Goal: Task Accomplishment & Management: Manage account settings

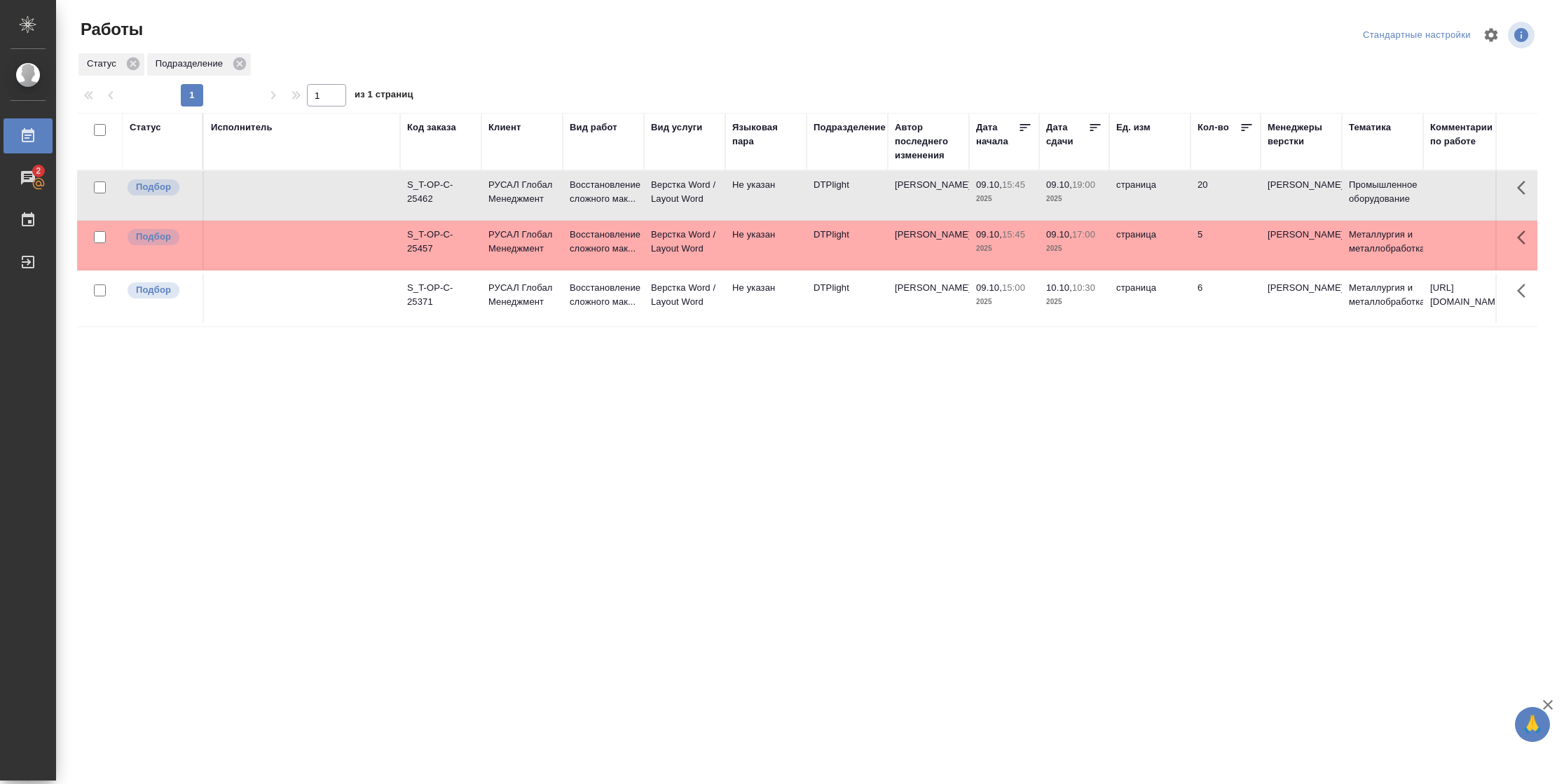
click at [1219, 295] on td "6" at bounding box center [1225, 298] width 70 height 49
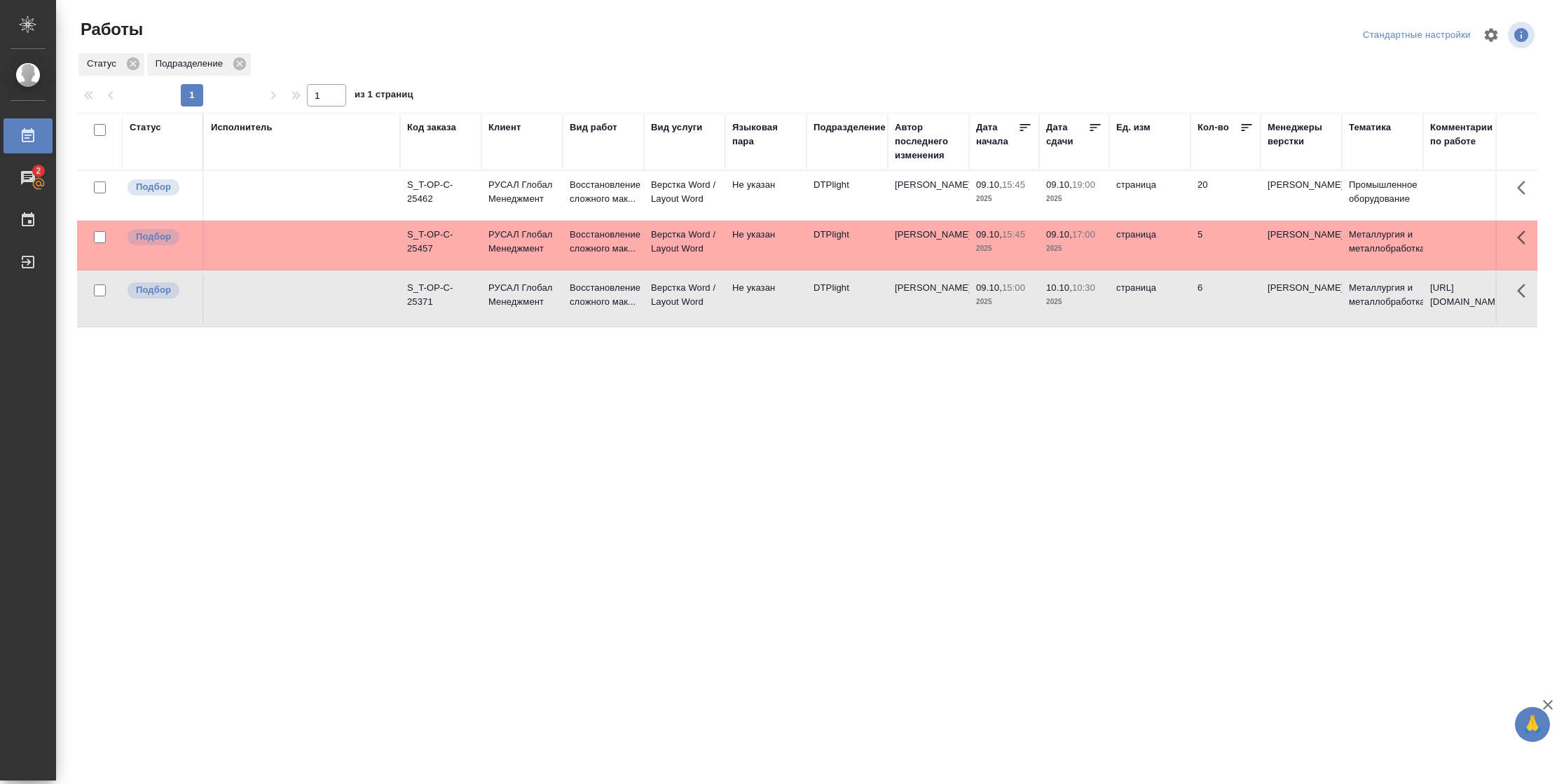
click at [1209, 252] on td "5" at bounding box center [1225, 244] width 70 height 49
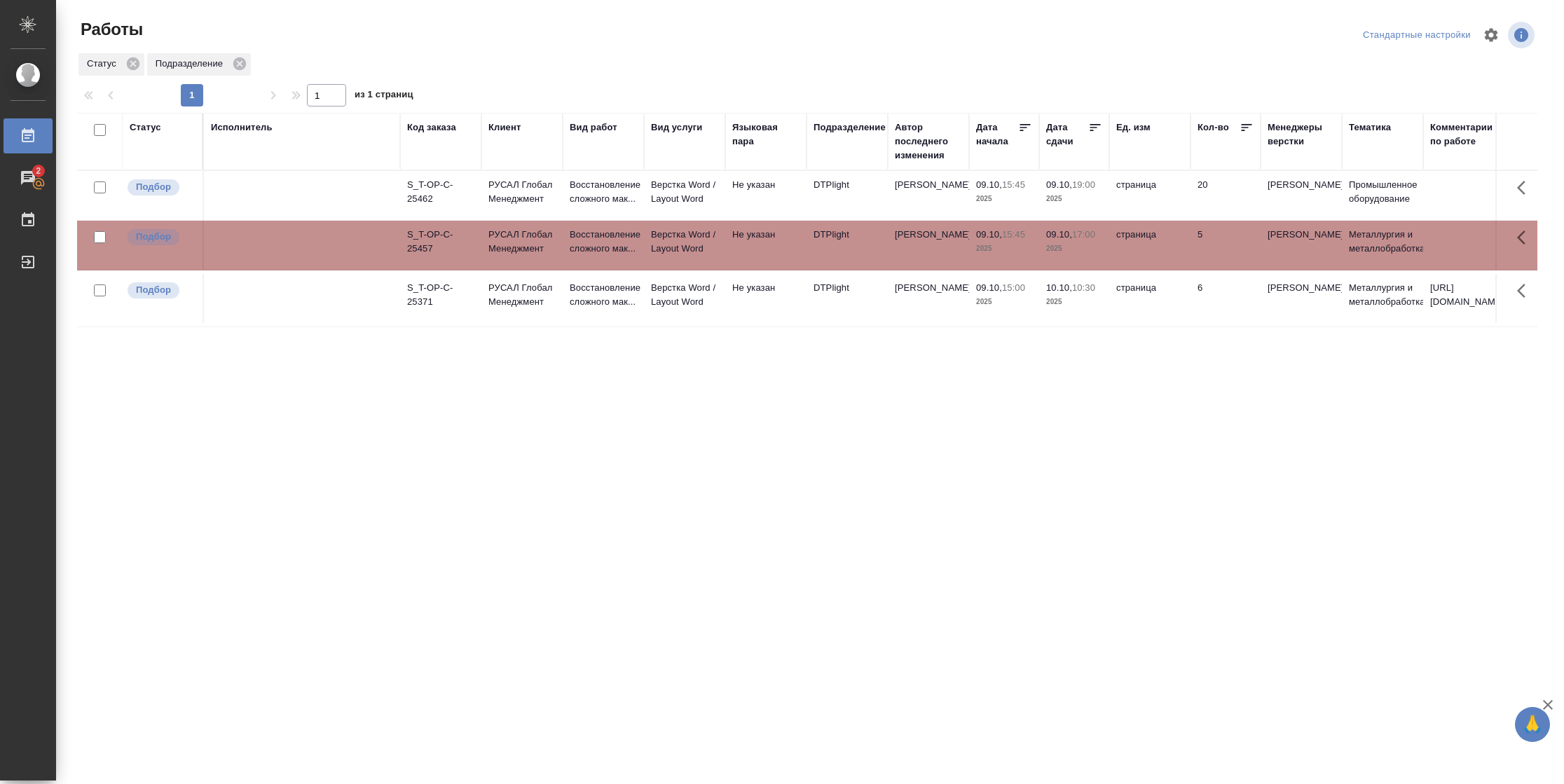
click at [1209, 252] on td "5" at bounding box center [1225, 244] width 70 height 49
click at [1142, 256] on td "страница" at bounding box center [1150, 244] width 81 height 49
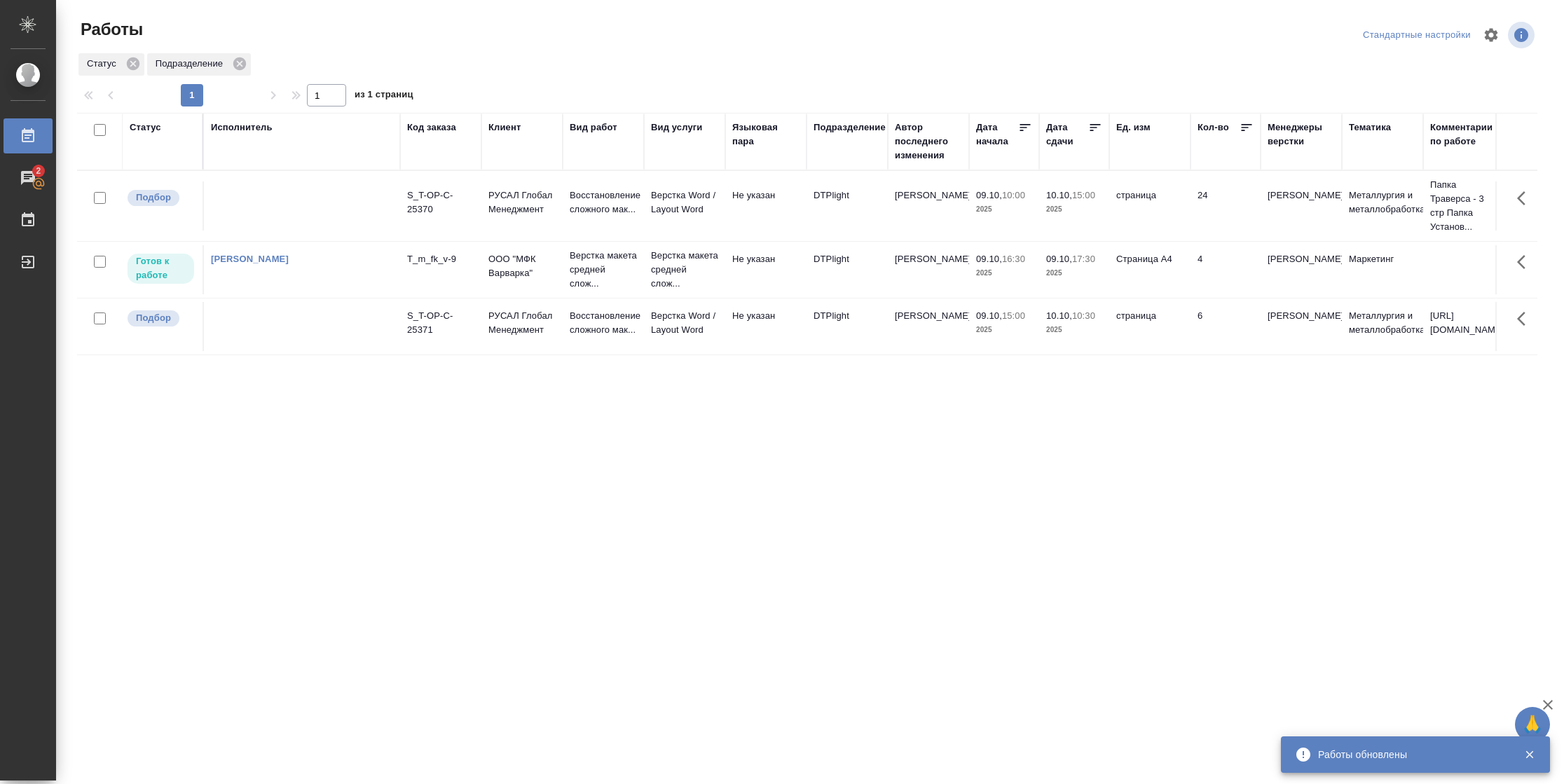
click at [1151, 280] on td "Страница А4" at bounding box center [1150, 269] width 81 height 49
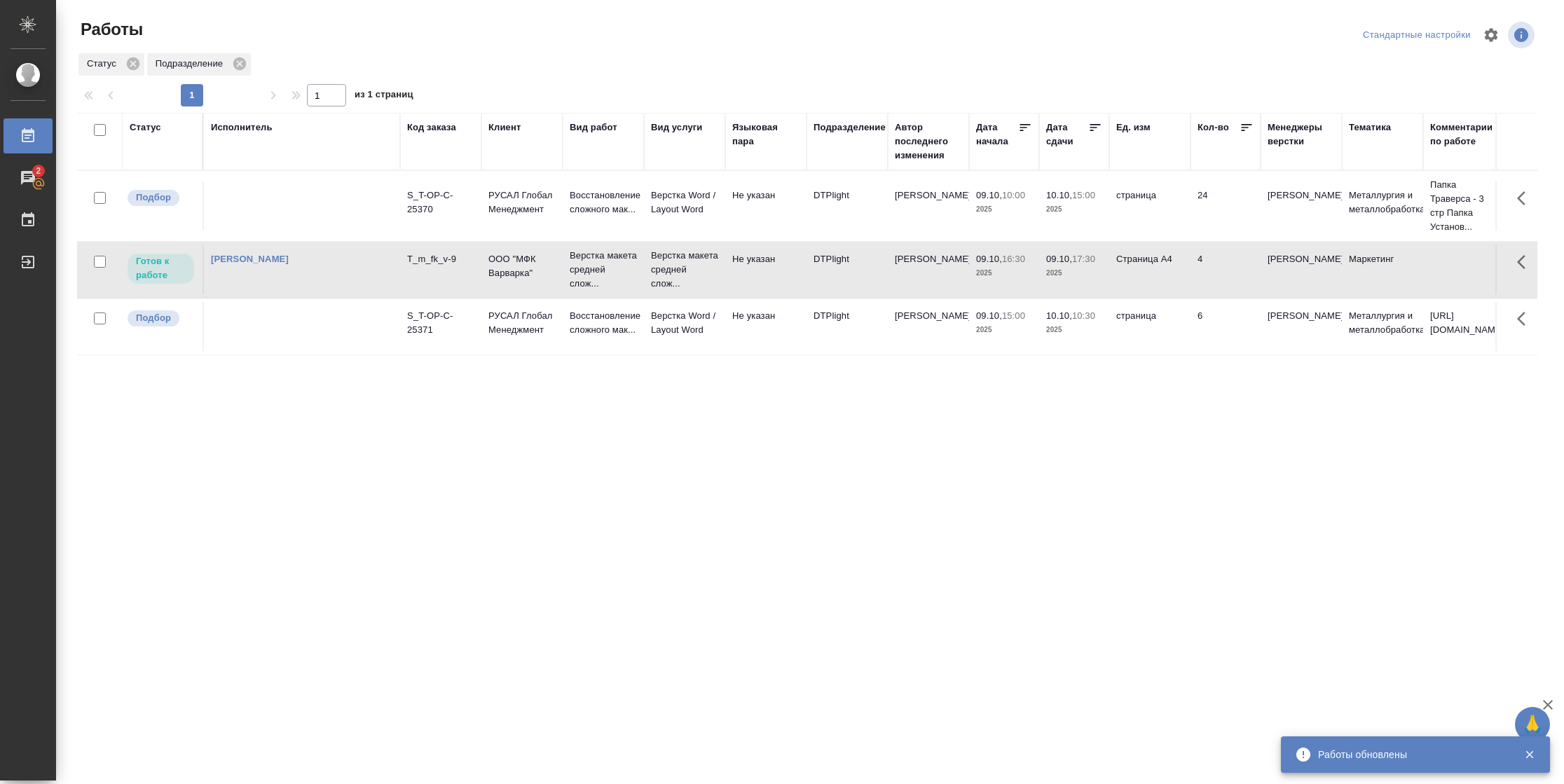
click at [1151, 280] on td "Страница А4" at bounding box center [1150, 269] width 81 height 49
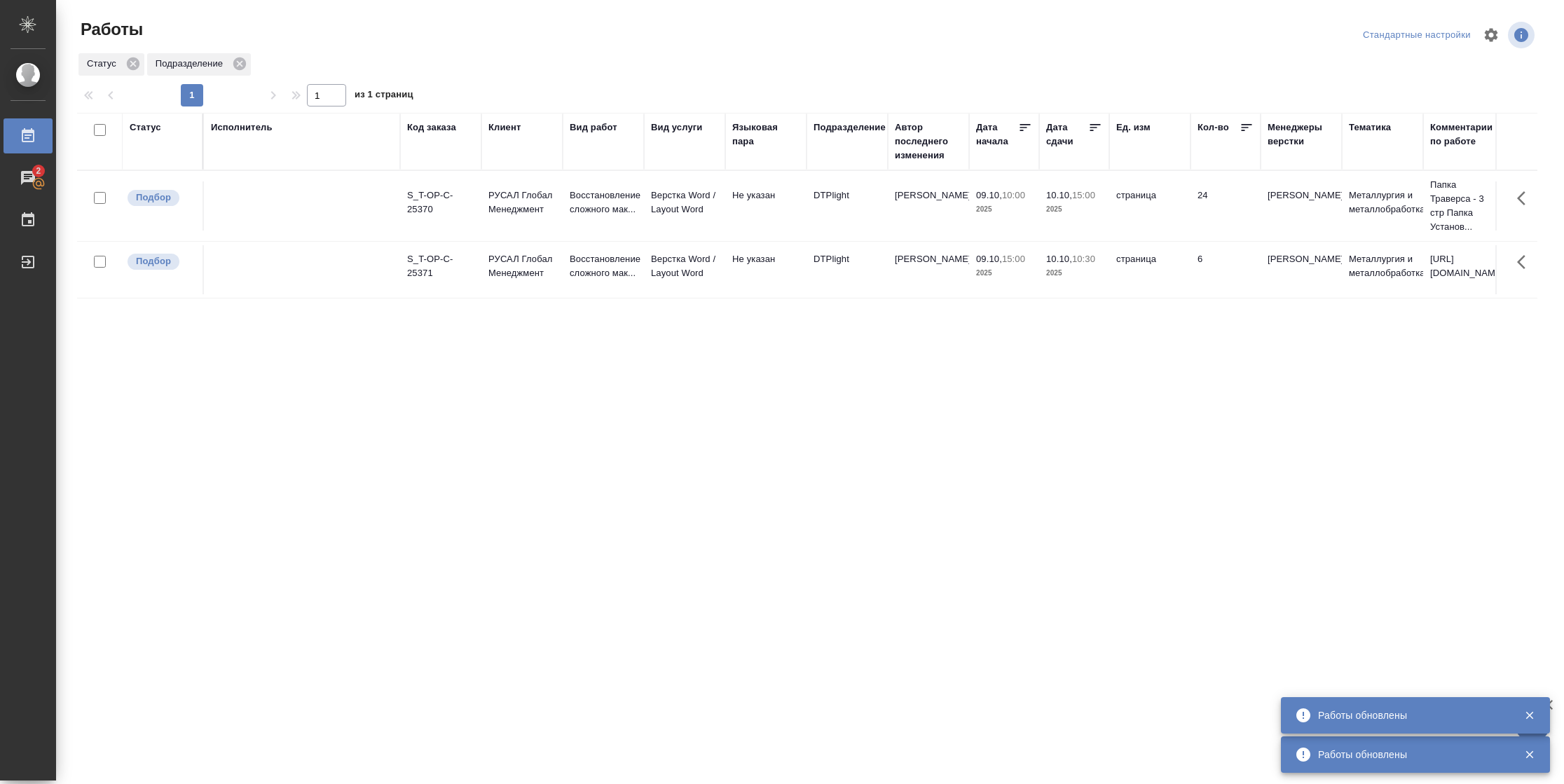
click at [151, 125] on div "Статус" at bounding box center [145, 127] width 31 height 14
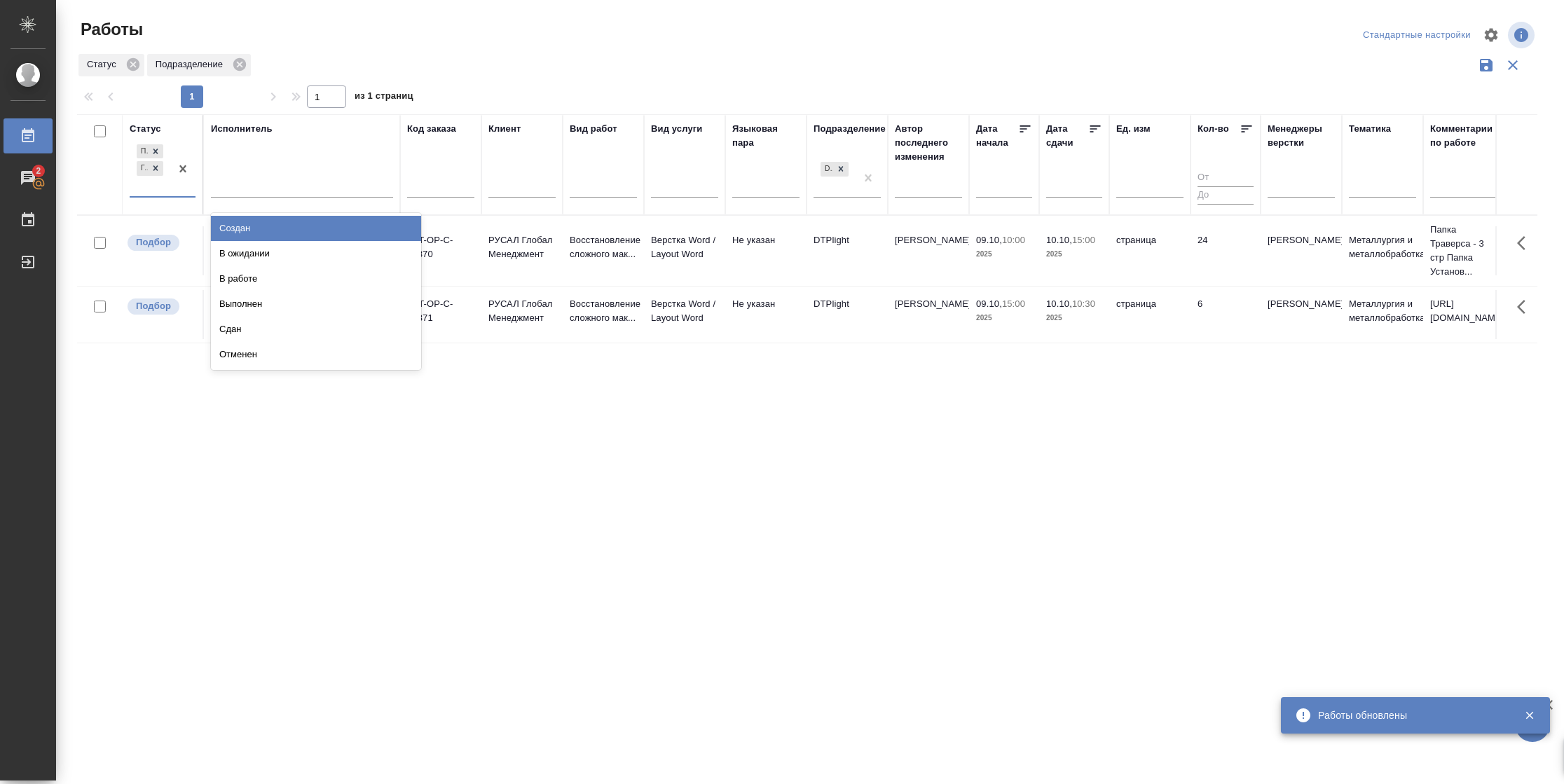
click at [166, 185] on div "Подбор Готов к работе" at bounding box center [150, 168] width 41 height 55
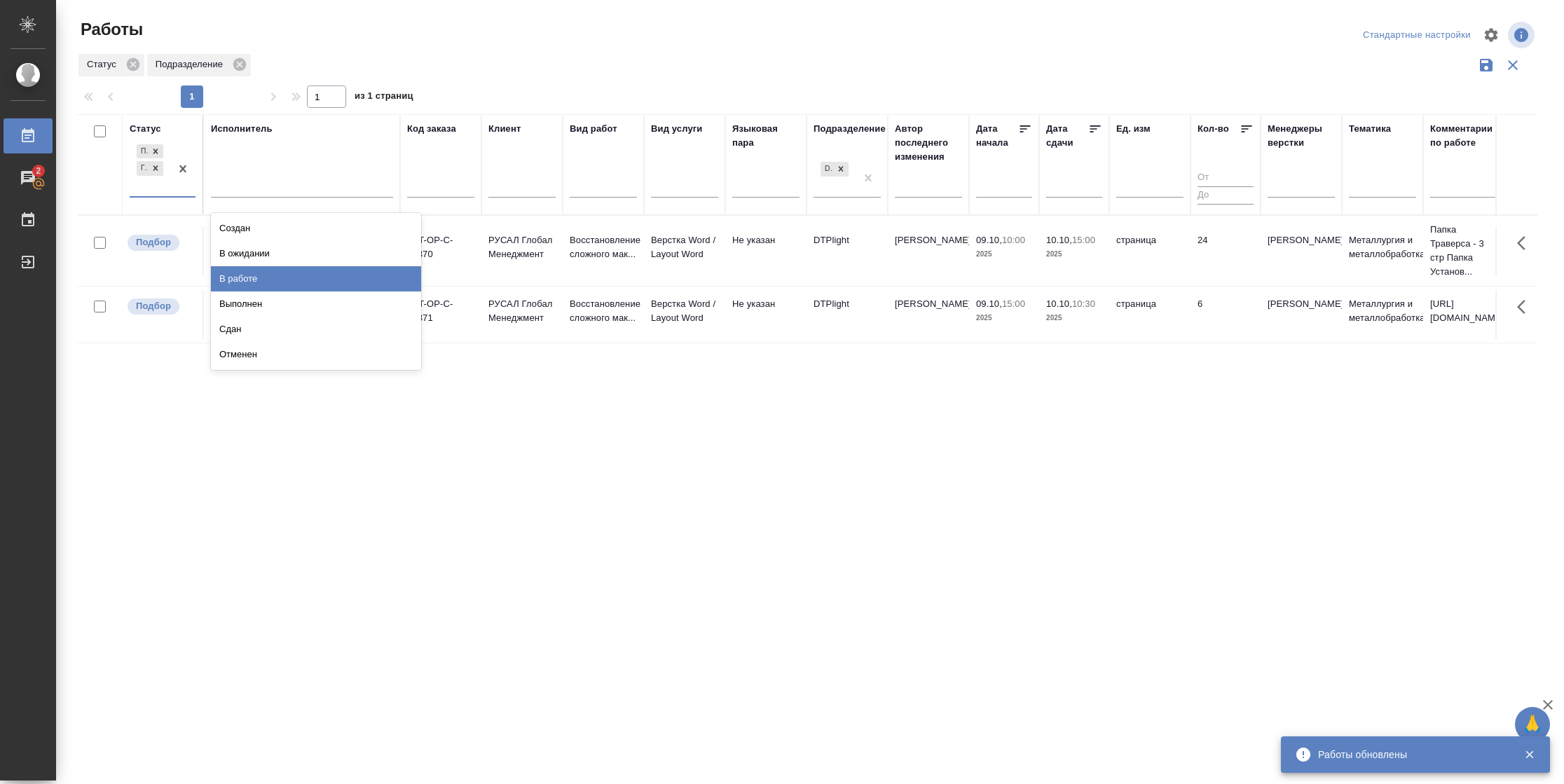
drag, startPoint x: 237, startPoint y: 279, endPoint x: 254, endPoint y: 205, distance: 75.9
click at [238, 278] on div "В работе" at bounding box center [316, 279] width 210 height 25
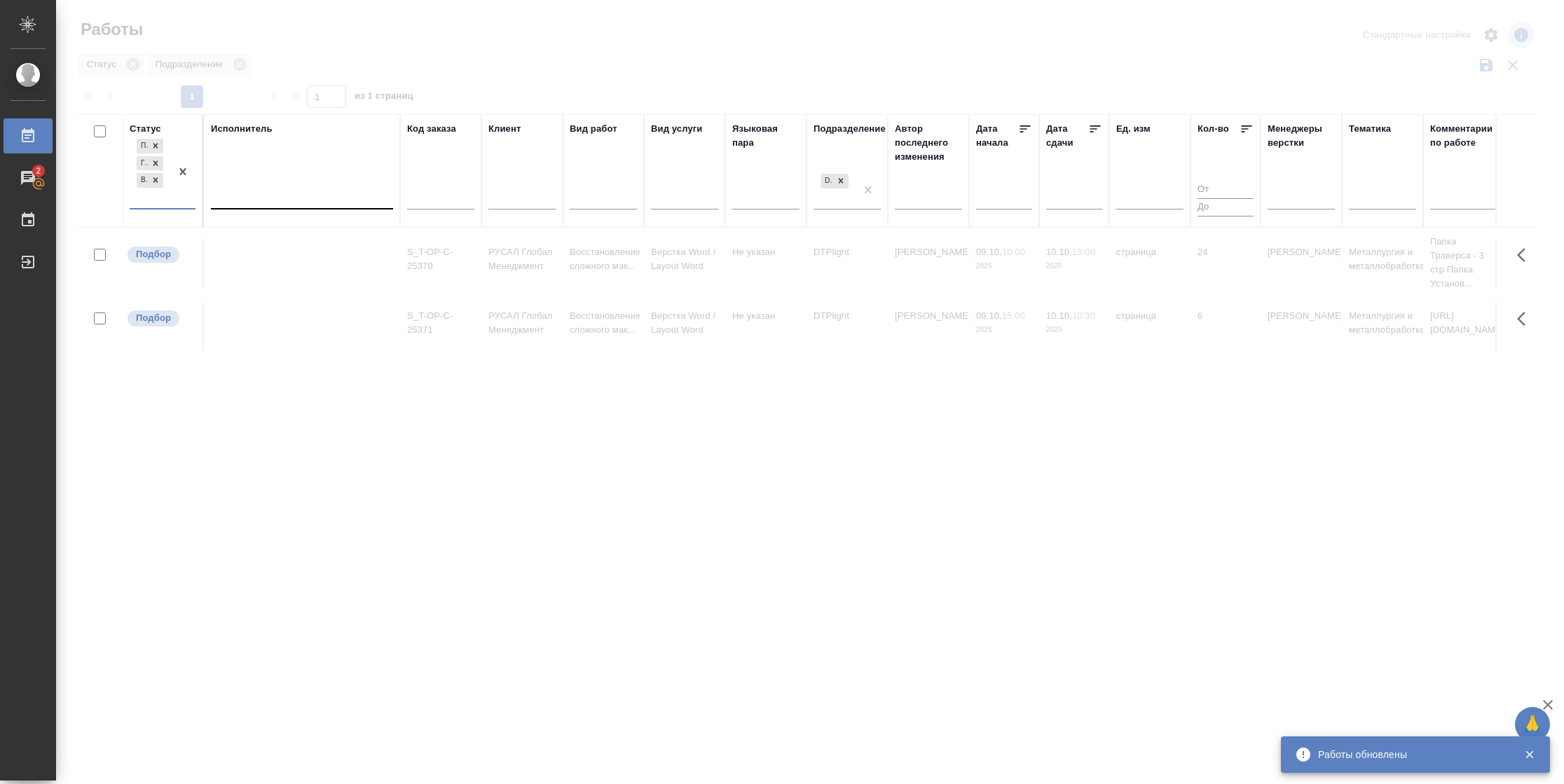
click at [258, 198] on div at bounding box center [302, 195] width 182 height 20
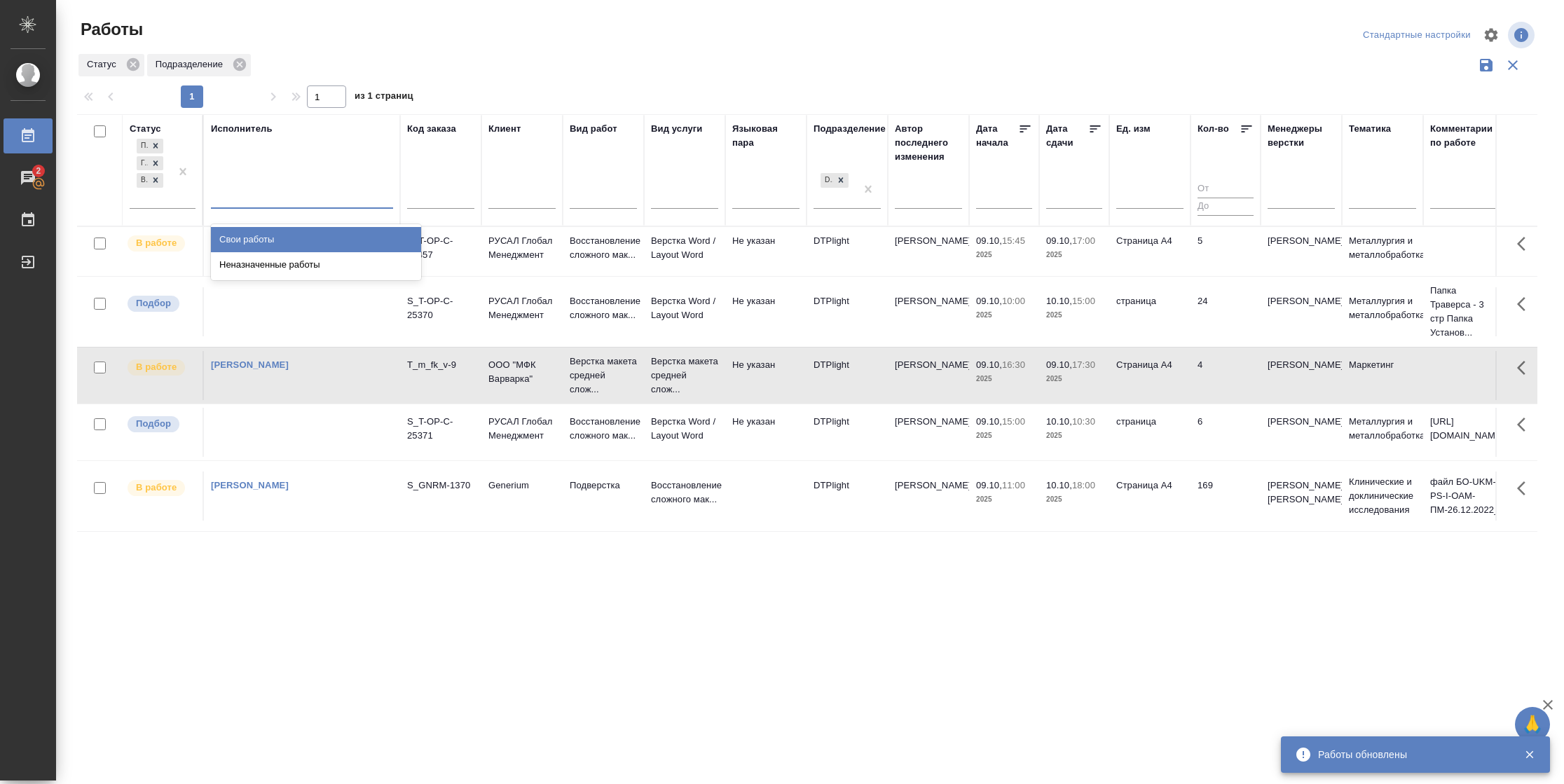
click at [258, 234] on div "Свои работы" at bounding box center [316, 239] width 210 height 25
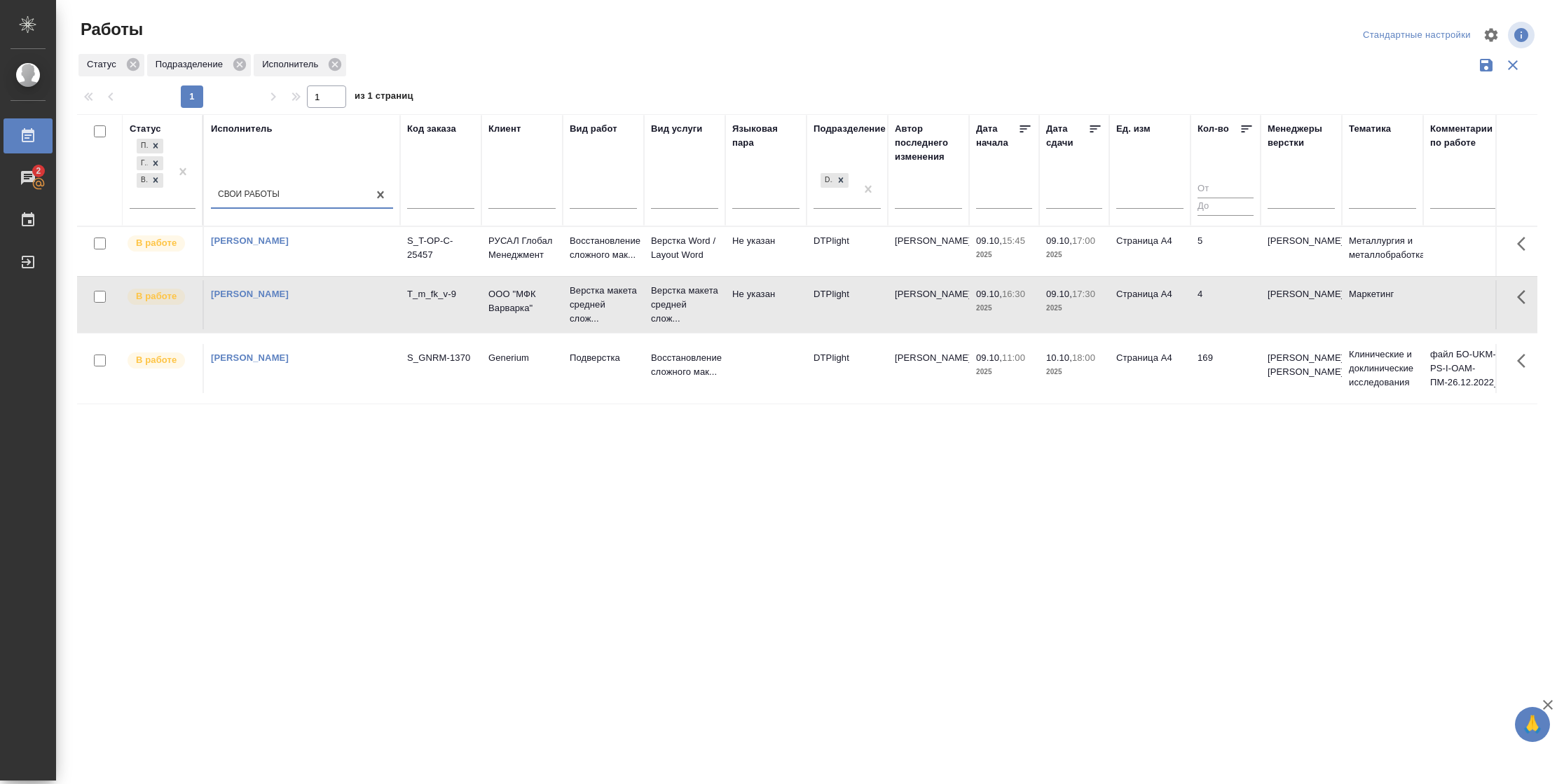
click at [1098, 128] on icon at bounding box center [1095, 129] width 14 height 14
click at [1188, 247] on td "Страница А4" at bounding box center [1150, 251] width 81 height 49
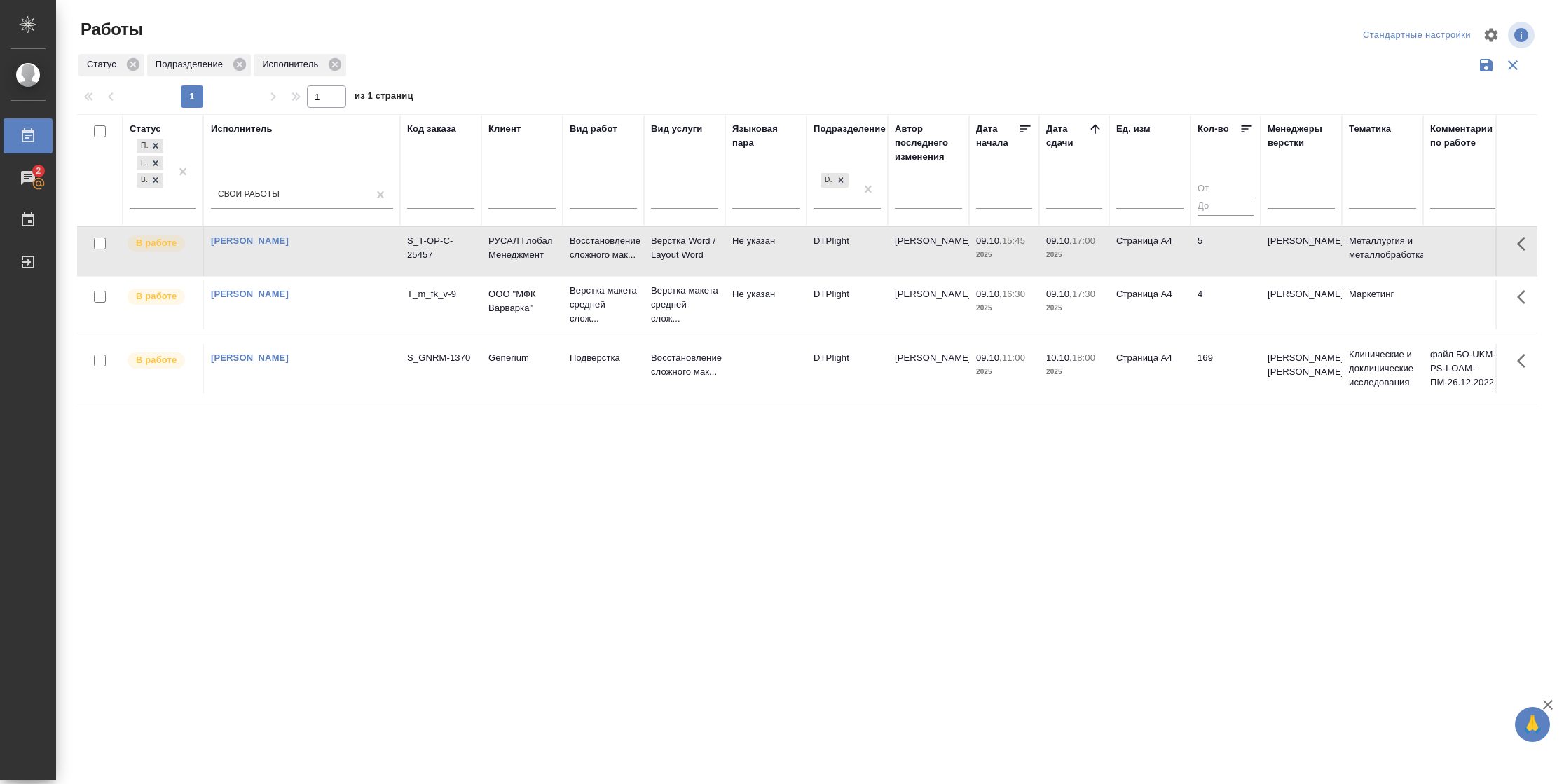
click at [1188, 247] on td "Страница А4" at bounding box center [1150, 251] width 81 height 49
click at [1201, 257] on td "5" at bounding box center [1225, 251] width 70 height 49
click at [1212, 255] on td "5" at bounding box center [1225, 251] width 70 height 49
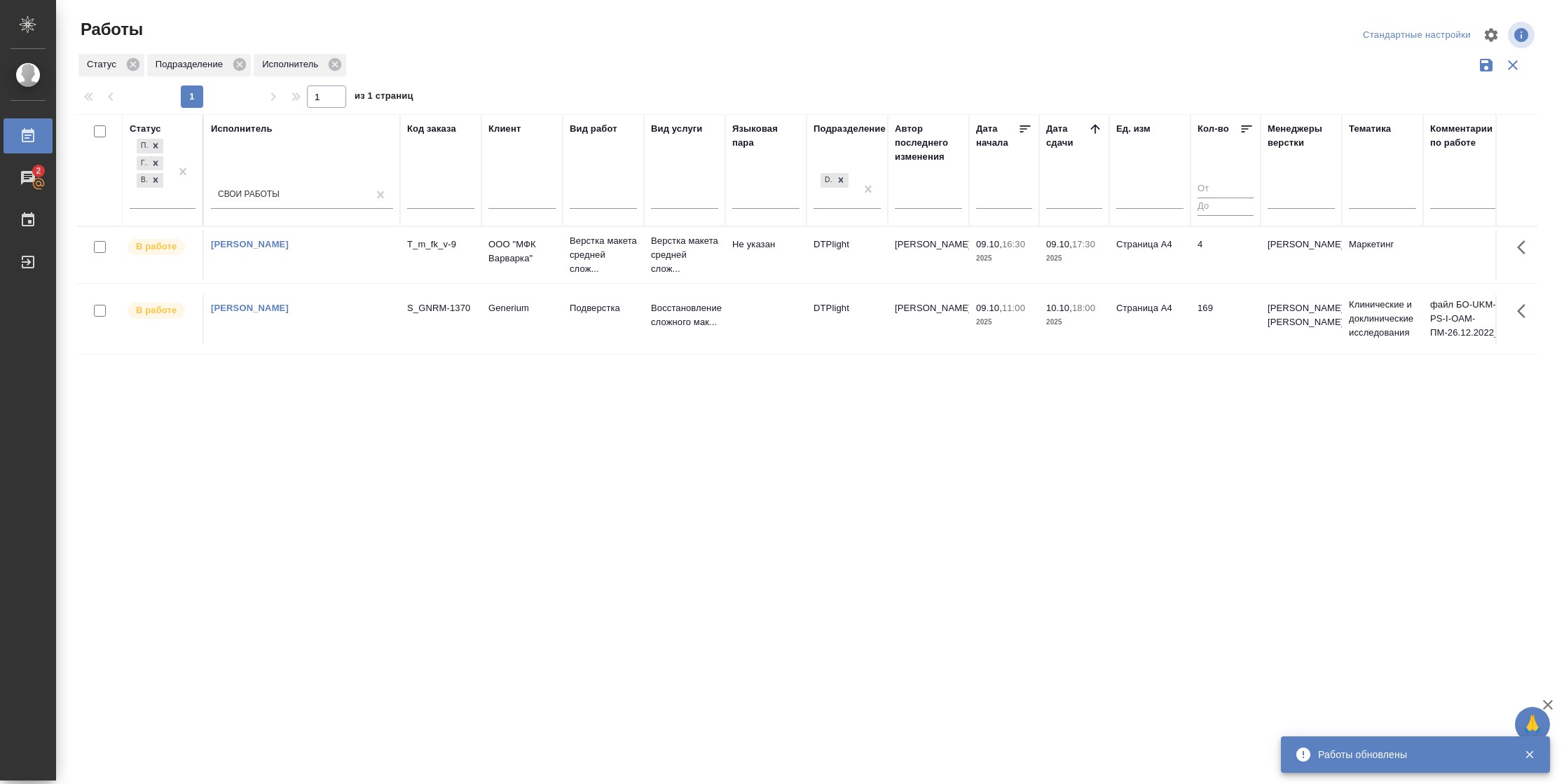
click at [1193, 249] on td "4" at bounding box center [1225, 255] width 70 height 49
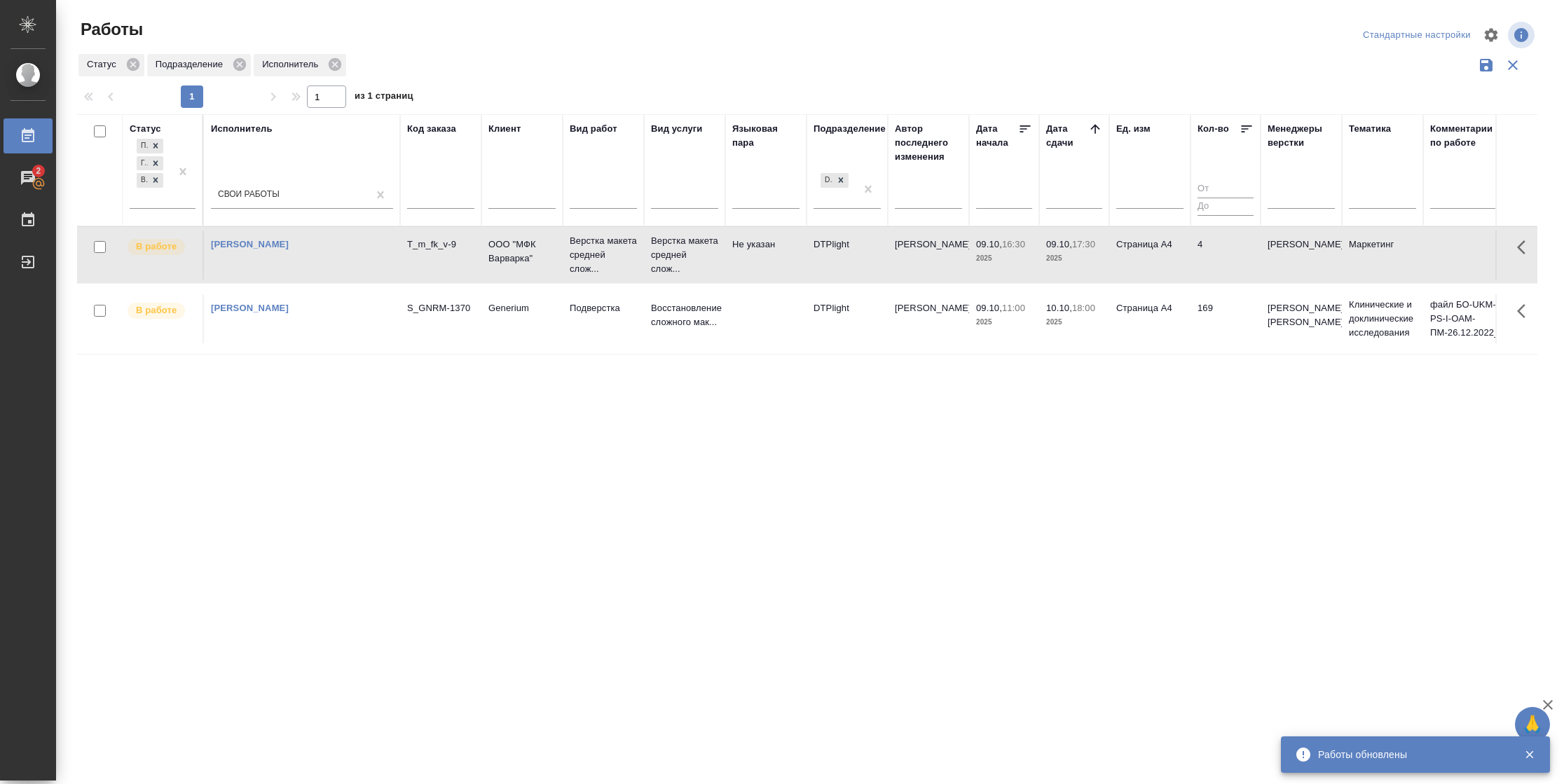
click at [1193, 249] on td "4" at bounding box center [1225, 255] width 70 height 49
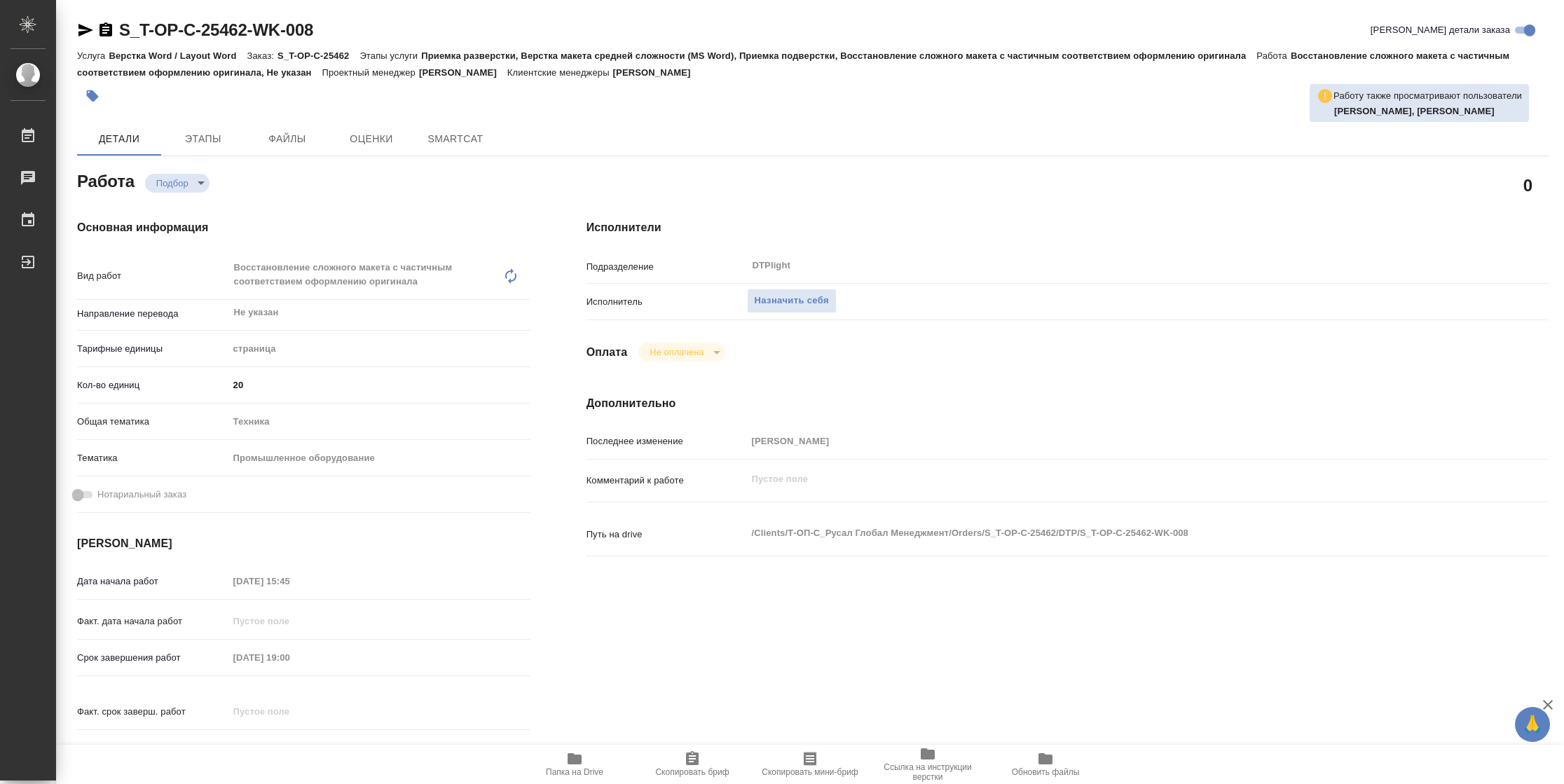
type textarea "x"
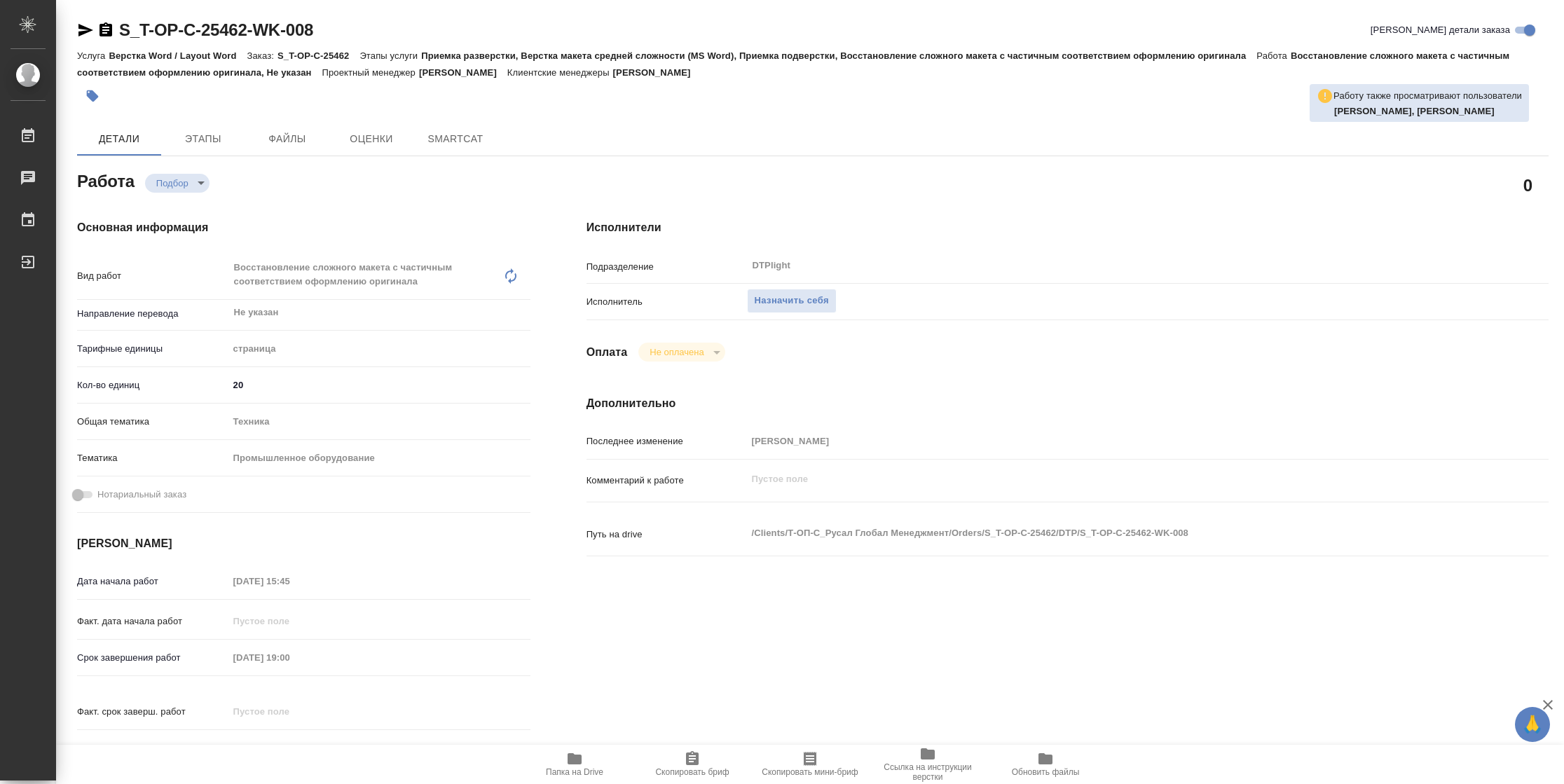
type textarea "x"
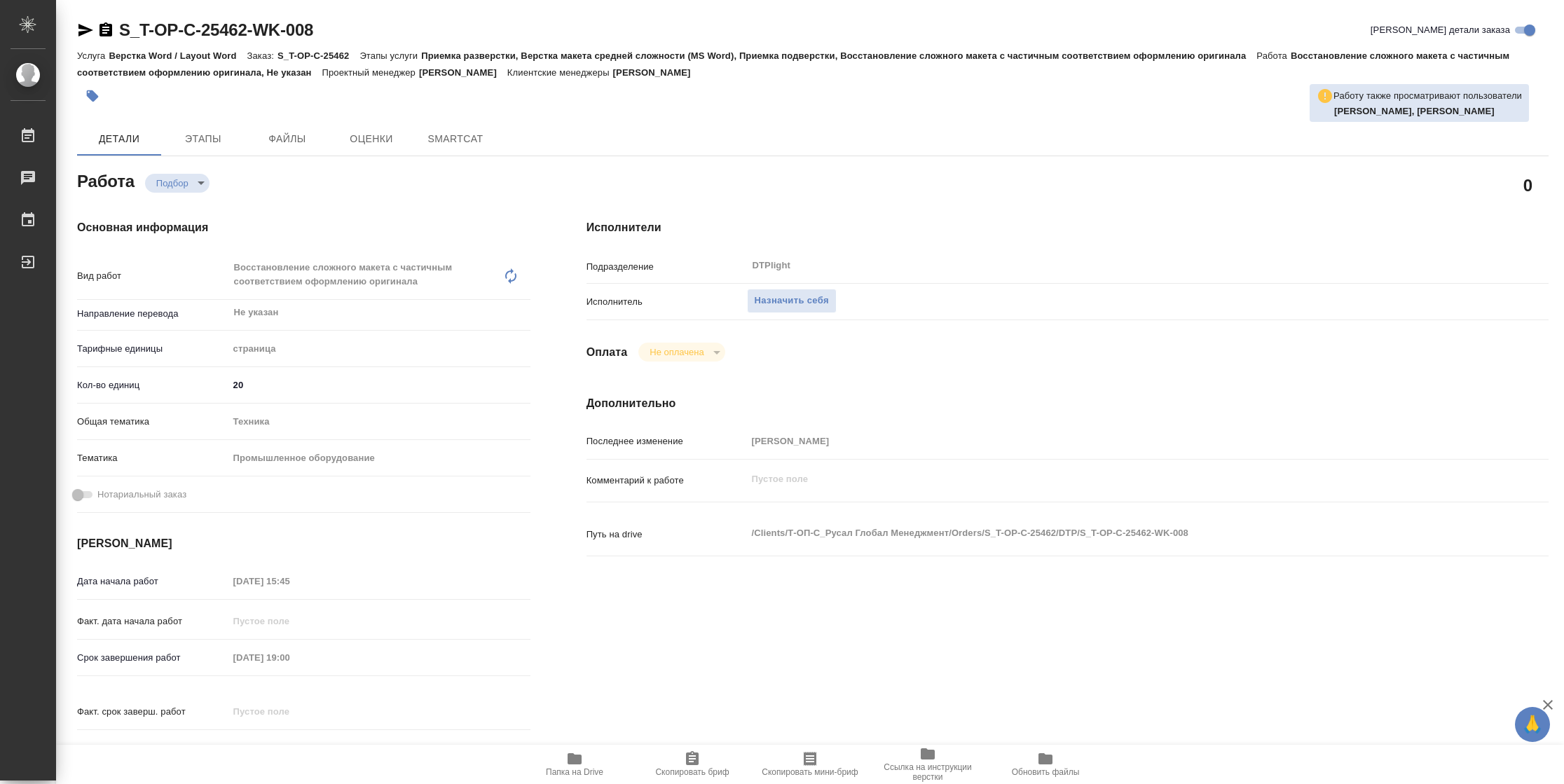
type textarea "x"
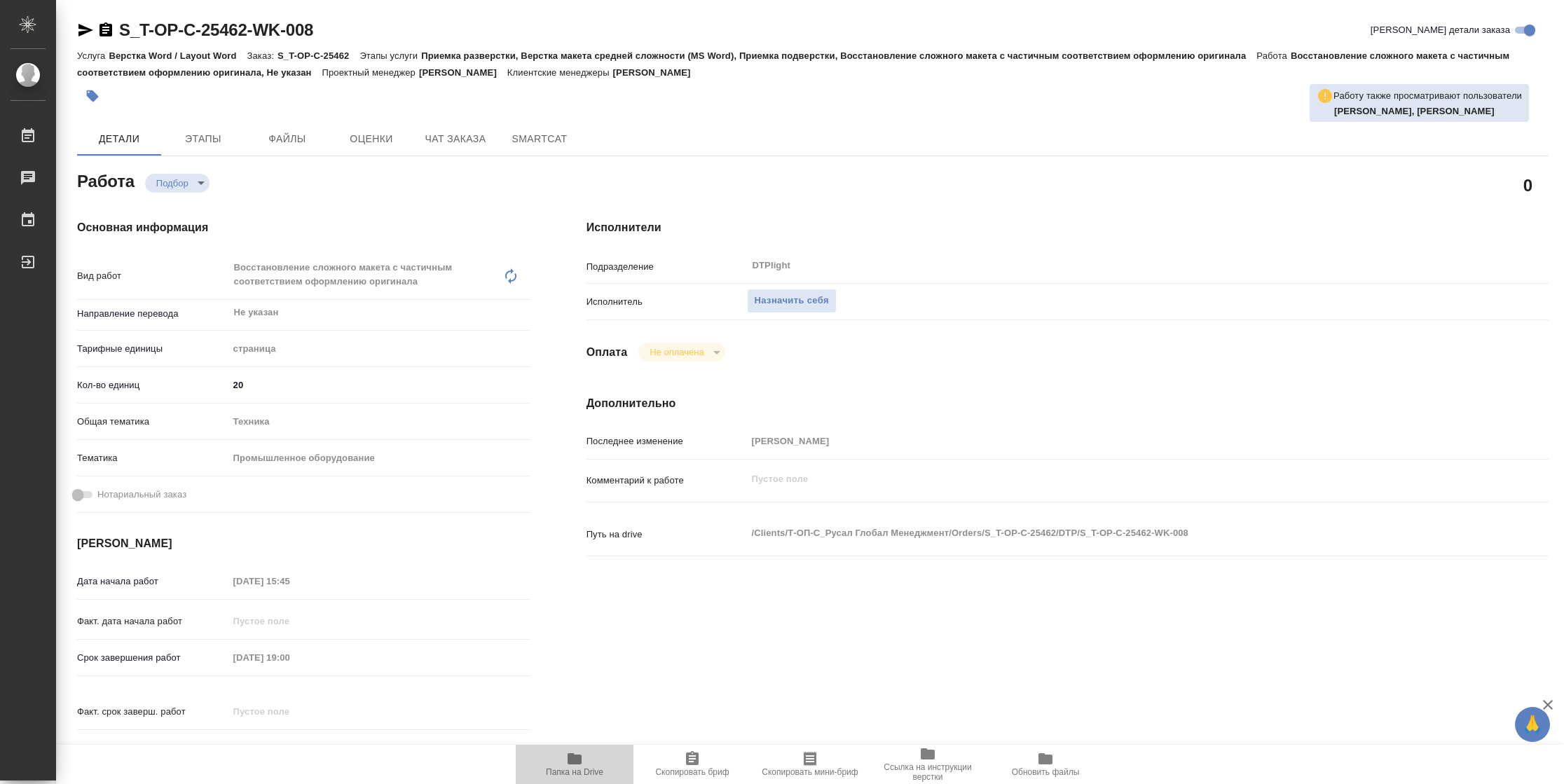
click at [573, 781] on button "Папка на Drive" at bounding box center [574, 764] width 118 height 39
type textarea "x"
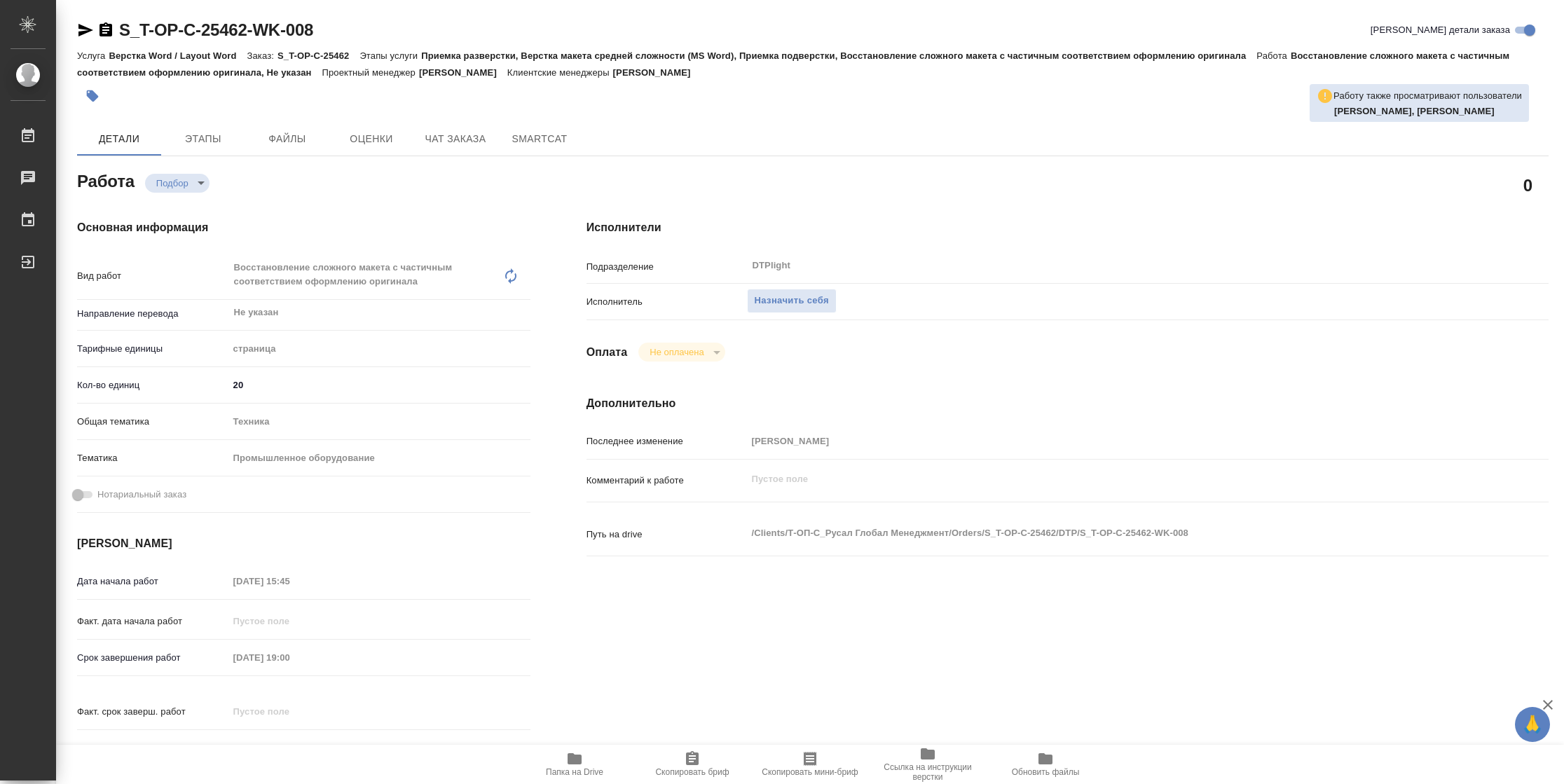
type textarea "x"
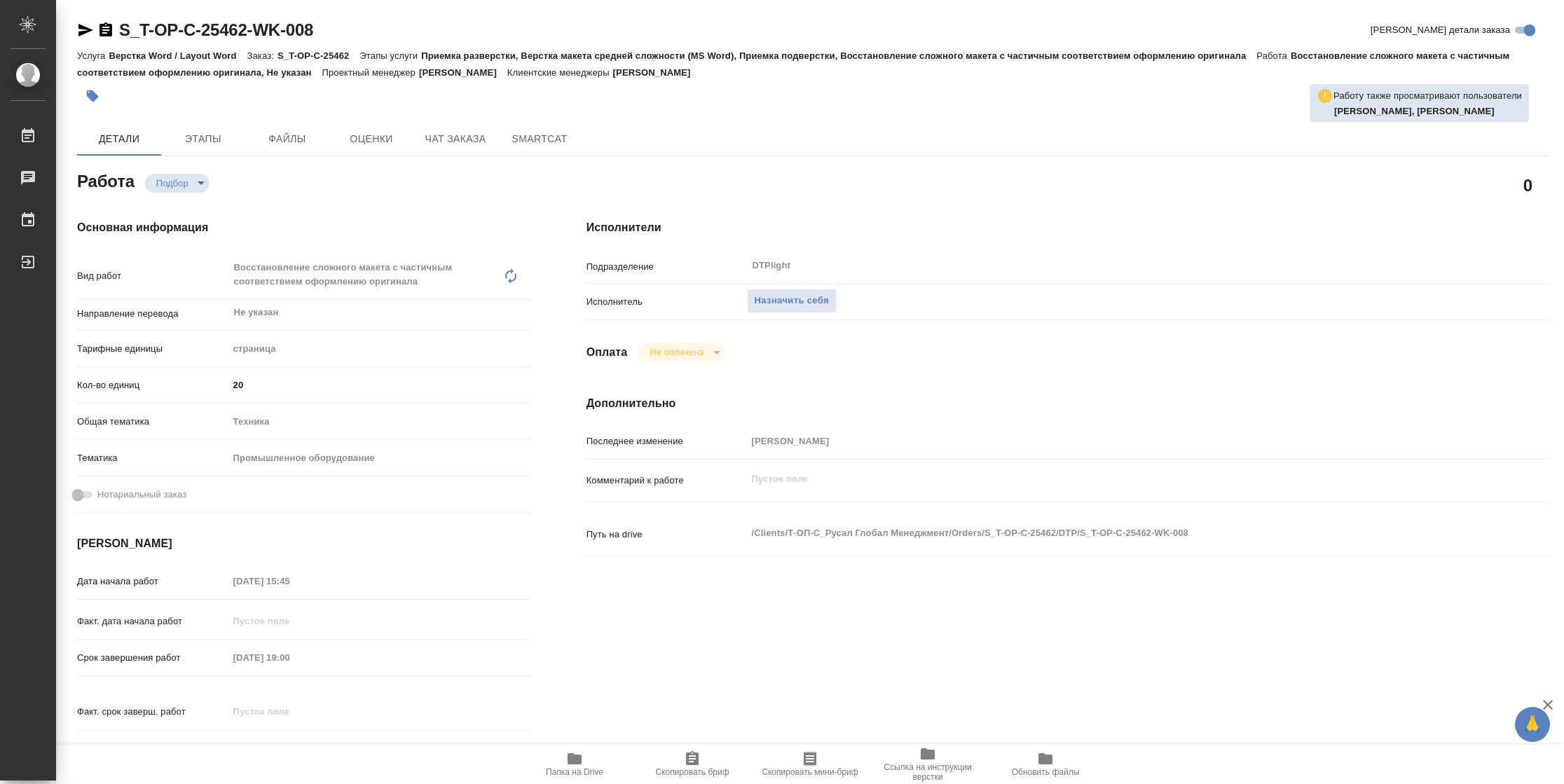
type textarea "x"
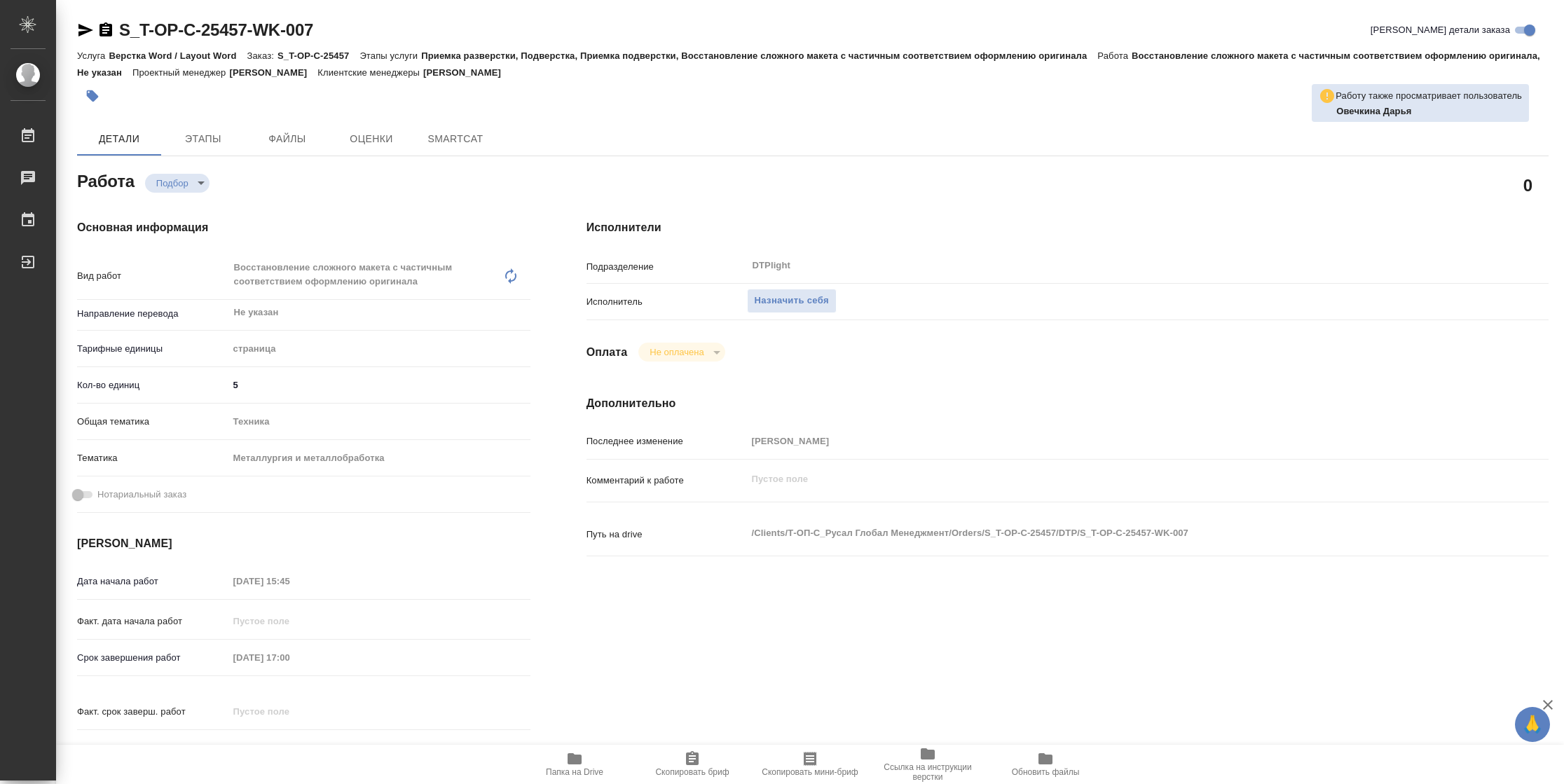
type textarea "x"
click at [577, 761] on icon "button" at bounding box center [574, 758] width 14 height 11
type textarea "x"
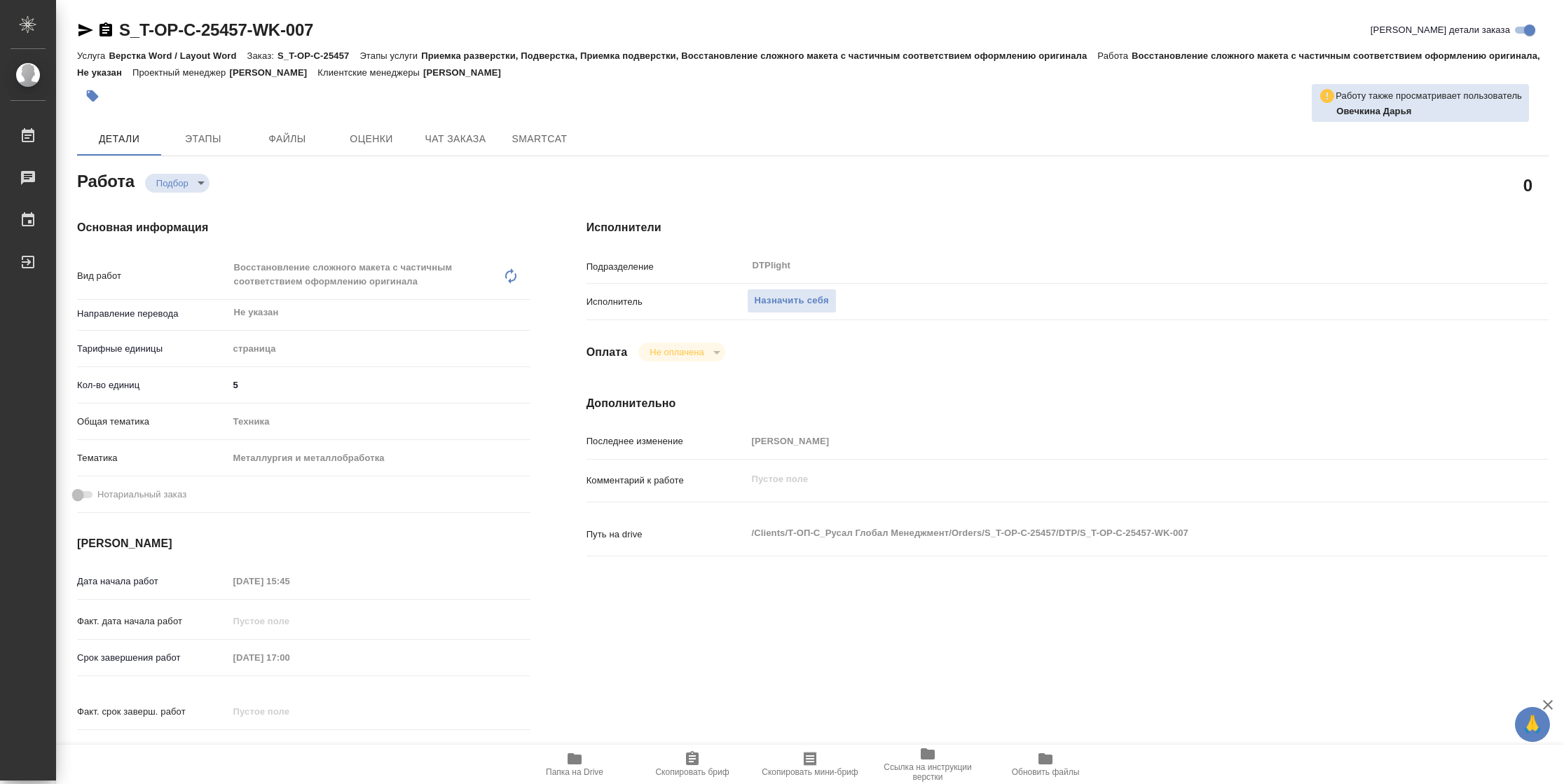
type textarea "x"
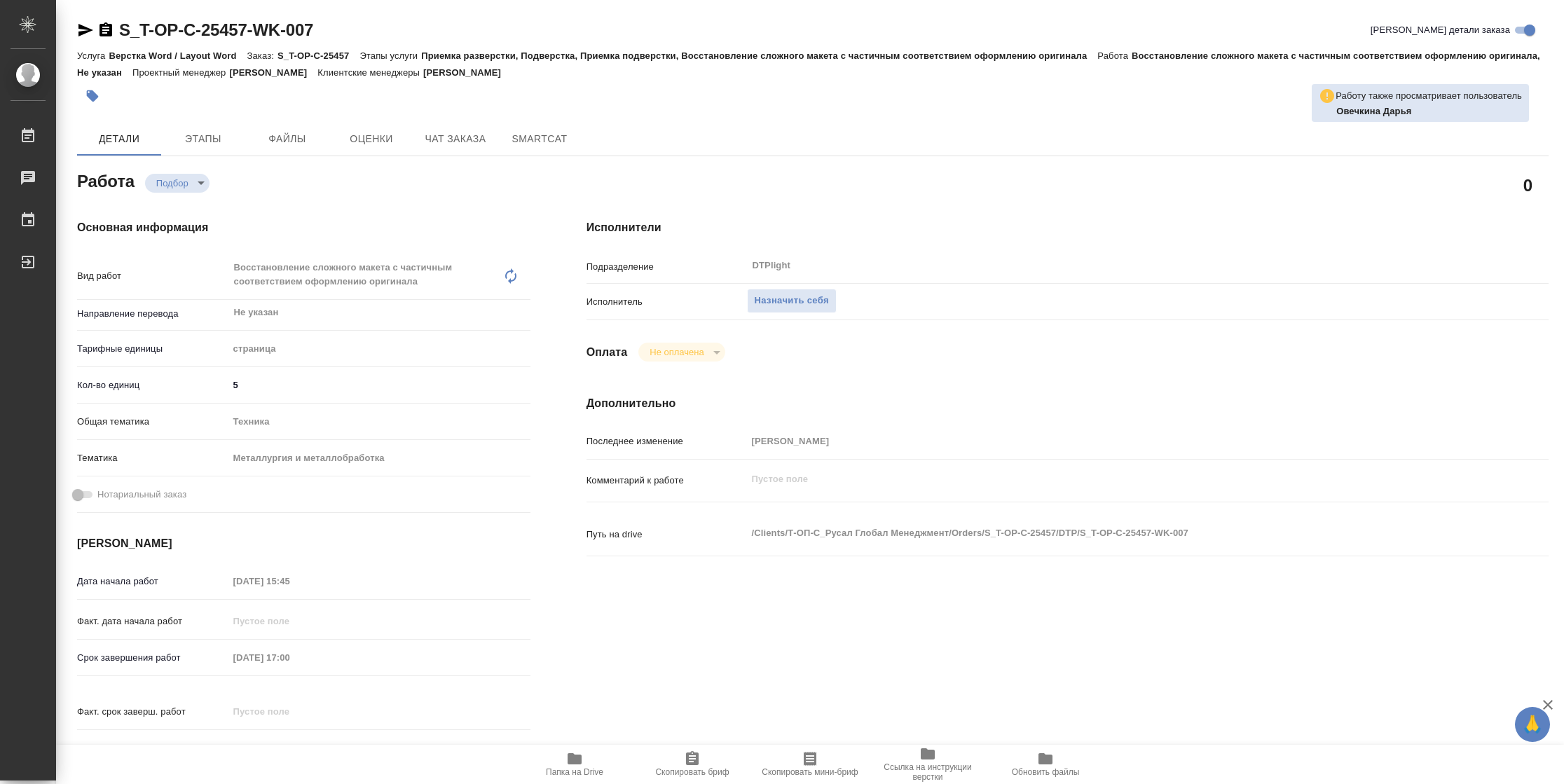
type textarea "x"
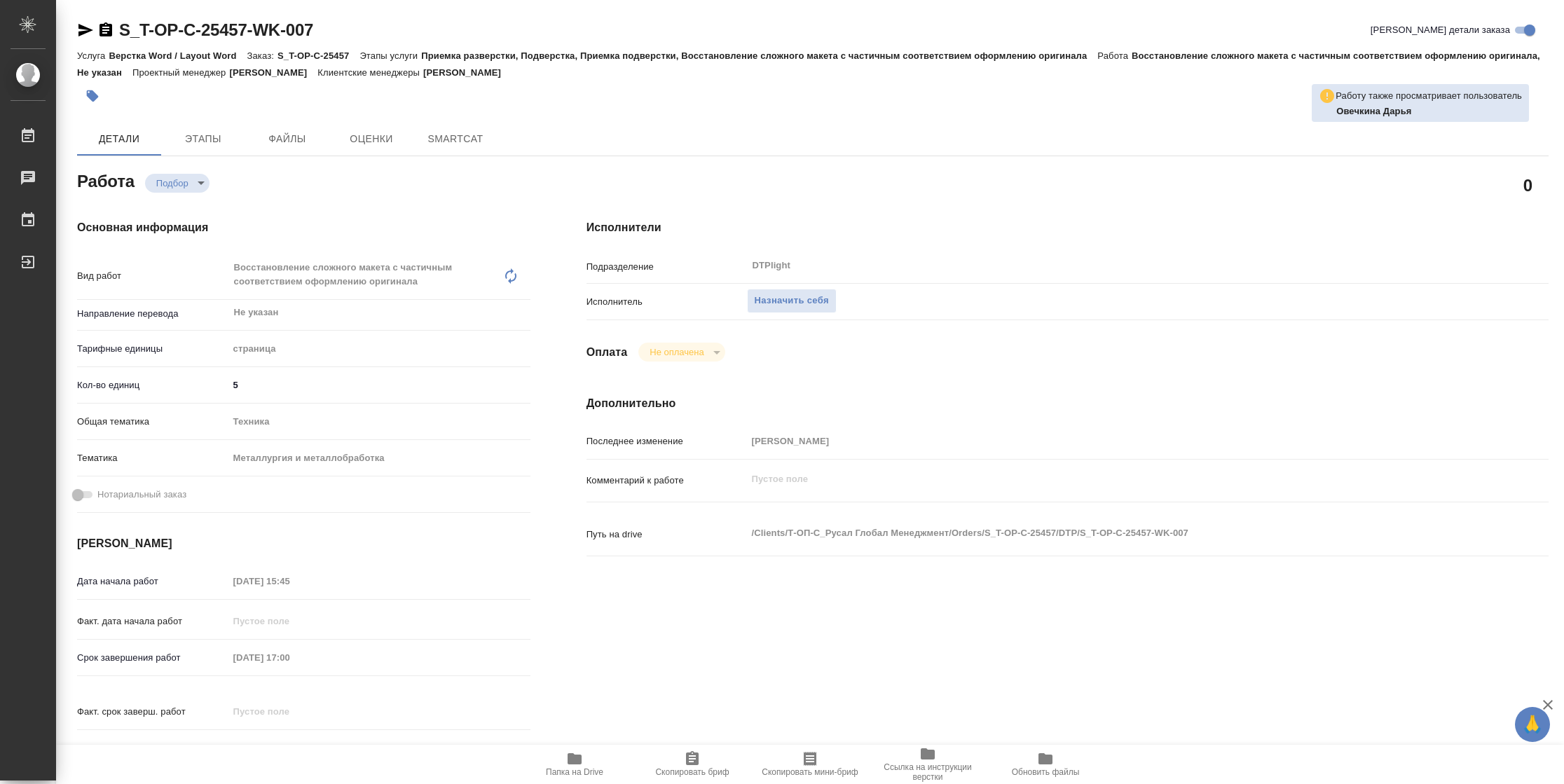
type textarea "x"
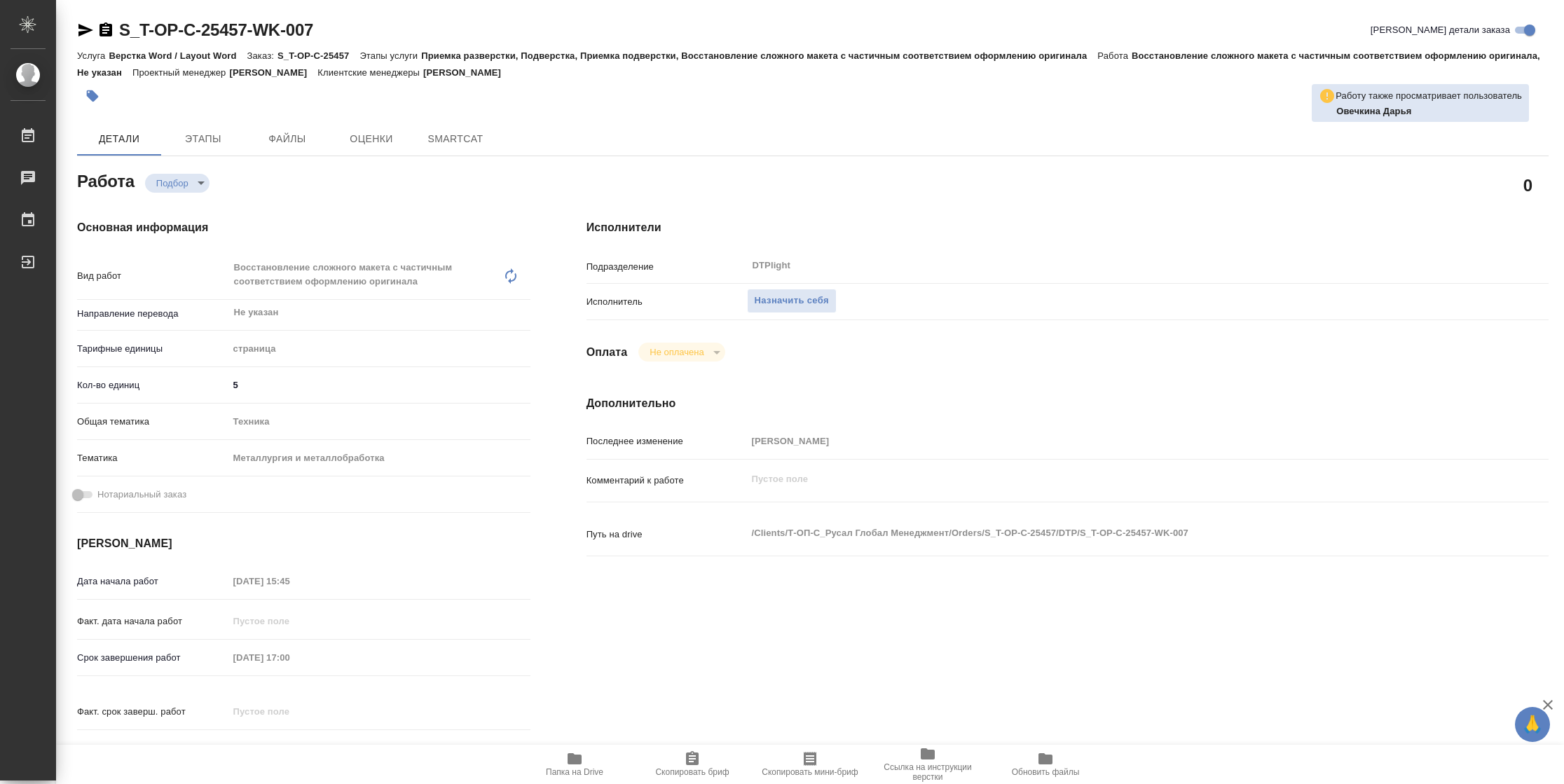
type textarea "x"
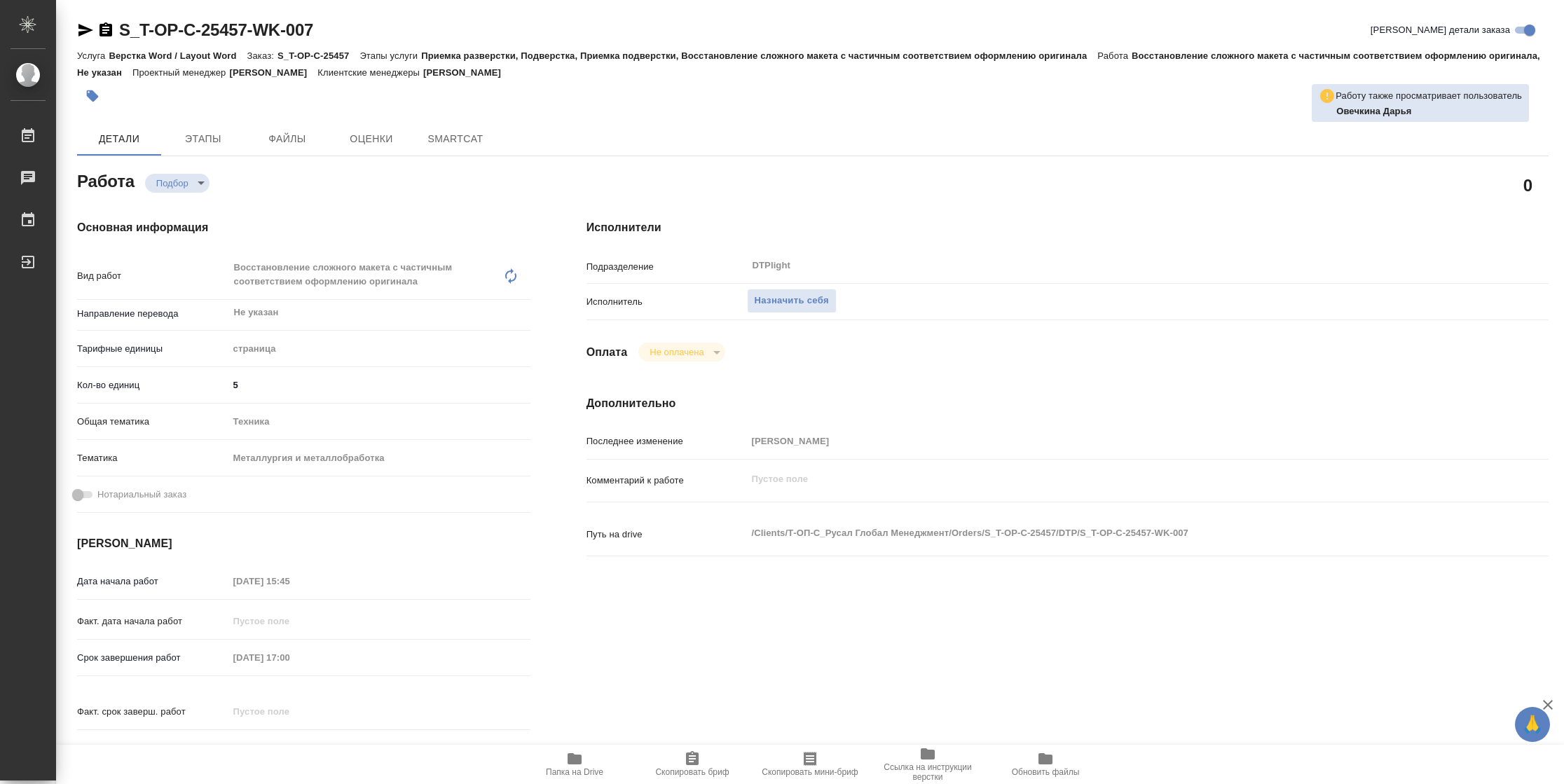
type textarea "x"
click at [795, 301] on span "Назначить себя" at bounding box center [792, 300] width 74 height 16
type textarea "x"
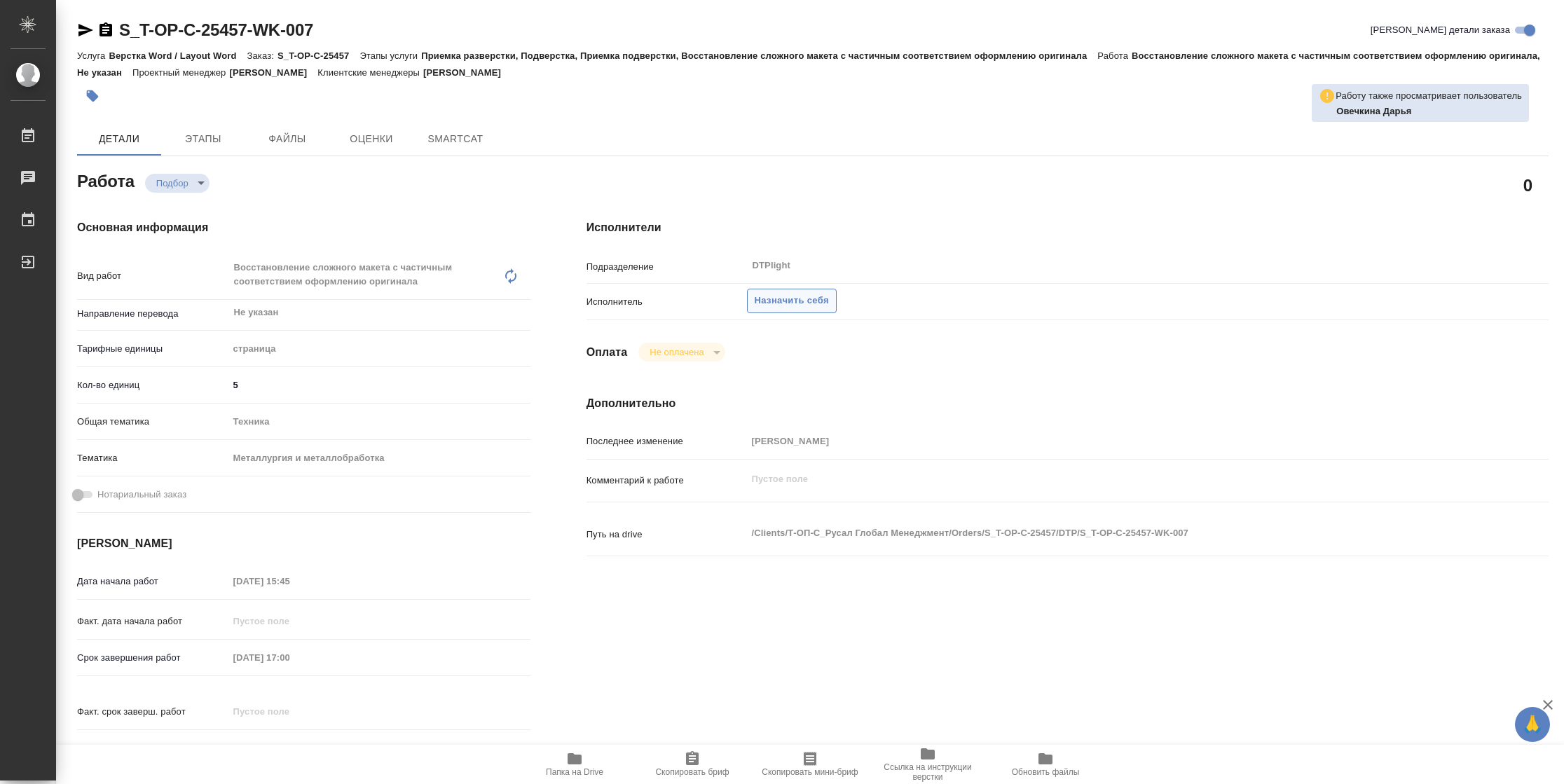
type textarea "x"
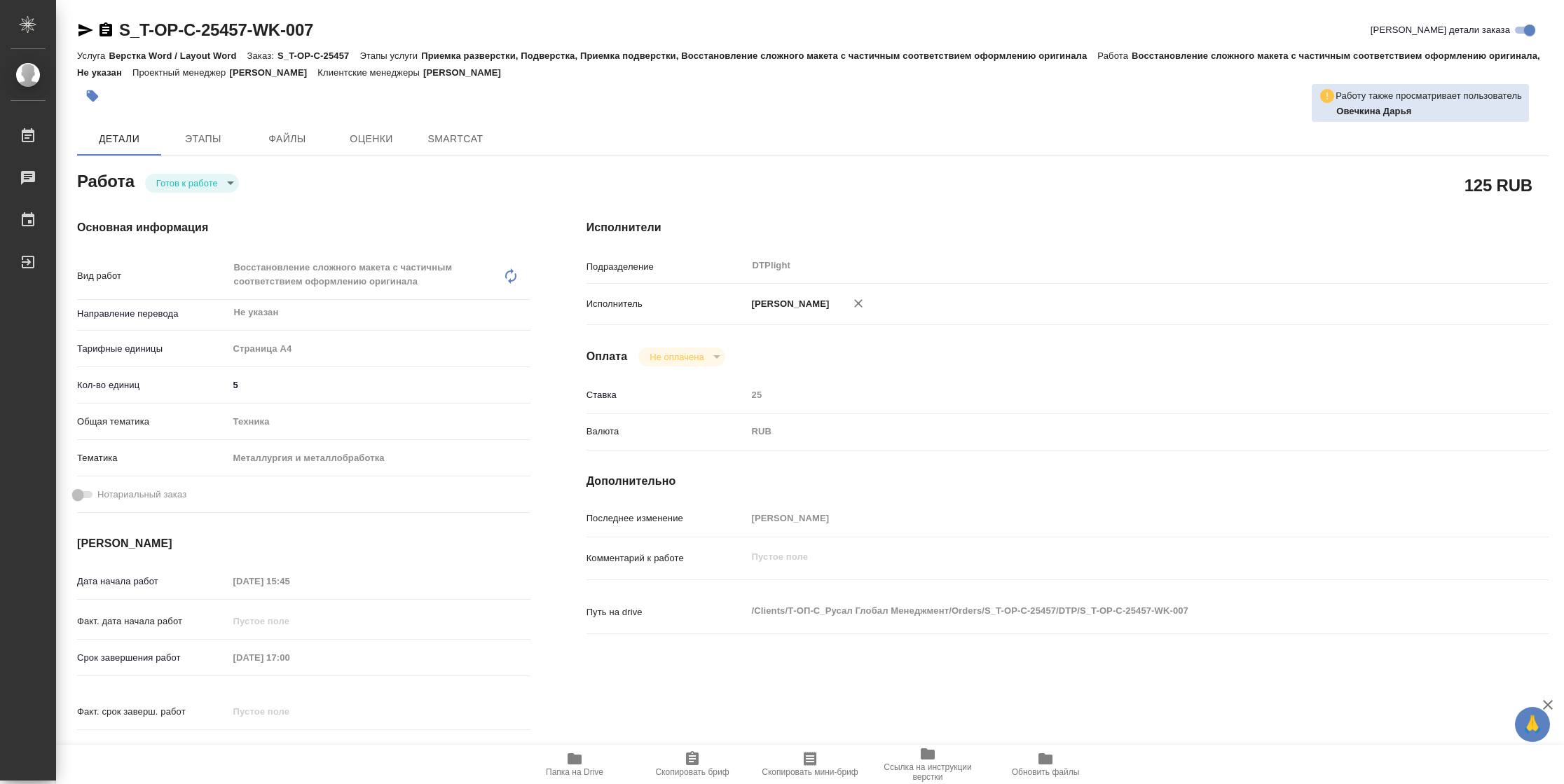
type textarea "x"
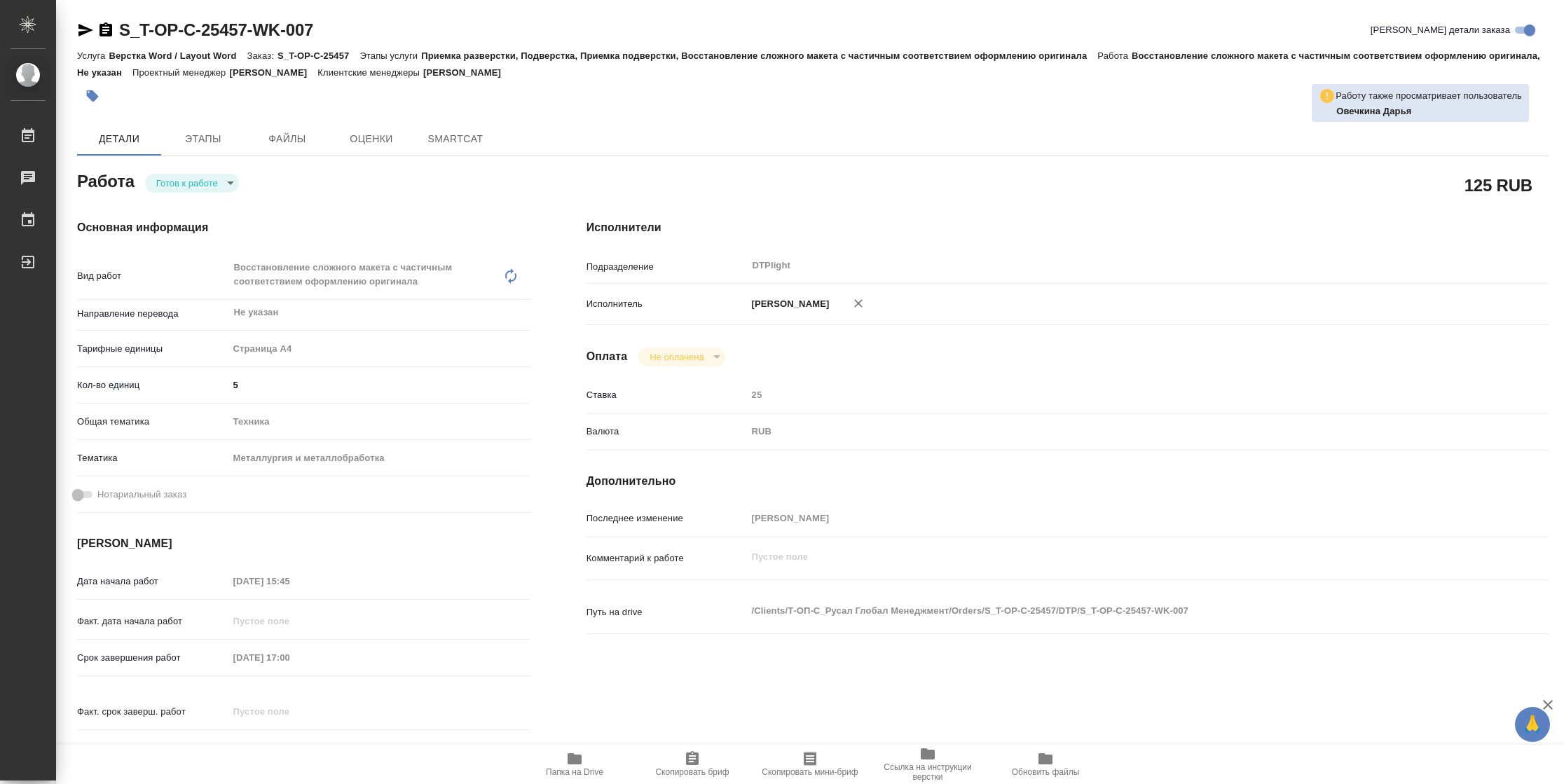
type textarea "x"
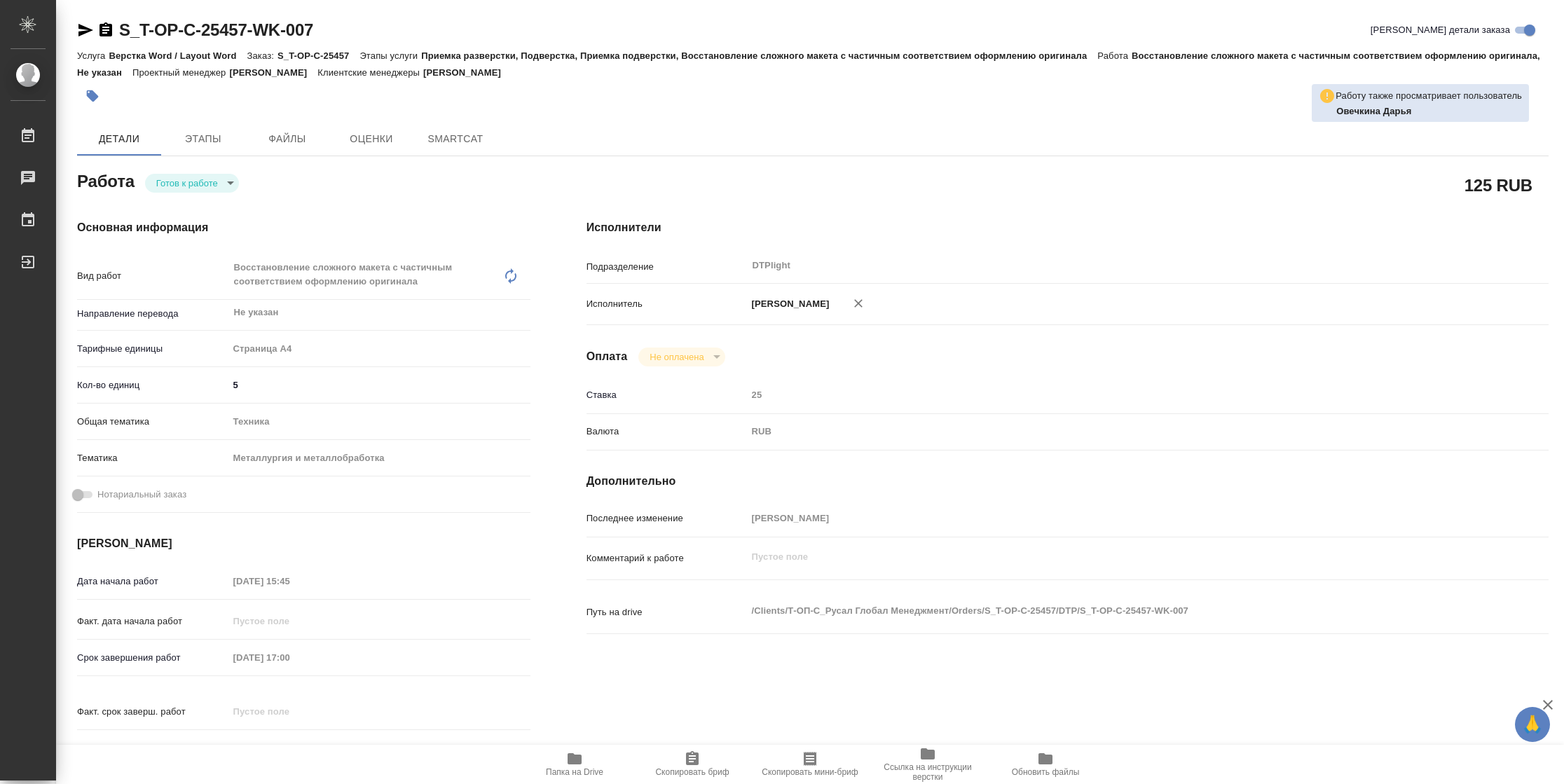
type textarea "x"
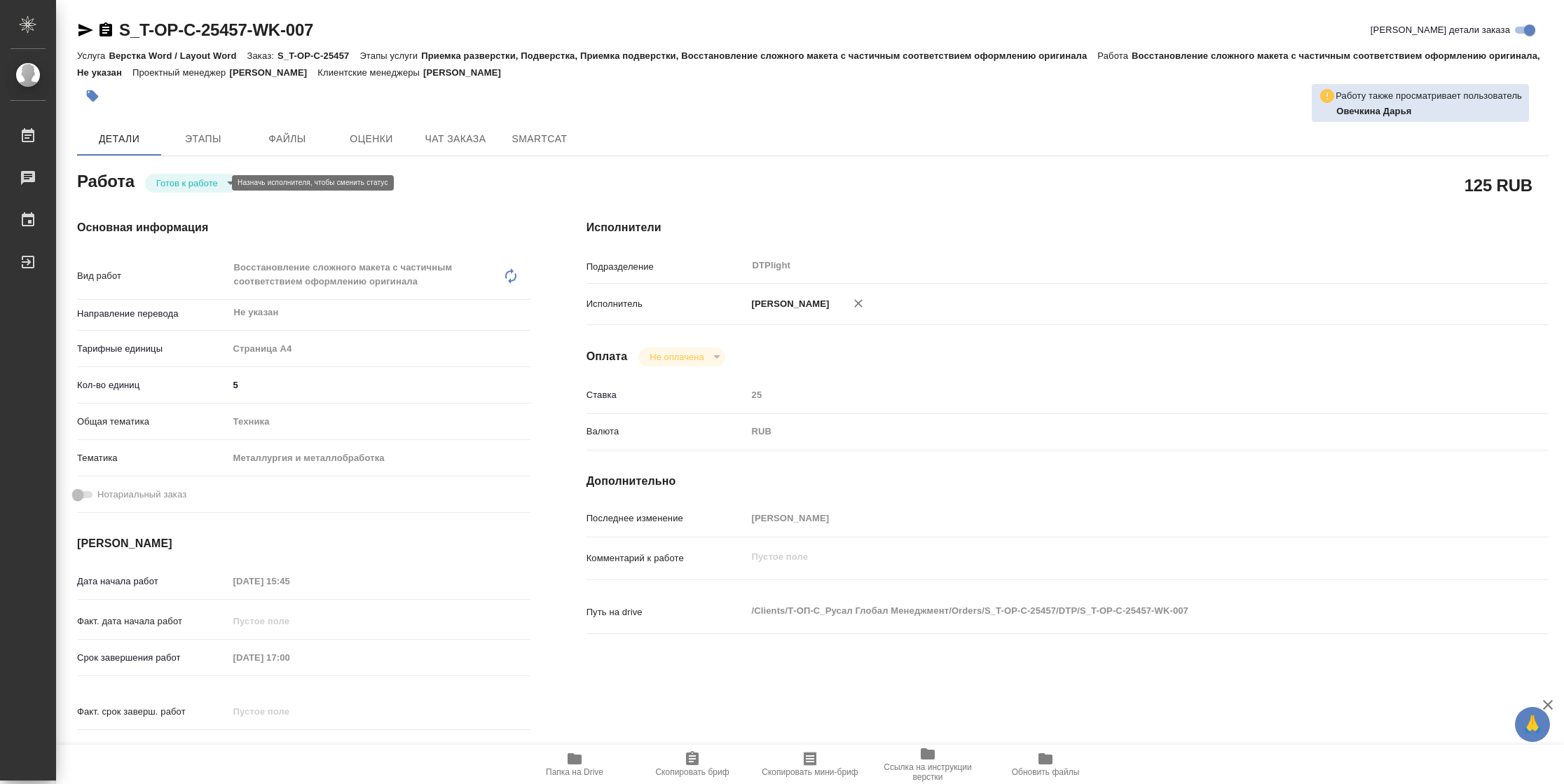
click at [218, 178] on body "🙏 .cls-1 fill:#fff; AWATERA Vasilyeva Natalia Работы Чаты График Выйти S_T-OP-C…" at bounding box center [782, 392] width 1564 height 784
type textarea "x"
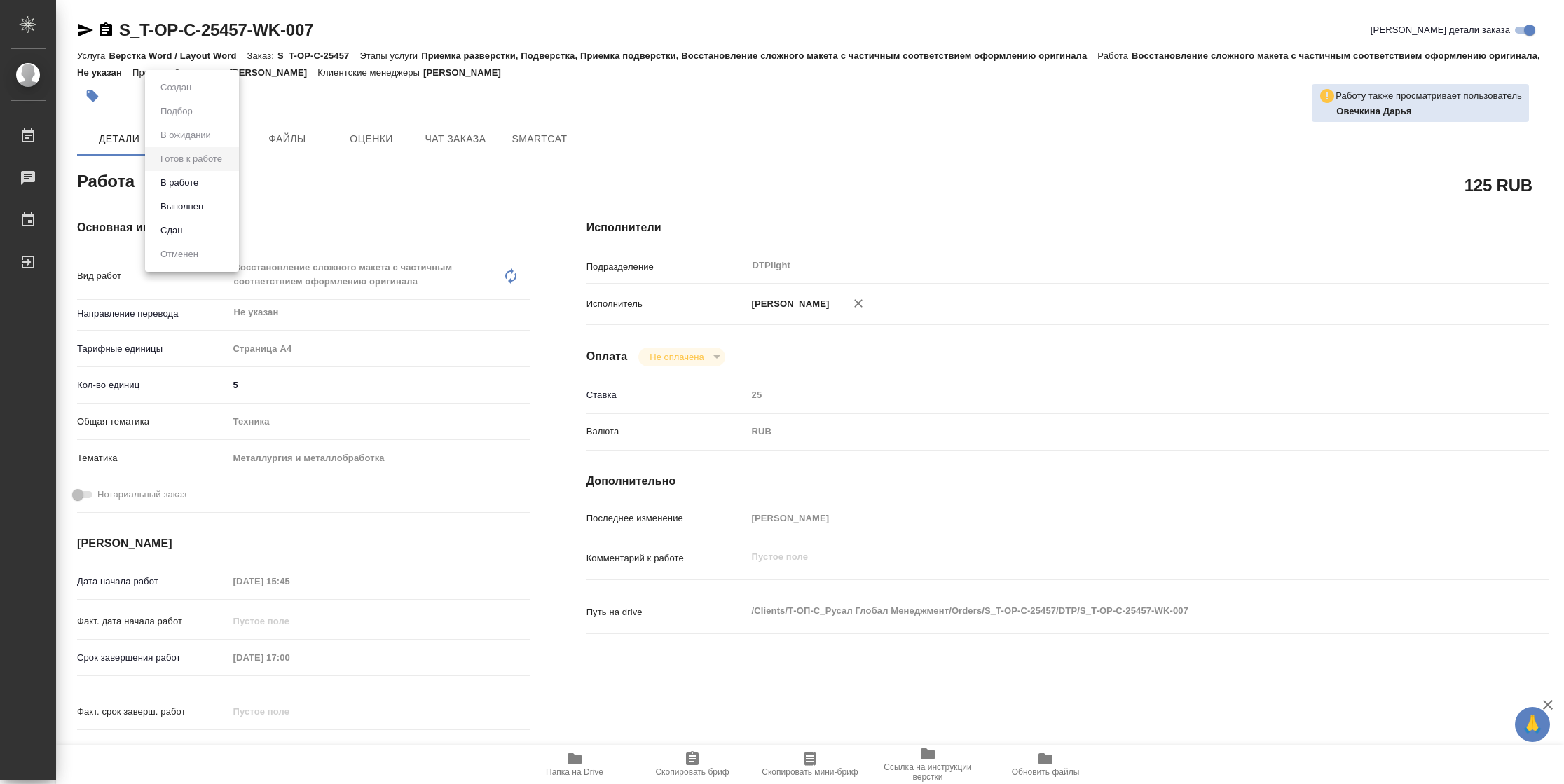
type textarea "x"
click at [209, 177] on li "В работе" at bounding box center [192, 183] width 94 height 24
type textarea "x"
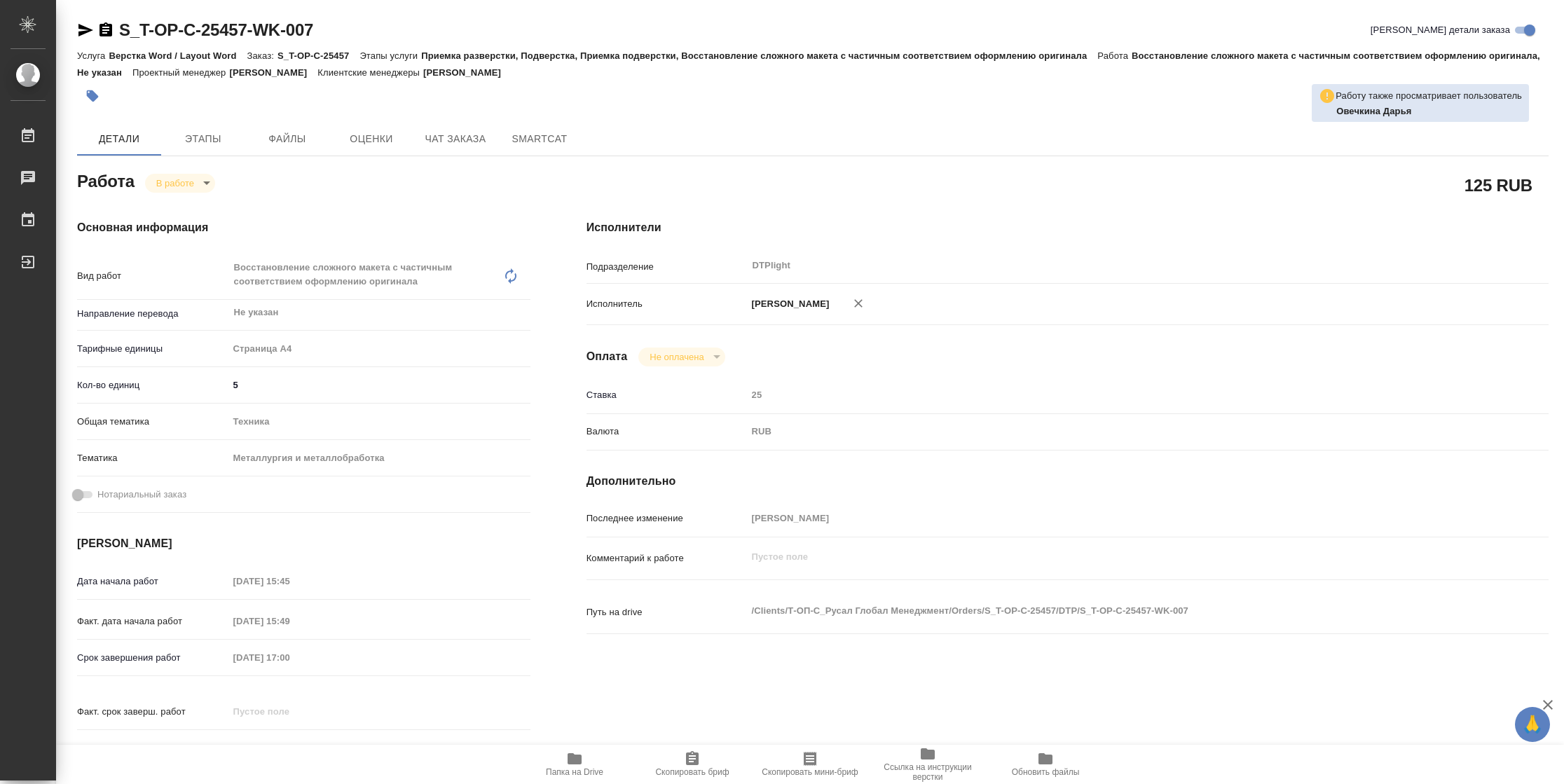
type textarea "x"
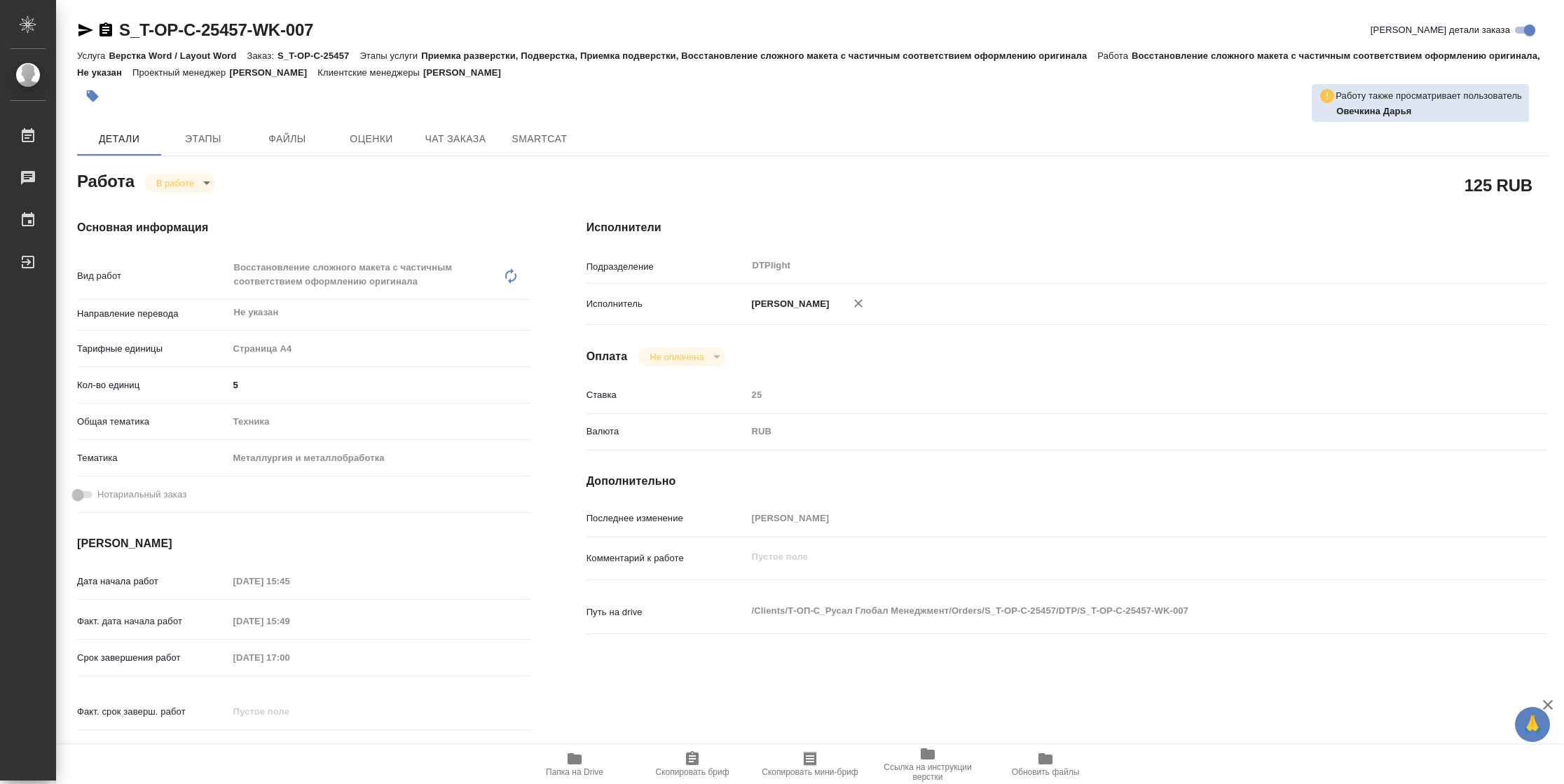
type textarea "x"
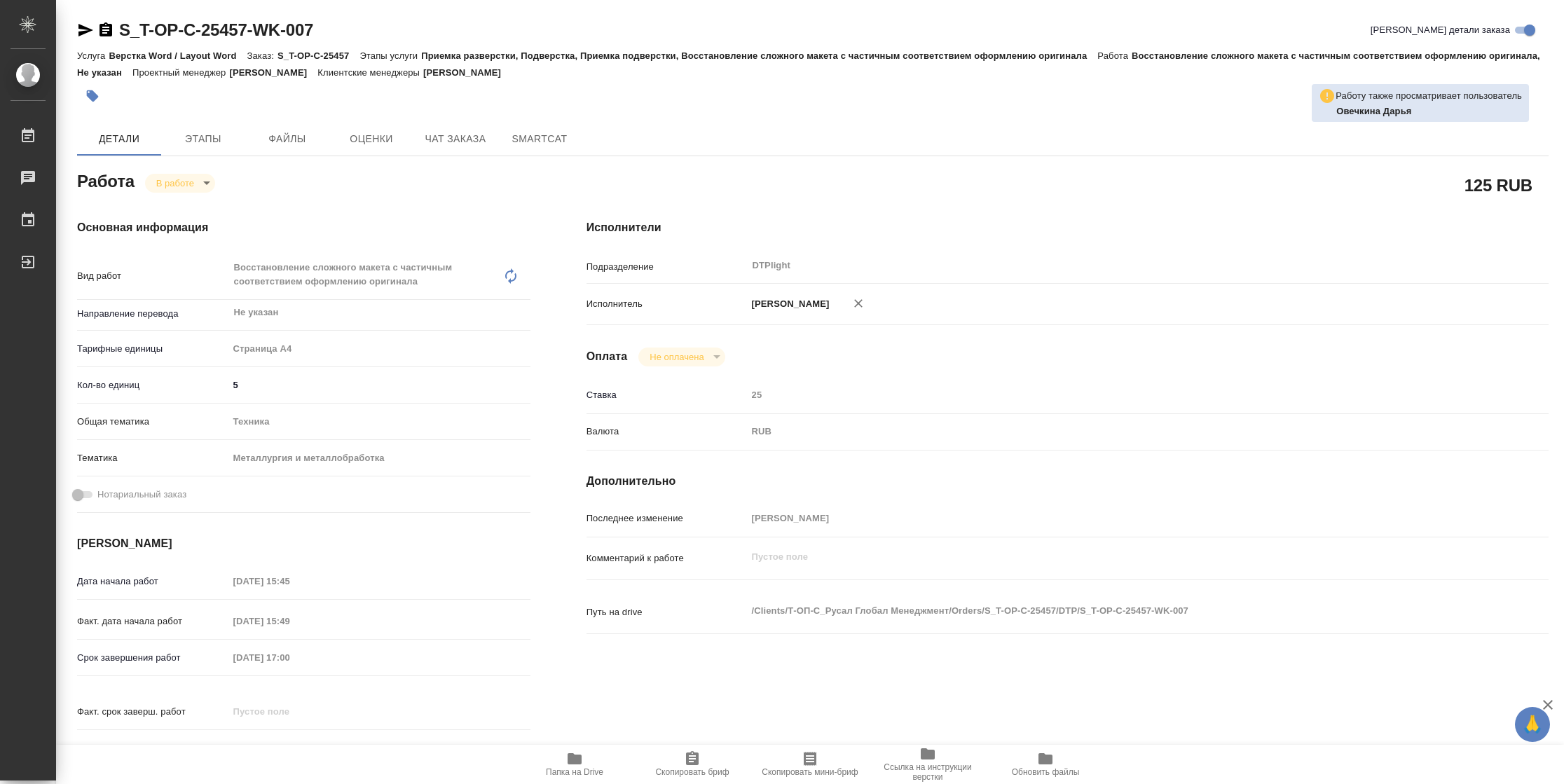
type textarea "x"
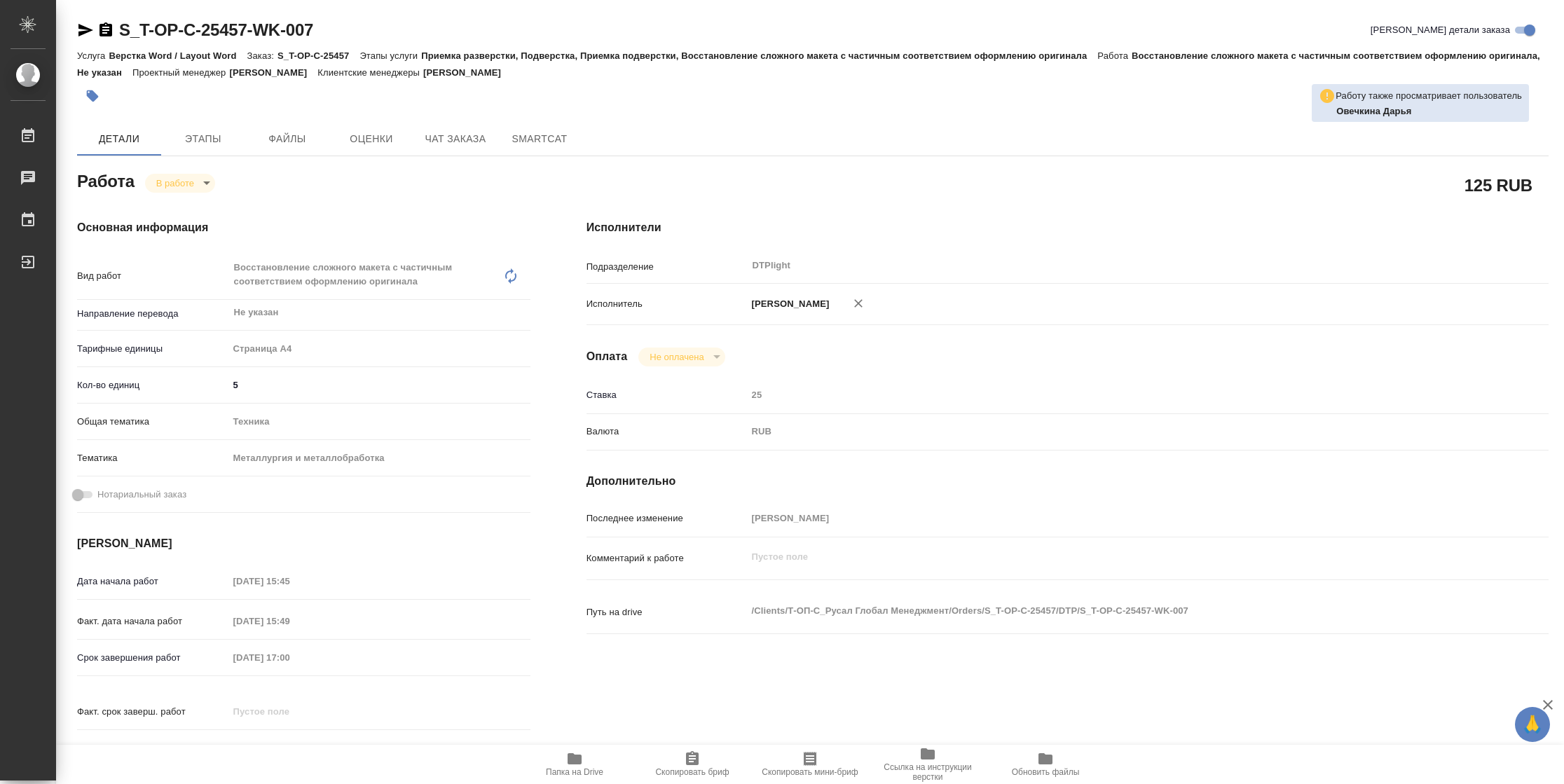
type textarea "x"
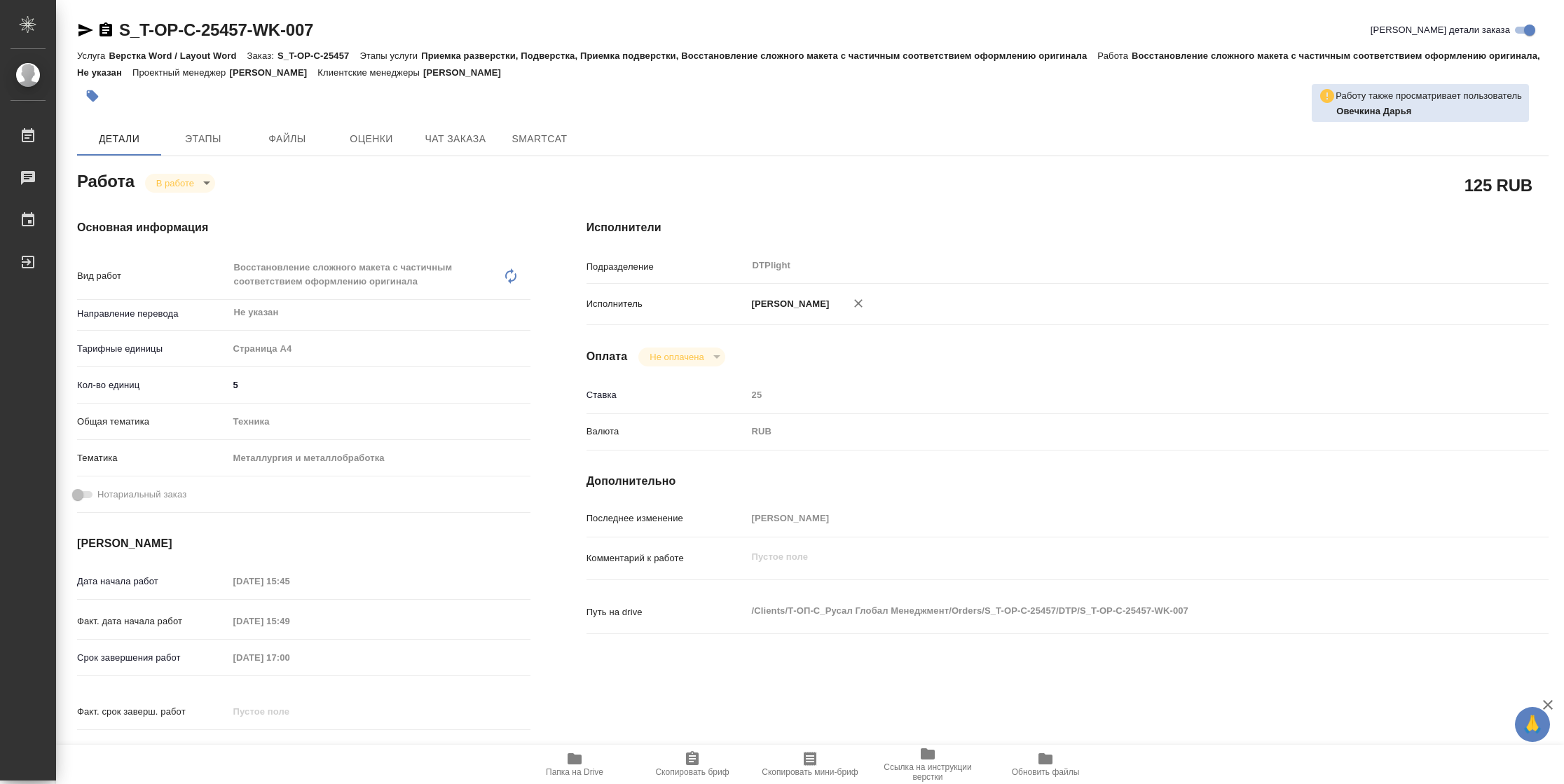
type textarea "x"
click at [83, 33] on icon "button" at bounding box center [86, 31] width 15 height 13
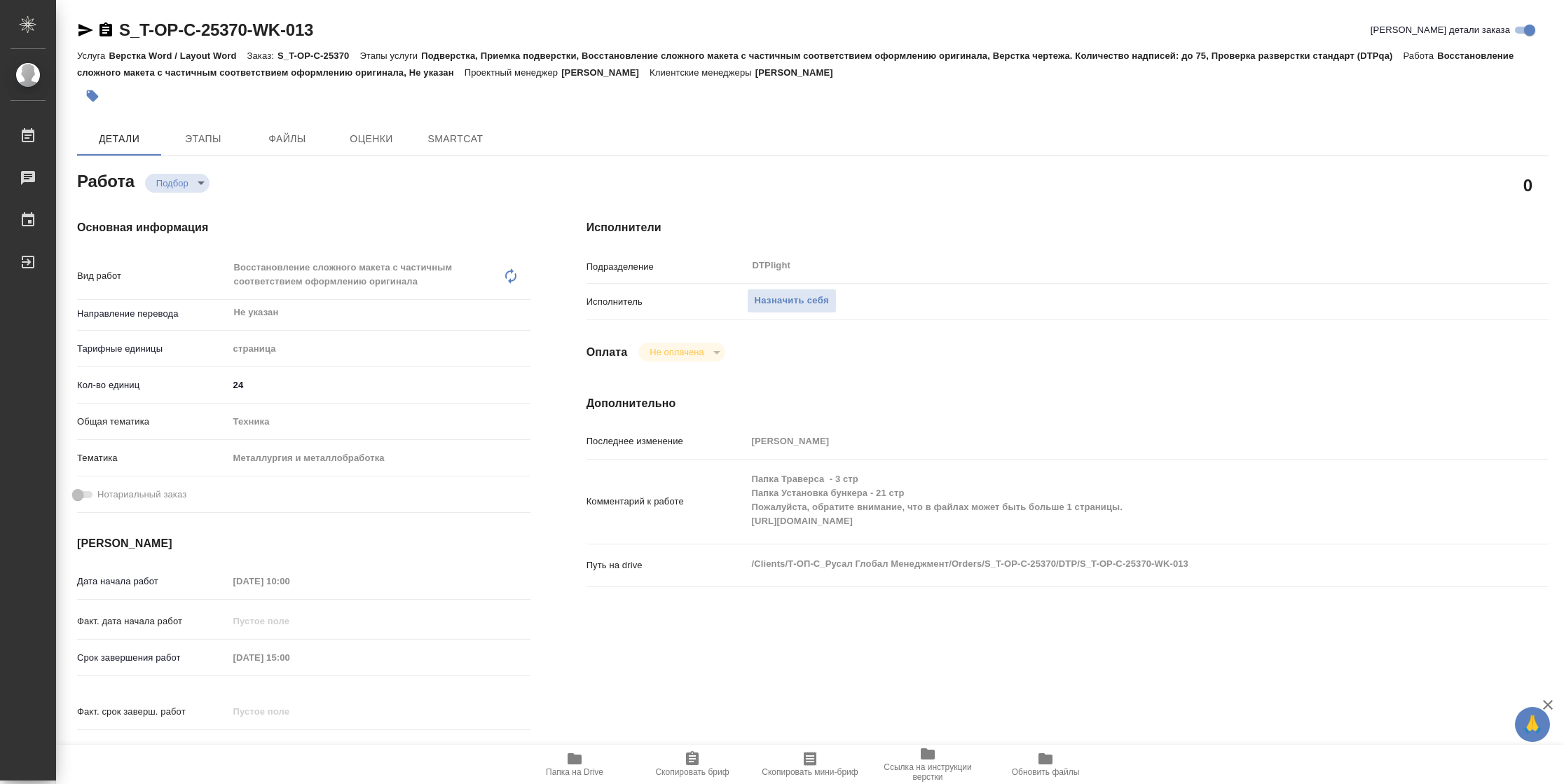
type textarea "x"
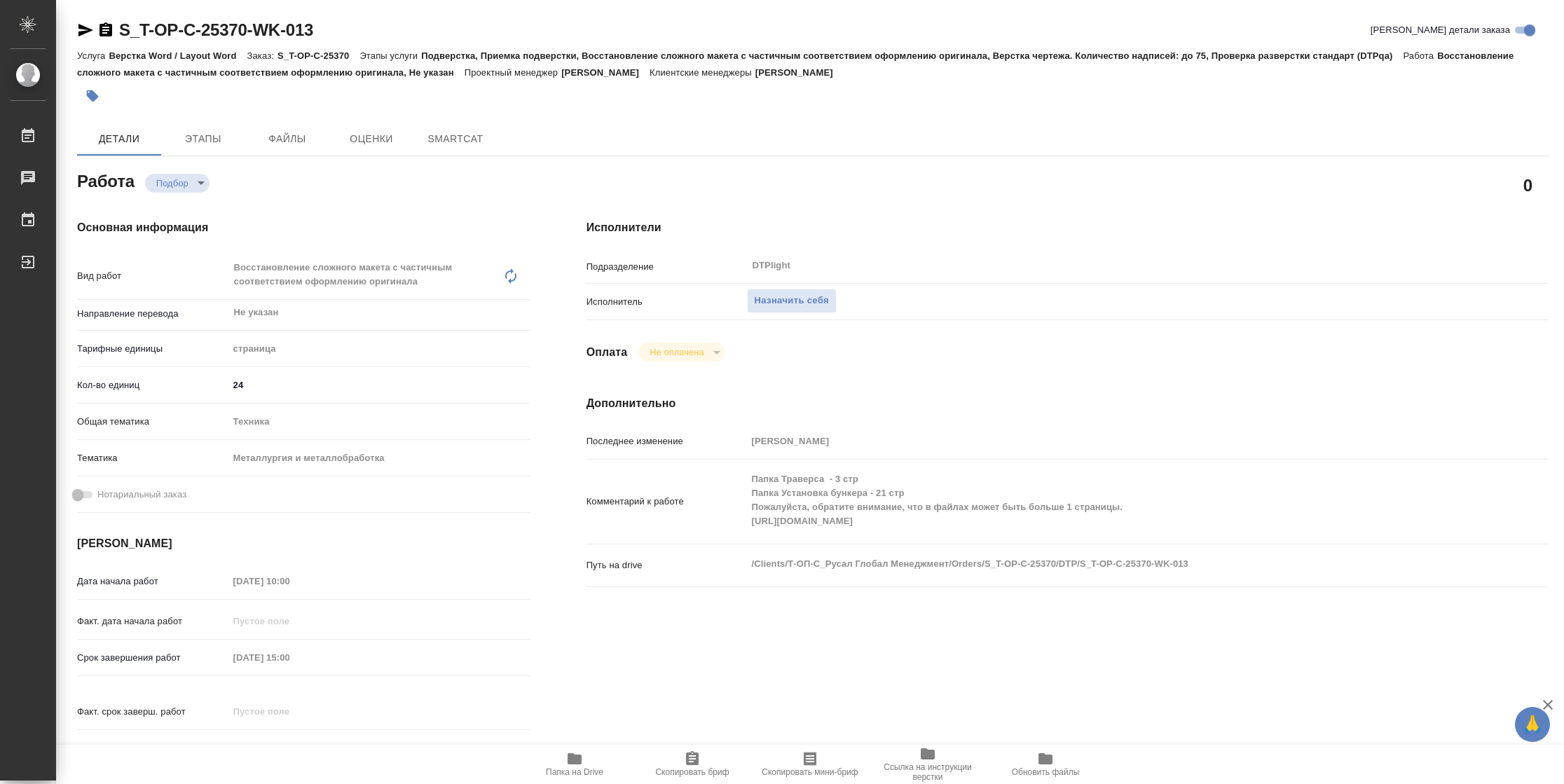
type textarea "x"
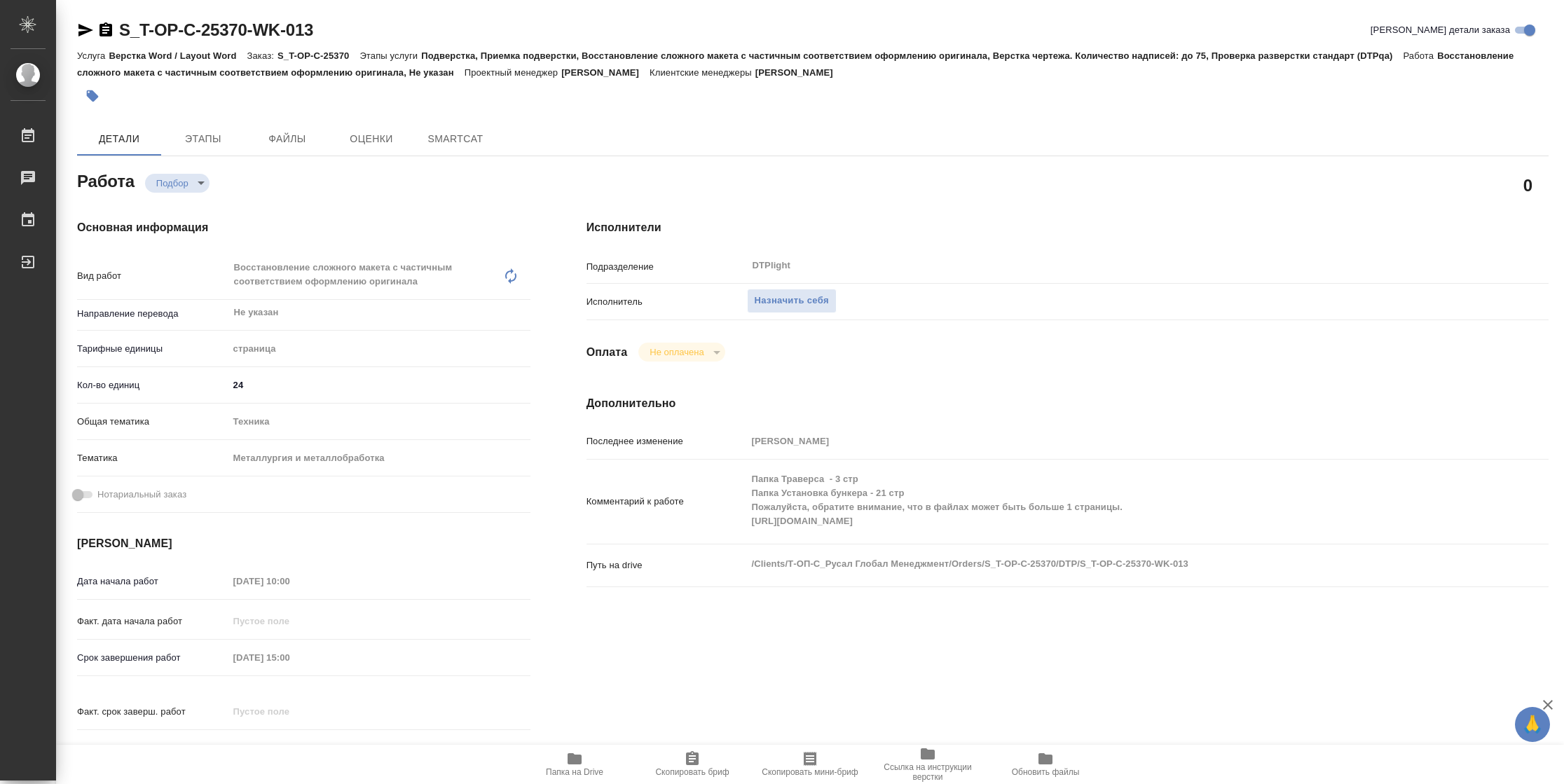
type textarea "x"
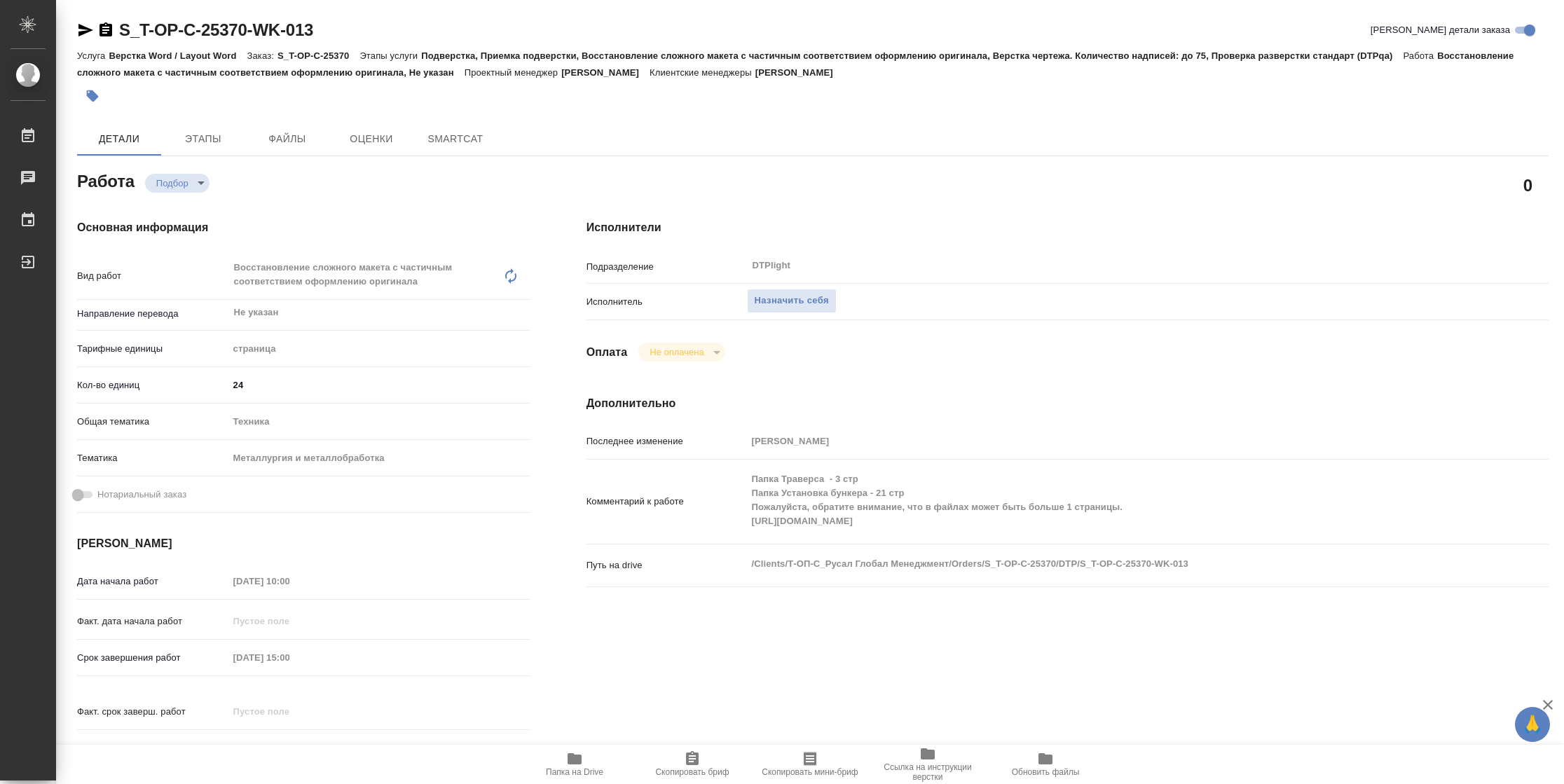
type textarea "x"
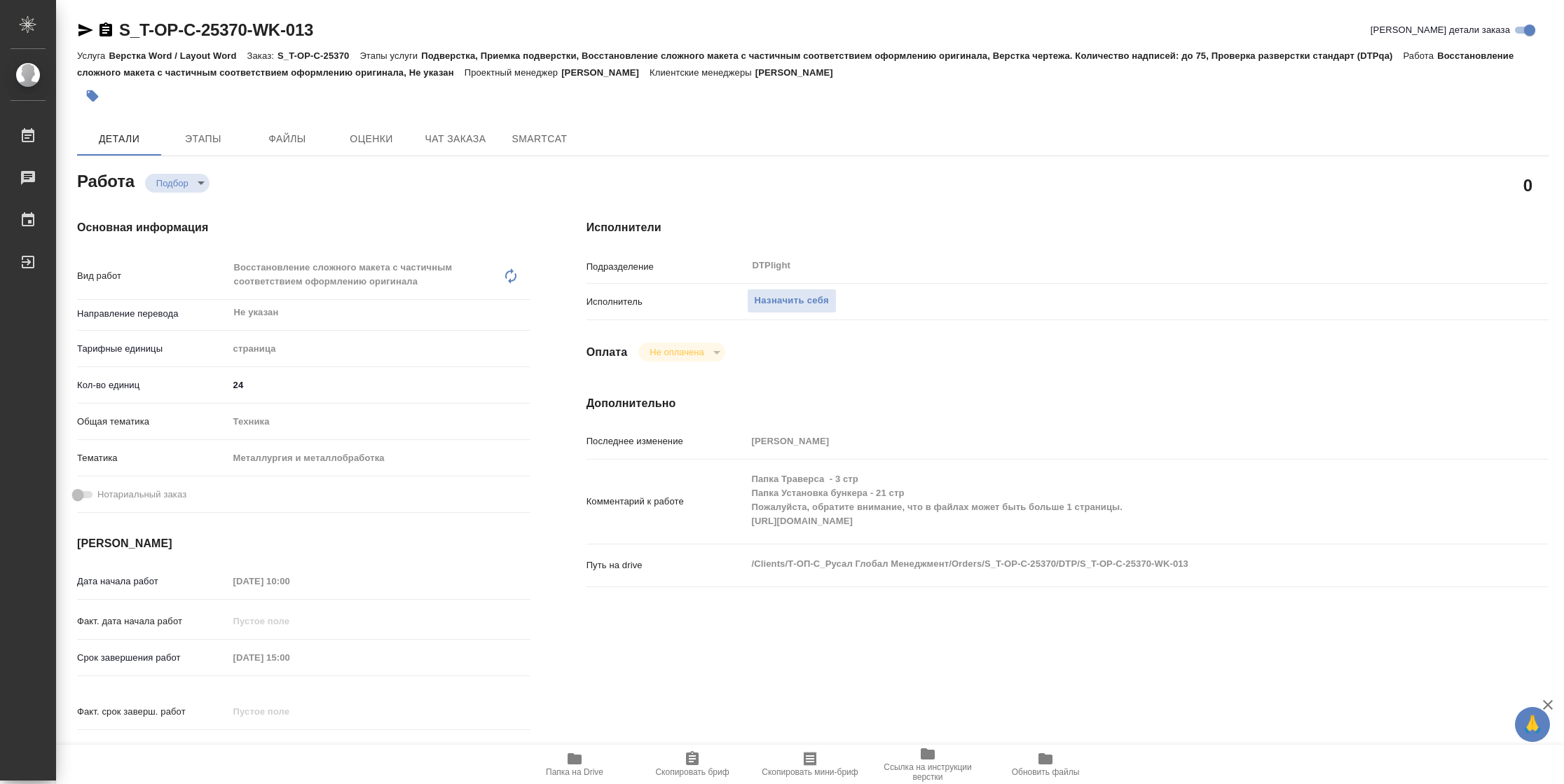
type textarea "x"
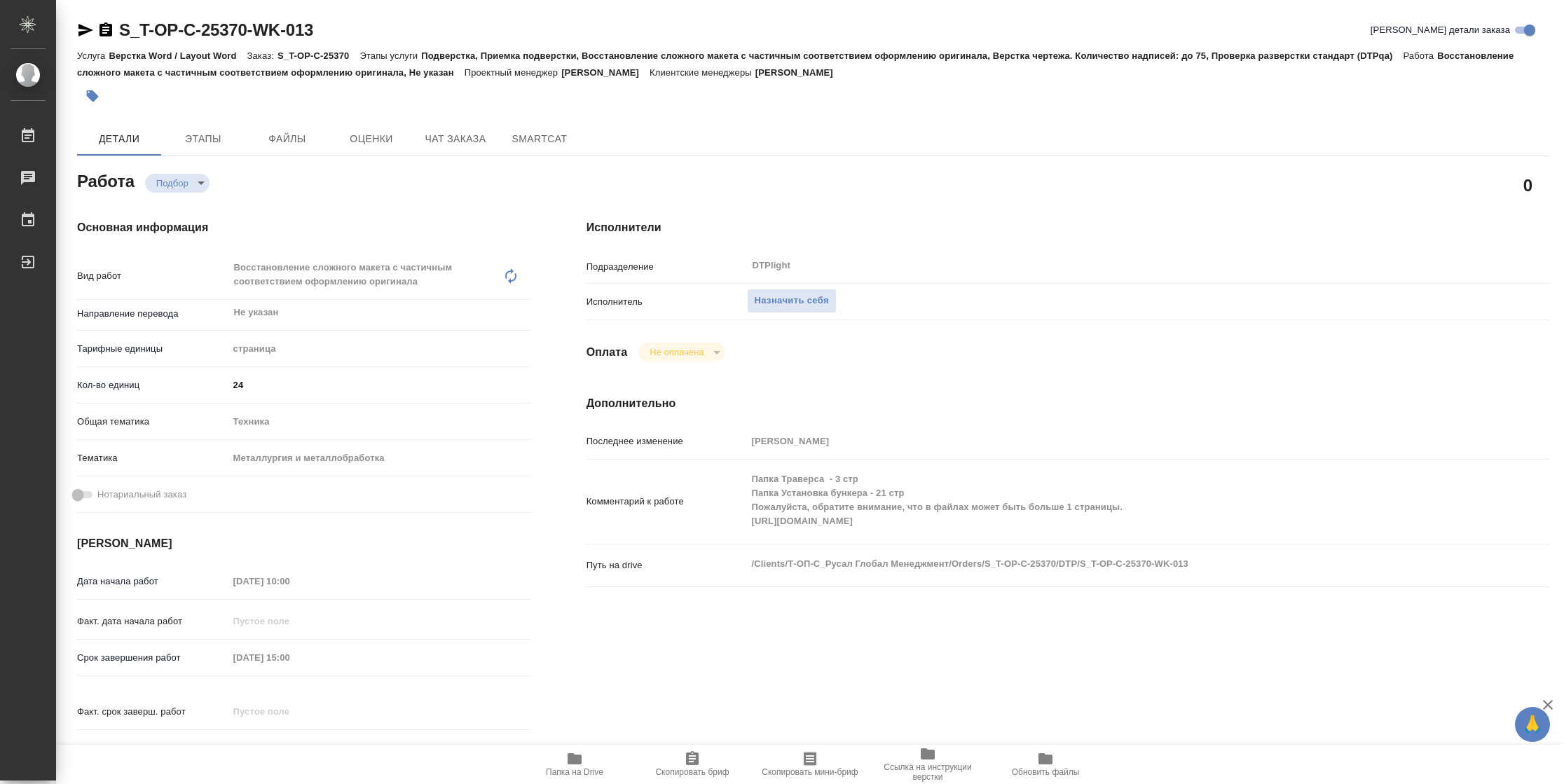
type textarea "x"
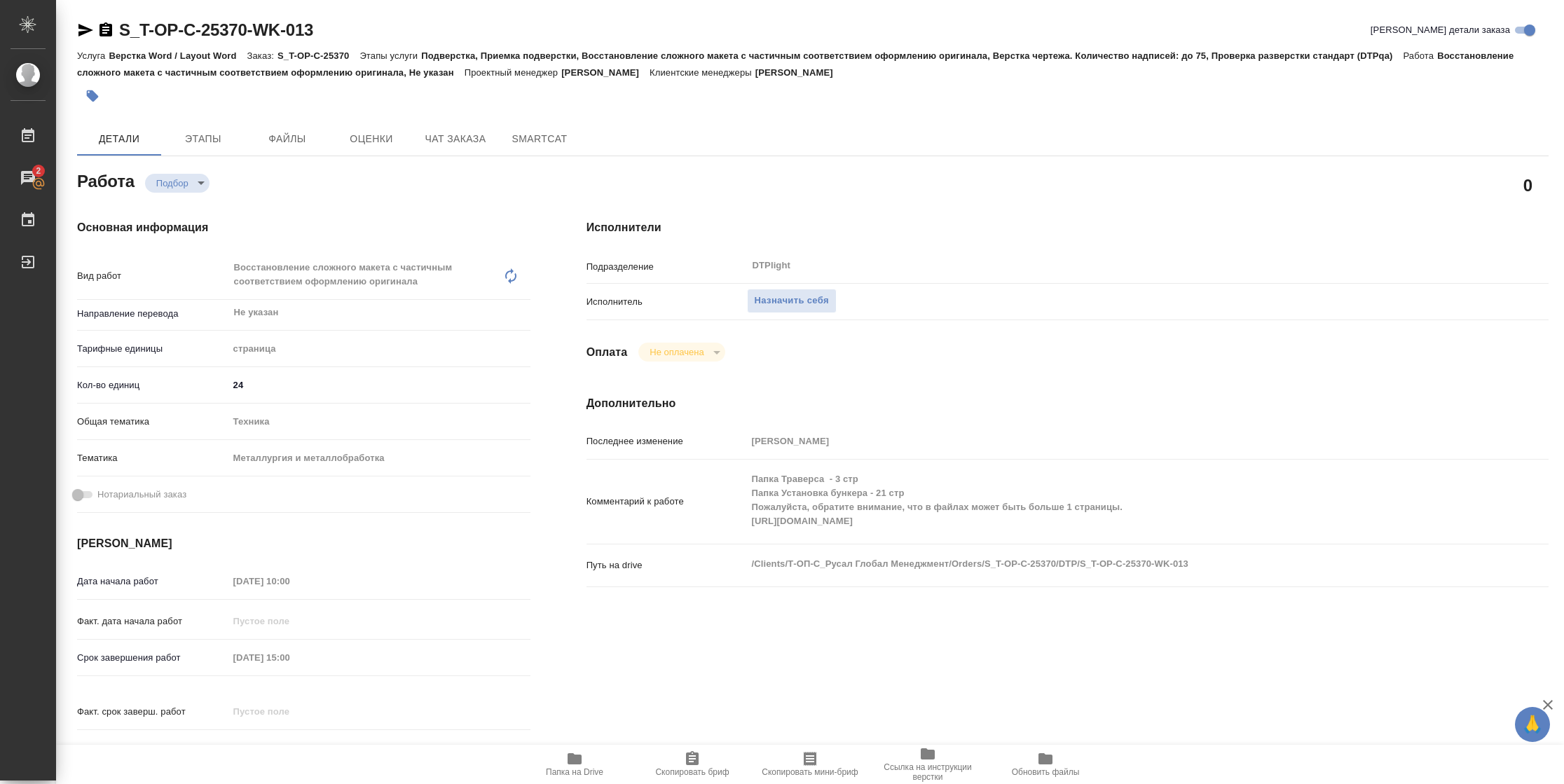
click at [743, 522] on div "Комментарий к работе Папка Траверса - 3 стр Папка Установка бункера - 21 стр По…" at bounding box center [1067, 501] width 962 height 73
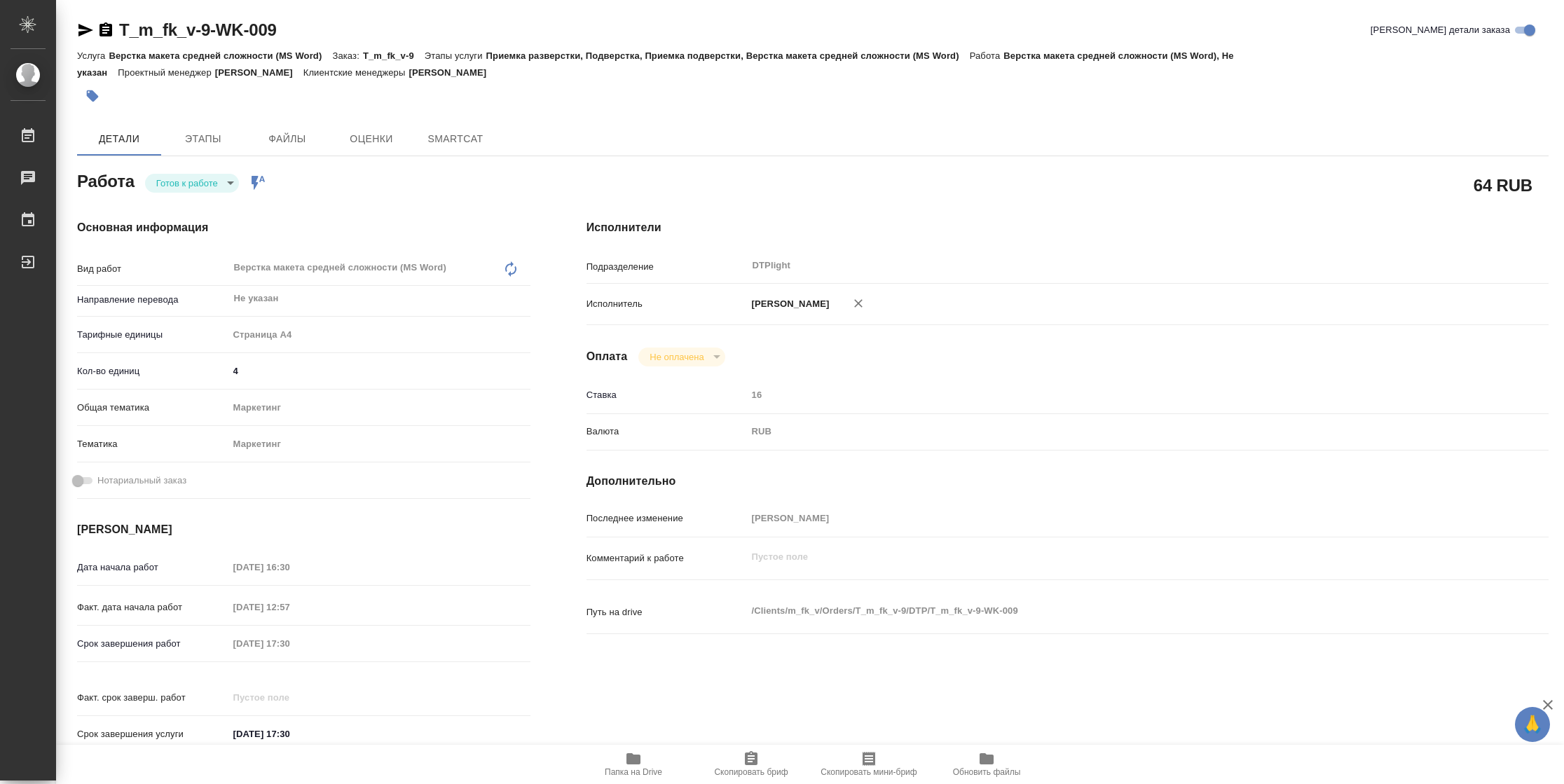
type textarea "x"
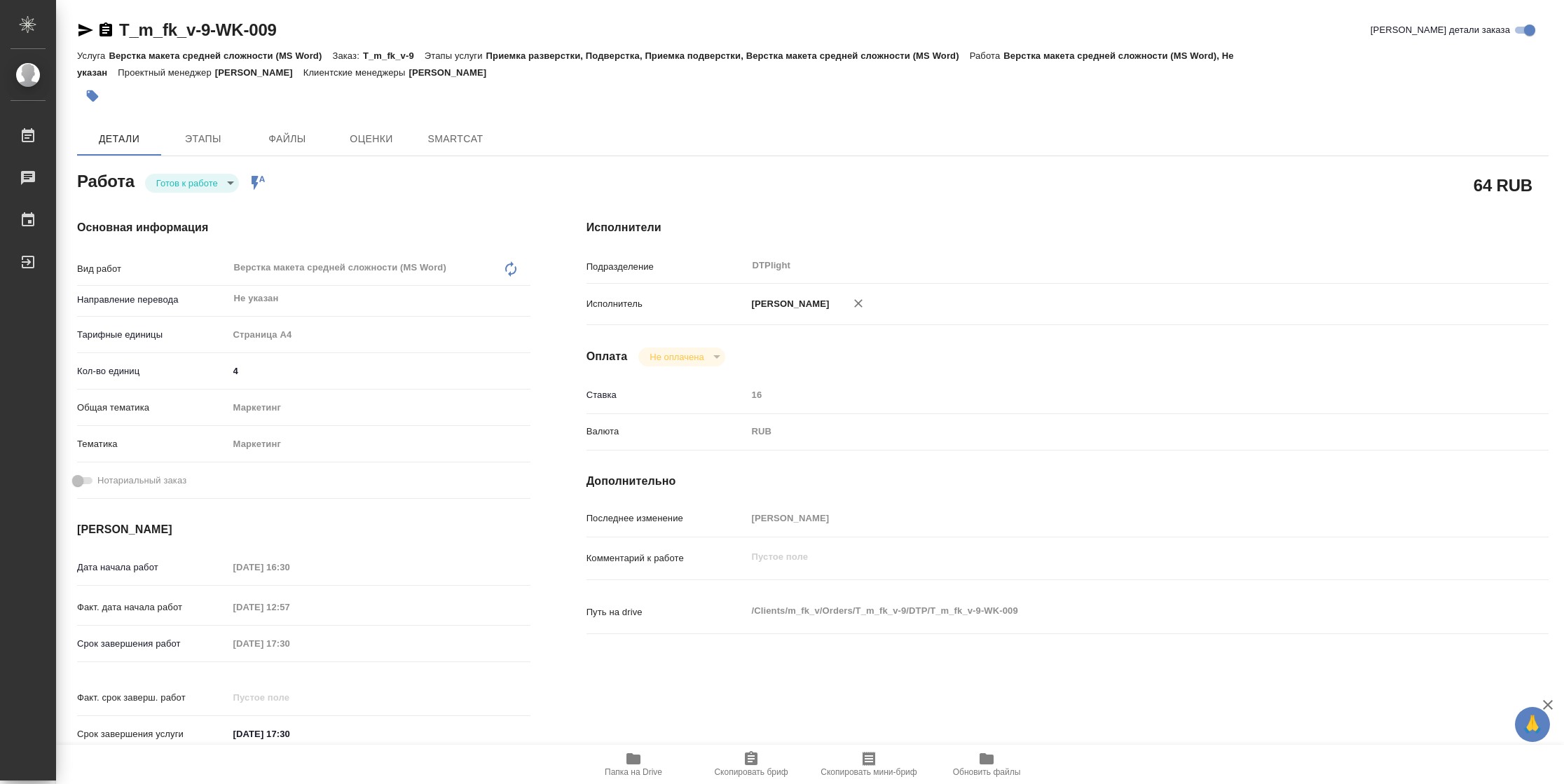
type textarea "x"
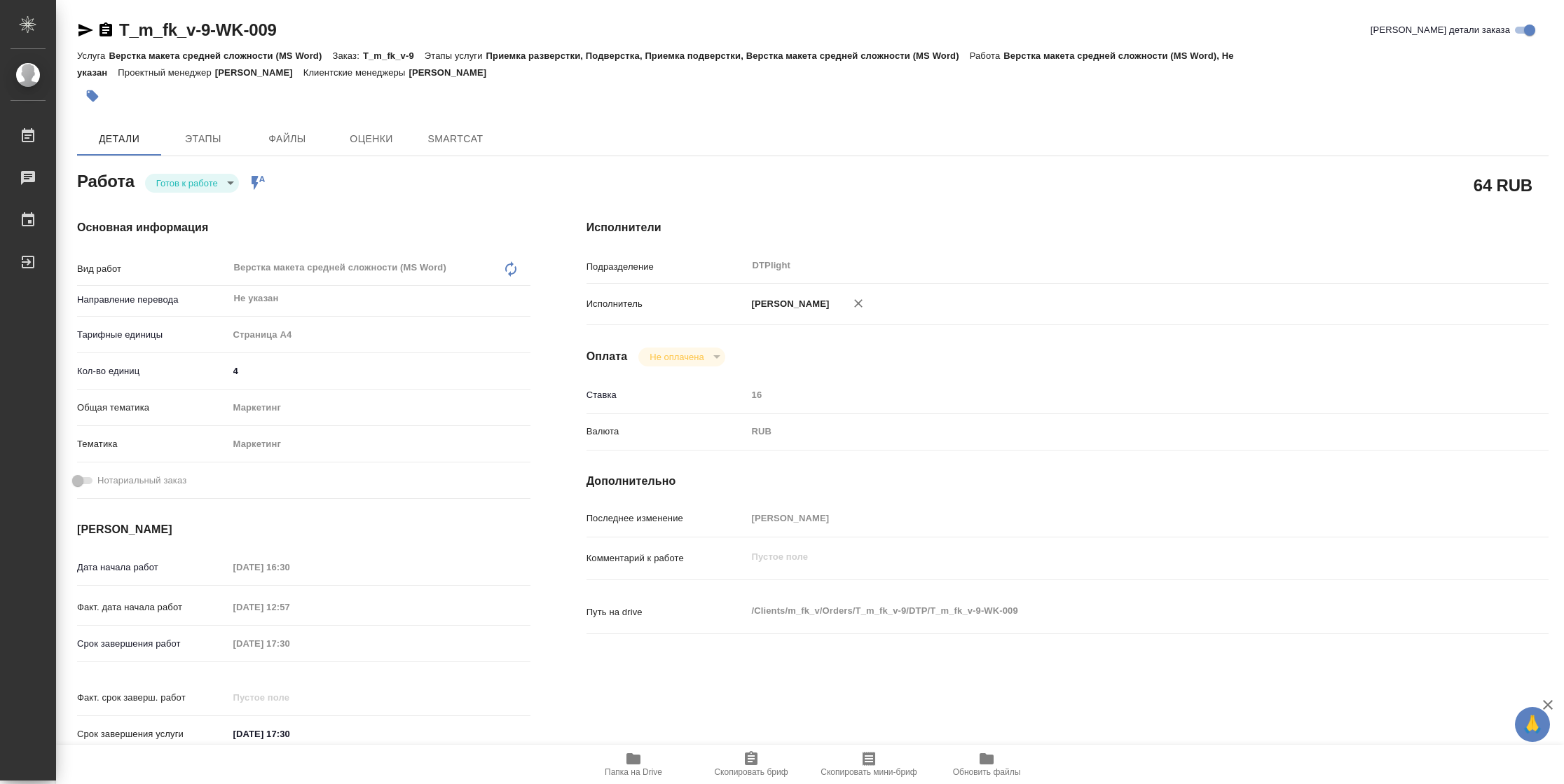
type textarea "x"
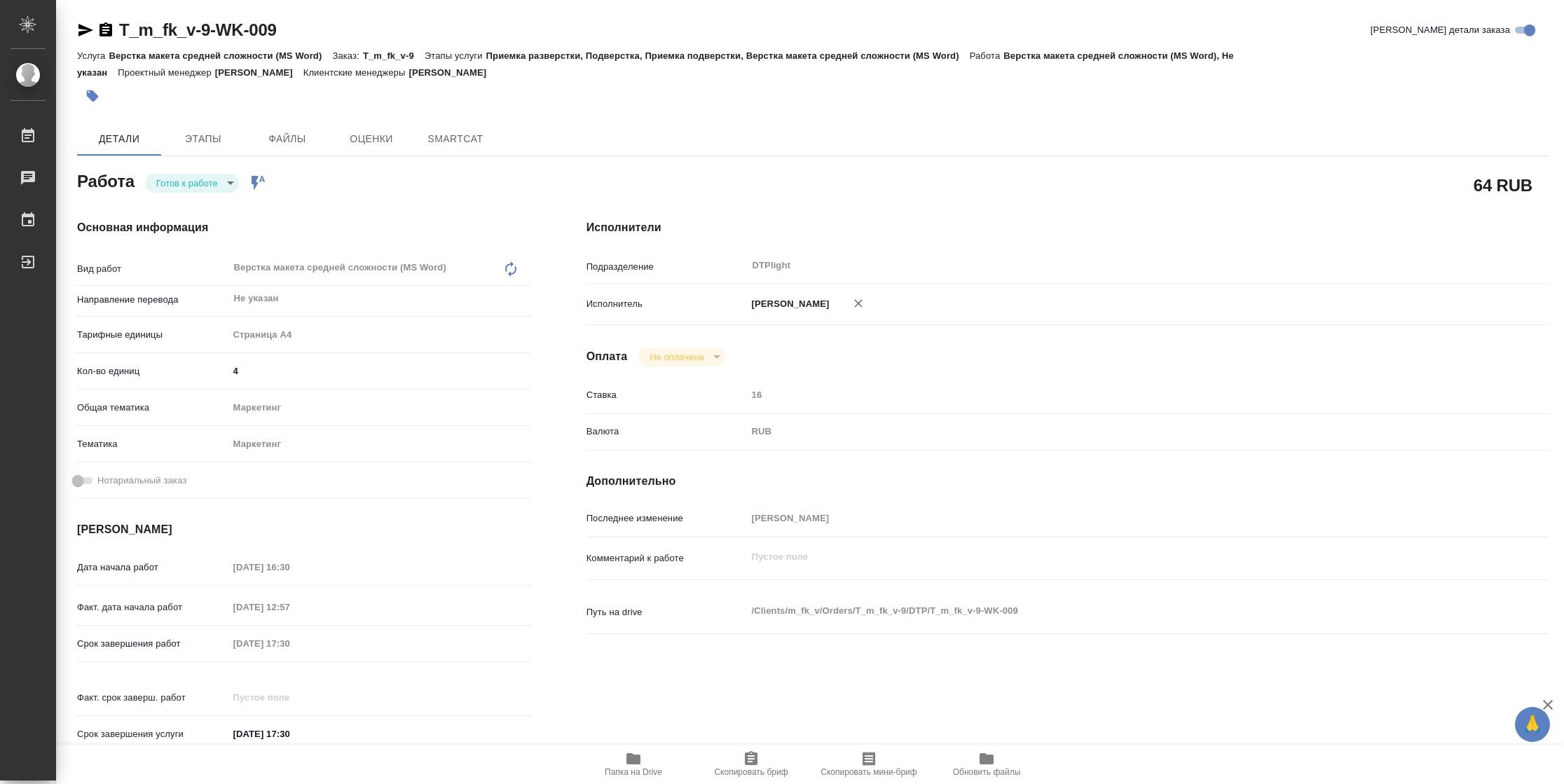
type textarea "x"
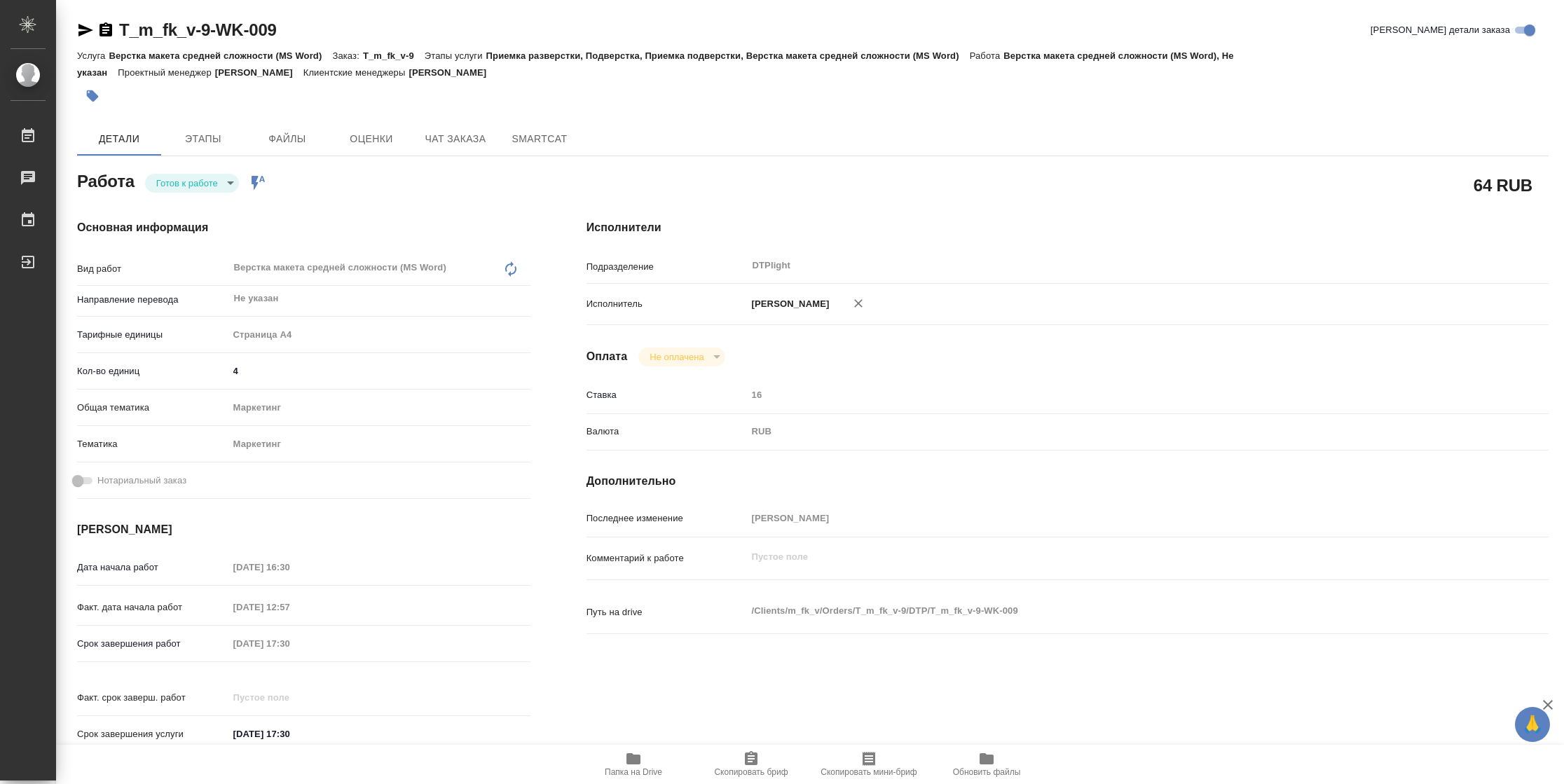
click at [208, 190] on body "🙏 .cls-1 fill:#fff; AWATERA Vasilyeva Natalia Работы Чаты График Выйти T_m_fk_v…" at bounding box center [782, 392] width 1564 height 784
click at [208, 190] on li "В работе" at bounding box center [192, 183] width 94 height 24
type textarea "x"
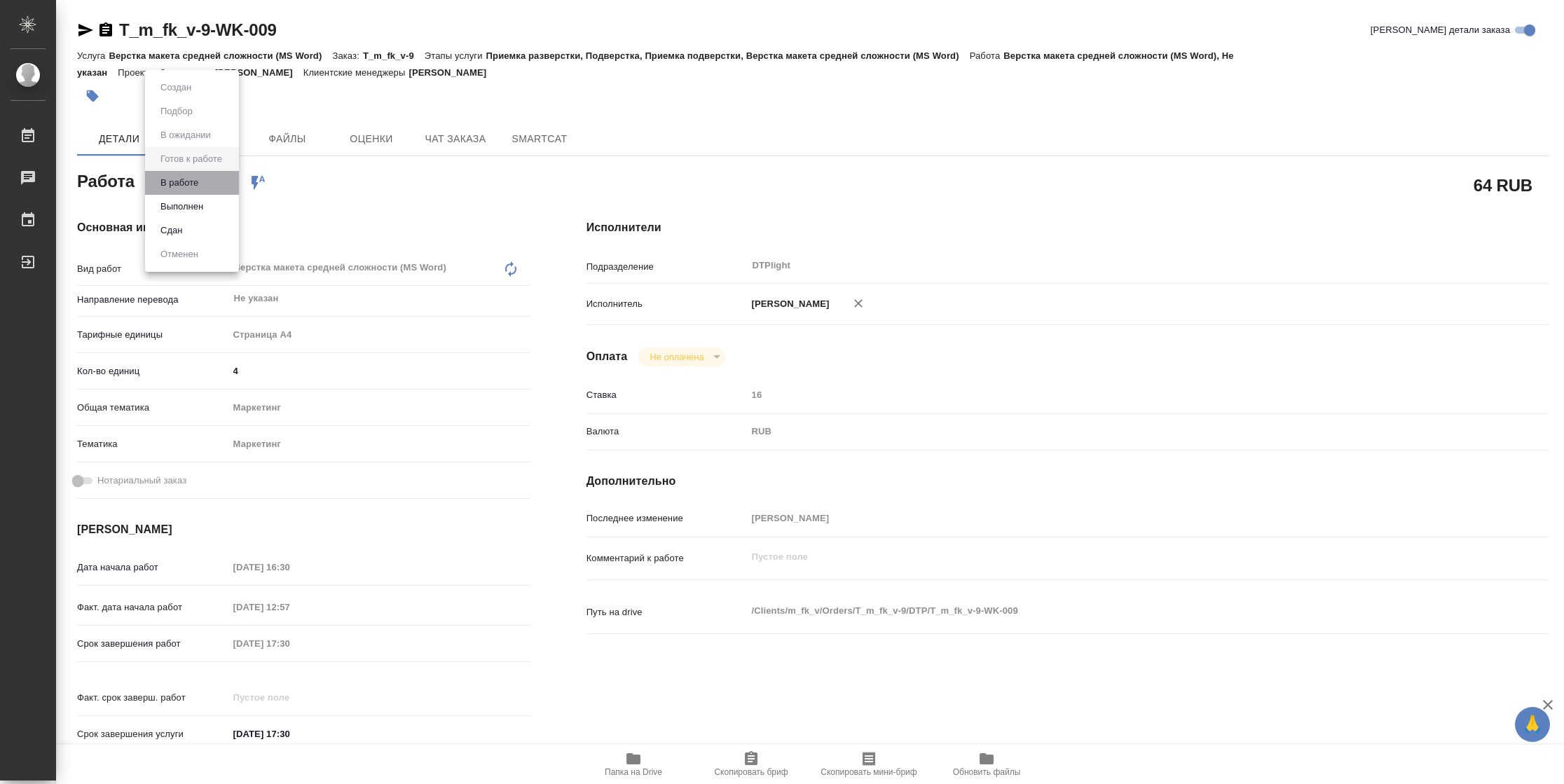
type textarea "x"
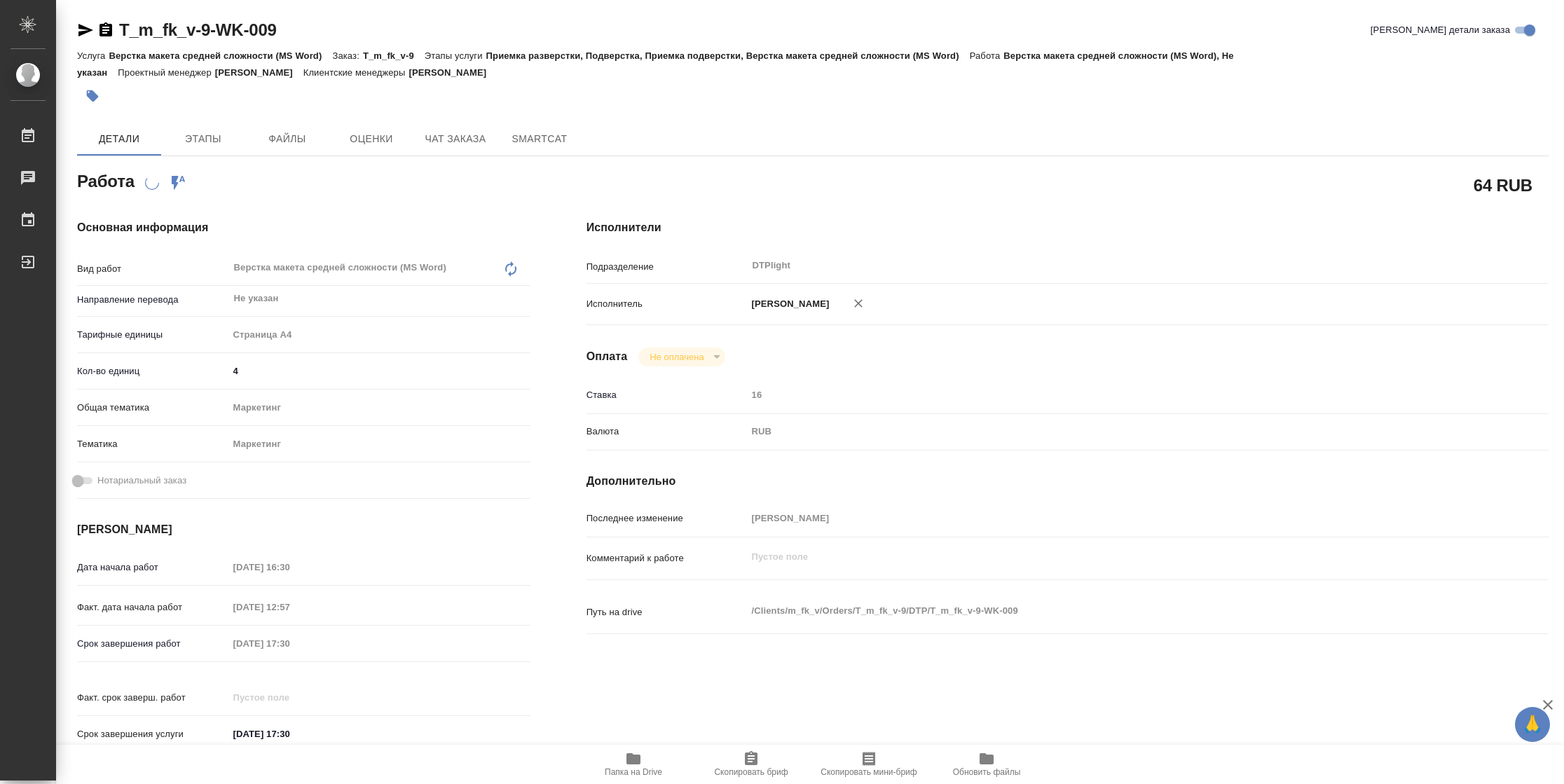
type textarea "x"
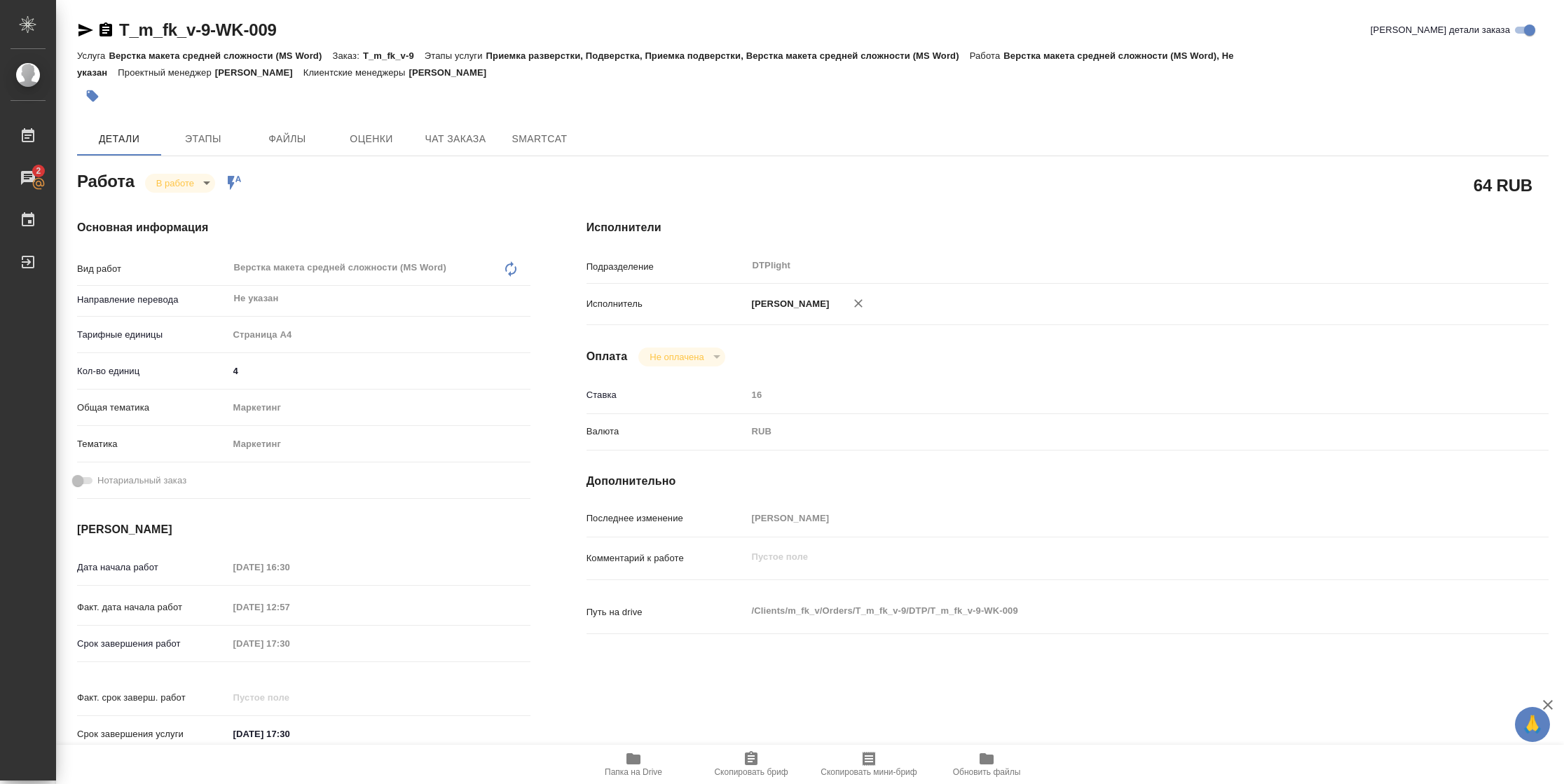
type textarea "x"
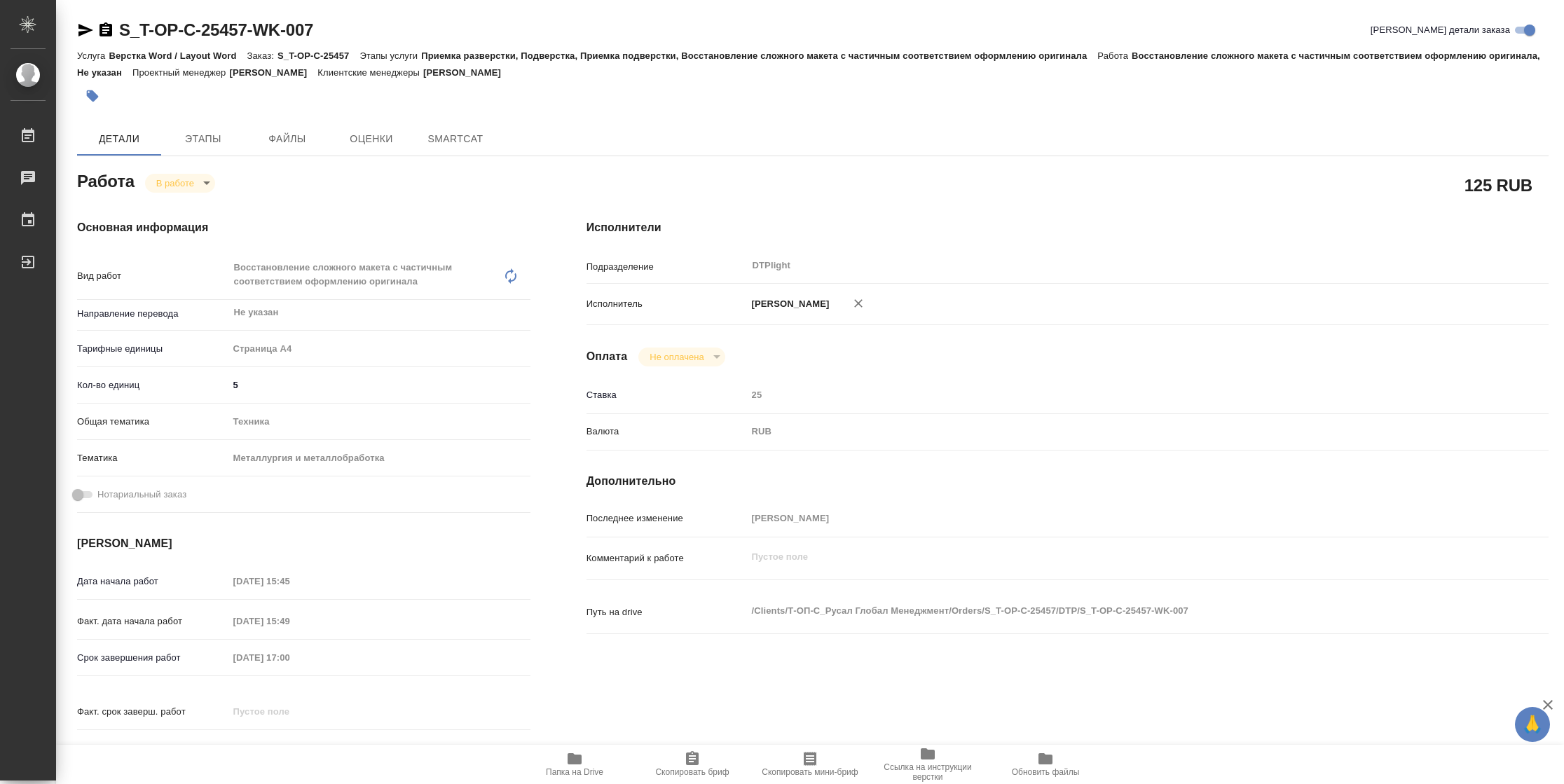
type textarea "x"
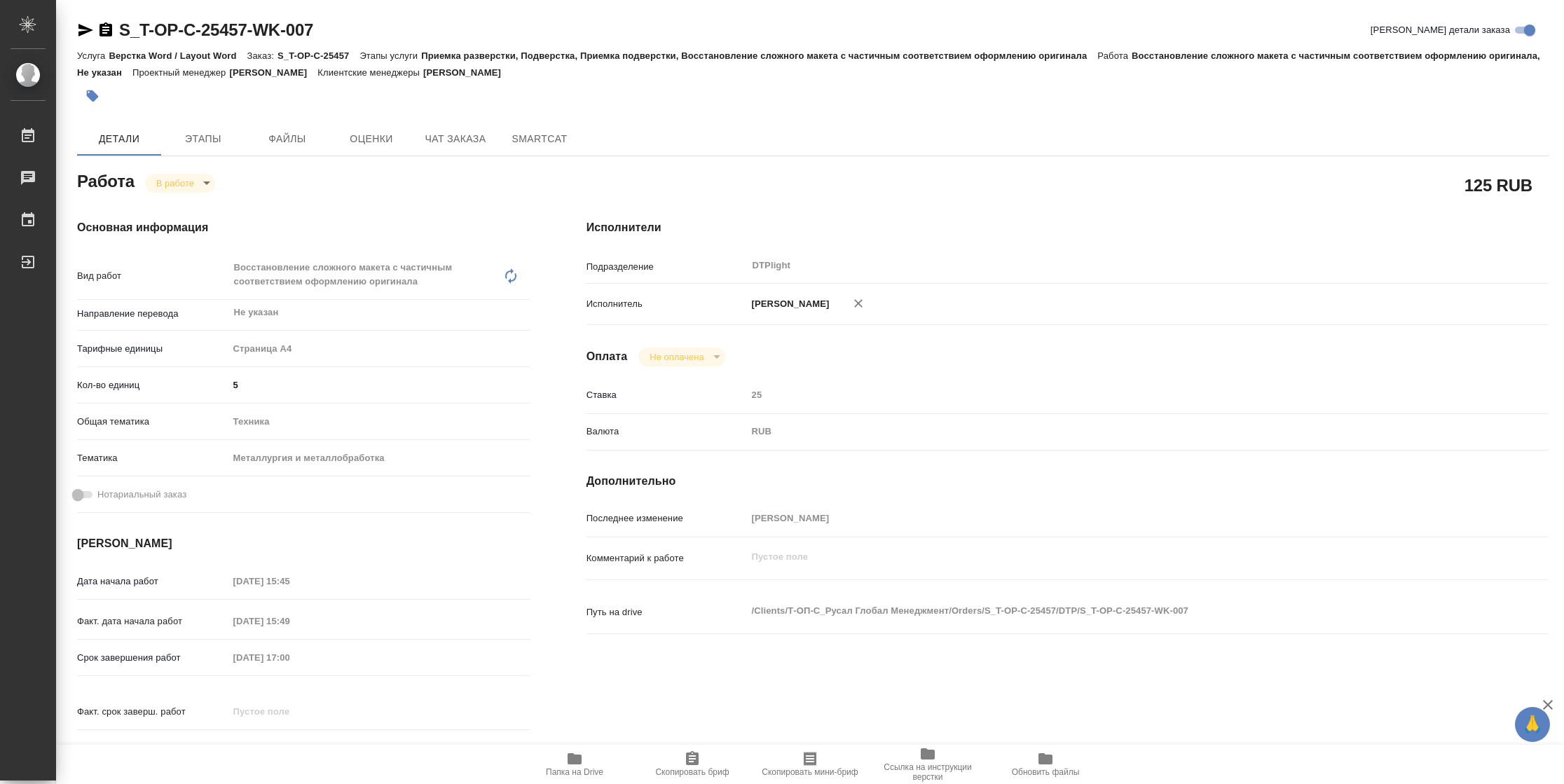
type textarea "x"
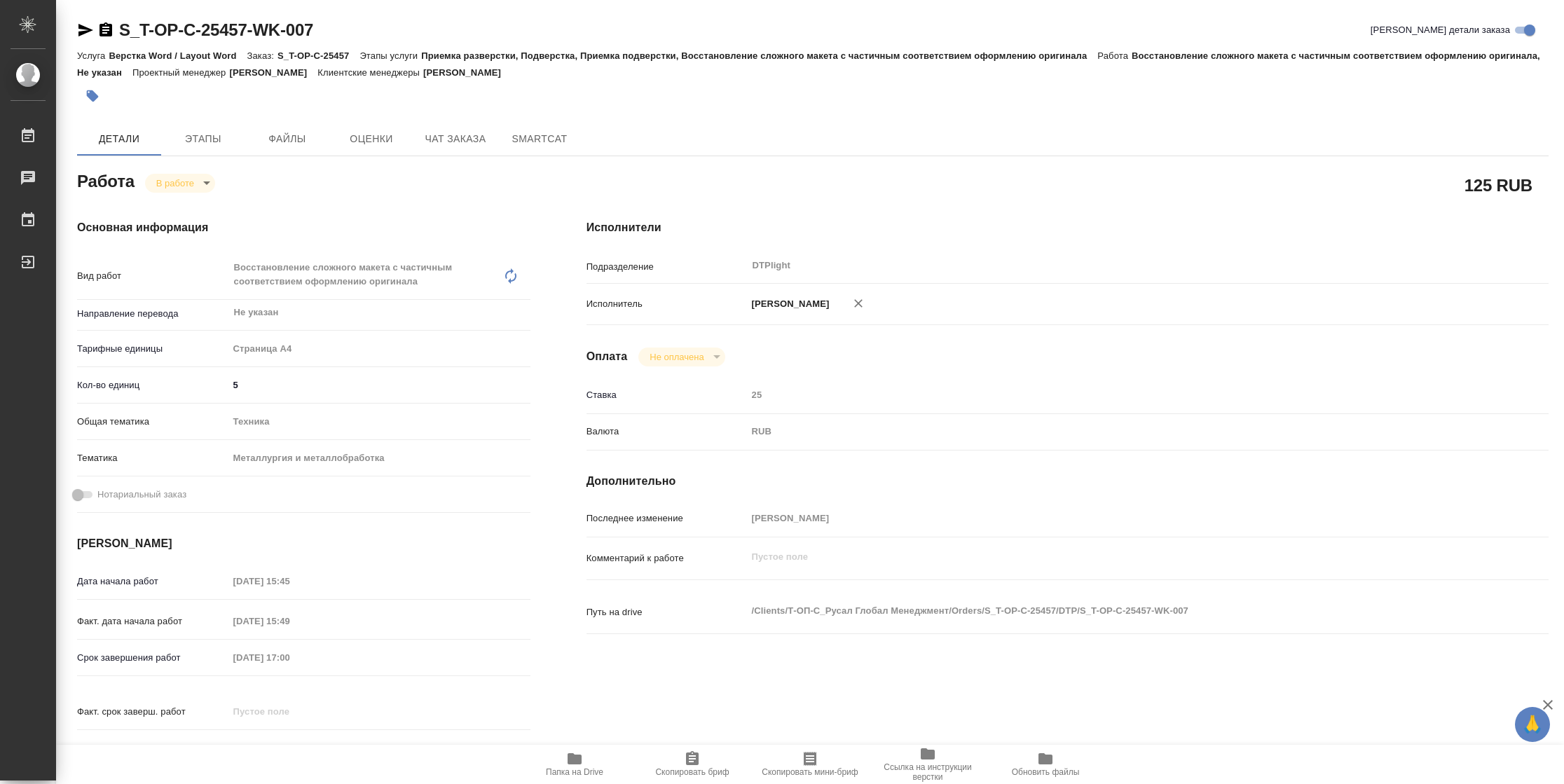
type textarea "x"
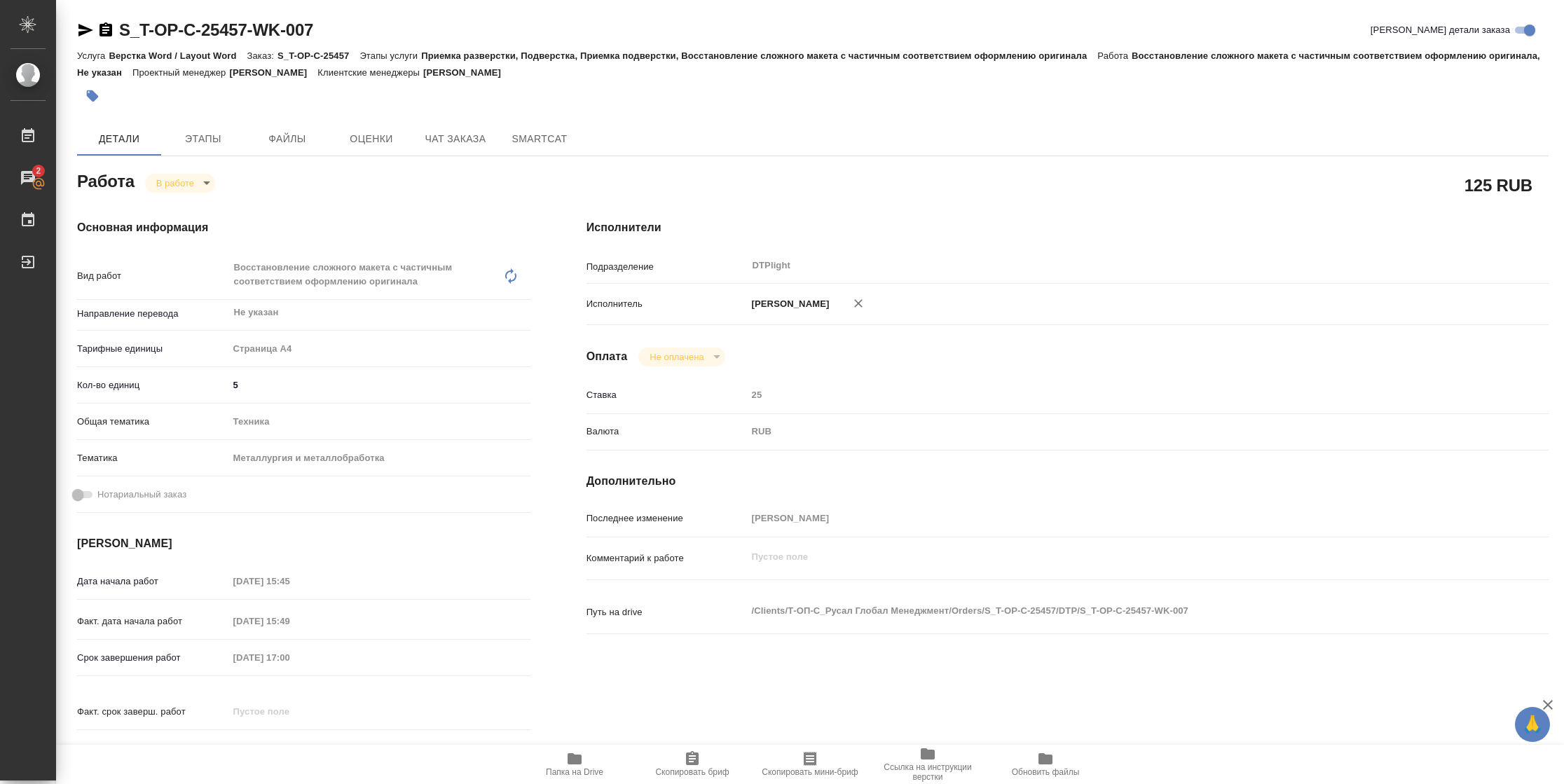
click at [573, 759] on icon "button" at bounding box center [574, 758] width 14 height 11
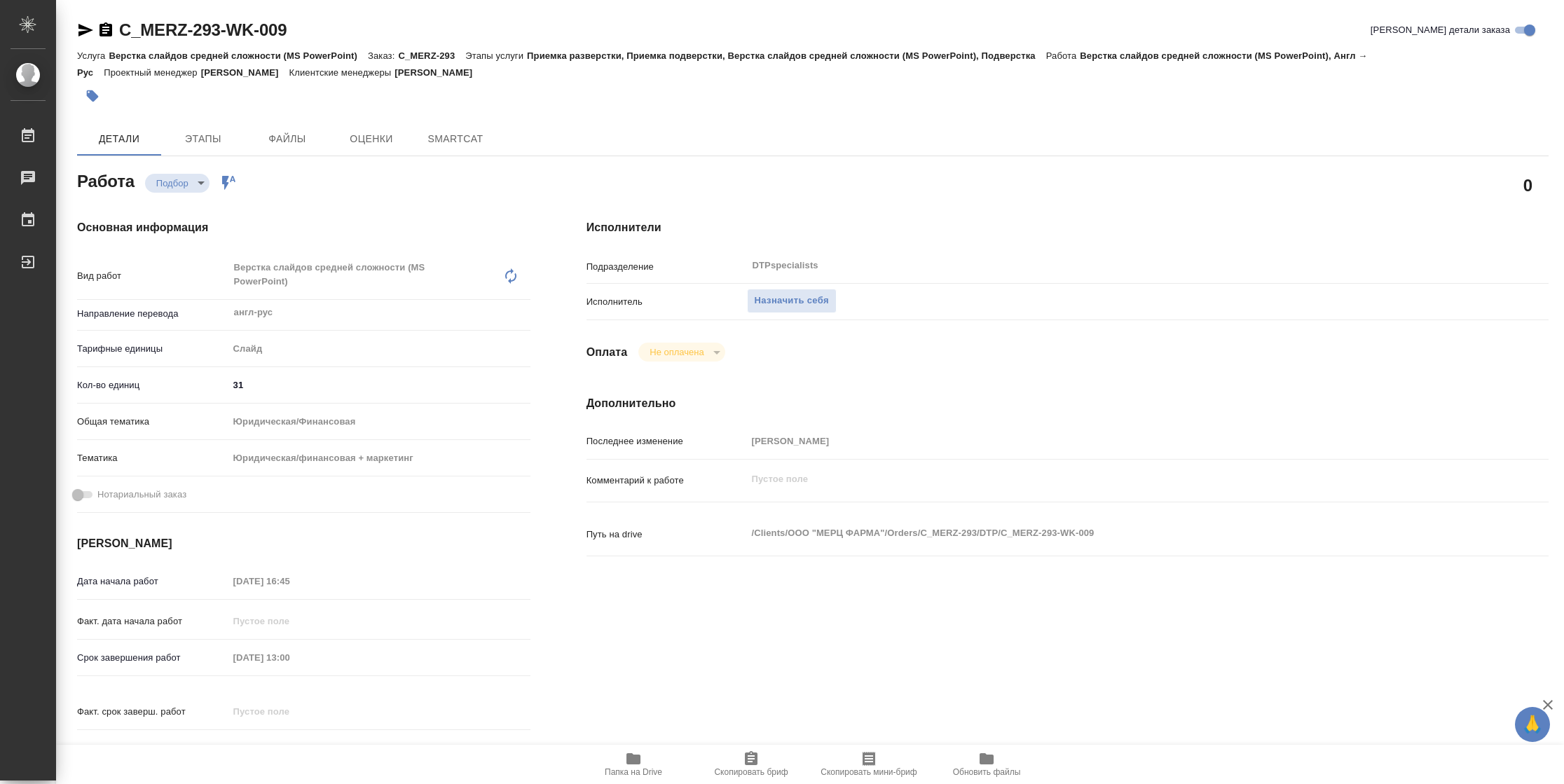
type textarea "x"
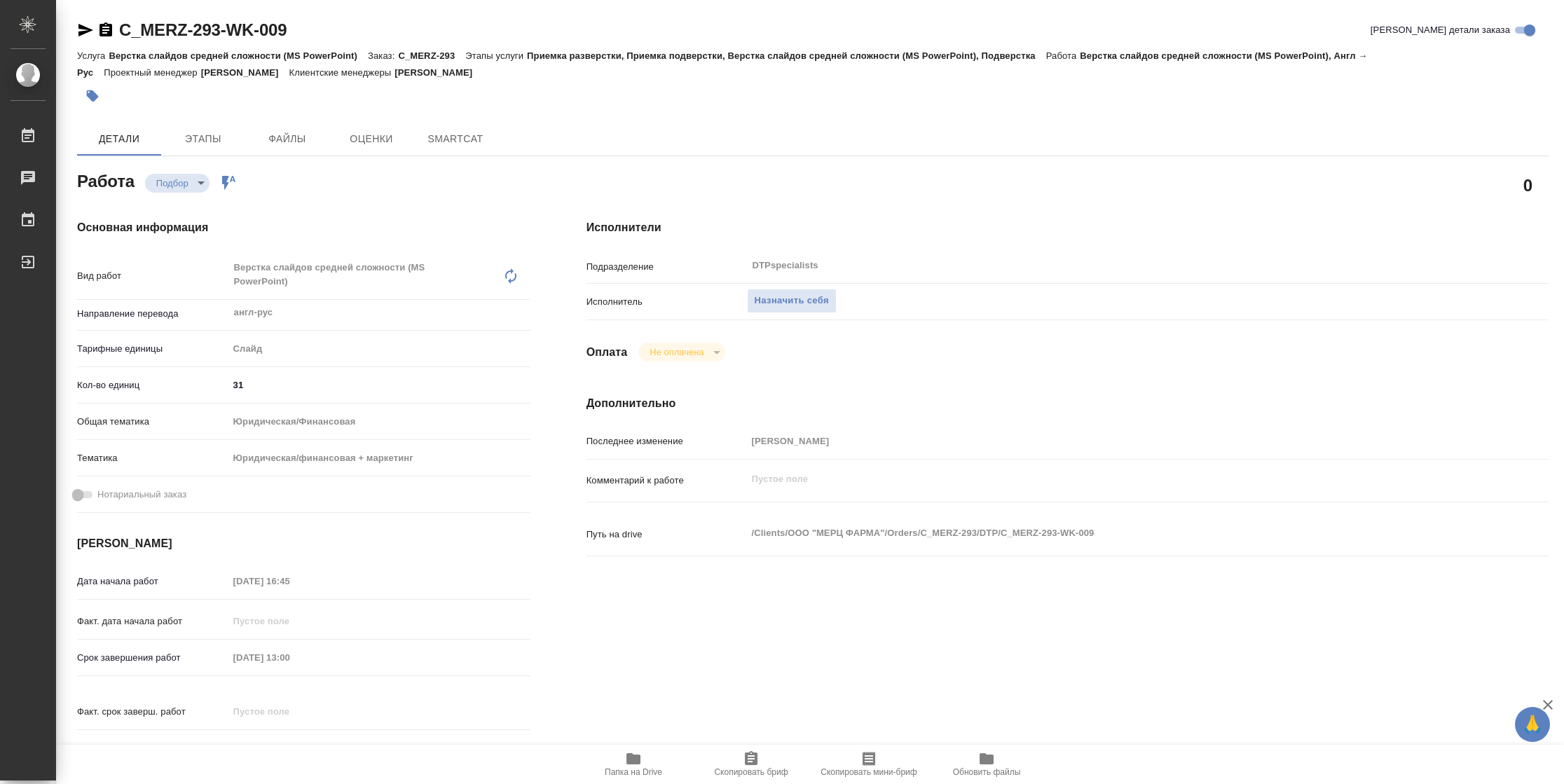
type textarea "x"
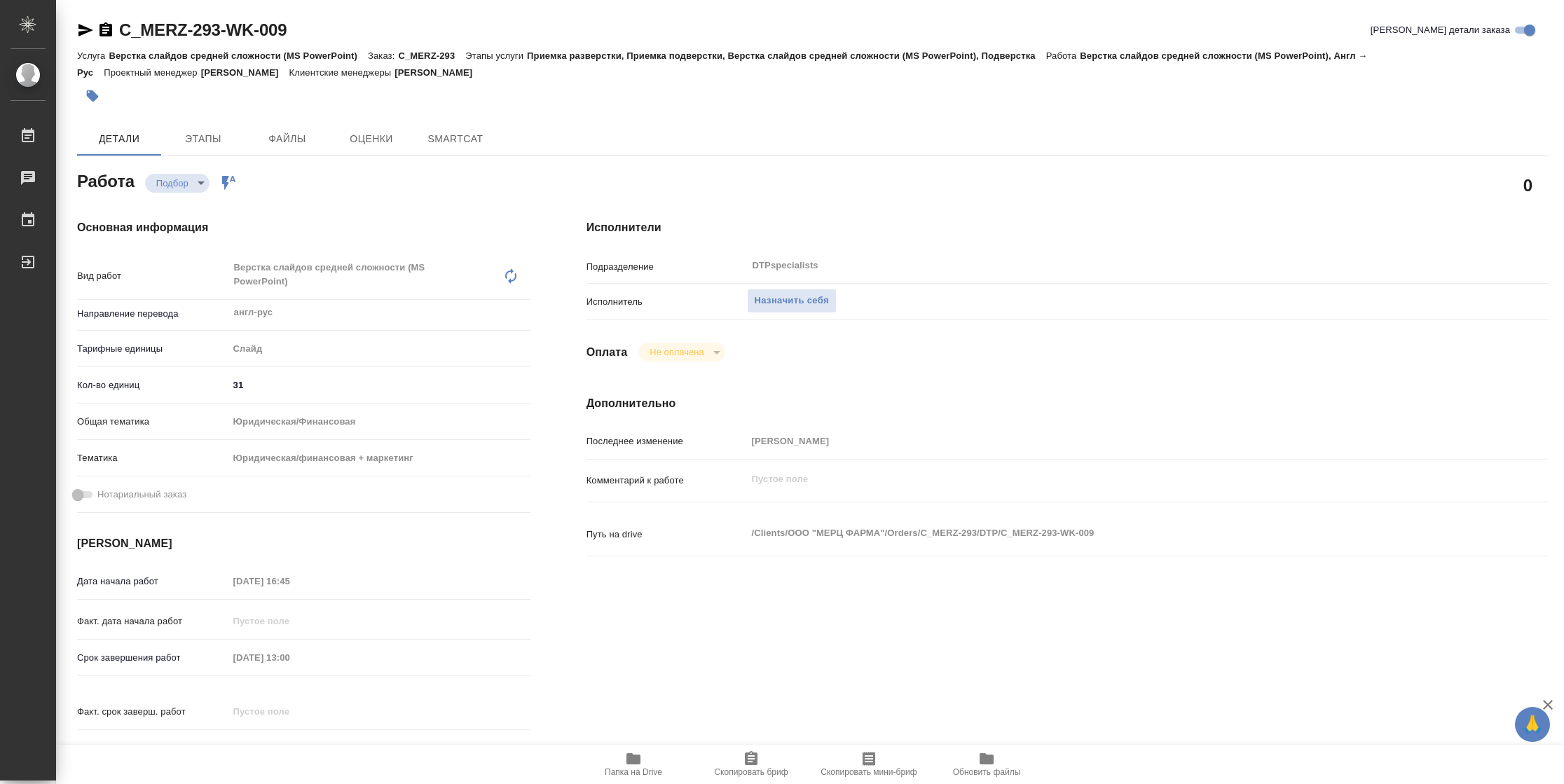
type textarea "x"
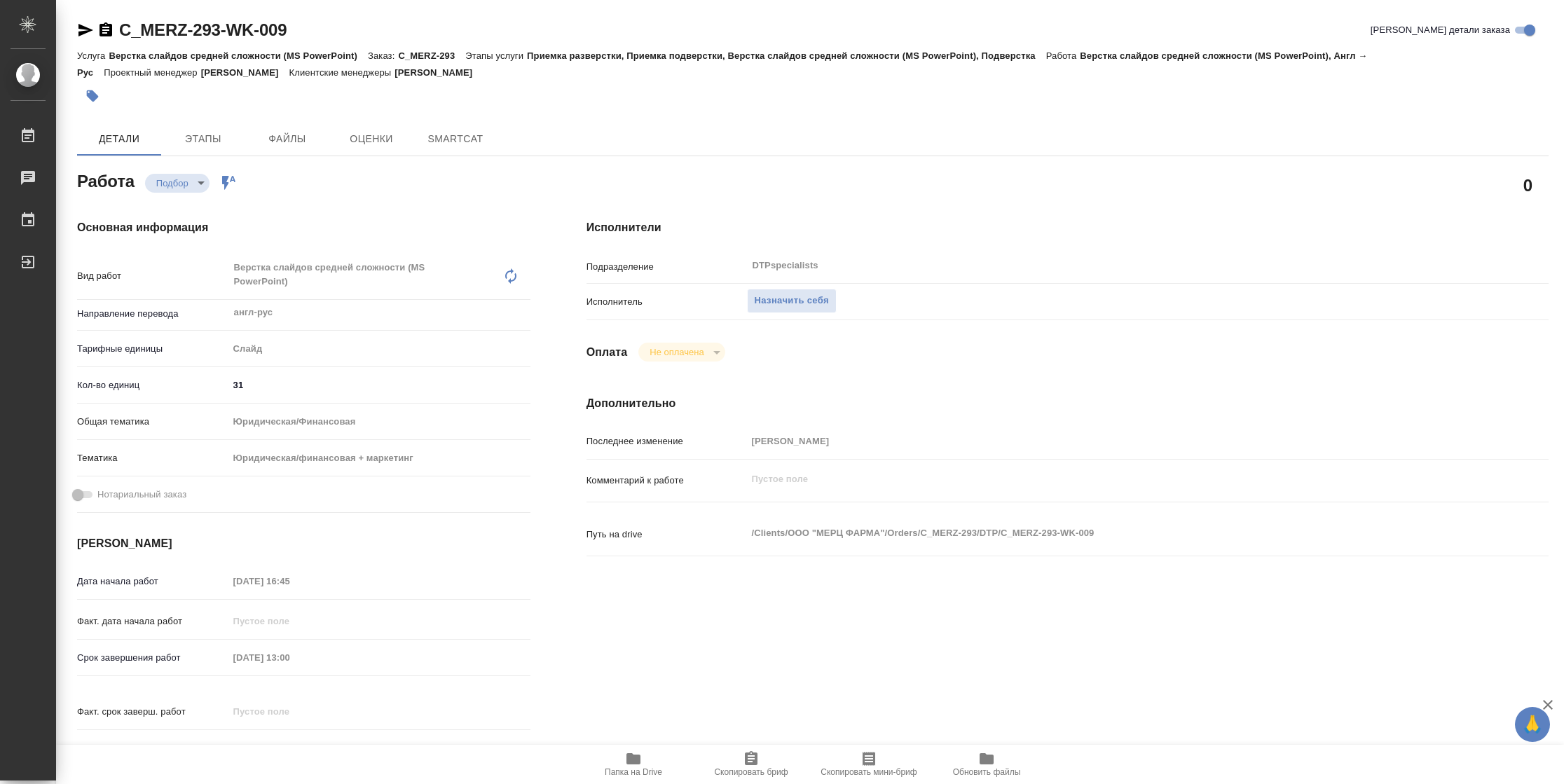
click at [654, 767] on span "Папка на Drive" at bounding box center [633, 771] width 57 height 10
type textarea "x"
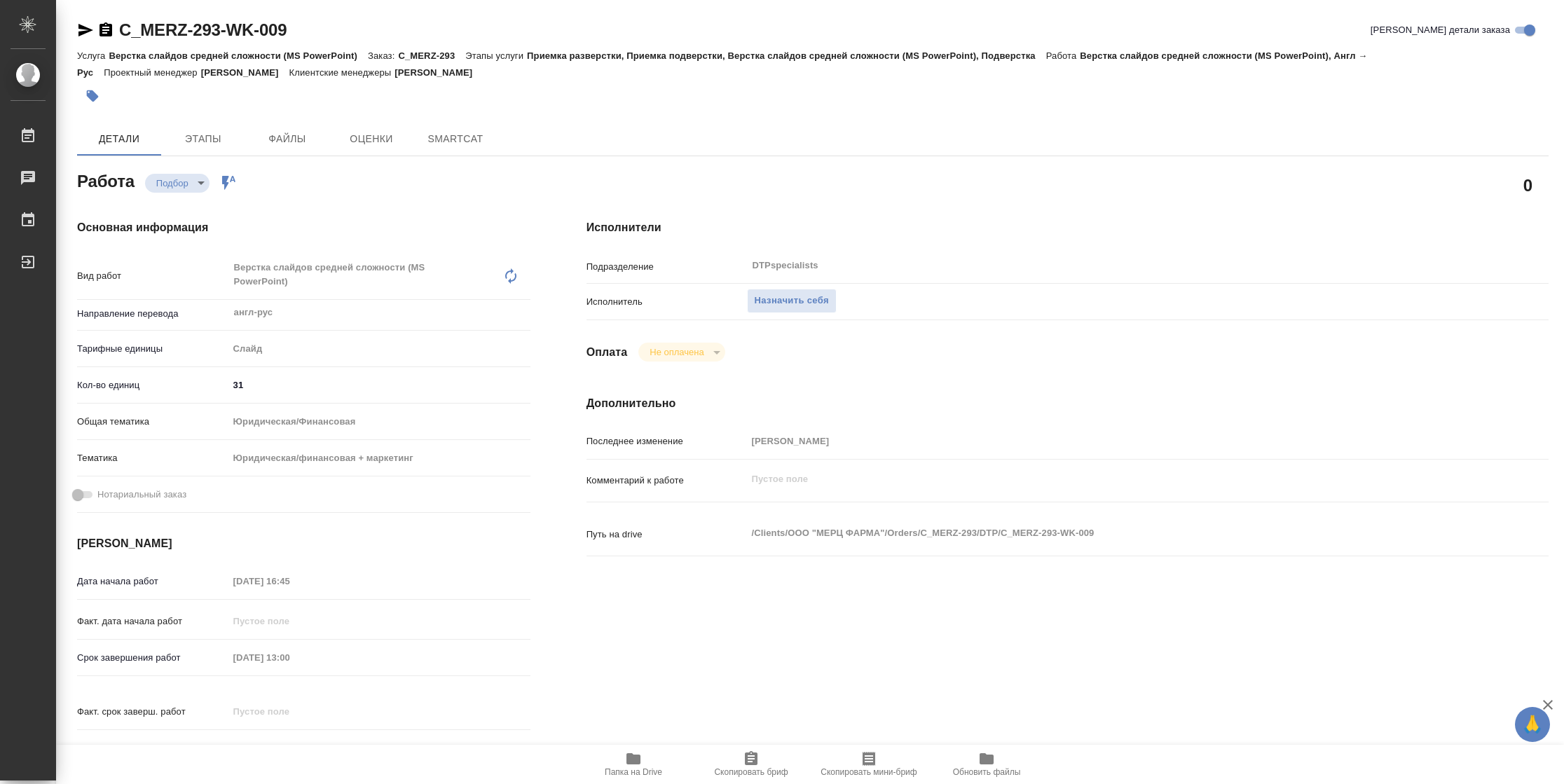
type textarea "x"
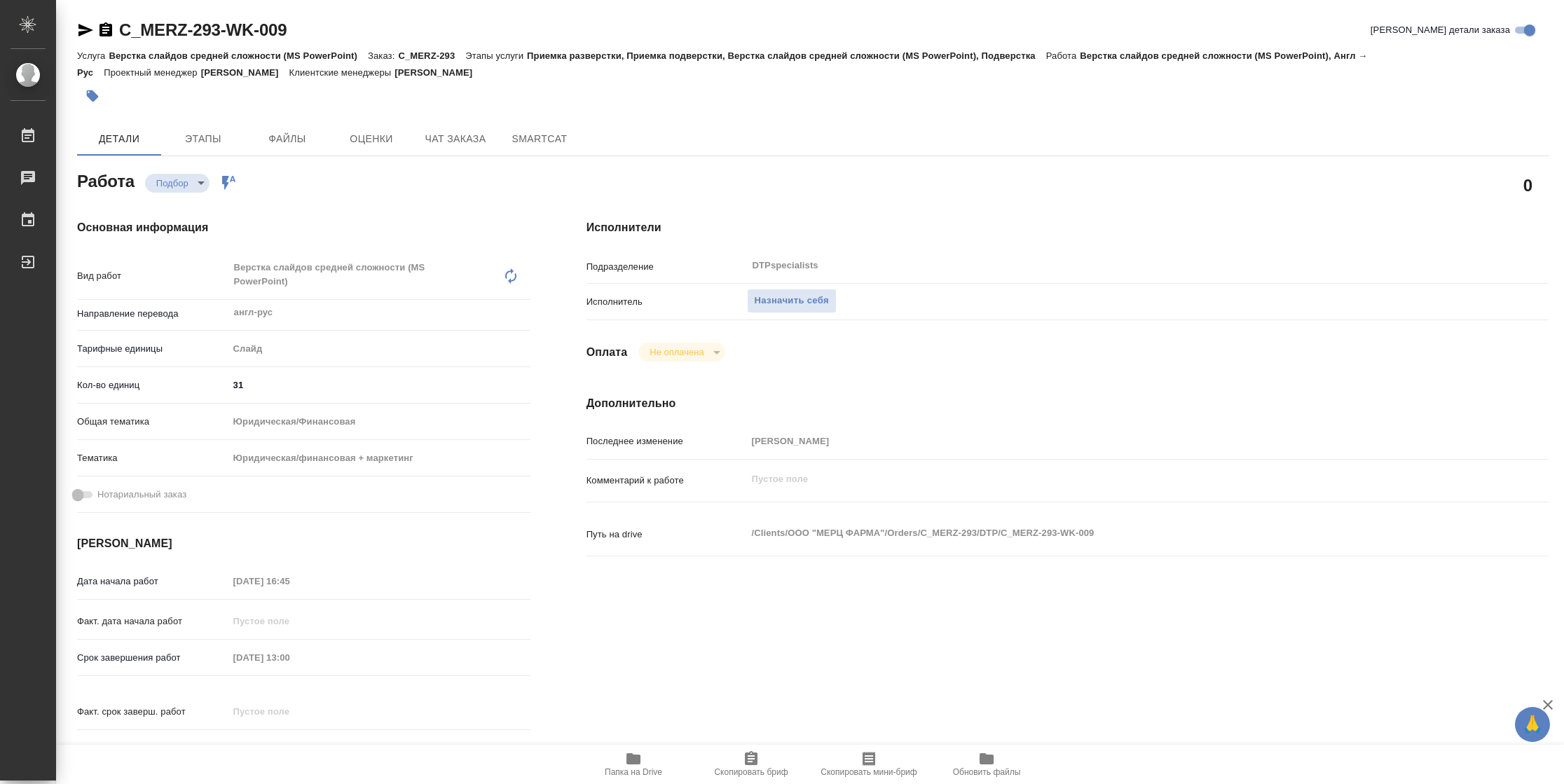
type textarea "x"
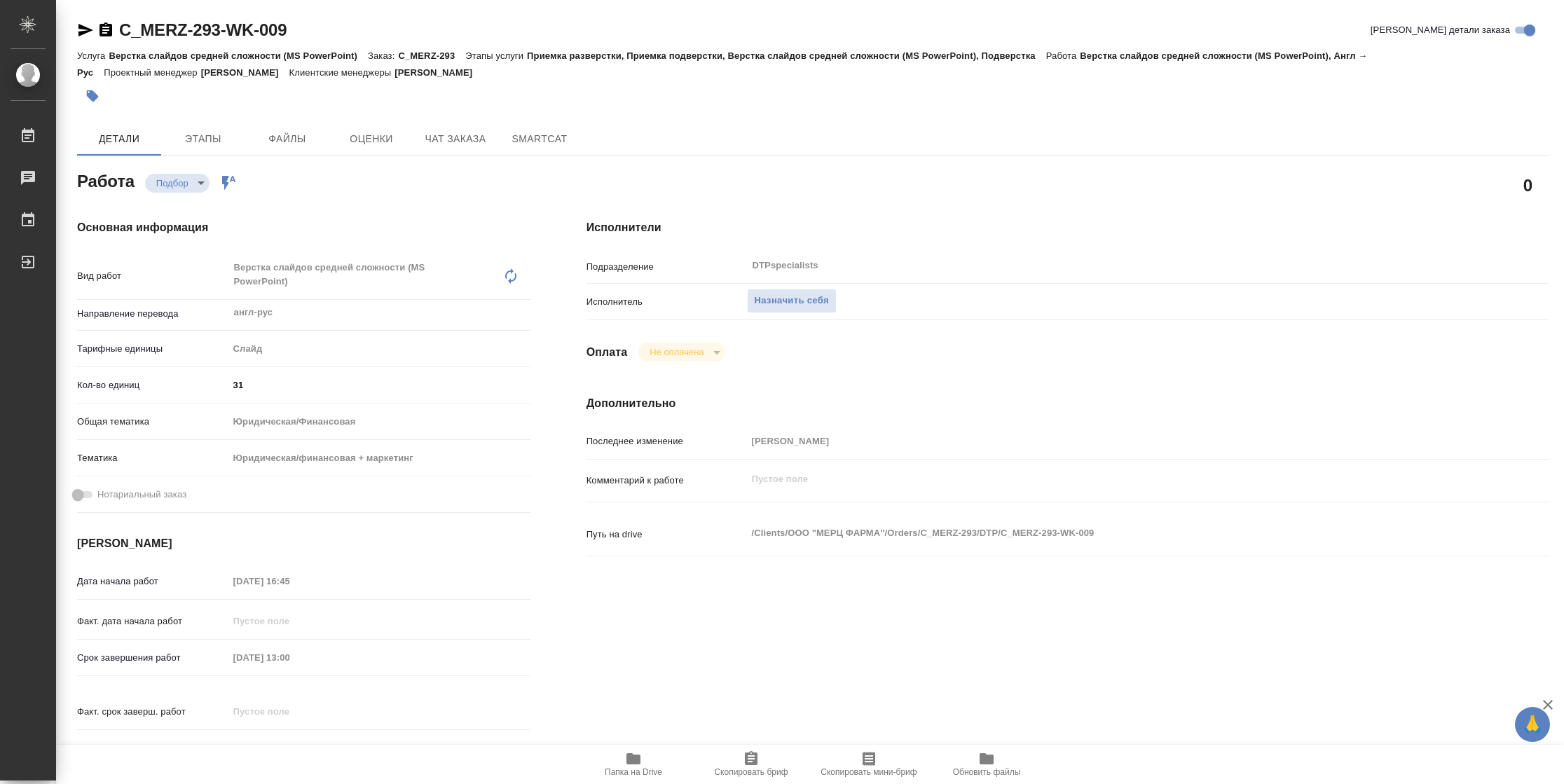
type textarea "x"
click at [807, 294] on span "Назначить себя" at bounding box center [792, 300] width 74 height 16
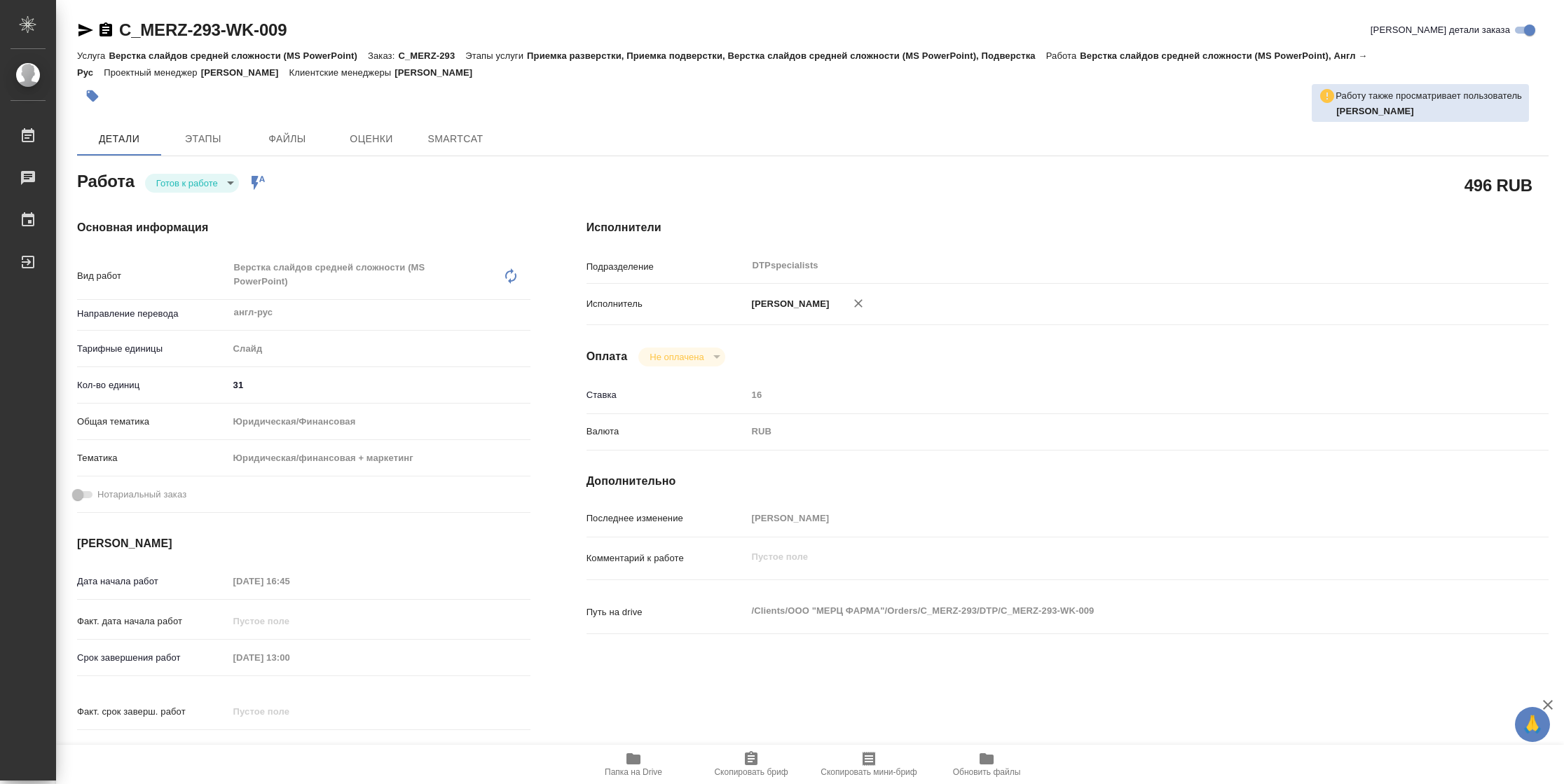
type textarea "x"
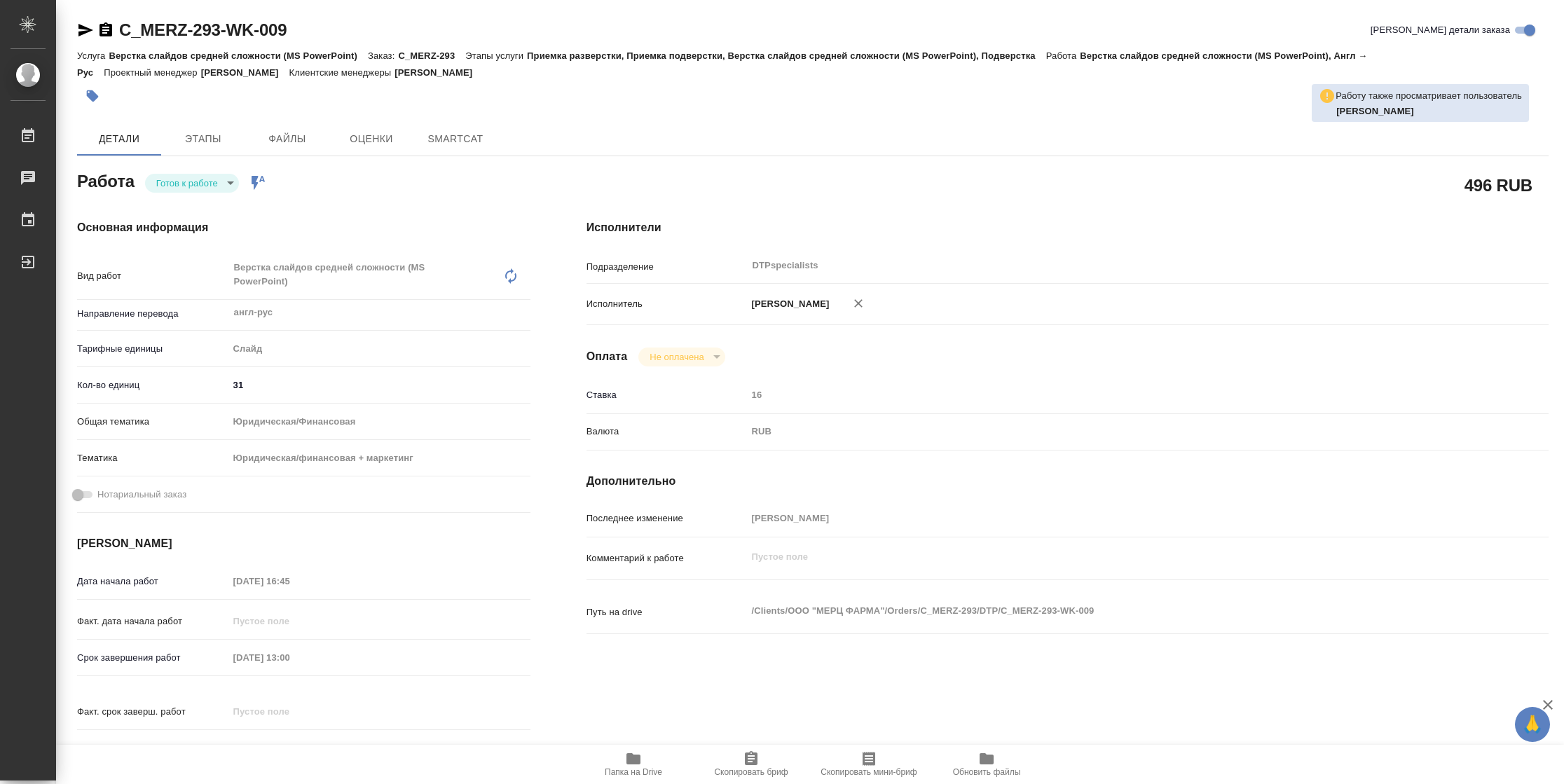
type textarea "x"
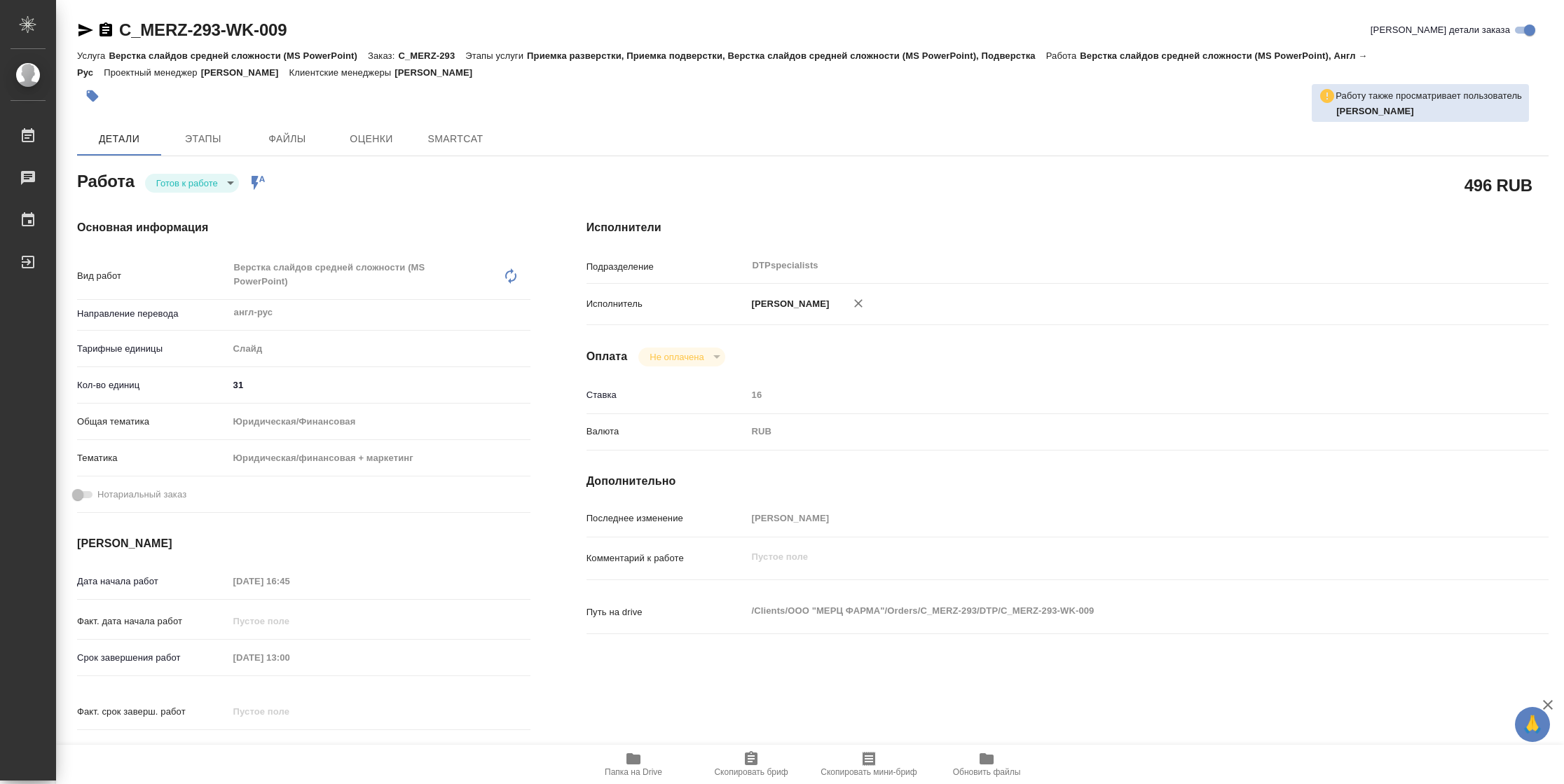
type textarea "x"
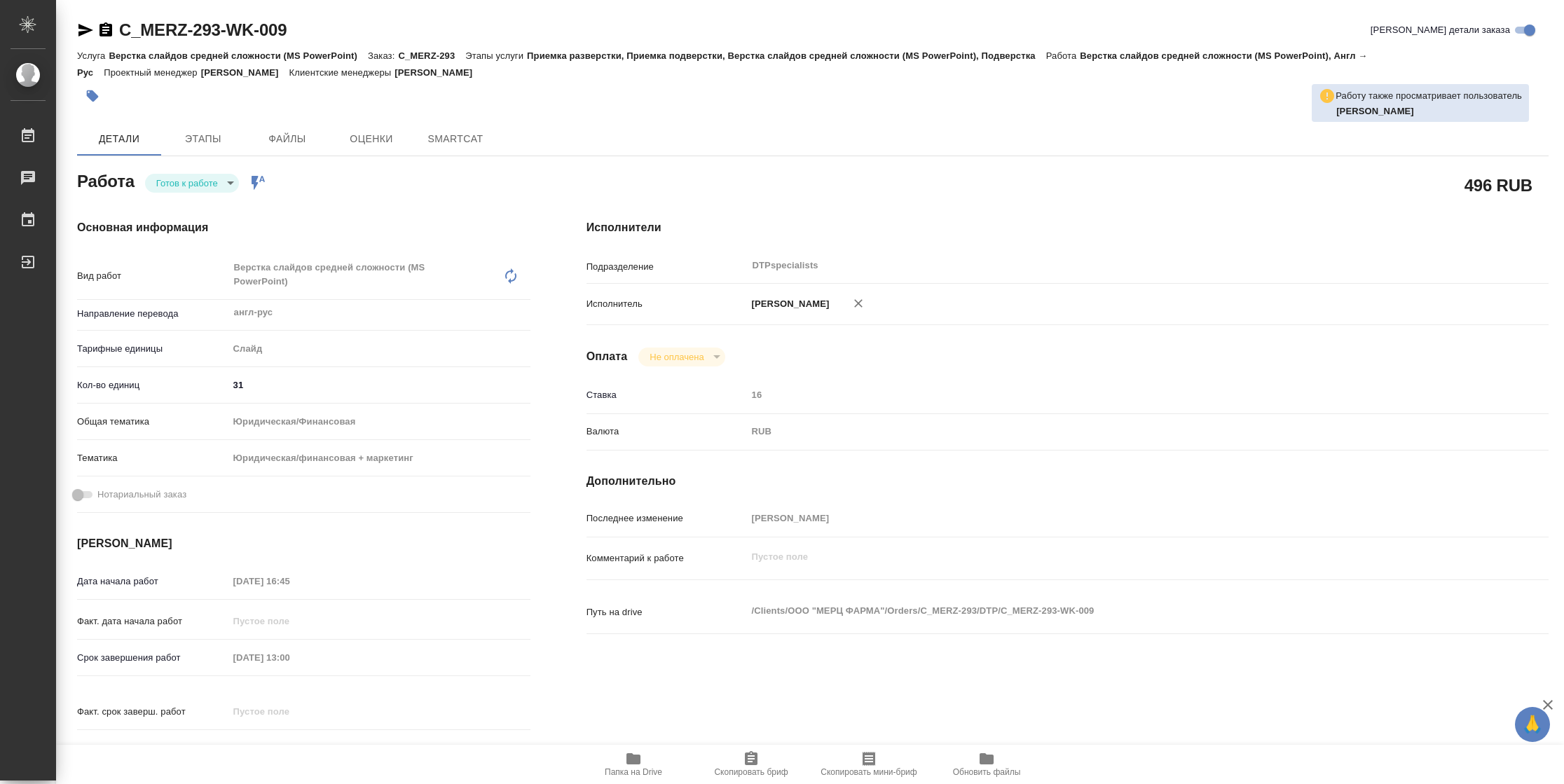
type textarea "x"
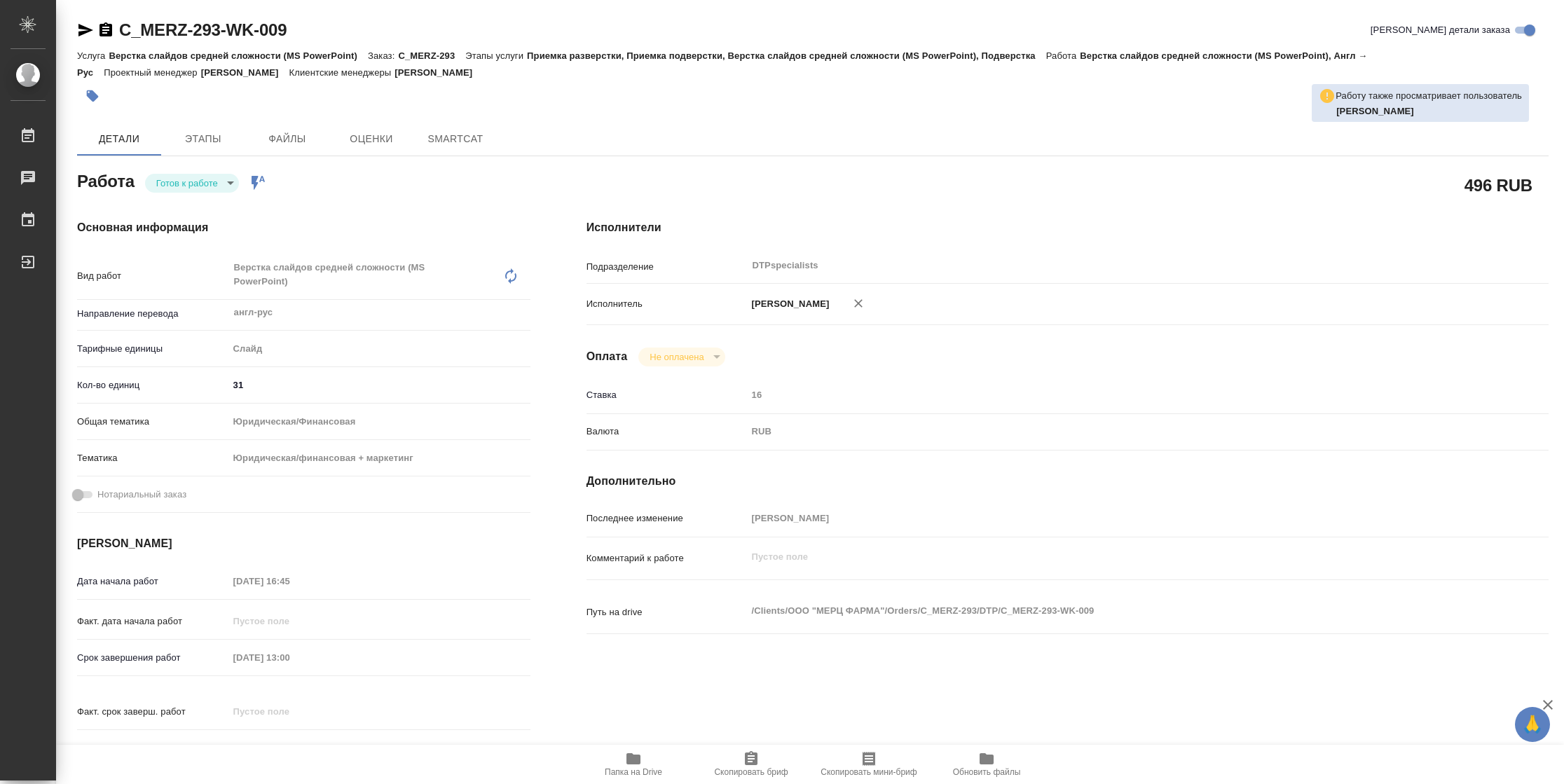
type textarea "x"
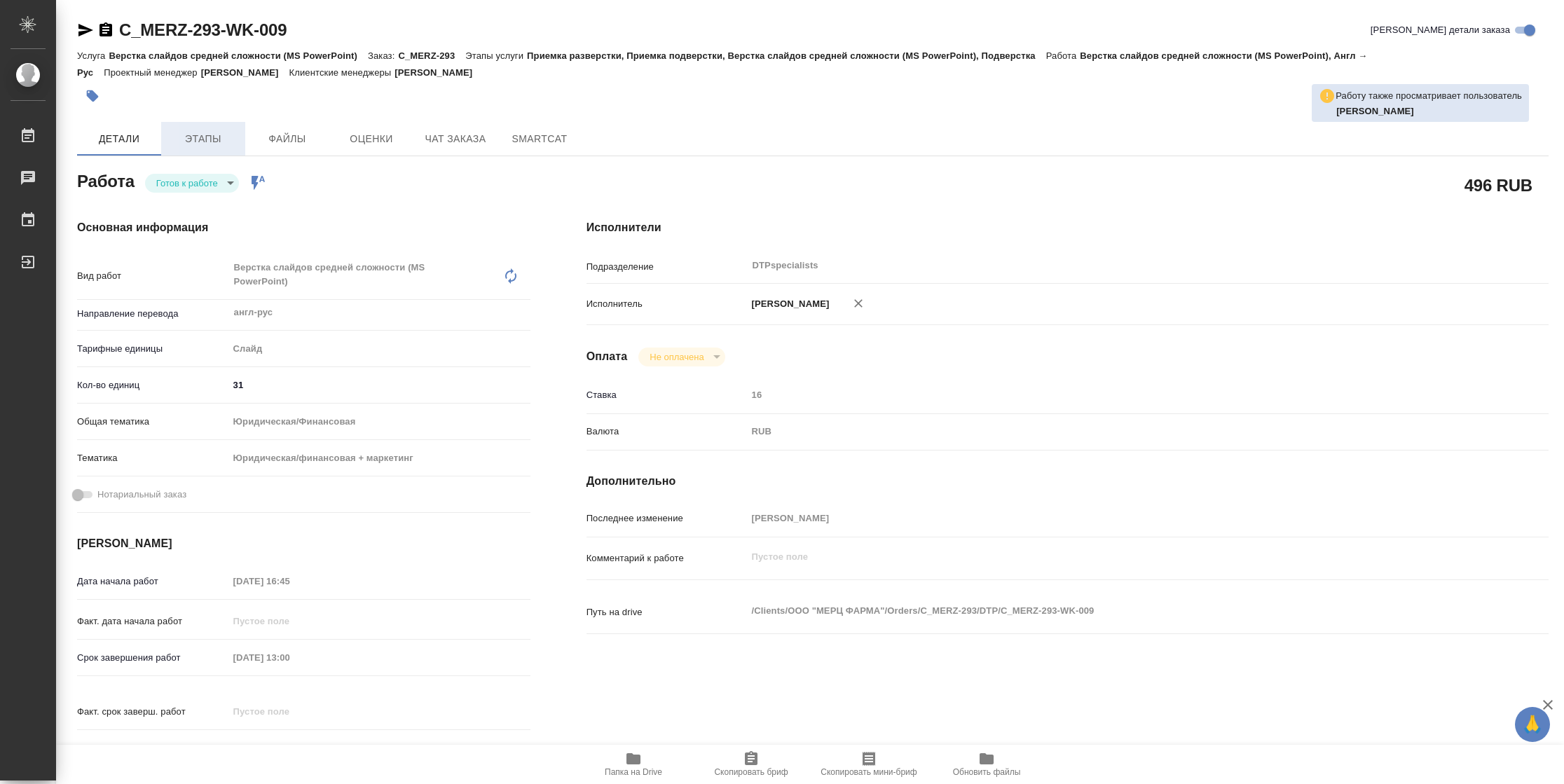
type textarea "x"
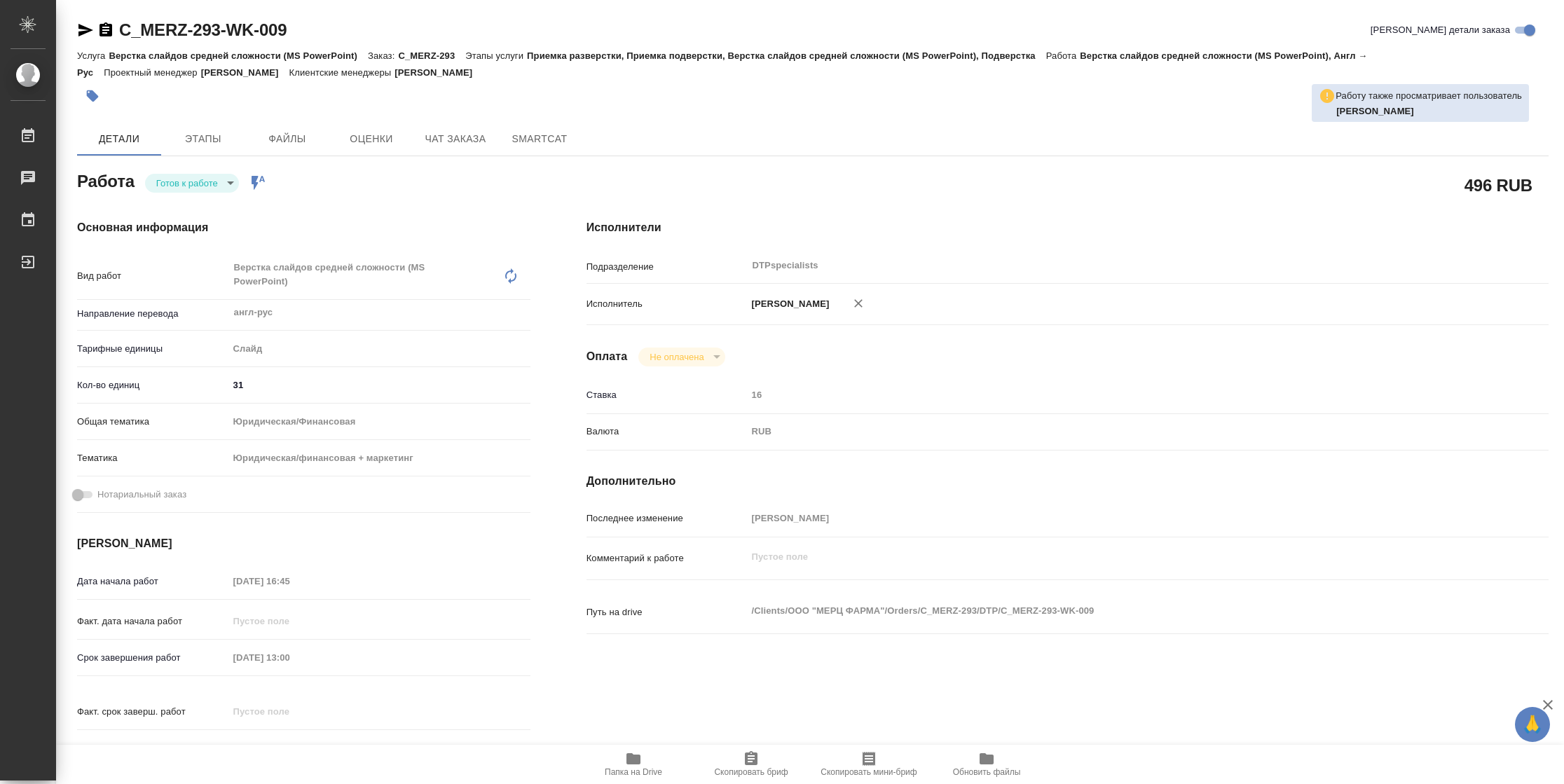
click at [217, 184] on body "🙏 .cls-1 fill:#fff; AWATERA Vasilyeva Natalia Работы Чаты График Выйти C_MERZ-2…" at bounding box center [782, 392] width 1564 height 784
type textarea "x"
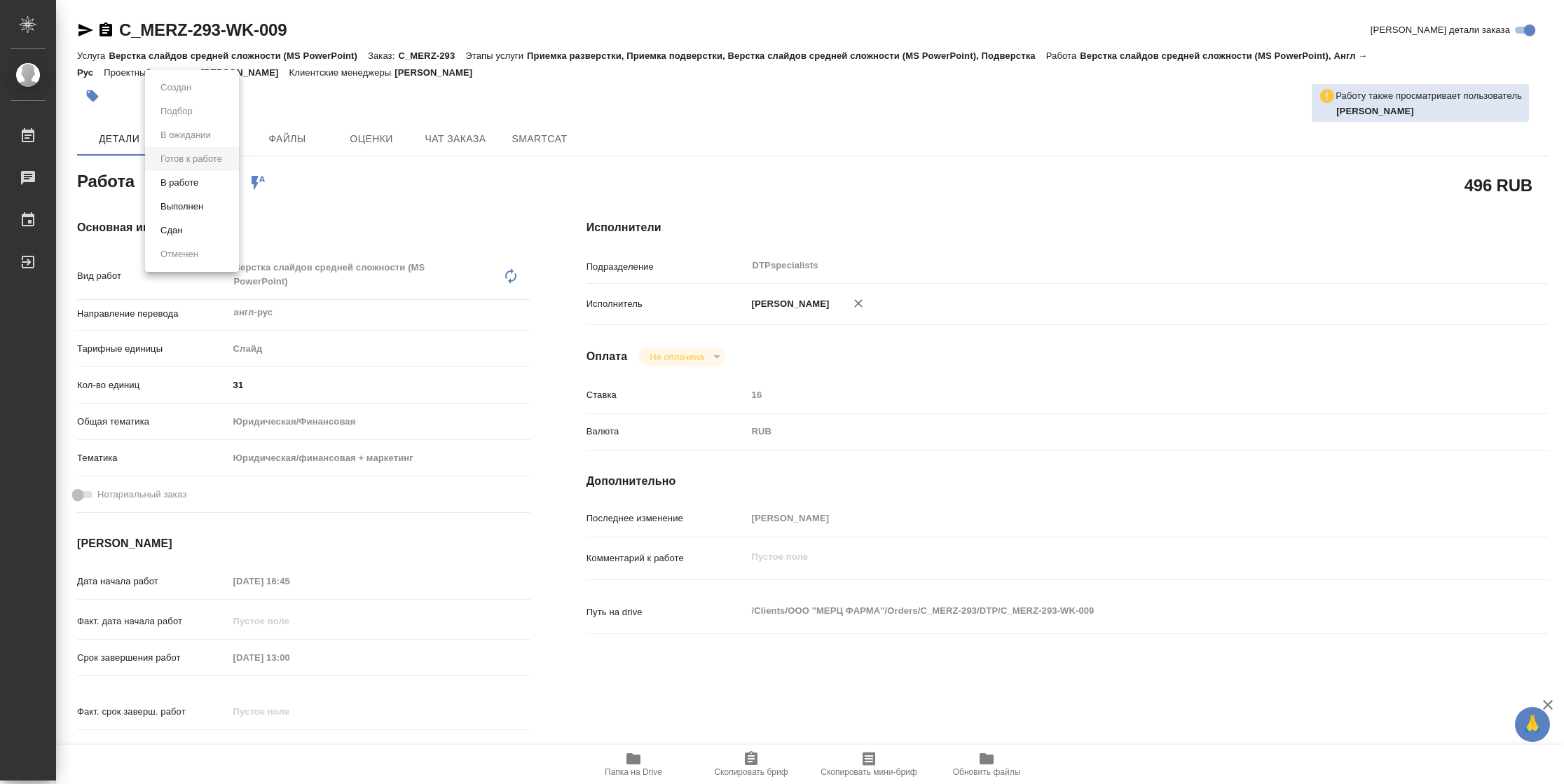
type textarea "x"
click at [206, 180] on li "В работе" at bounding box center [192, 183] width 94 height 24
type textarea "x"
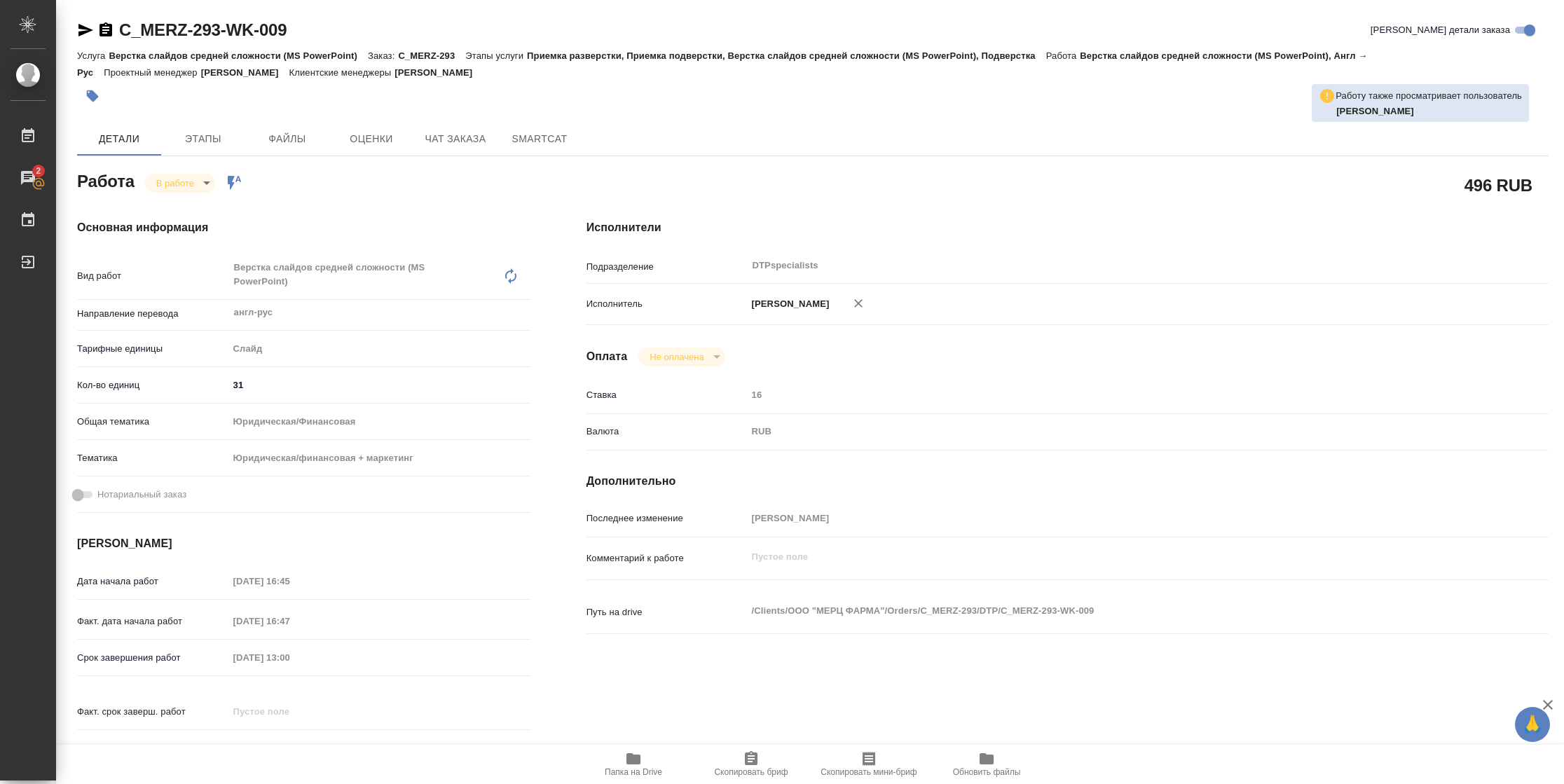
type textarea "x"
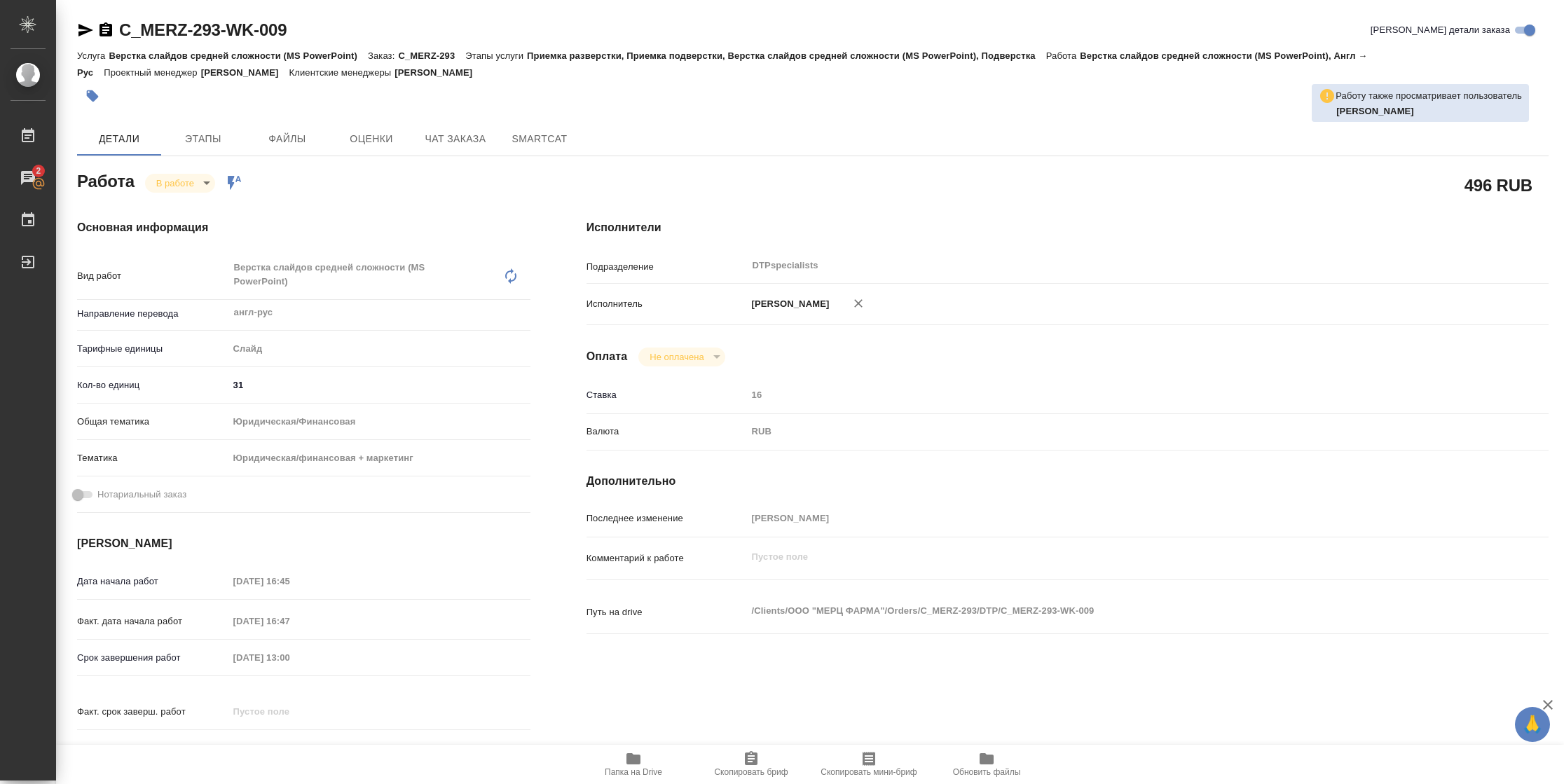
type textarea "x"
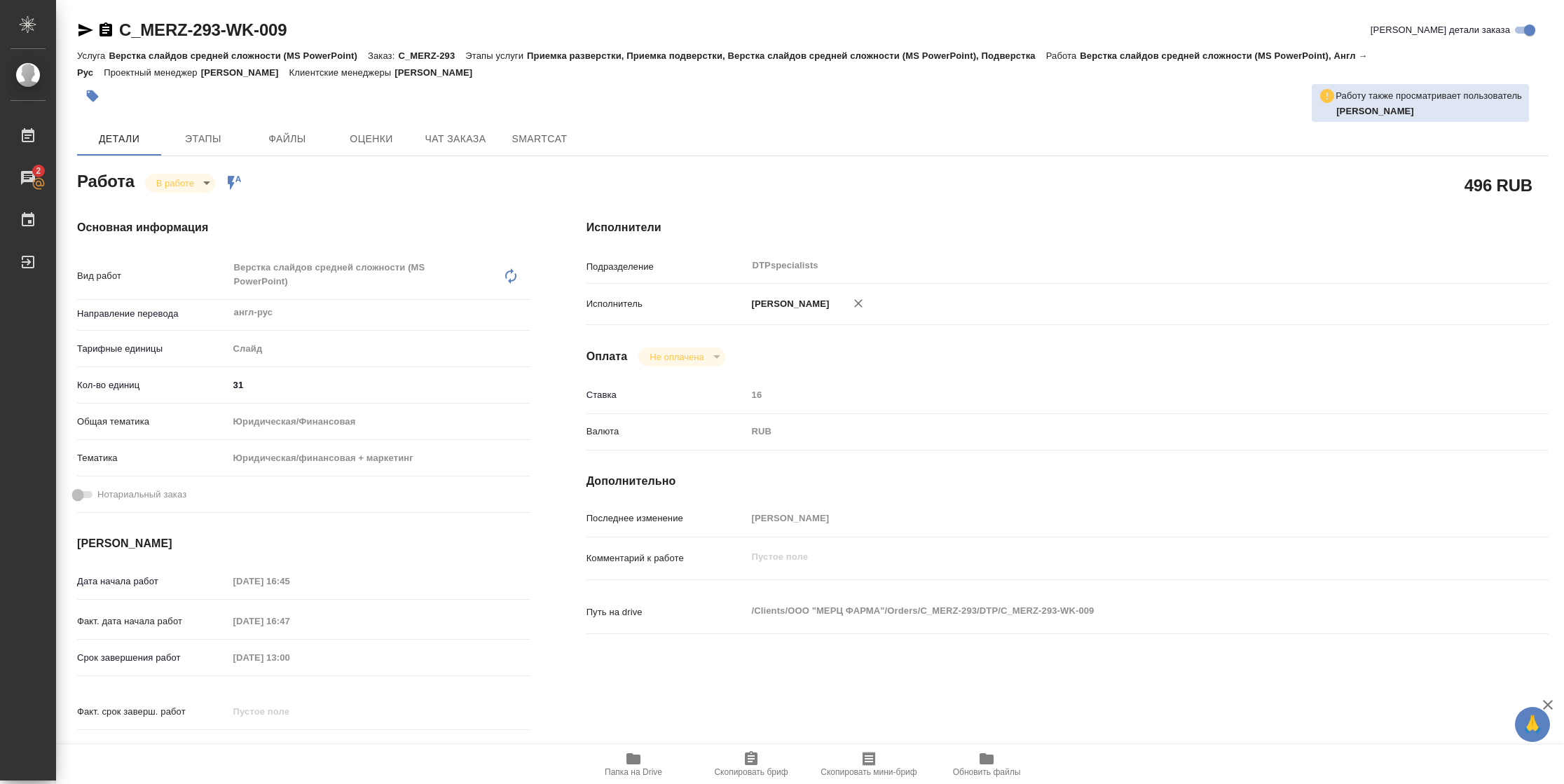
type textarea "x"
click at [83, 34] on icon "button" at bounding box center [85, 30] width 17 height 17
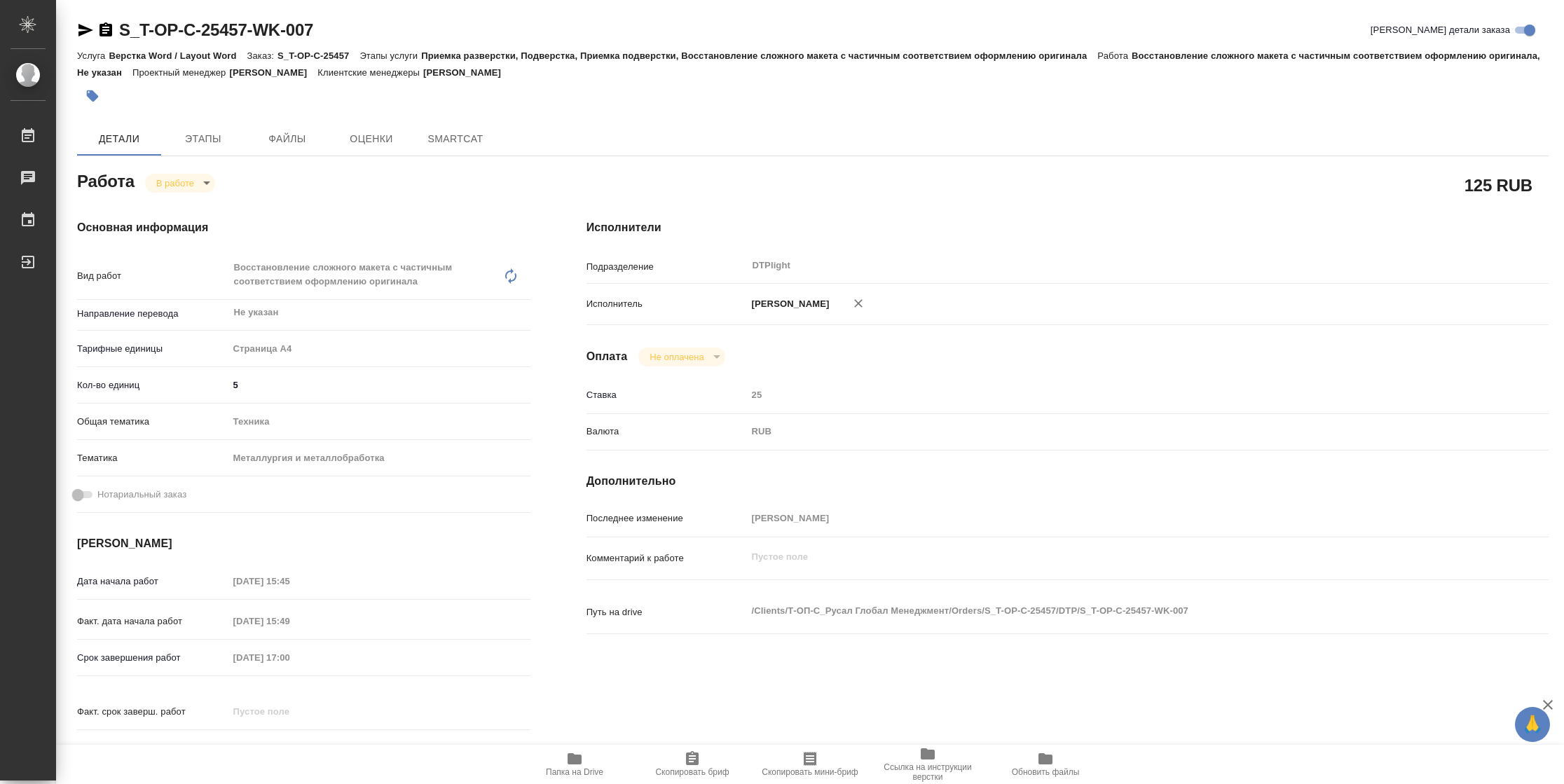
type textarea "x"
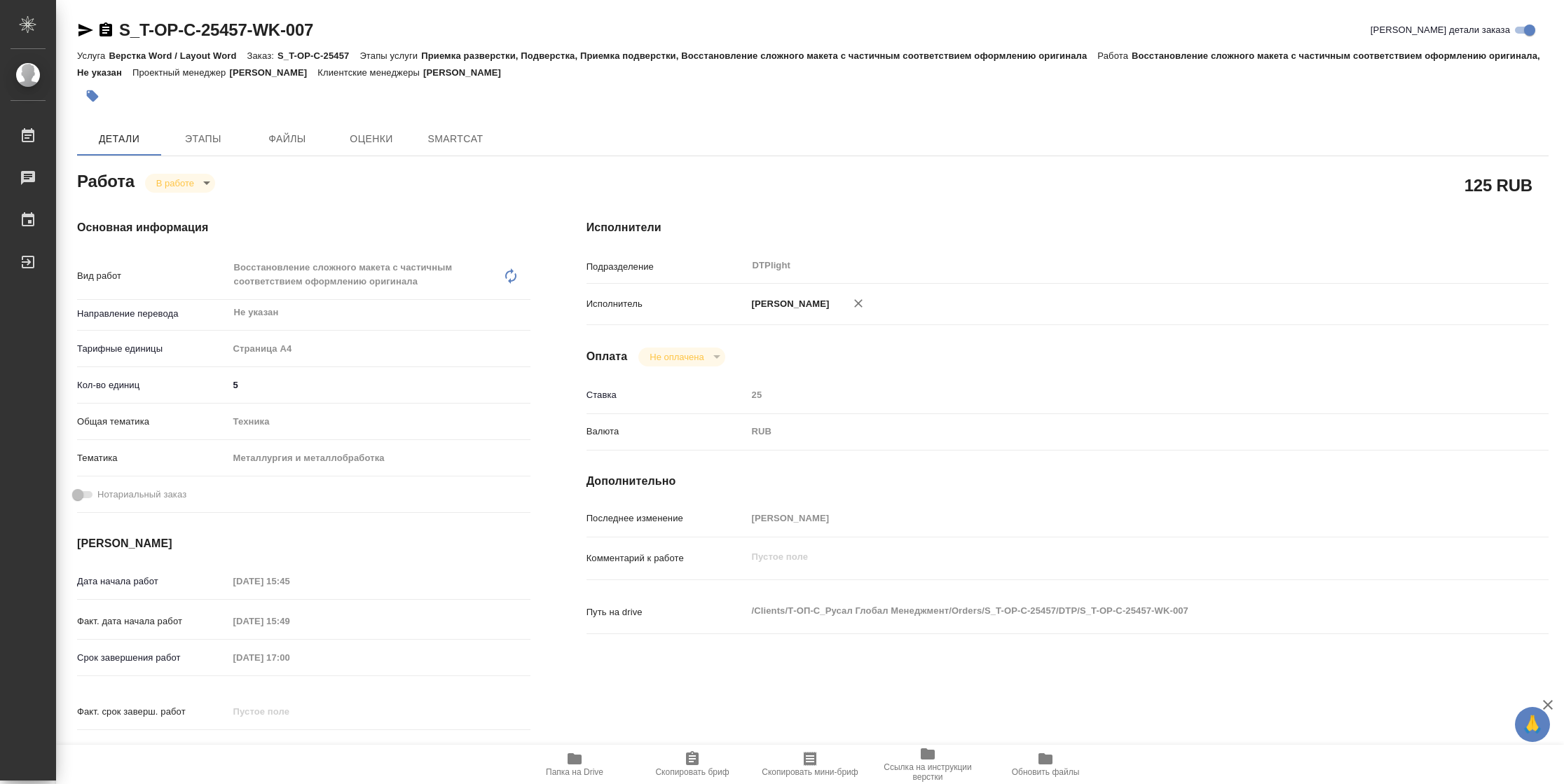
type textarea "x"
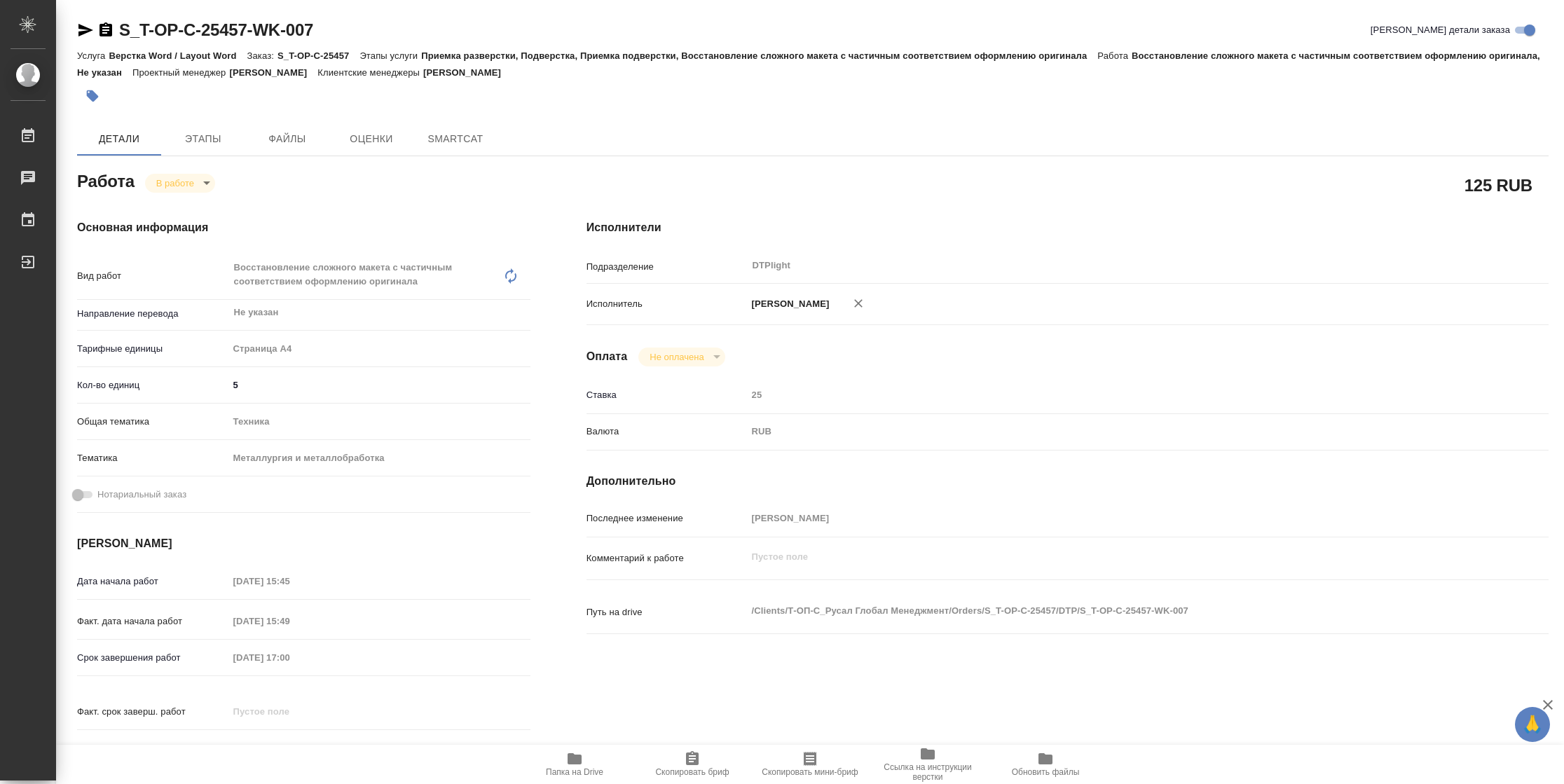
type textarea "x"
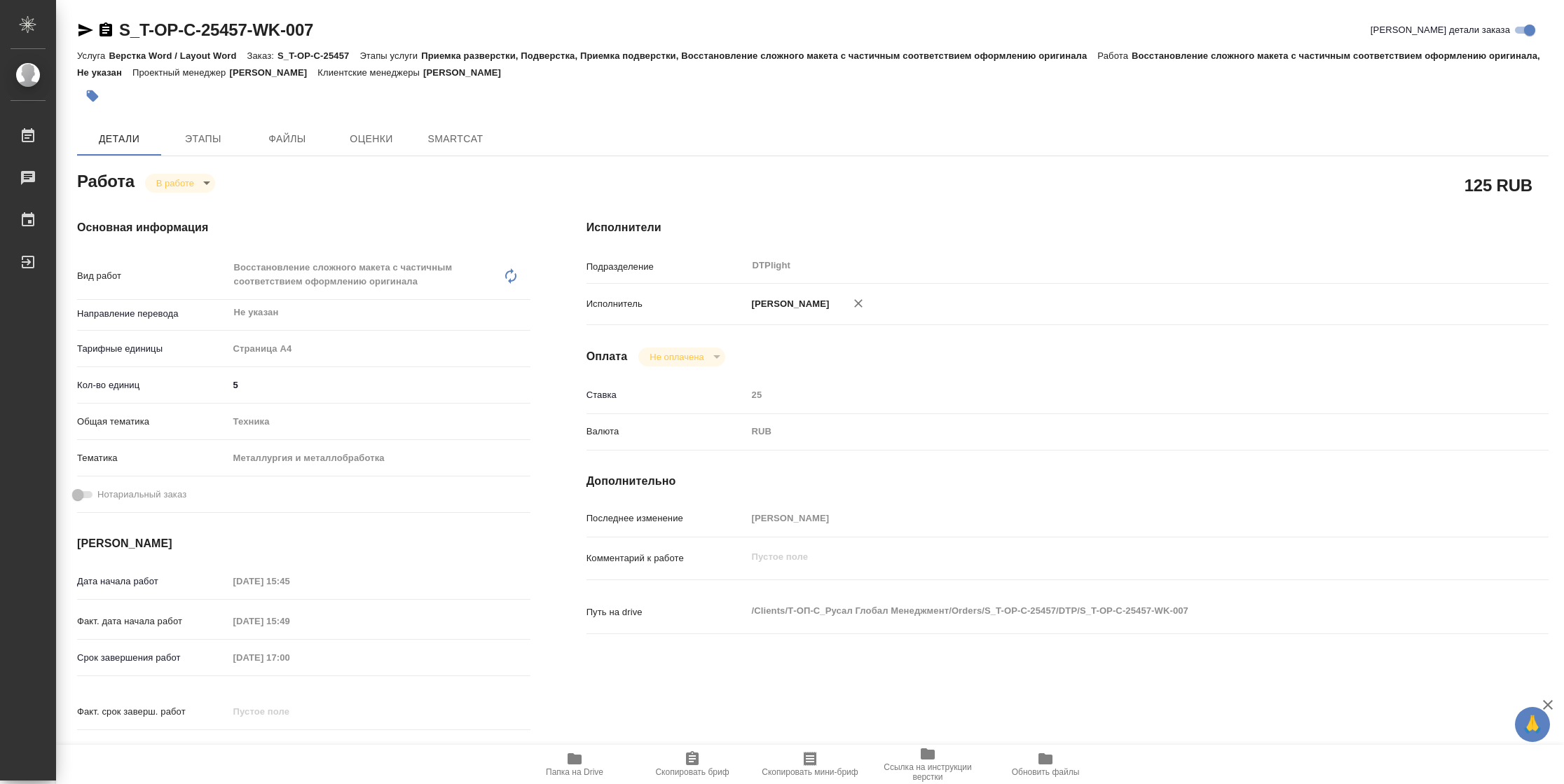
type textarea "x"
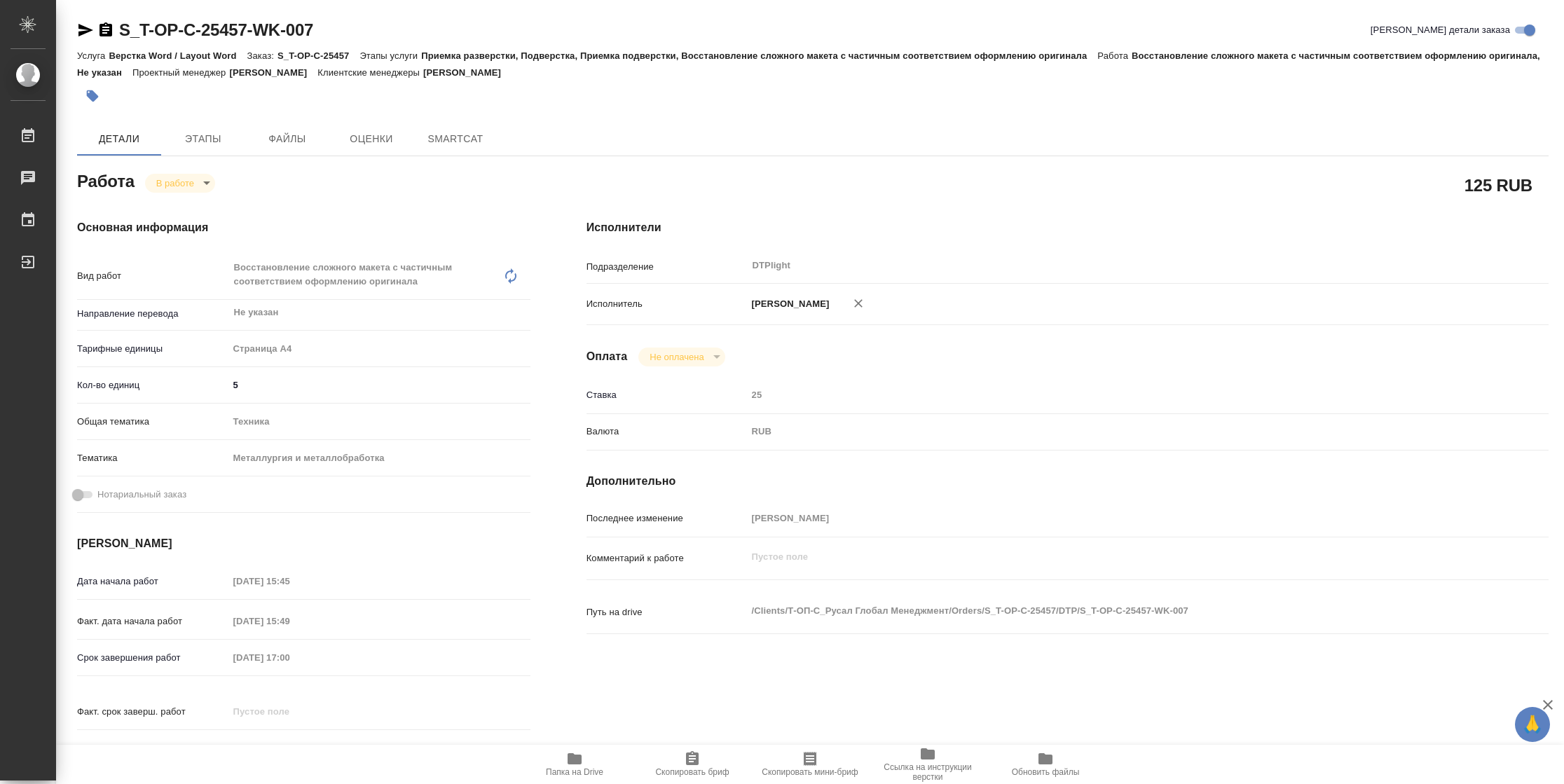
type textarea "x"
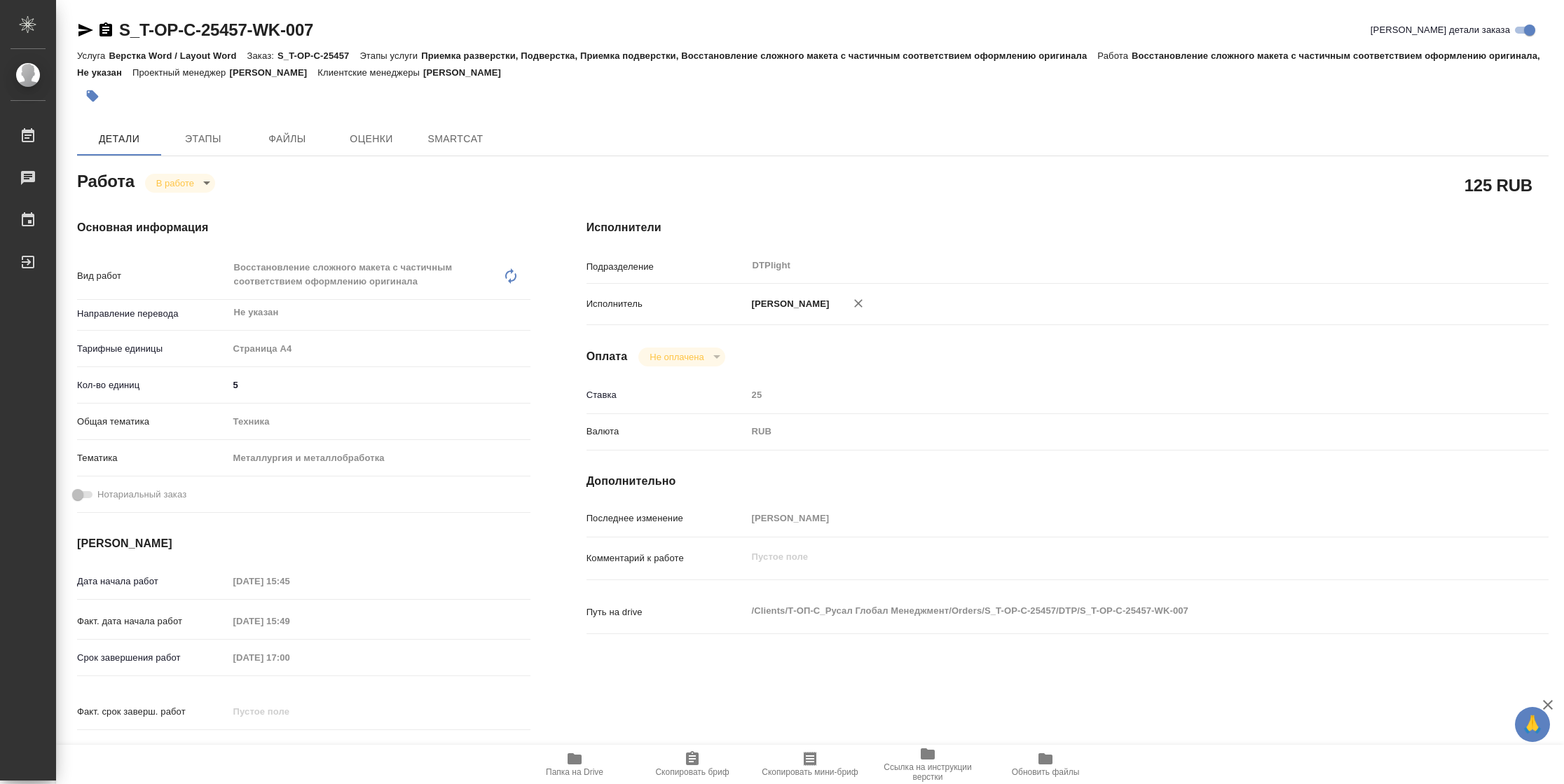
type textarea "x"
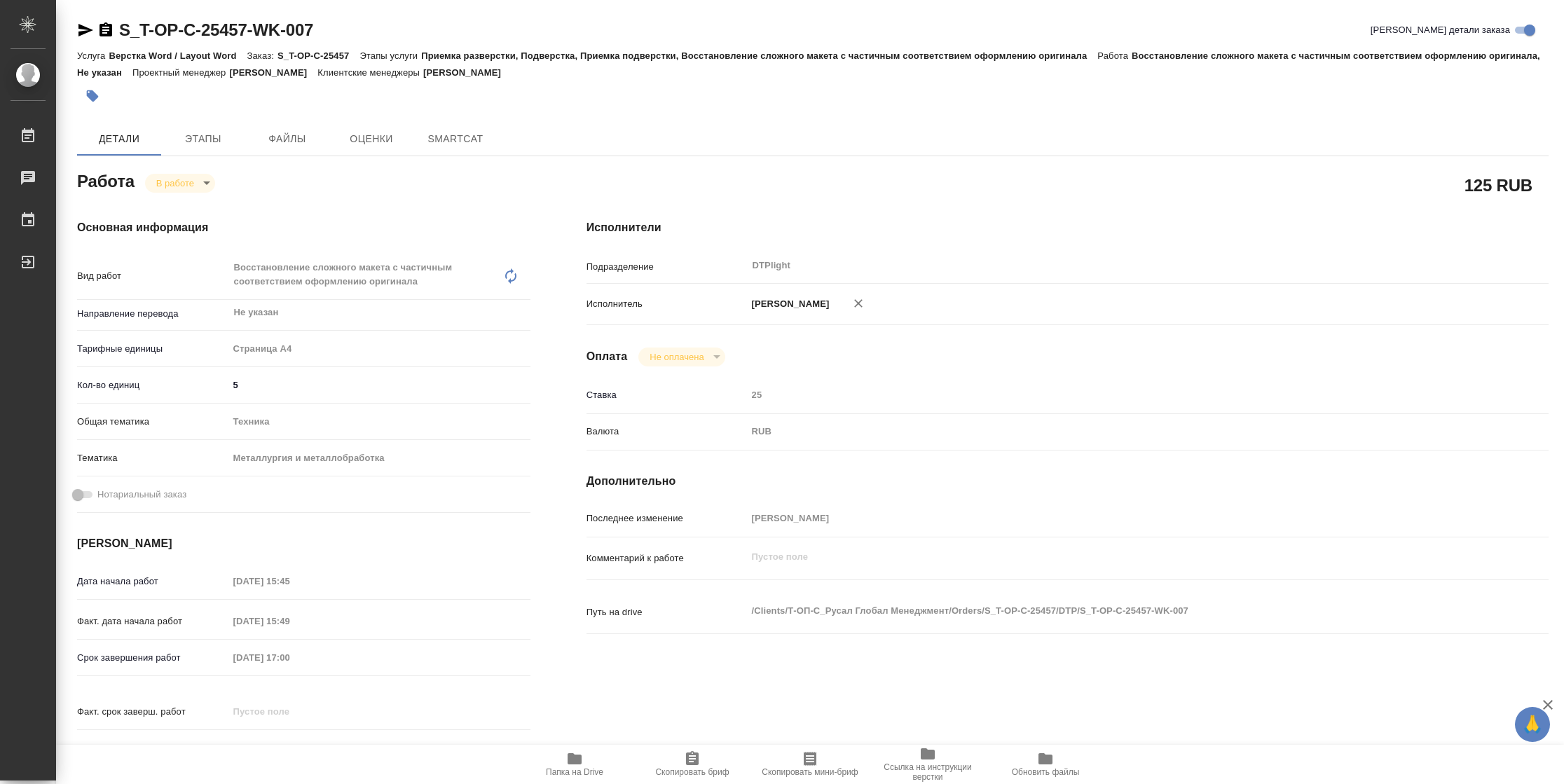
type textarea "x"
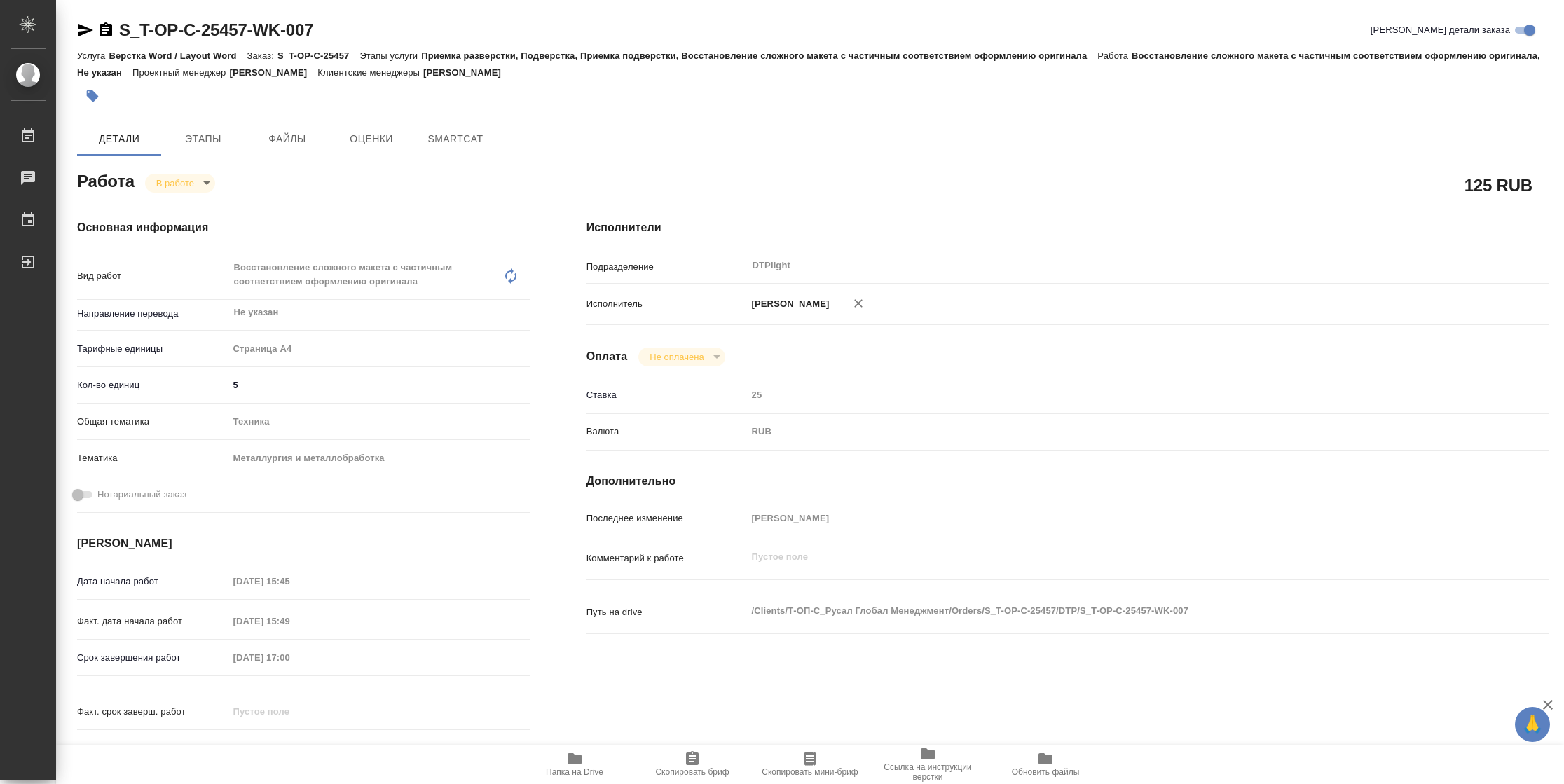
type textarea "x"
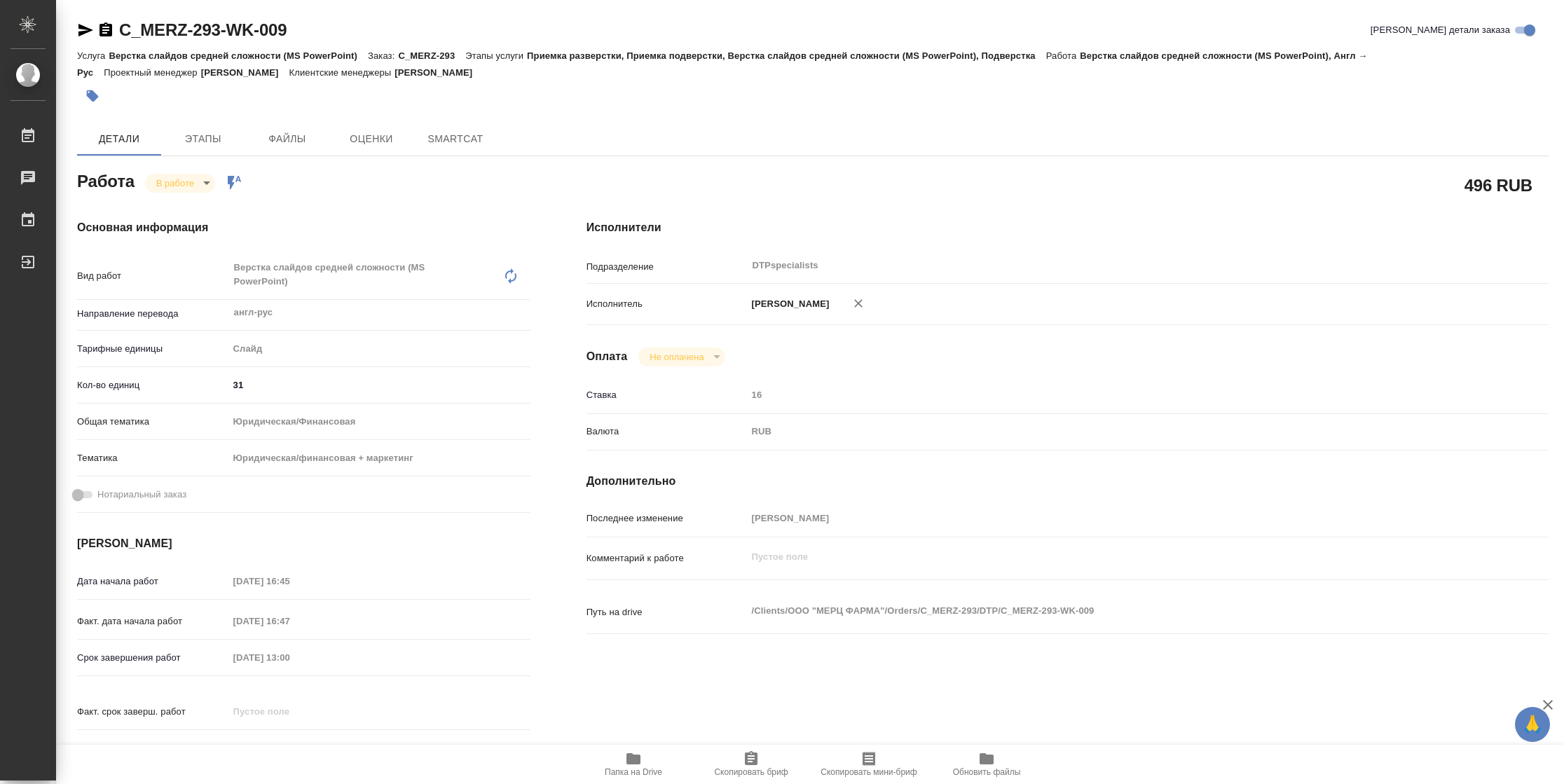
type textarea "x"
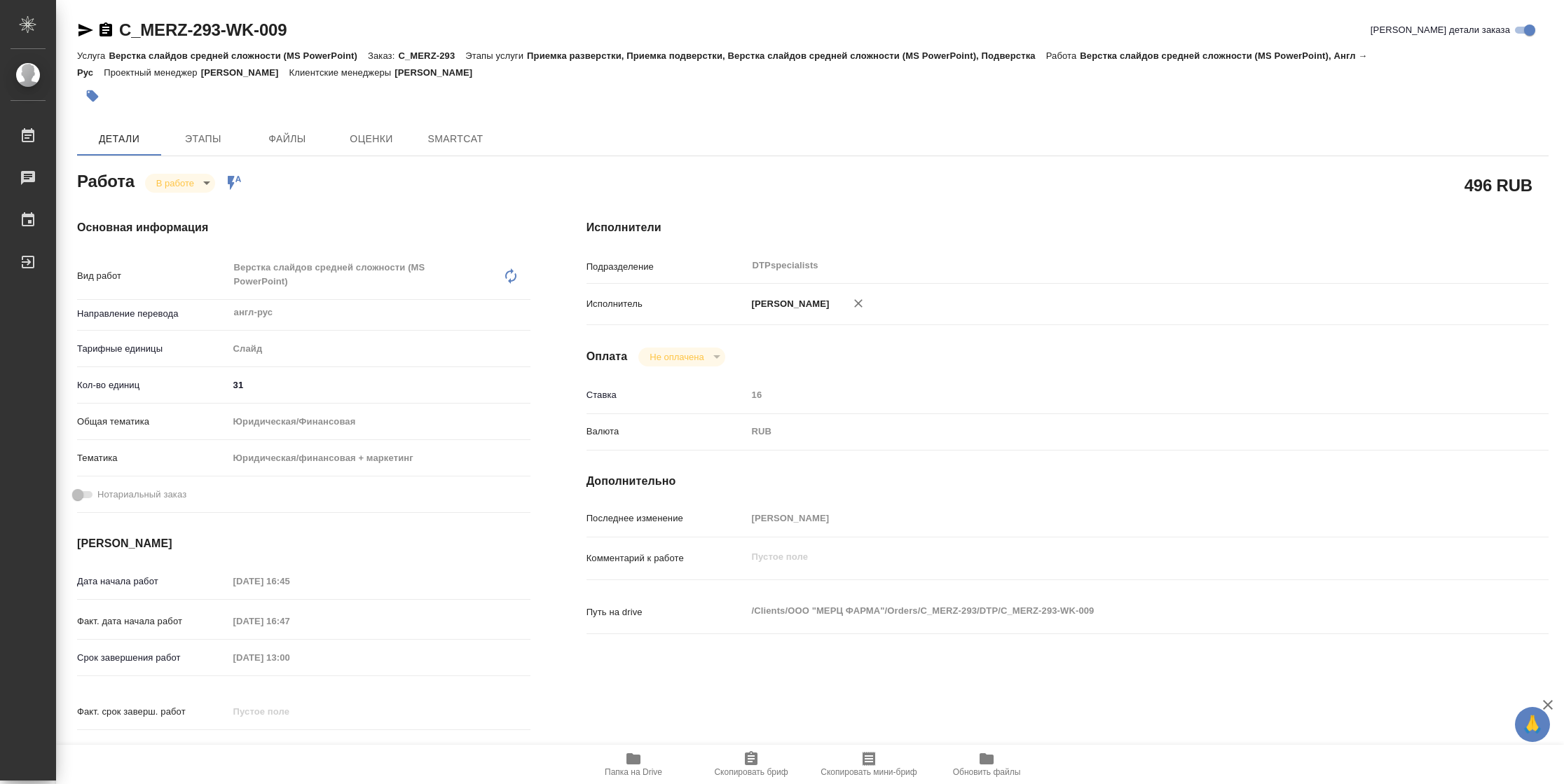
type textarea "x"
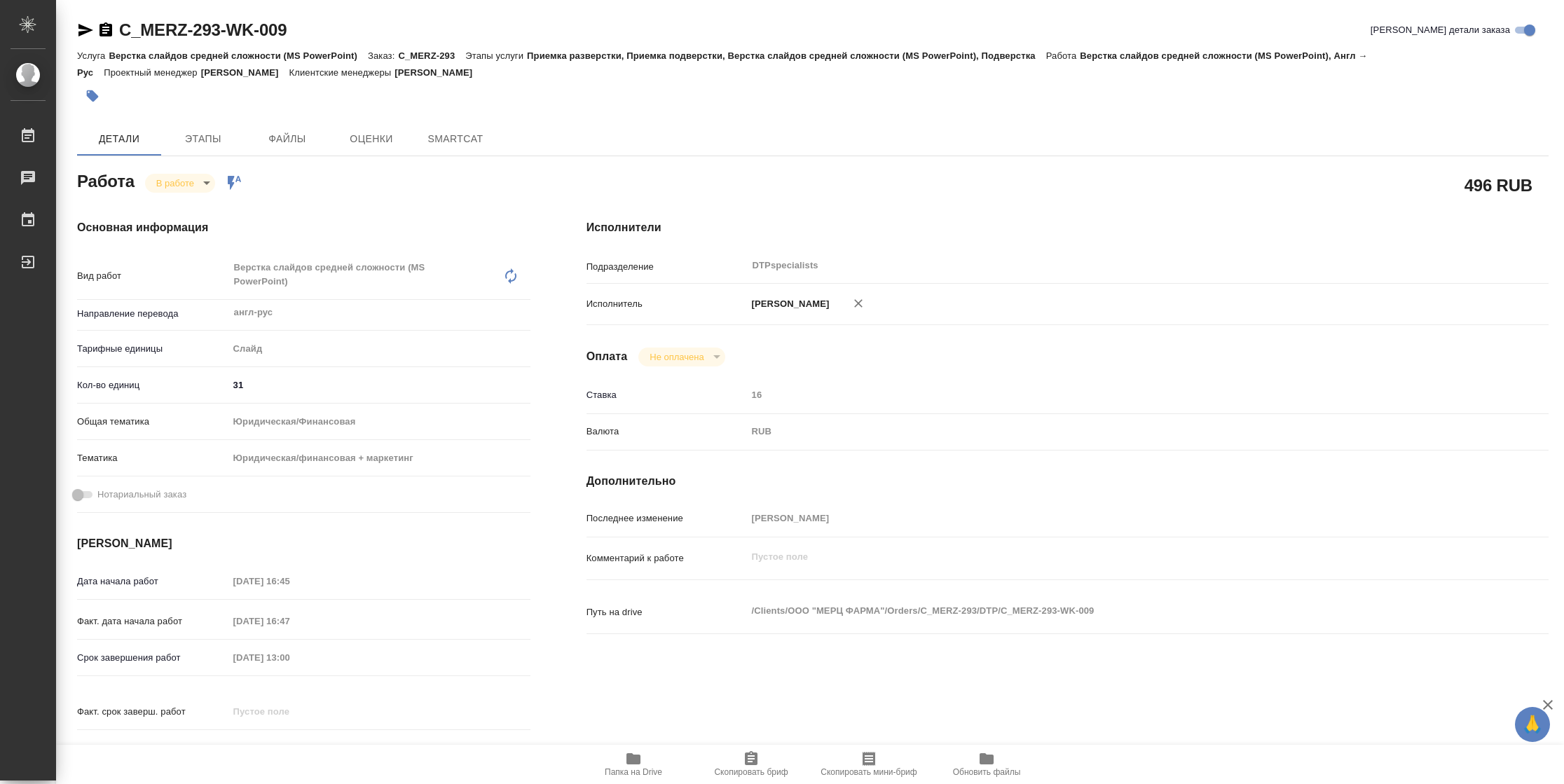
type textarea "x"
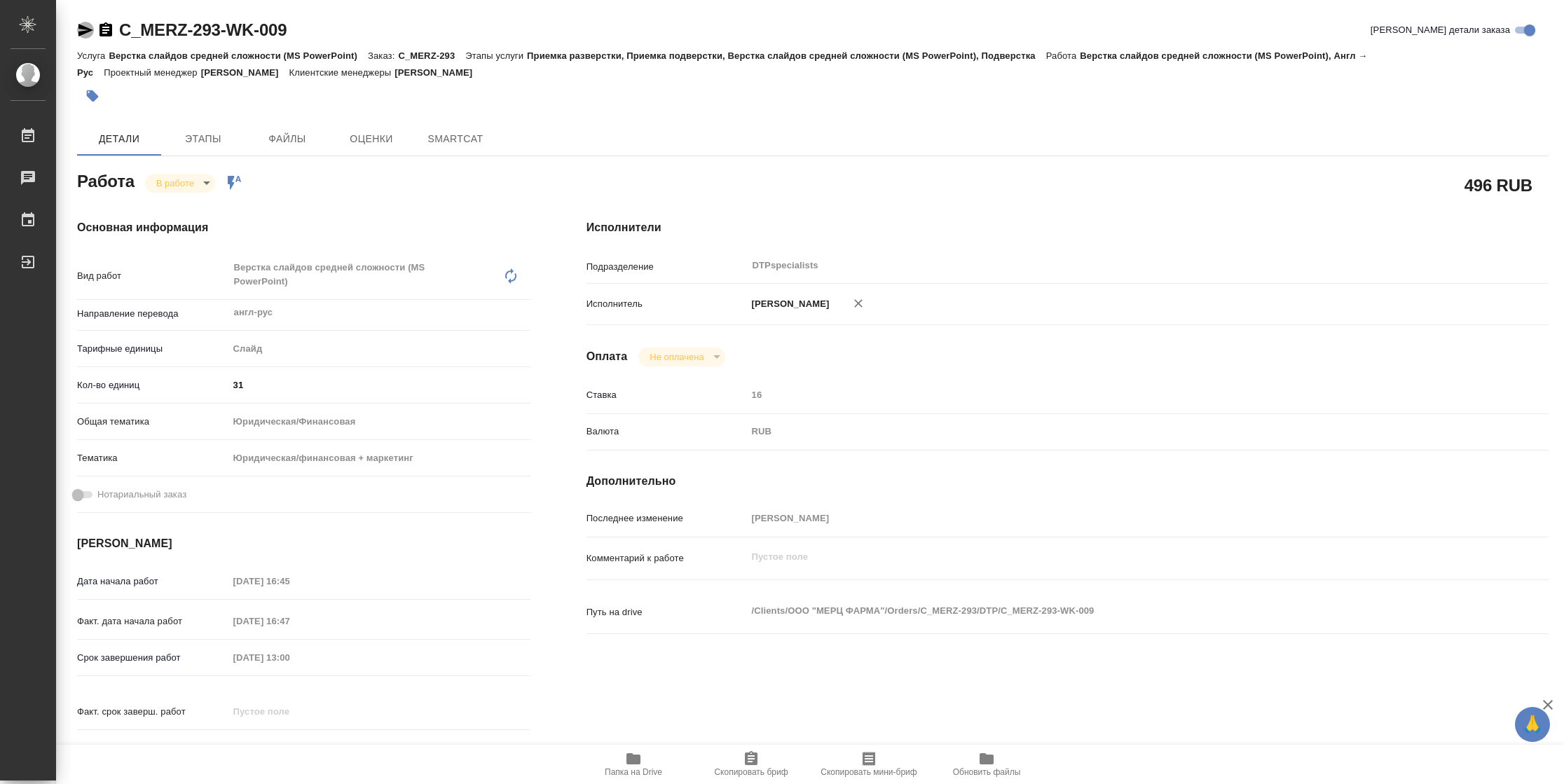
click at [82, 36] on icon "button" at bounding box center [85, 30] width 17 height 17
type textarea "x"
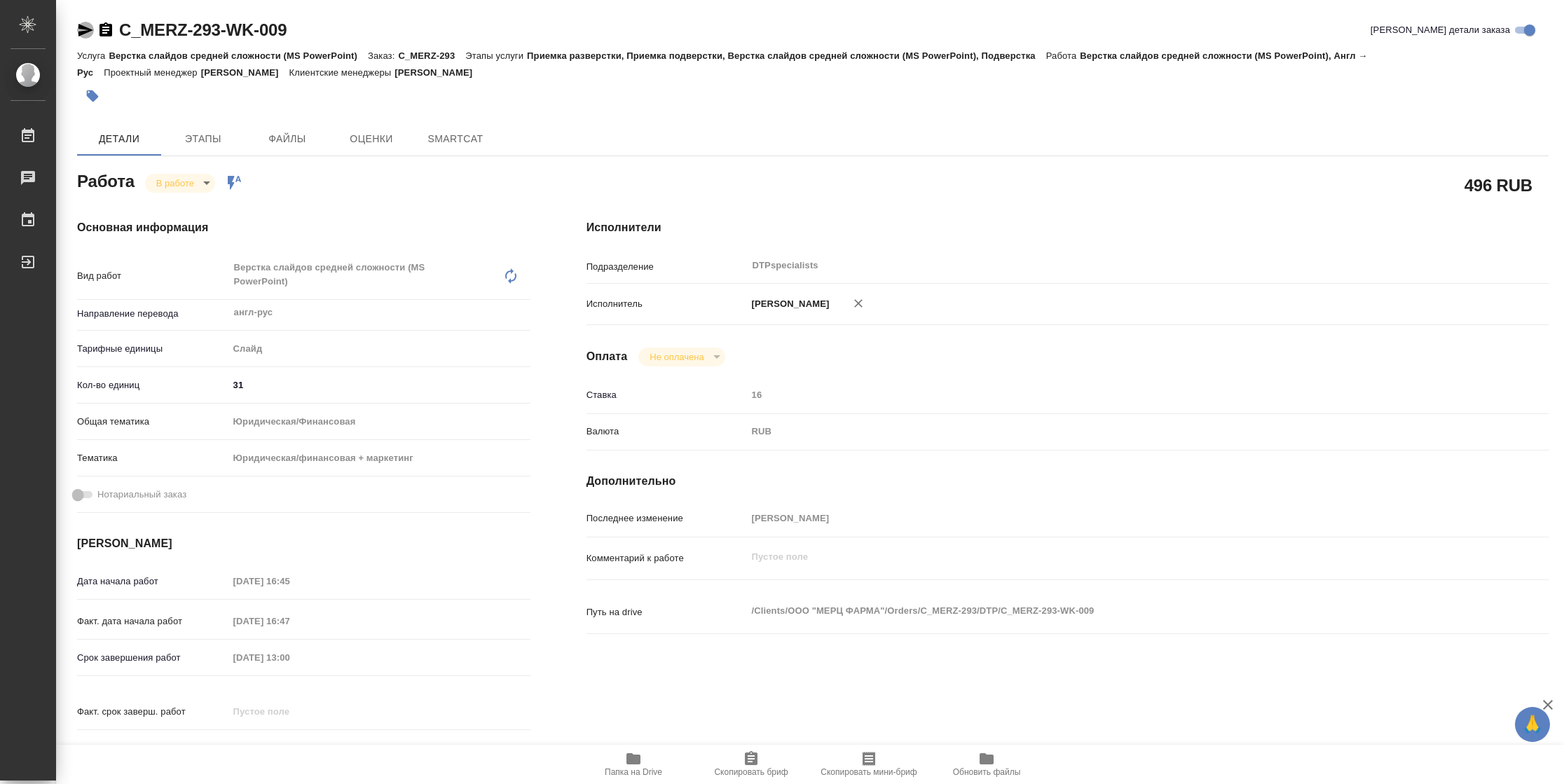
type textarea "x"
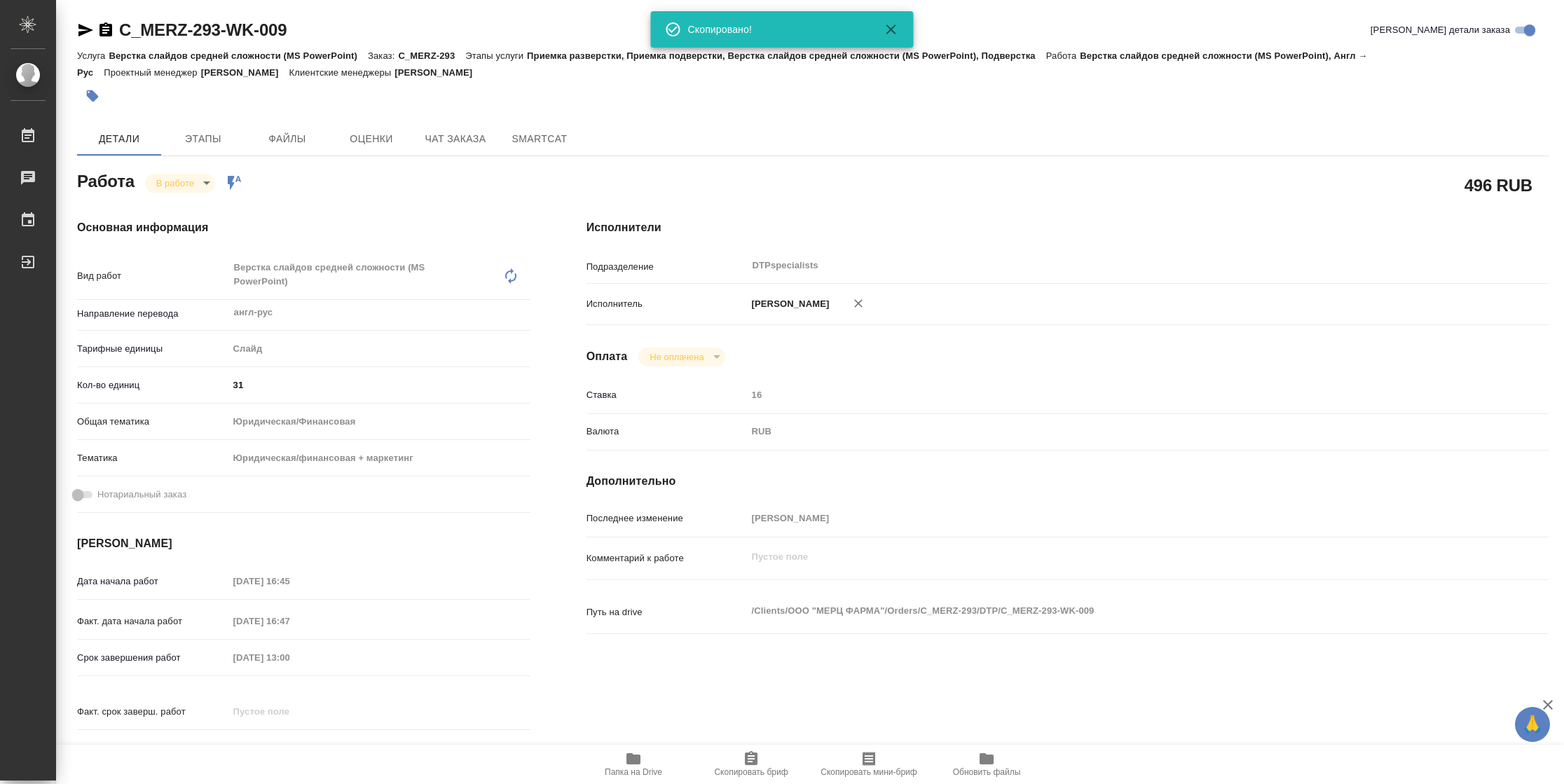
type textarea "x"
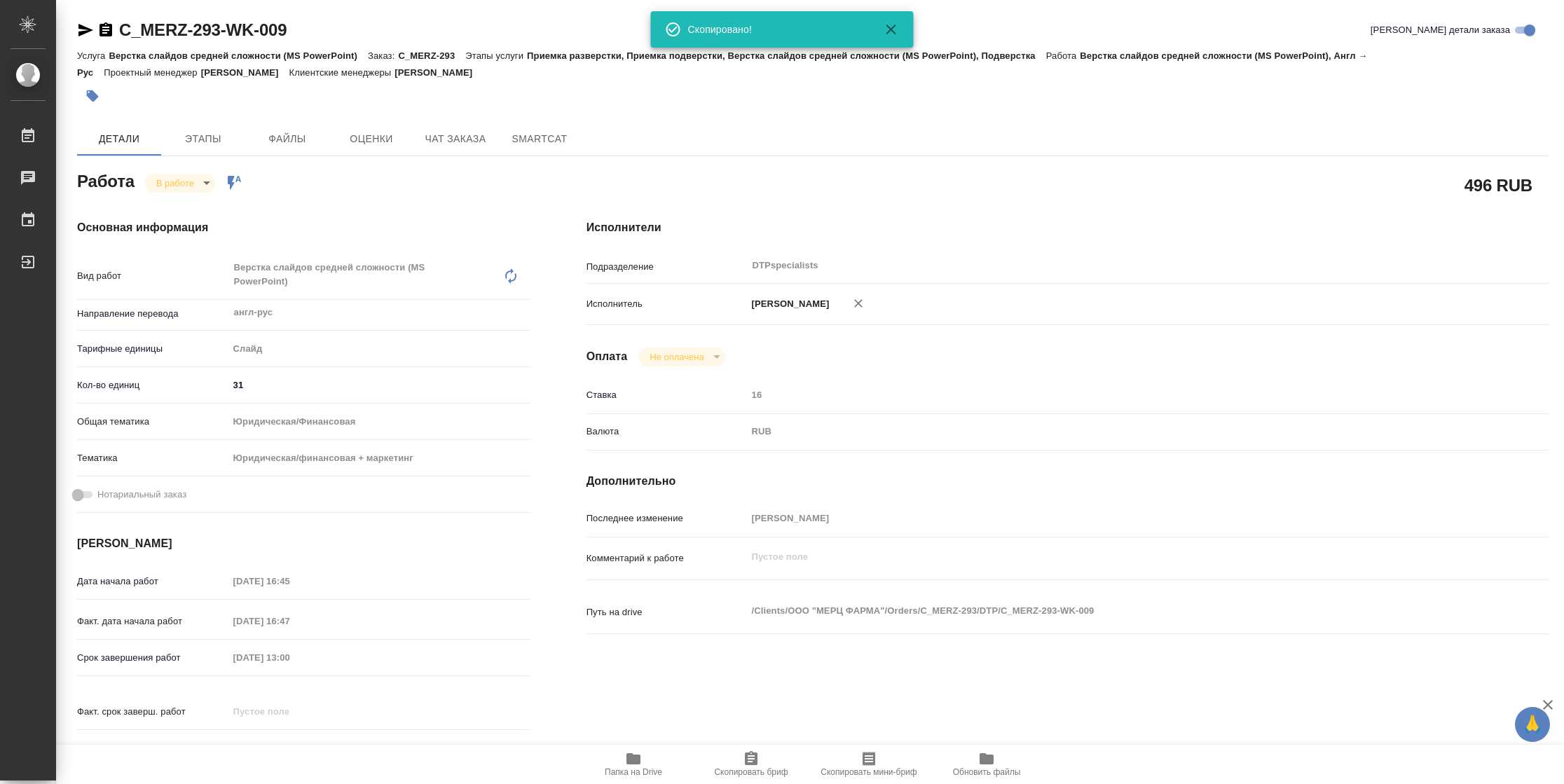
type textarea "x"
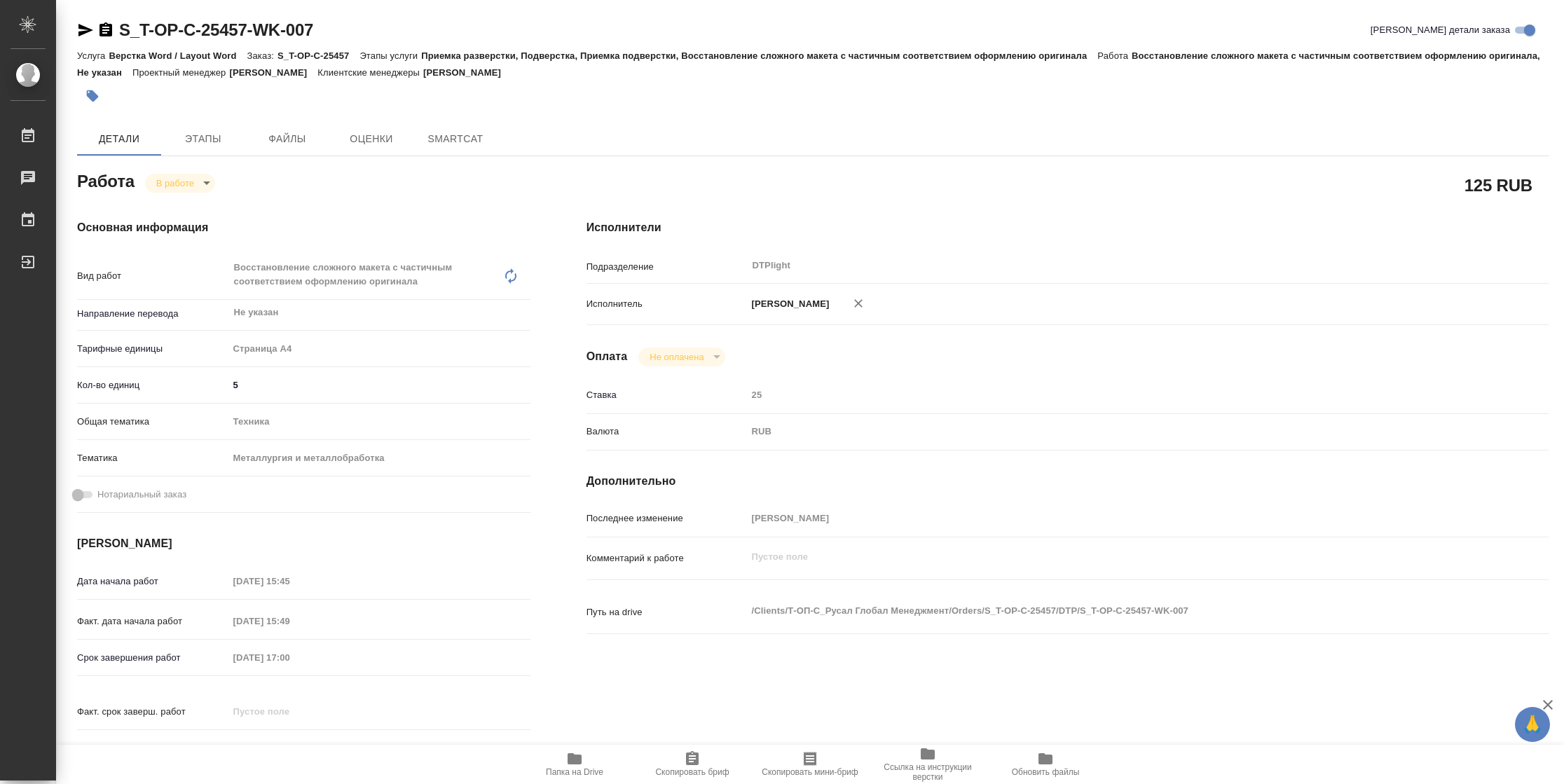
type textarea "x"
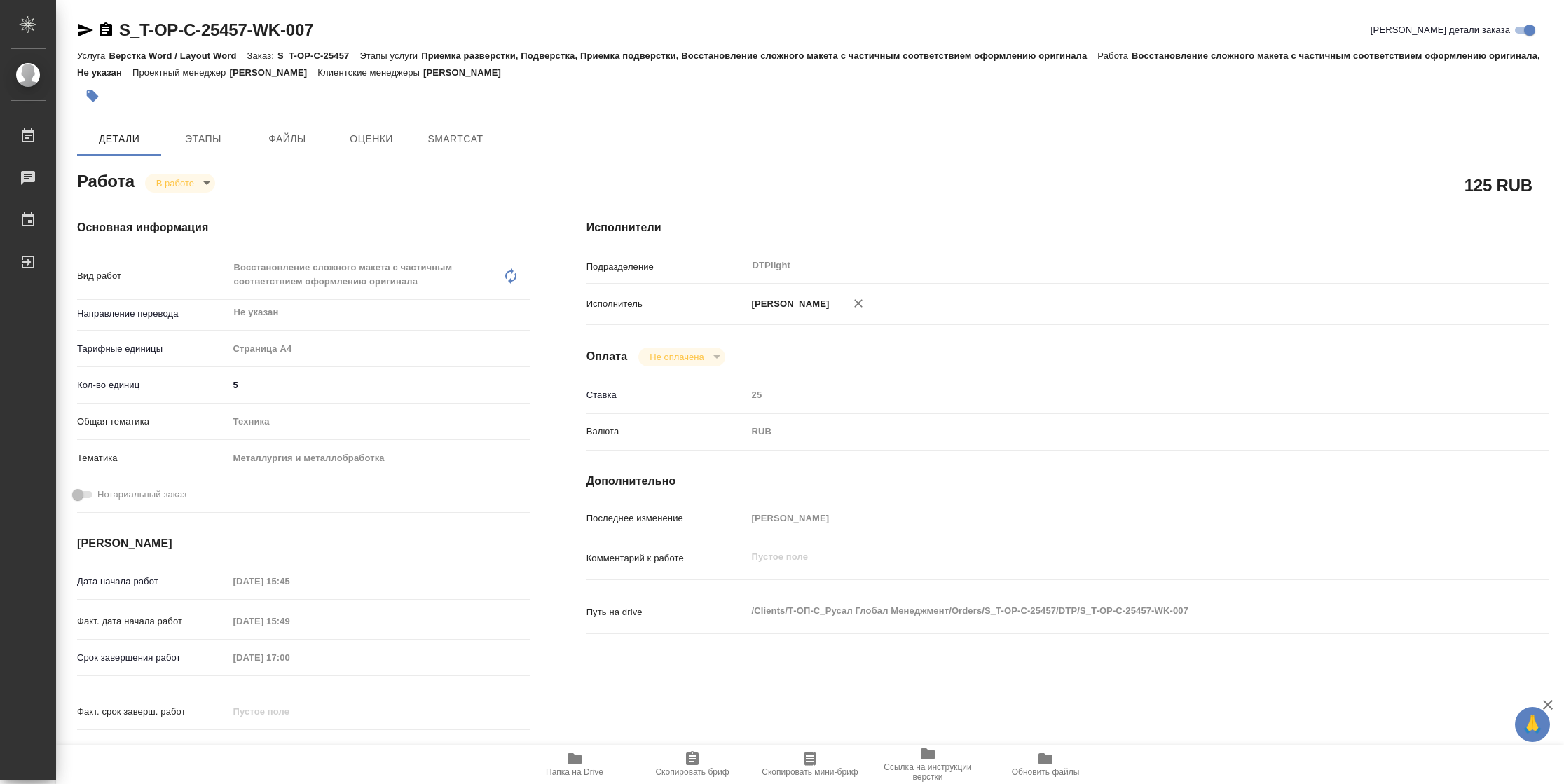
type textarea "x"
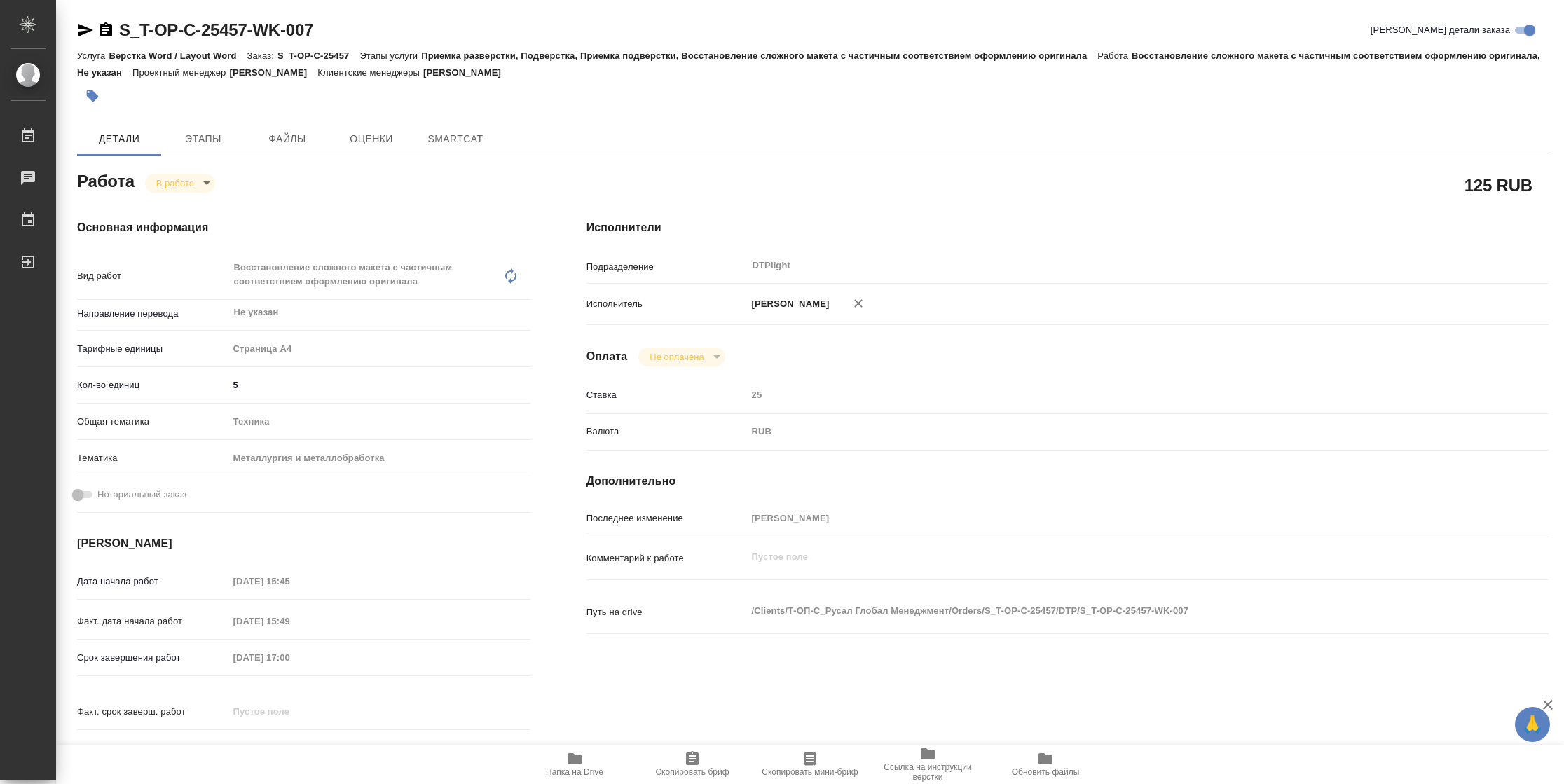
type textarea "x"
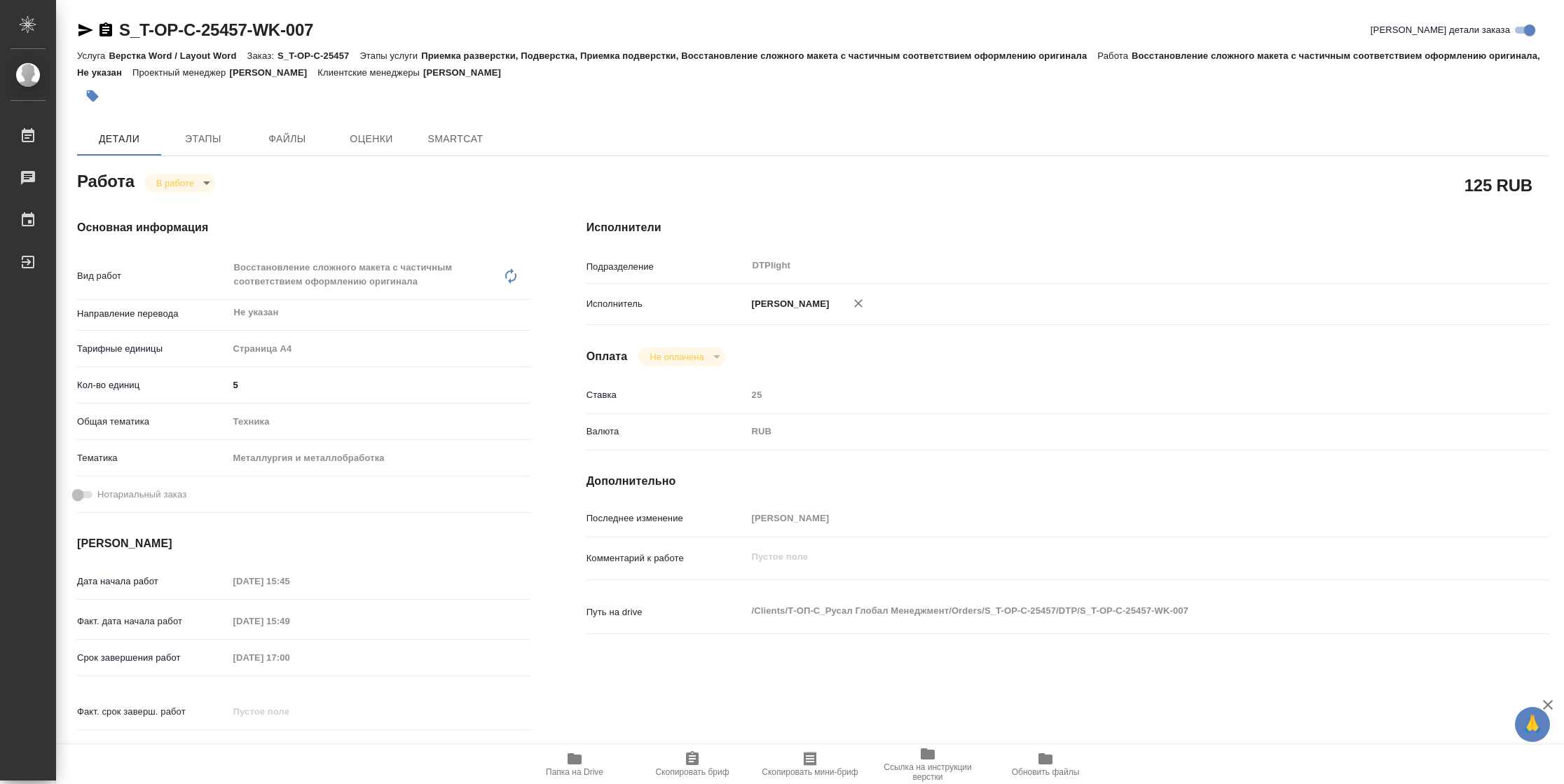
type textarea "x"
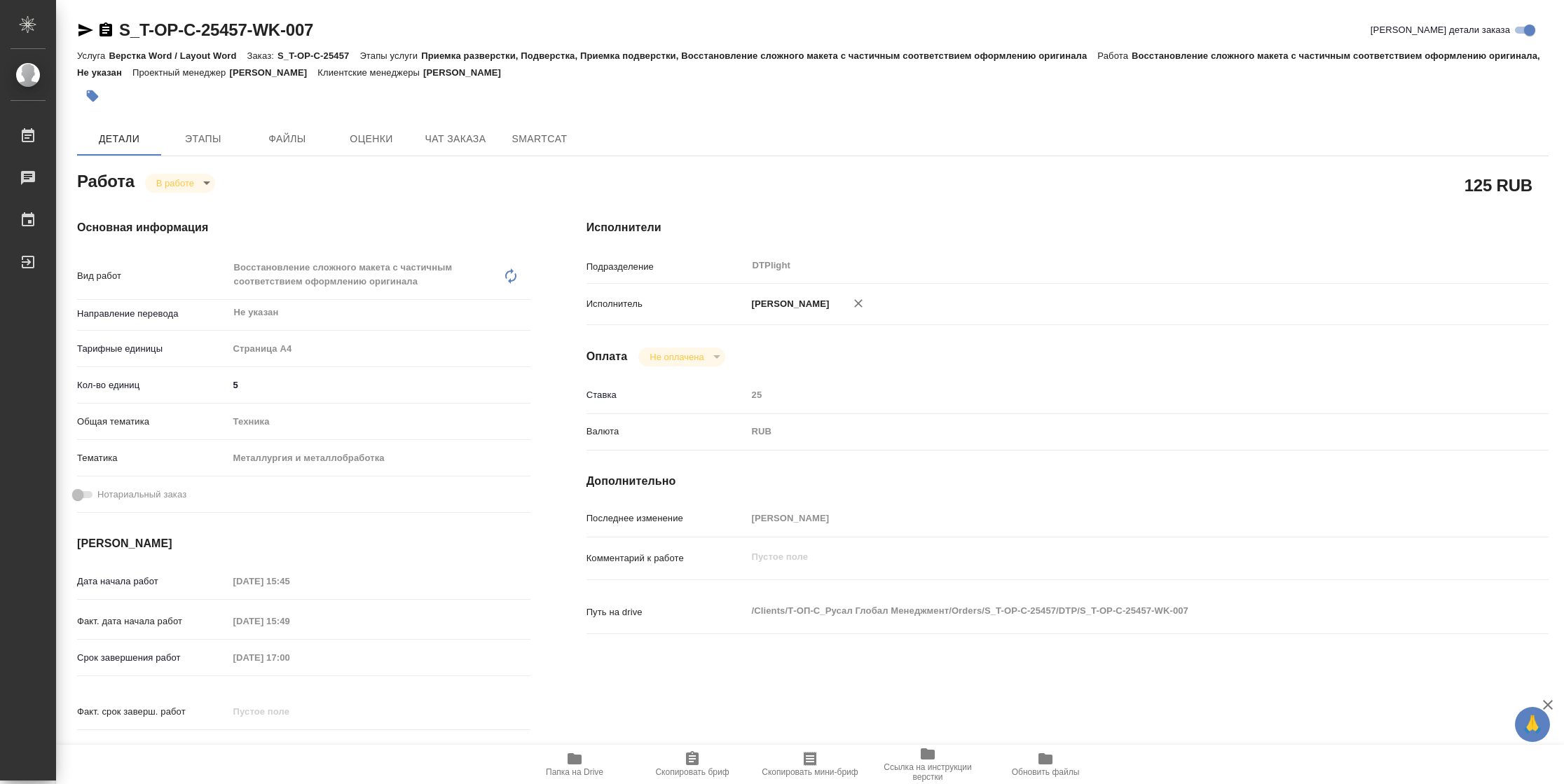
click at [589, 766] on span "Папка на Drive" at bounding box center [574, 771] width 57 height 10
type textarea "x"
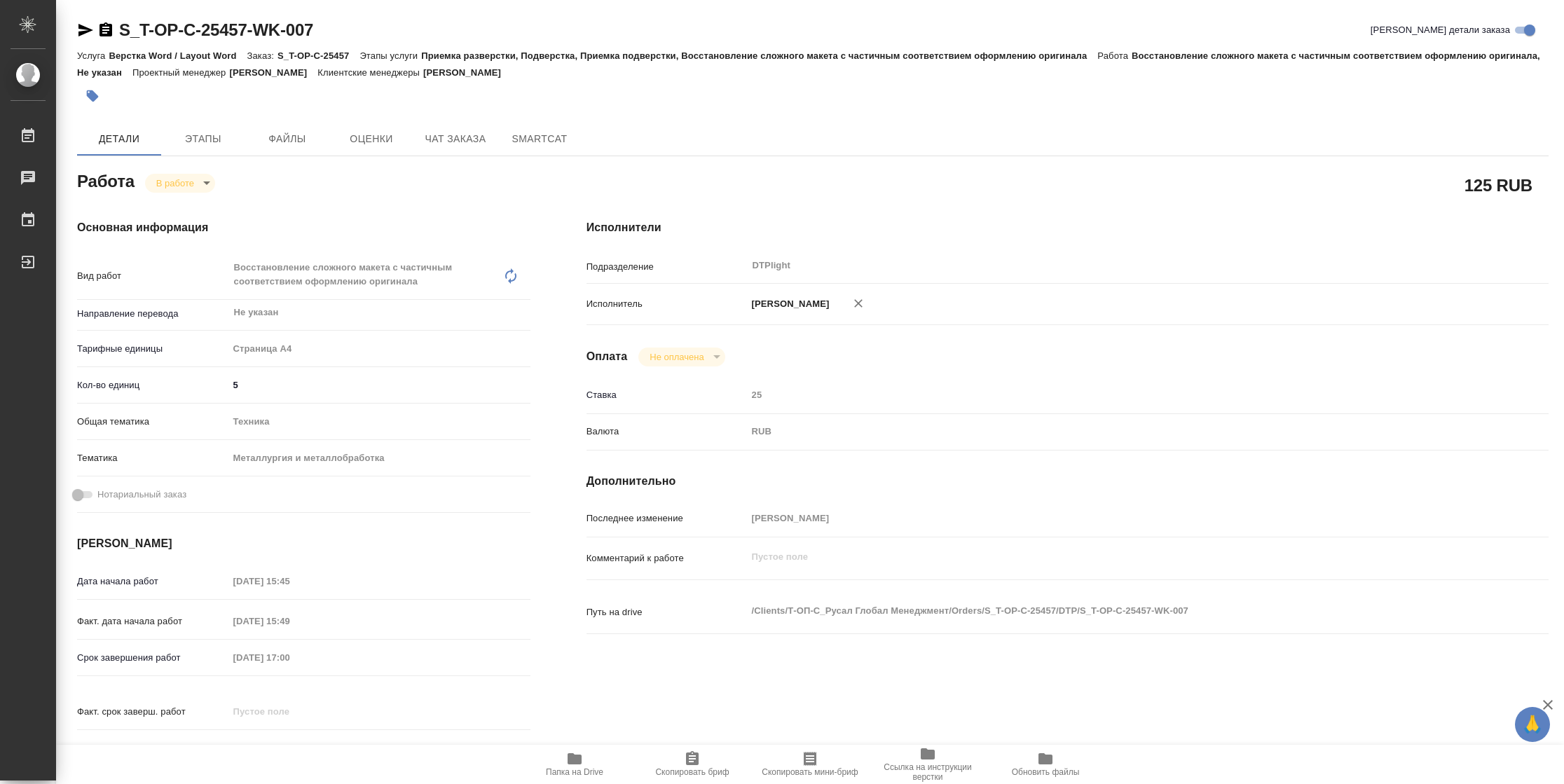
type textarea "x"
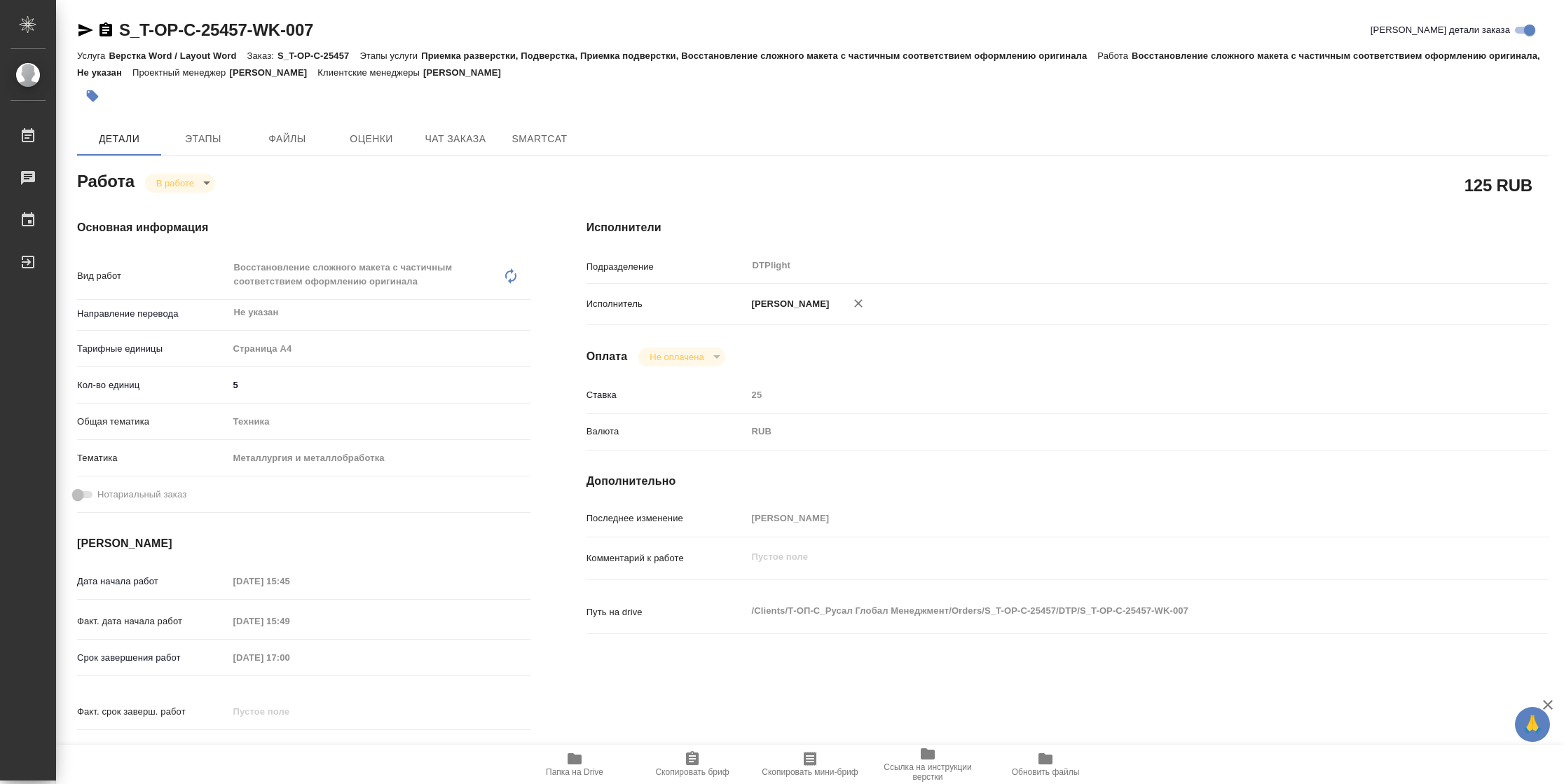
type textarea "x"
click at [178, 186] on body "🙏 .cls-1 fill:#fff; AWATERA [PERSON_NAME] 2 Чаты График Выйти S_T-OP-C-25457-WK…" at bounding box center [782, 392] width 1564 height 784
click at [185, 211] on button "Выполнен" at bounding box center [181, 206] width 51 height 16
type textarea "x"
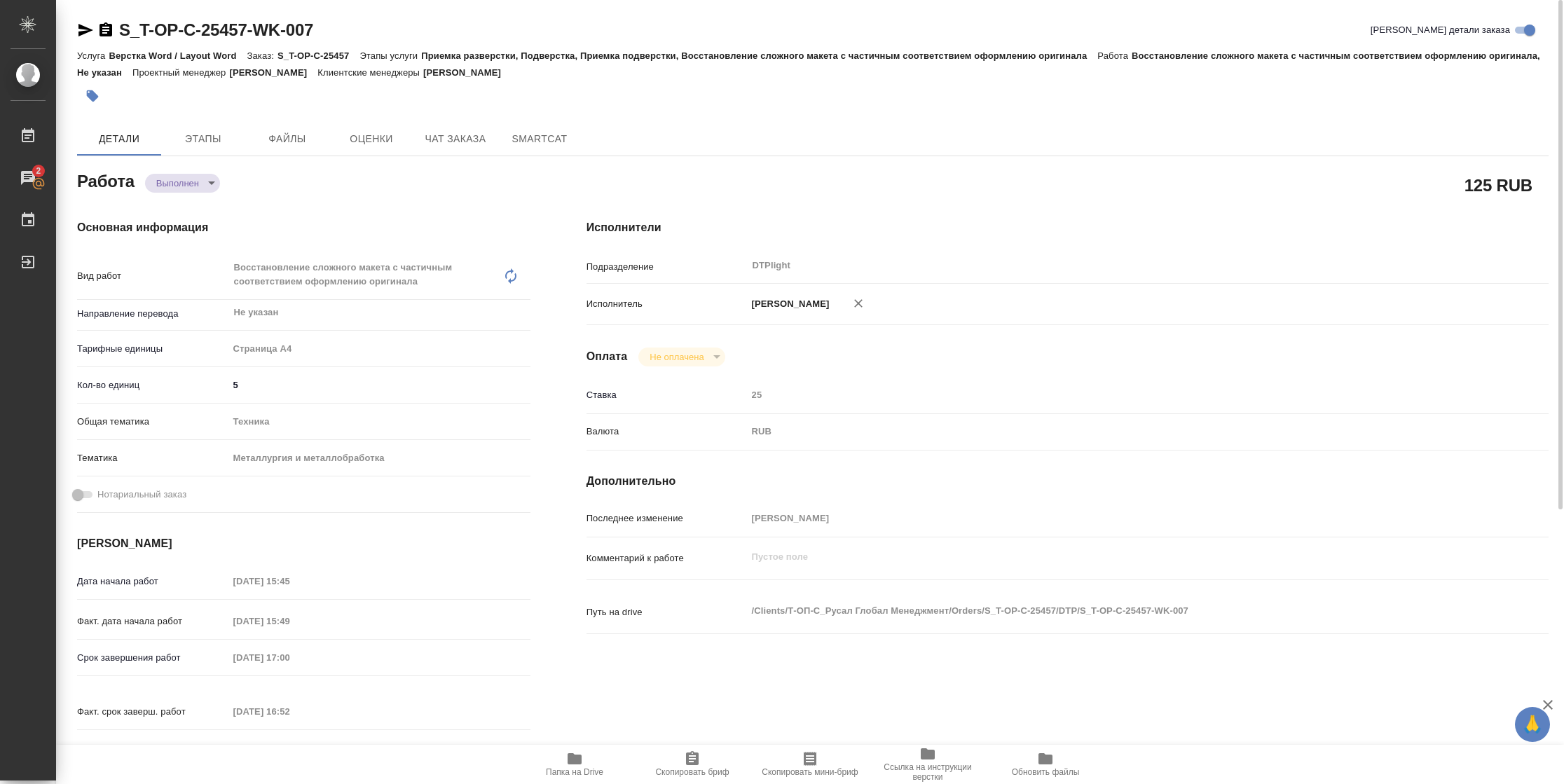
type textarea "x"
click at [85, 31] on icon "button" at bounding box center [86, 31] width 15 height 13
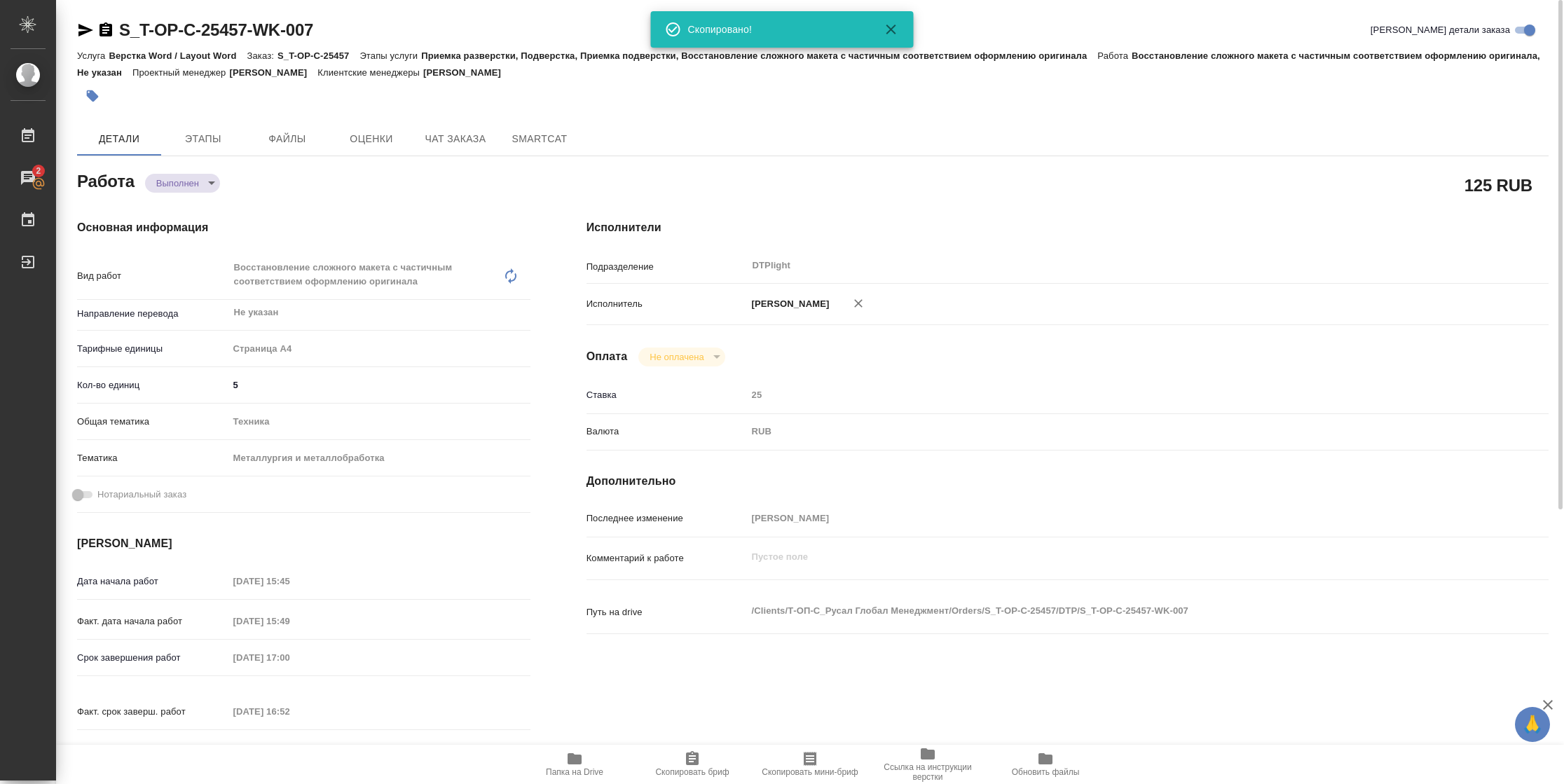
type textarea "x"
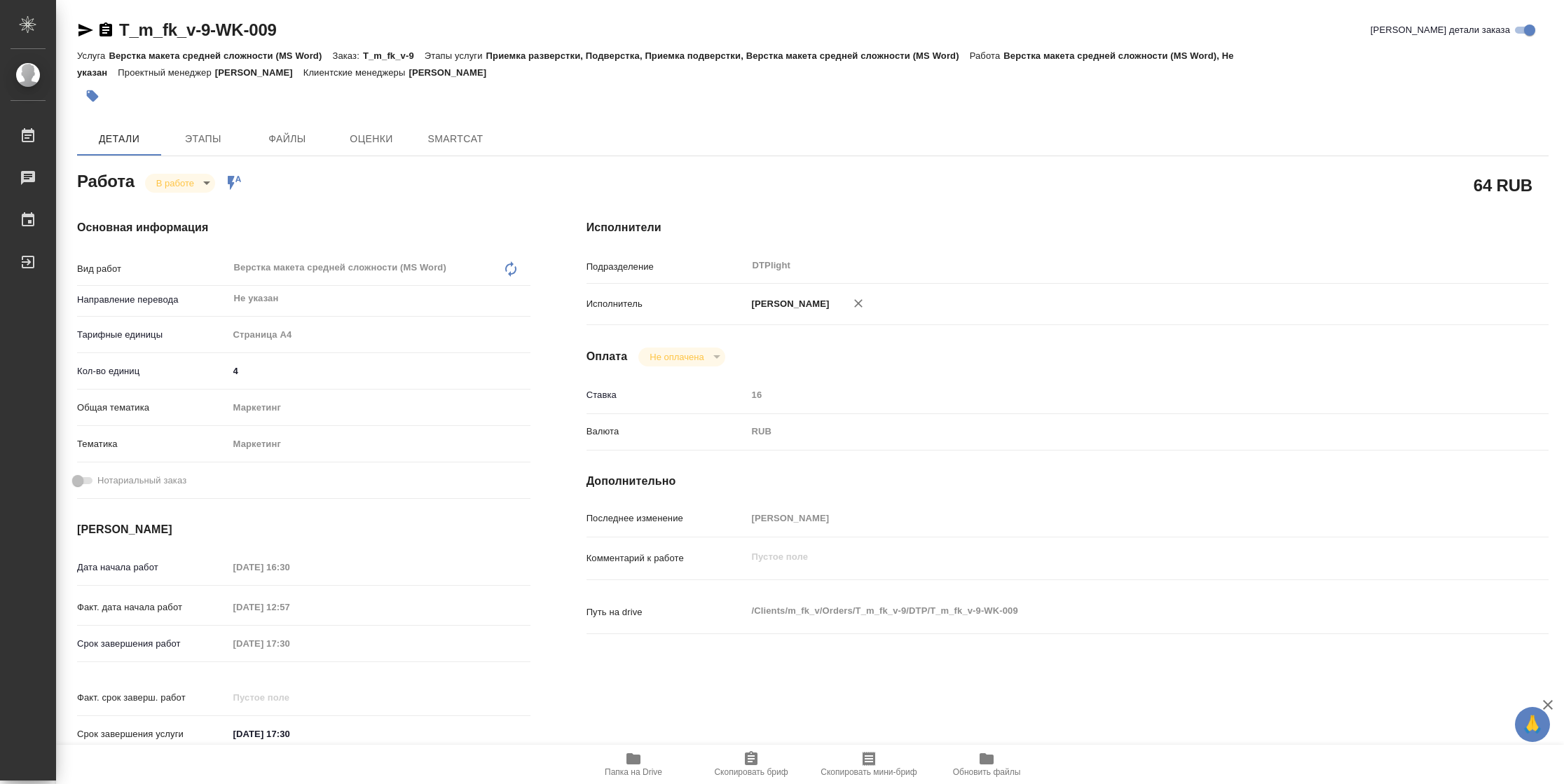
type textarea "x"
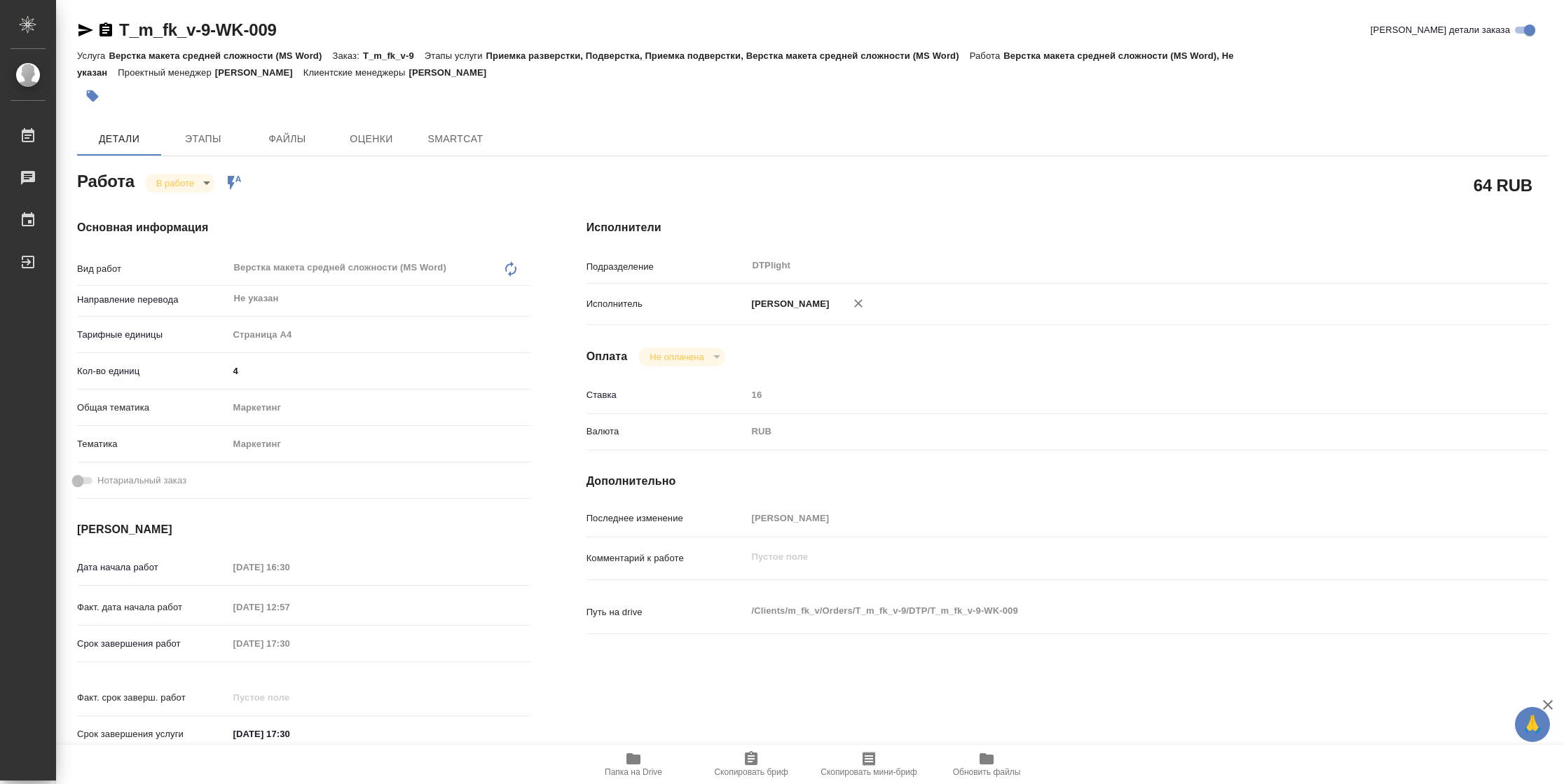
type textarea "x"
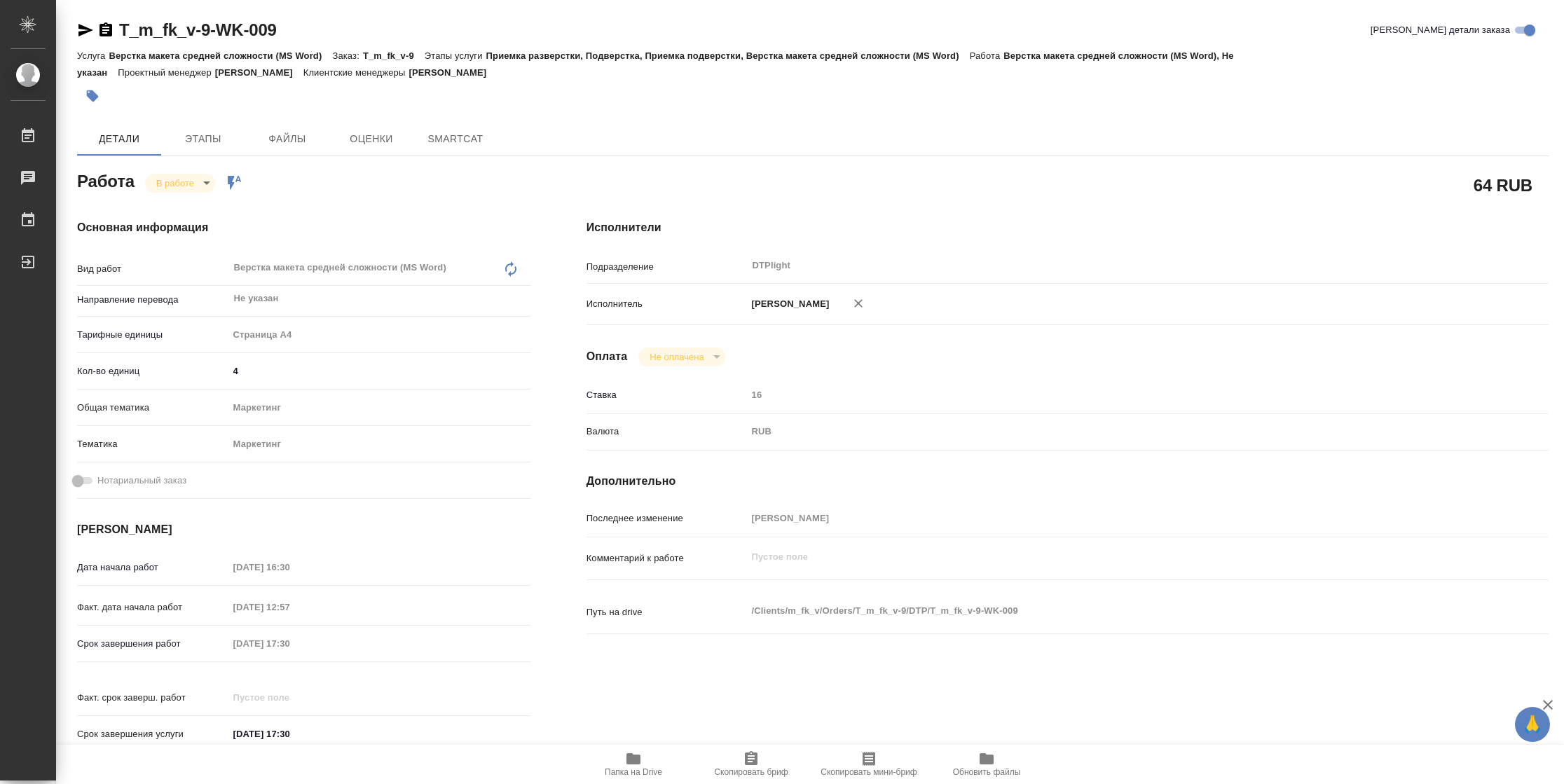
type textarea "x"
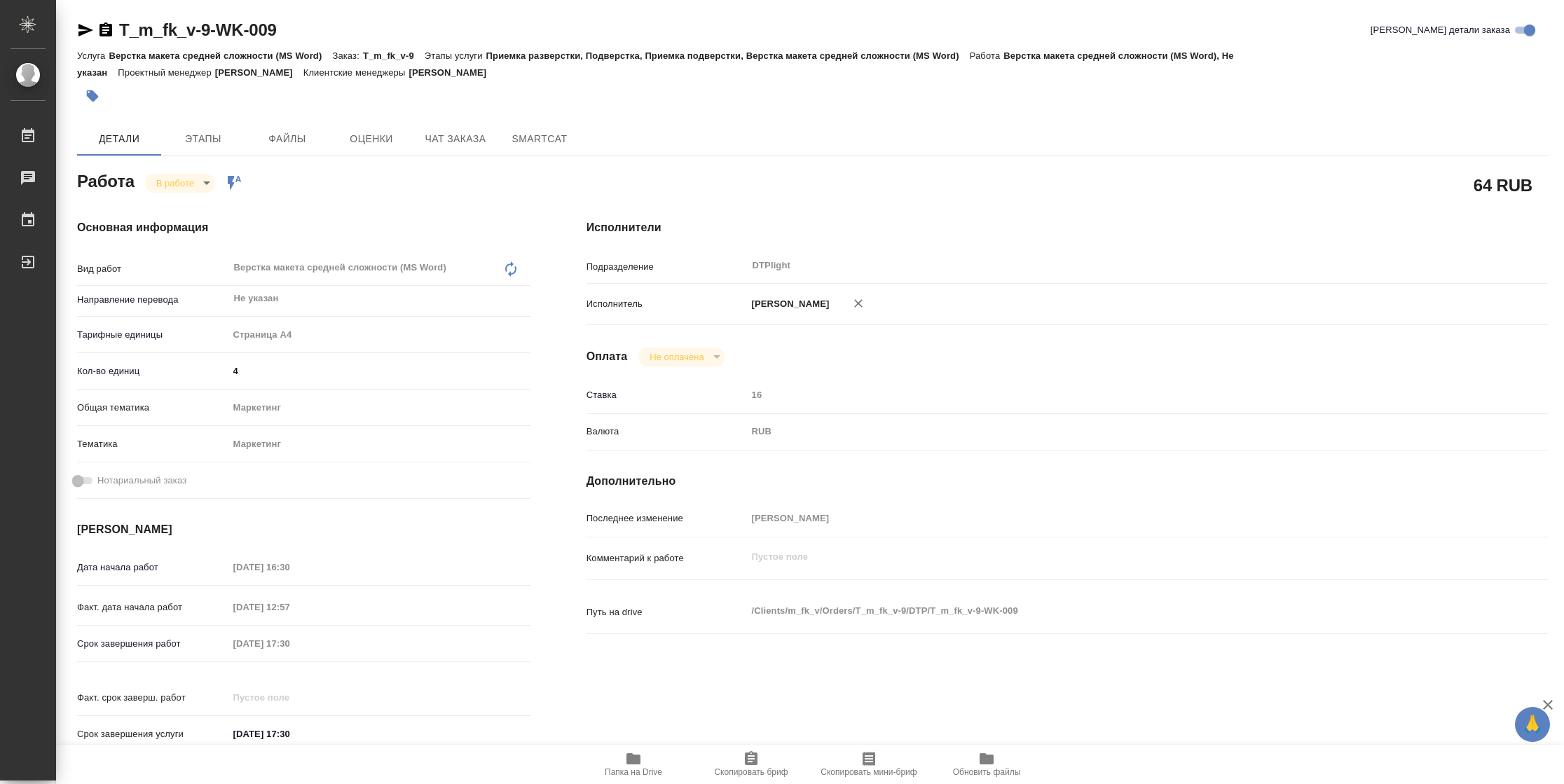
click at [628, 765] on icon "button" at bounding box center [633, 758] width 17 height 17
type textarea "x"
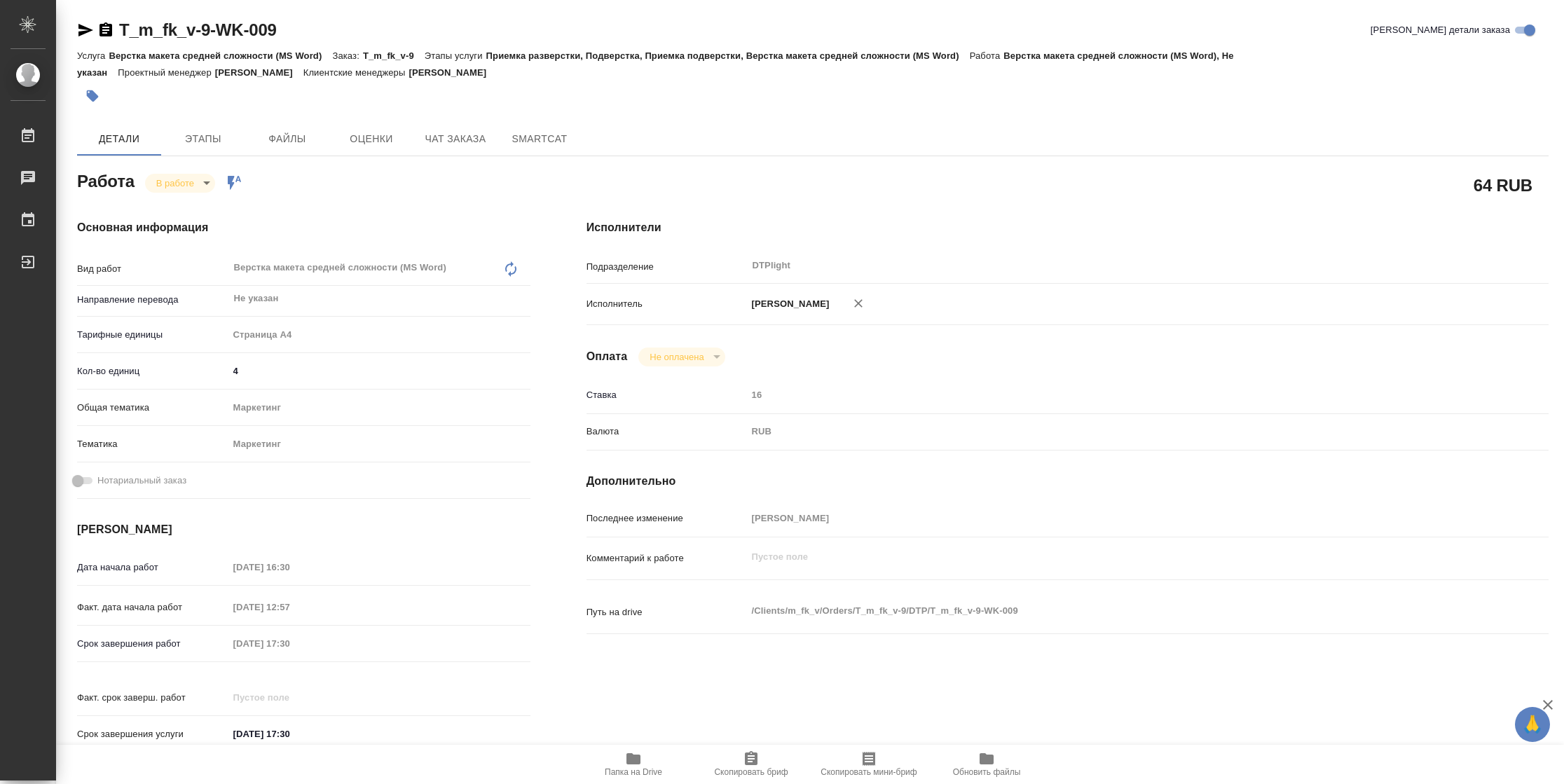
type textarea "x"
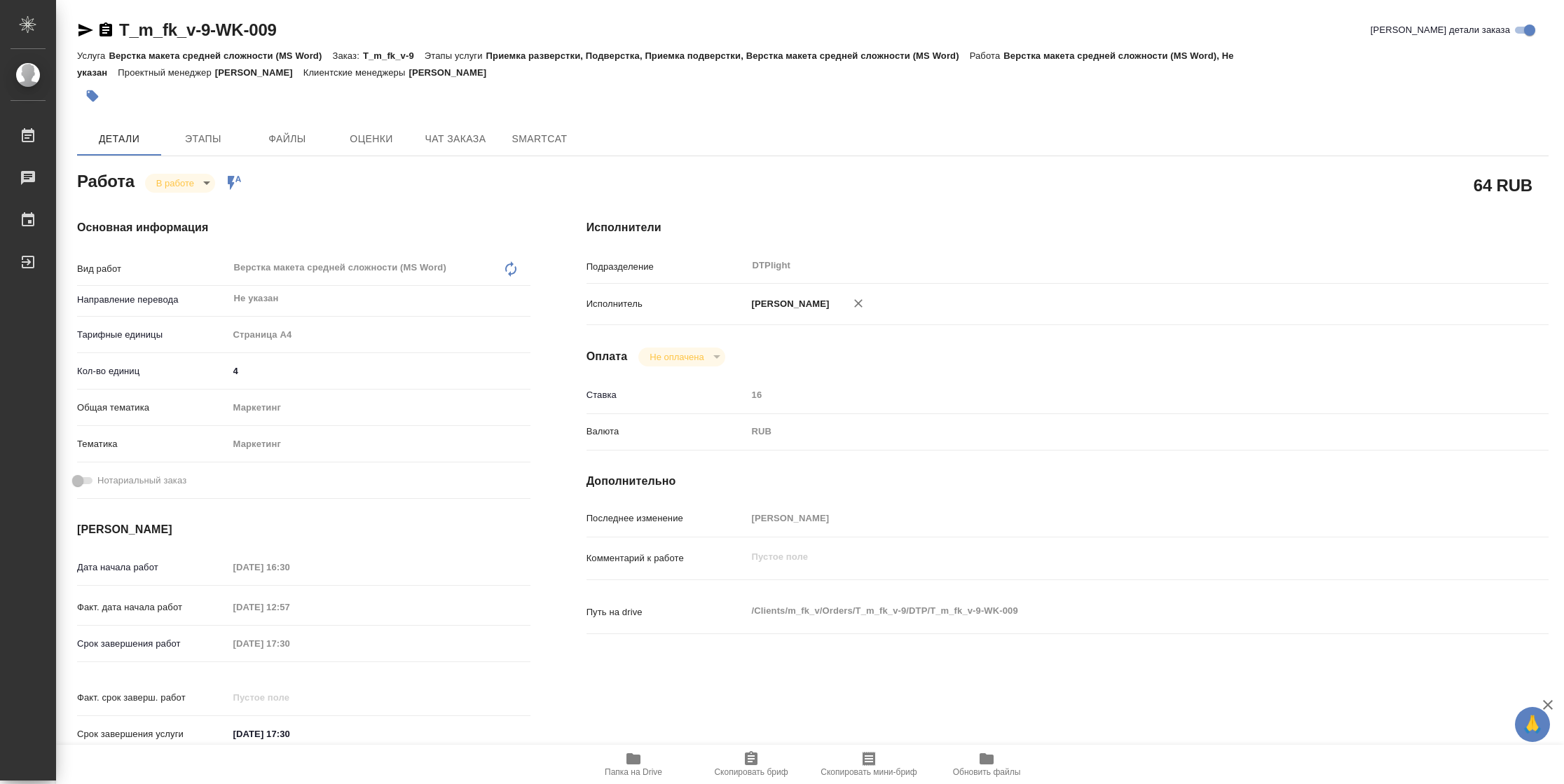
type textarea "x"
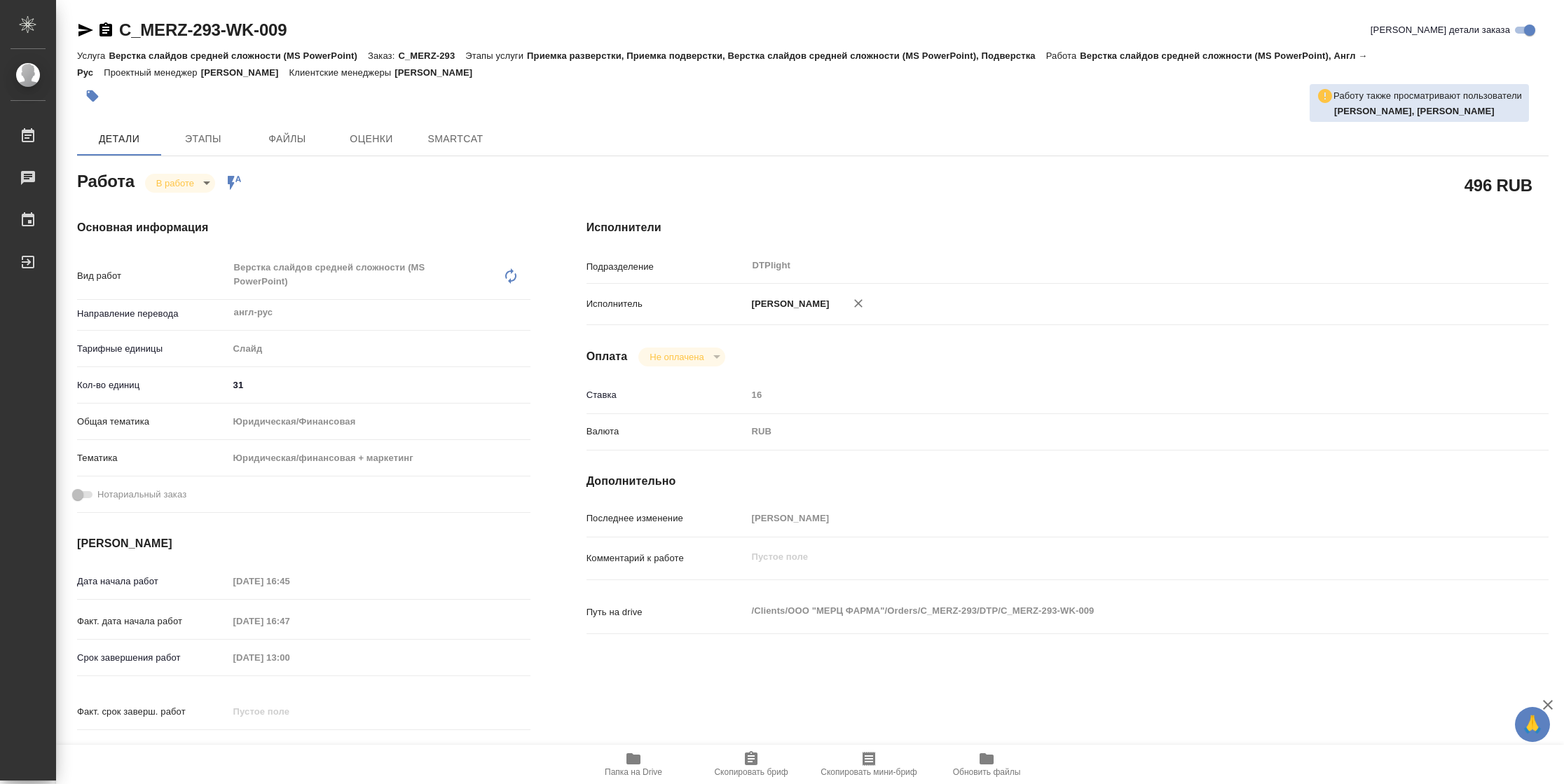
type textarea "x"
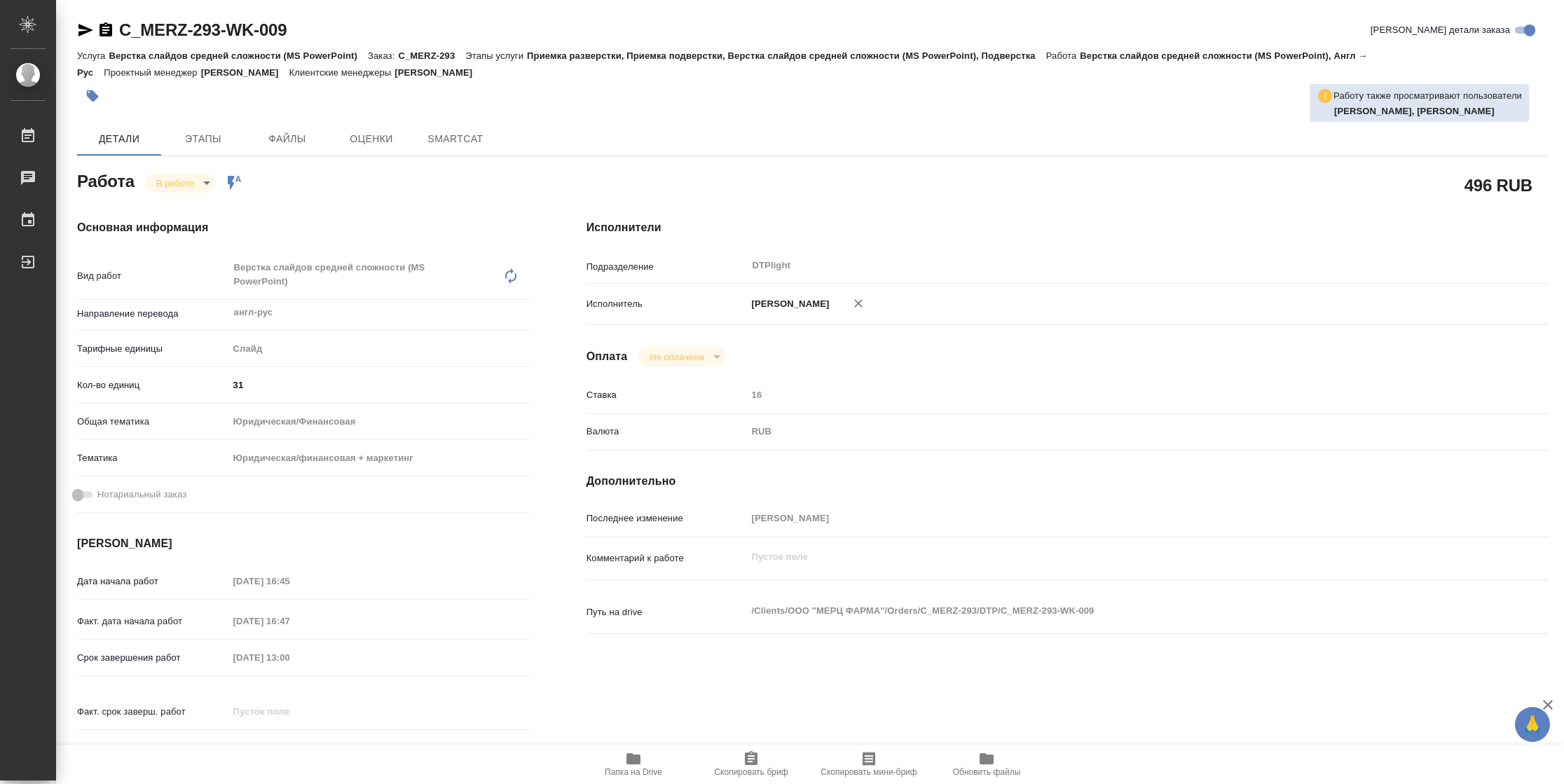
type textarea "x"
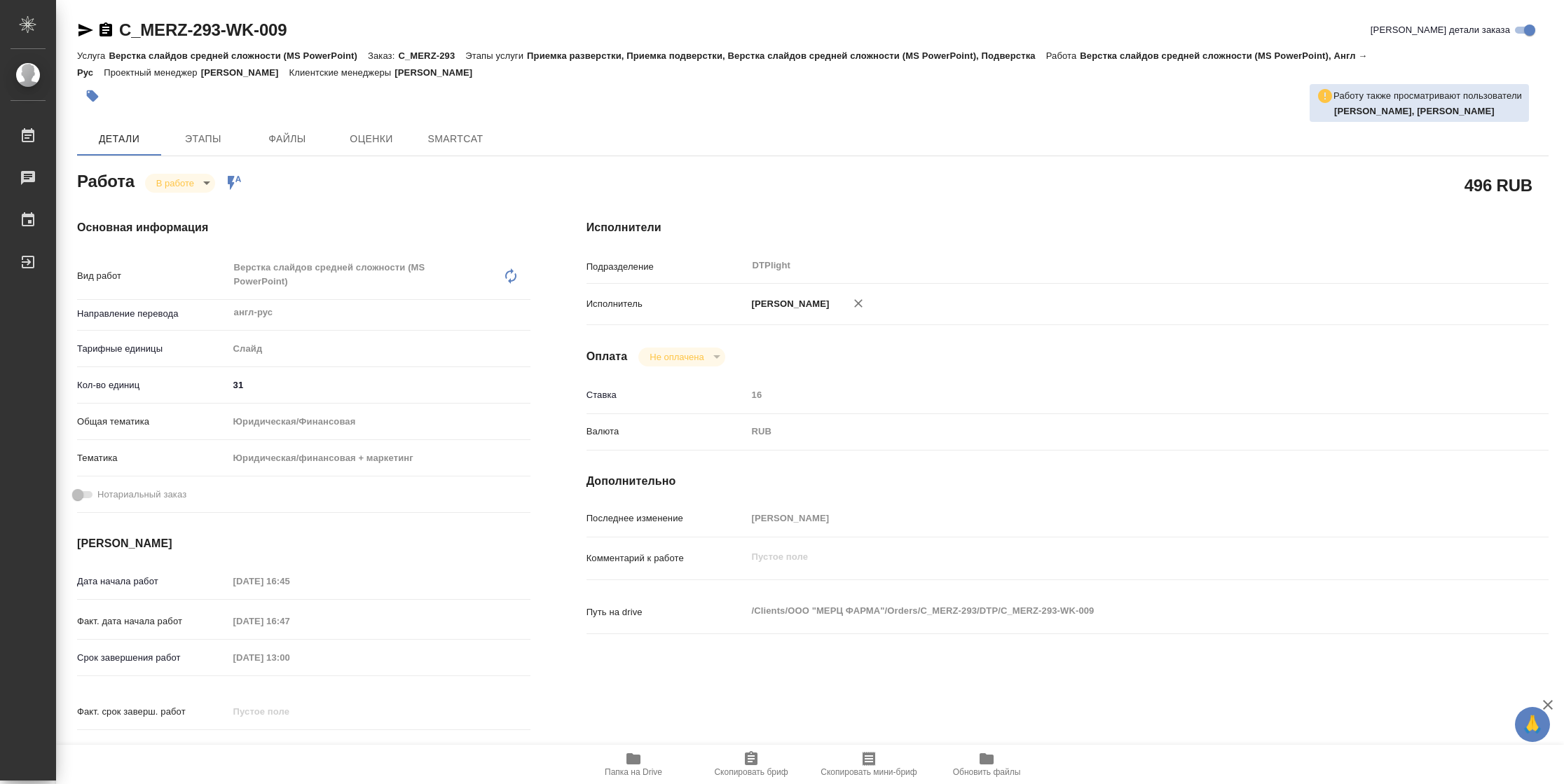
type textarea "x"
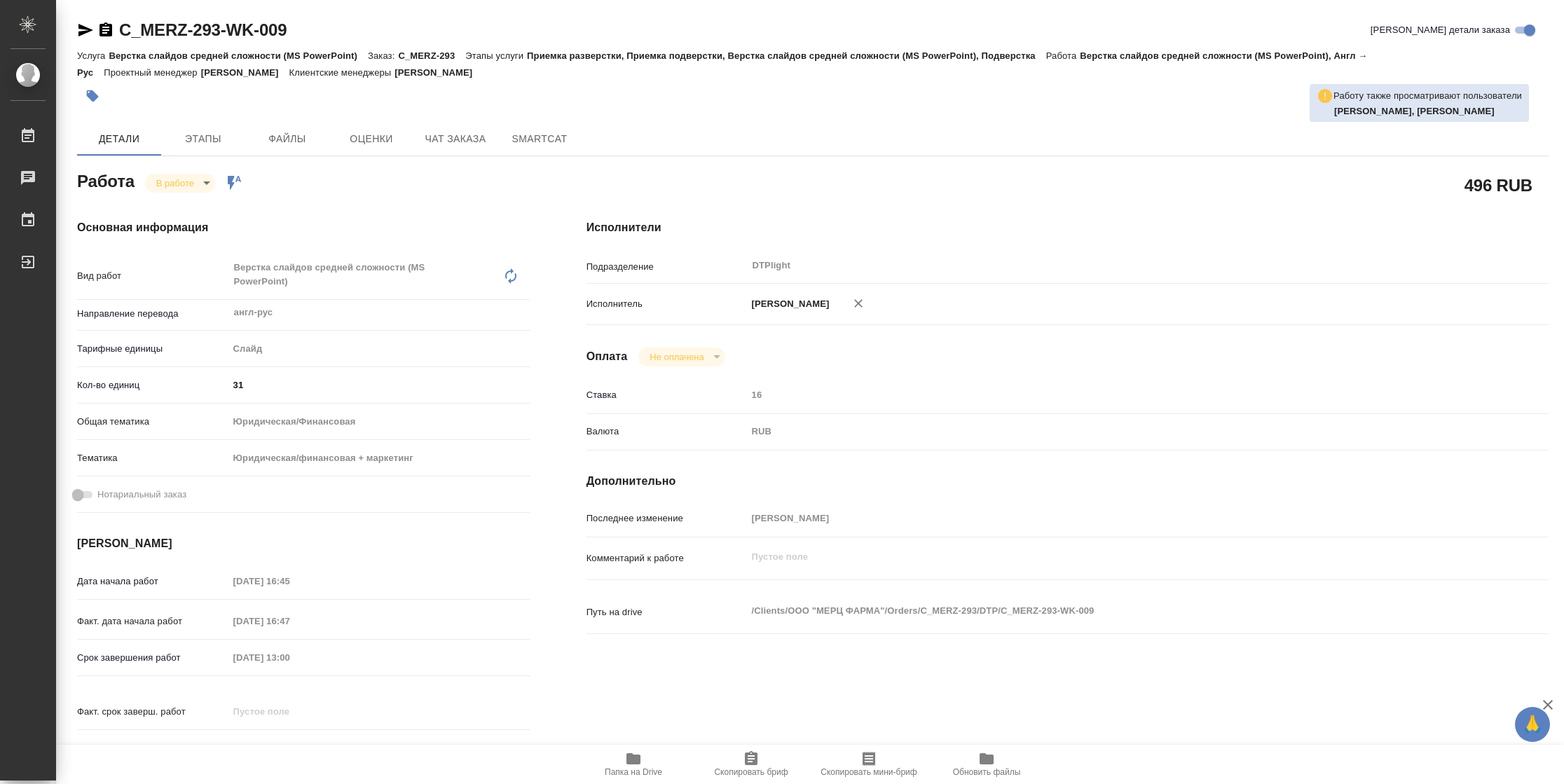
type textarea "x"
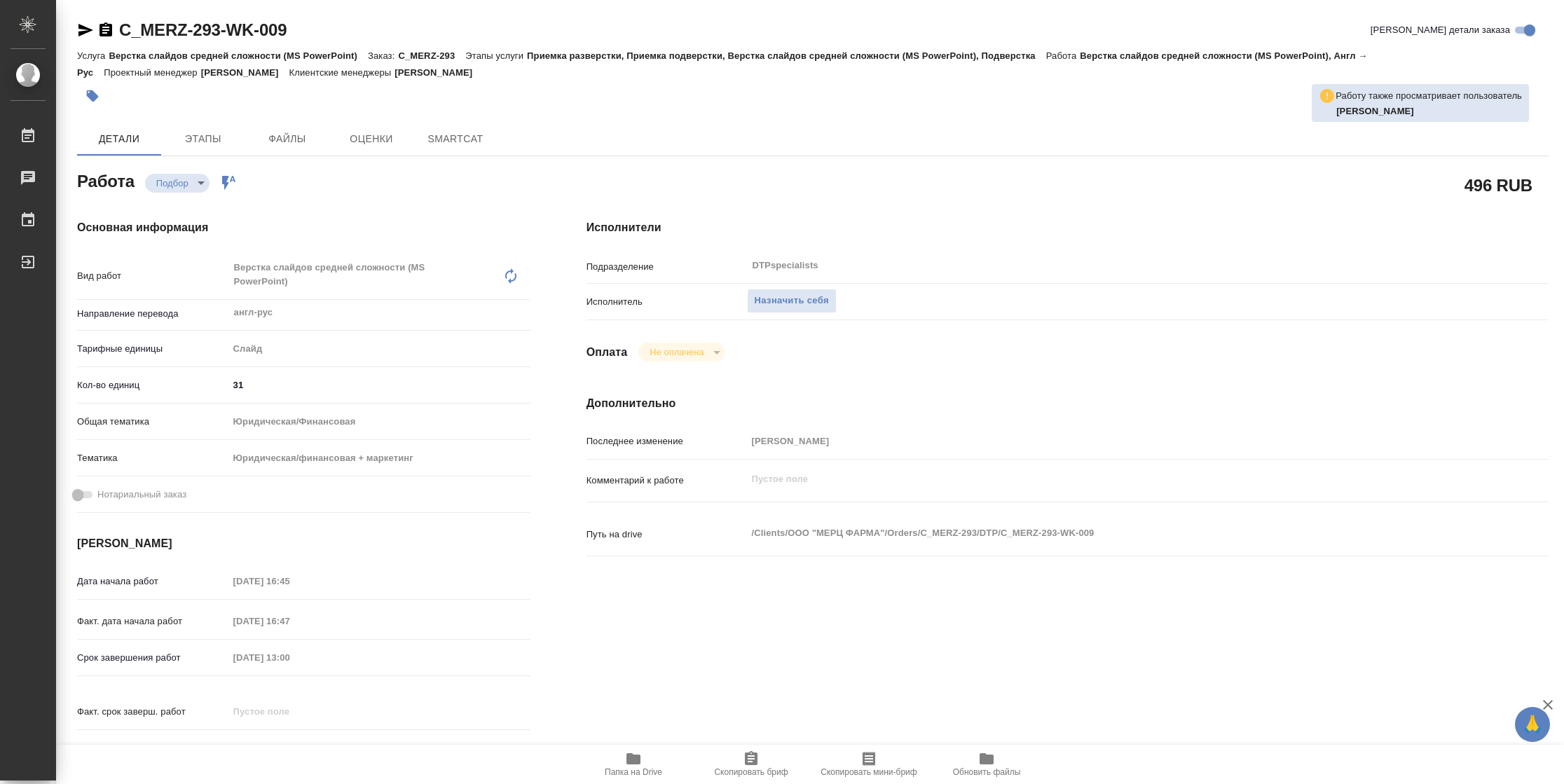
type textarea "x"
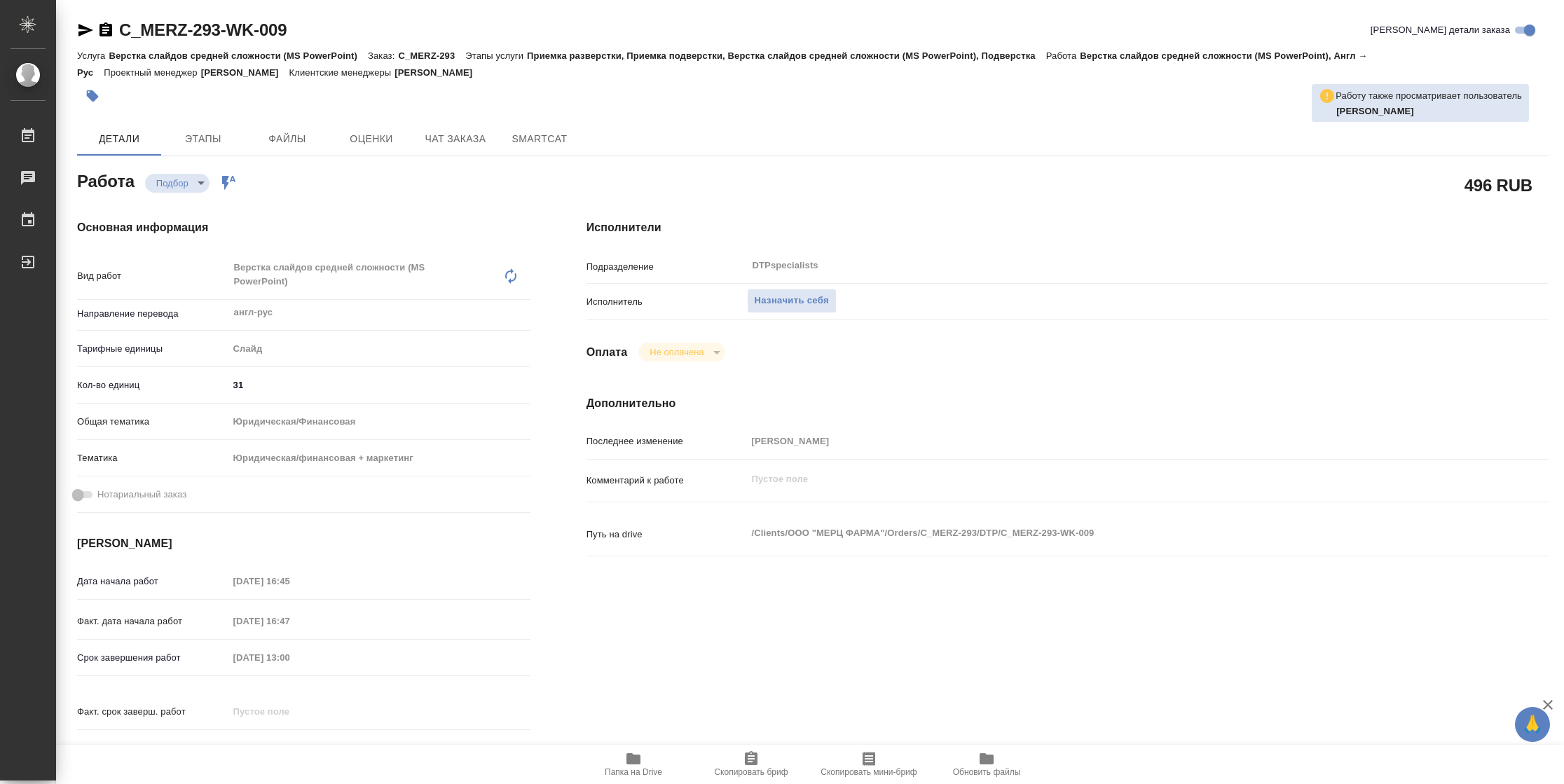
type textarea "x"
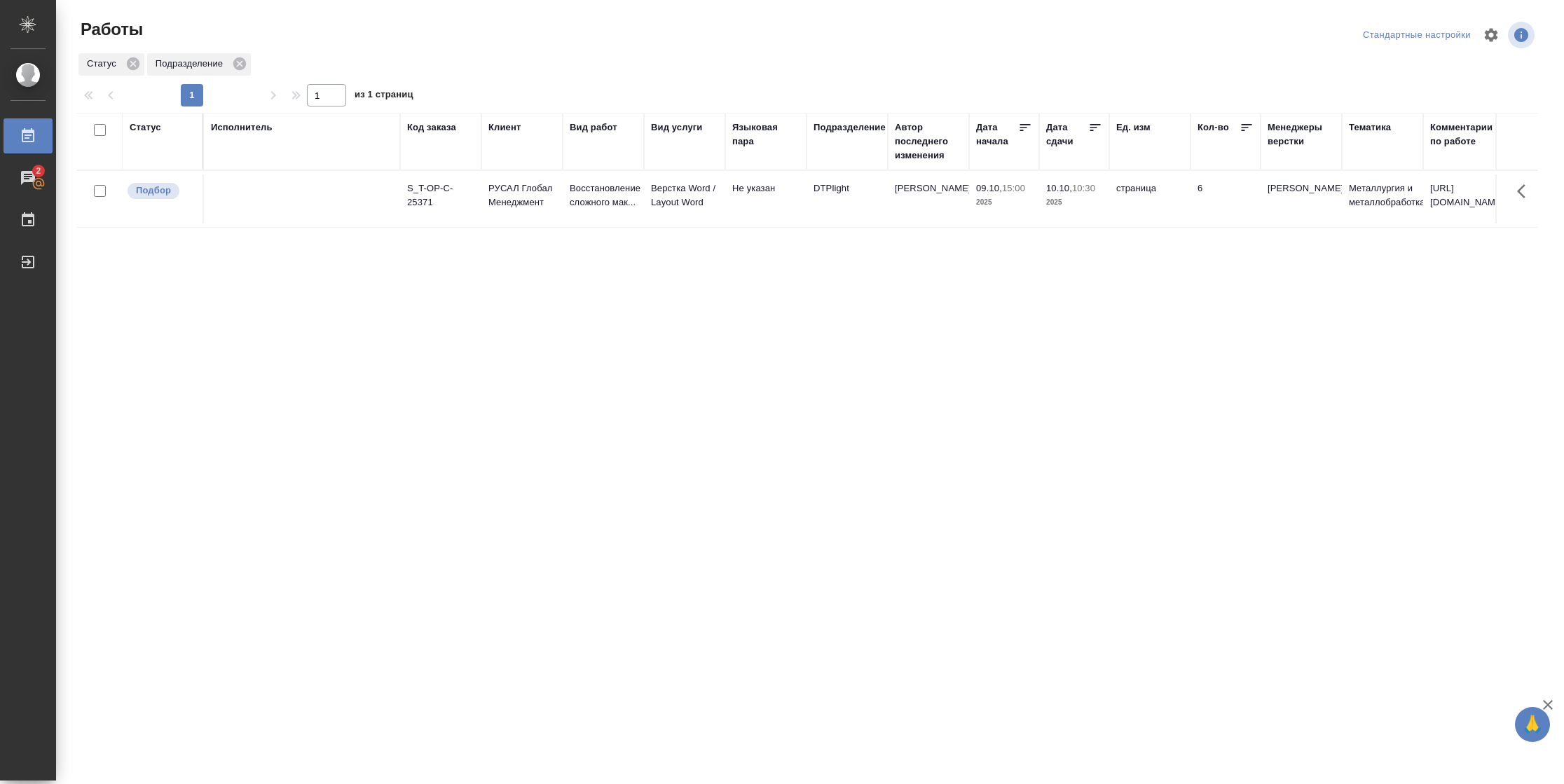
click at [157, 125] on div "Статус" at bounding box center [145, 127] width 31 height 14
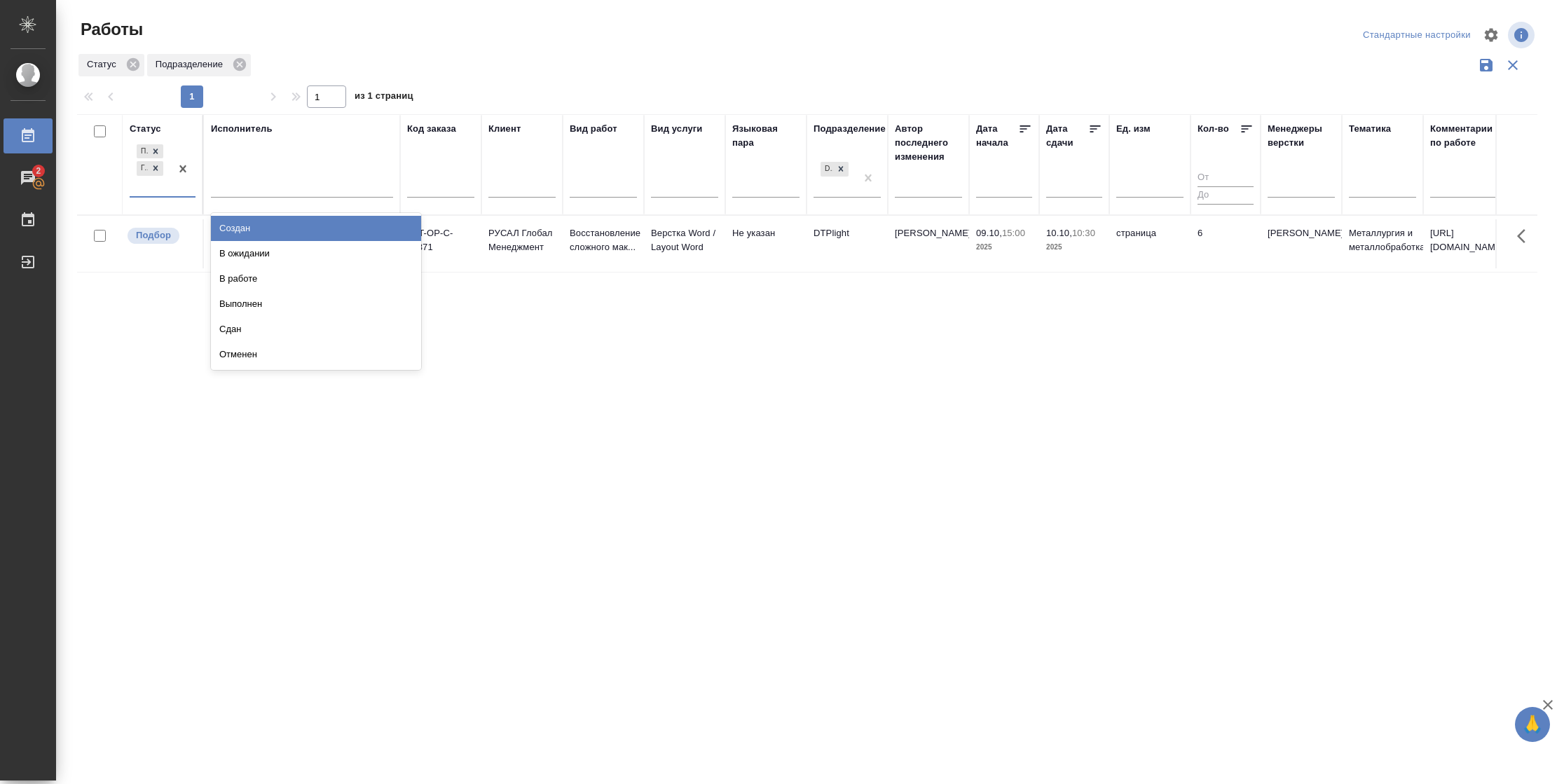
click at [190, 196] on div at bounding box center [182, 168] width 25 height 55
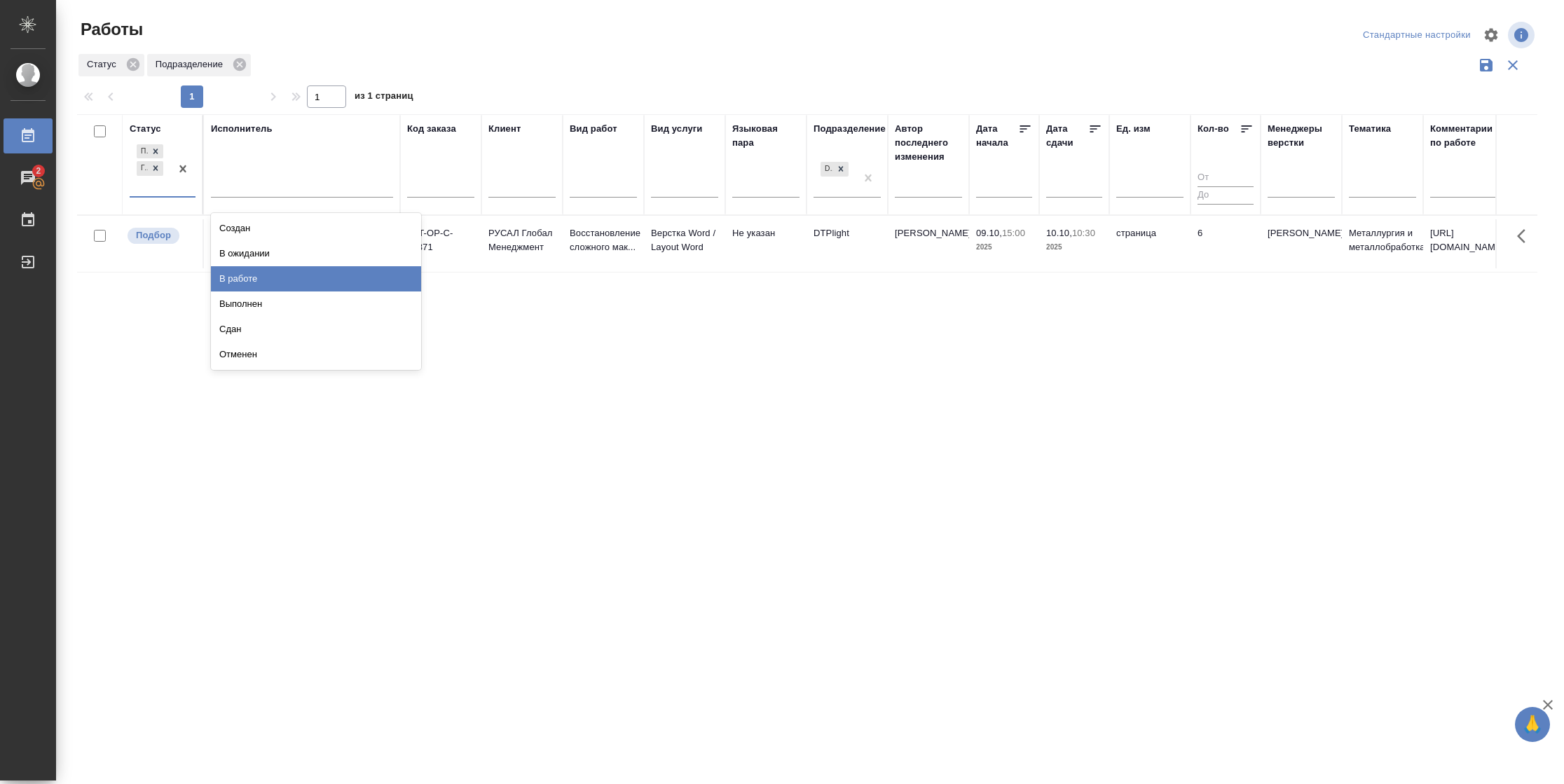
click at [257, 276] on div "В работе" at bounding box center [316, 279] width 210 height 25
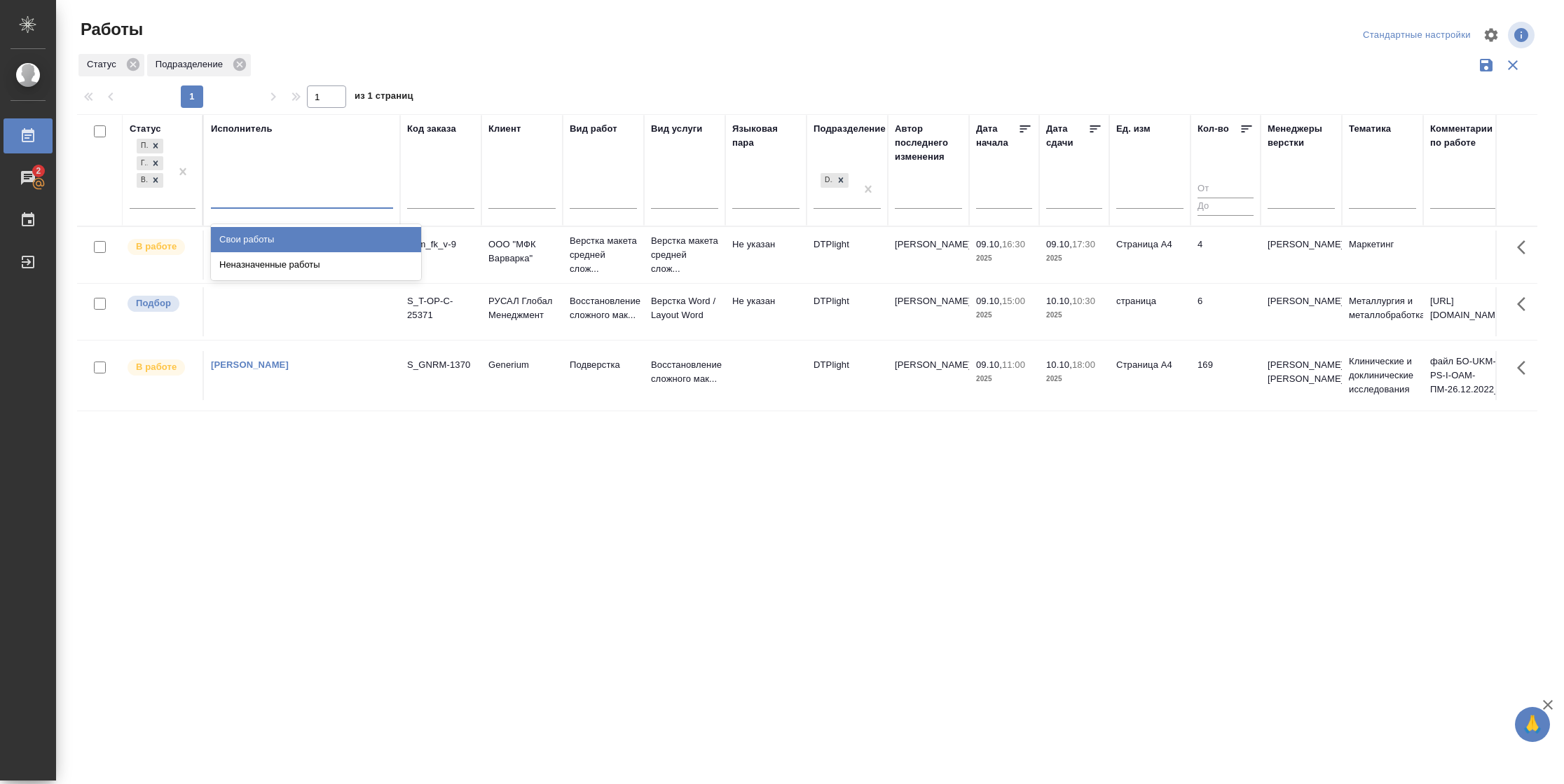
click at [324, 194] on div at bounding box center [302, 194] width 182 height 20
click at [312, 240] on div "Свои работы" at bounding box center [316, 239] width 210 height 25
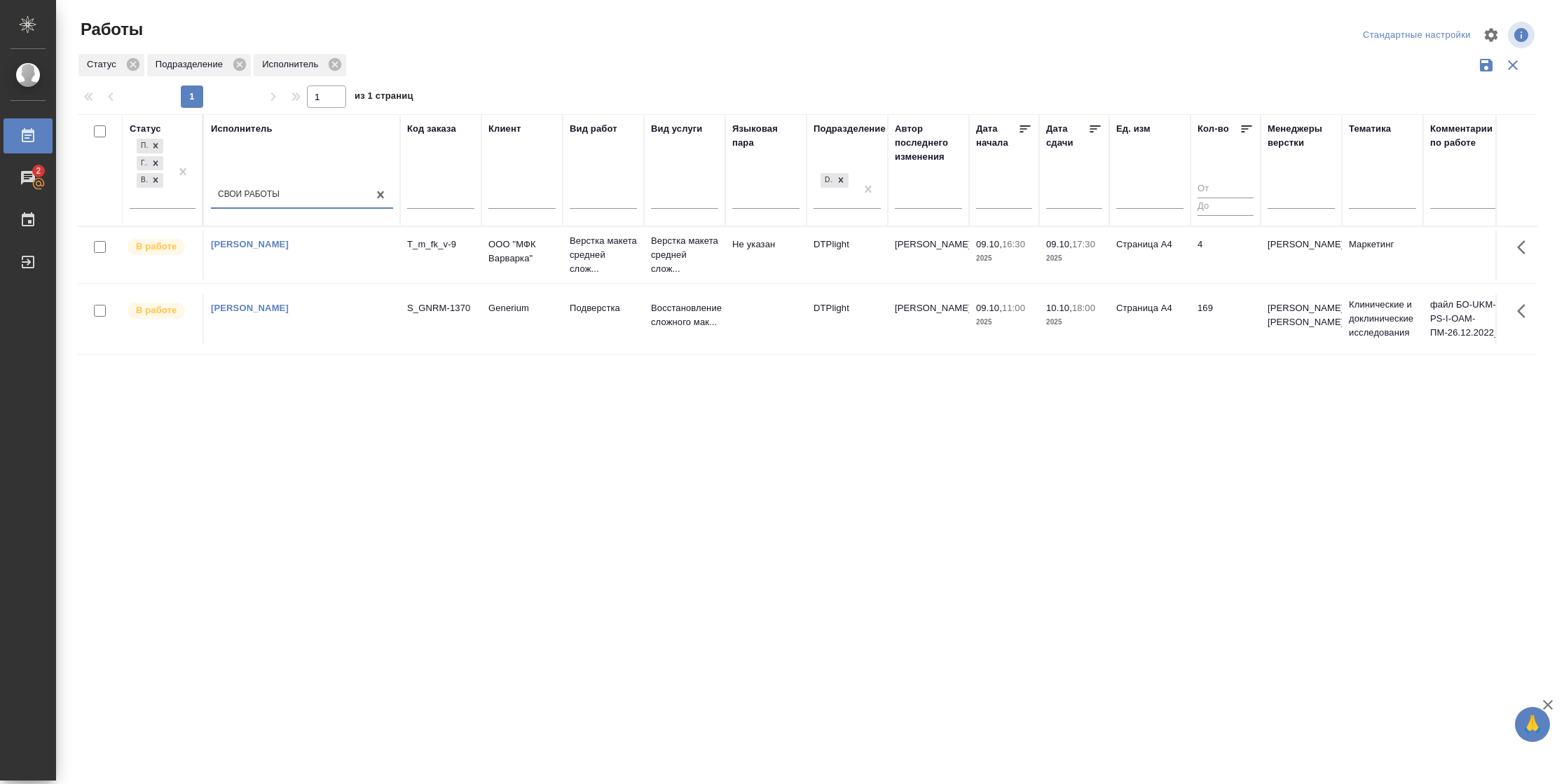
click at [1184, 254] on td "Страница А4" at bounding box center [1150, 255] width 81 height 49
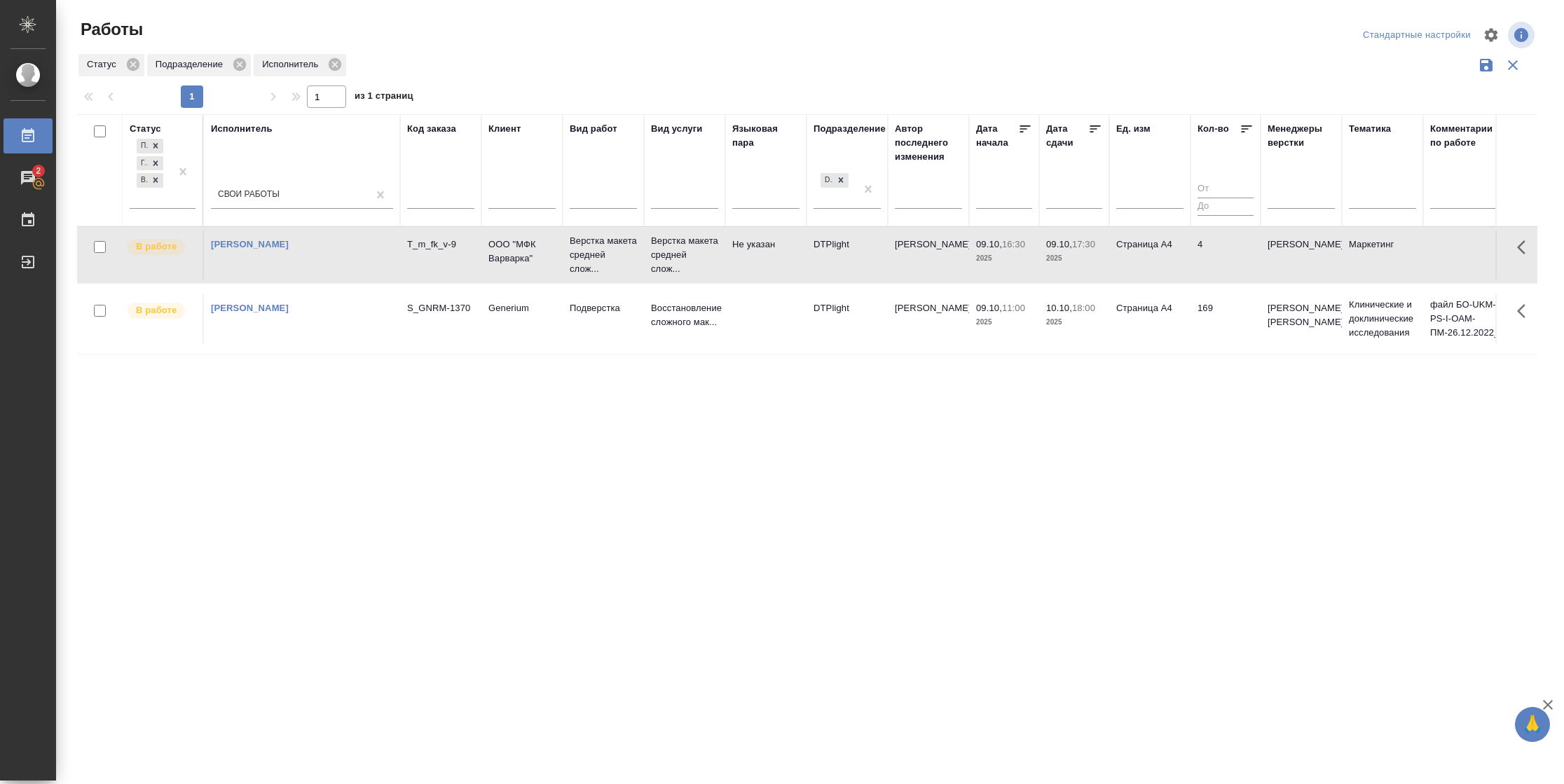
click at [1184, 254] on td "Страница А4" at bounding box center [1150, 255] width 81 height 49
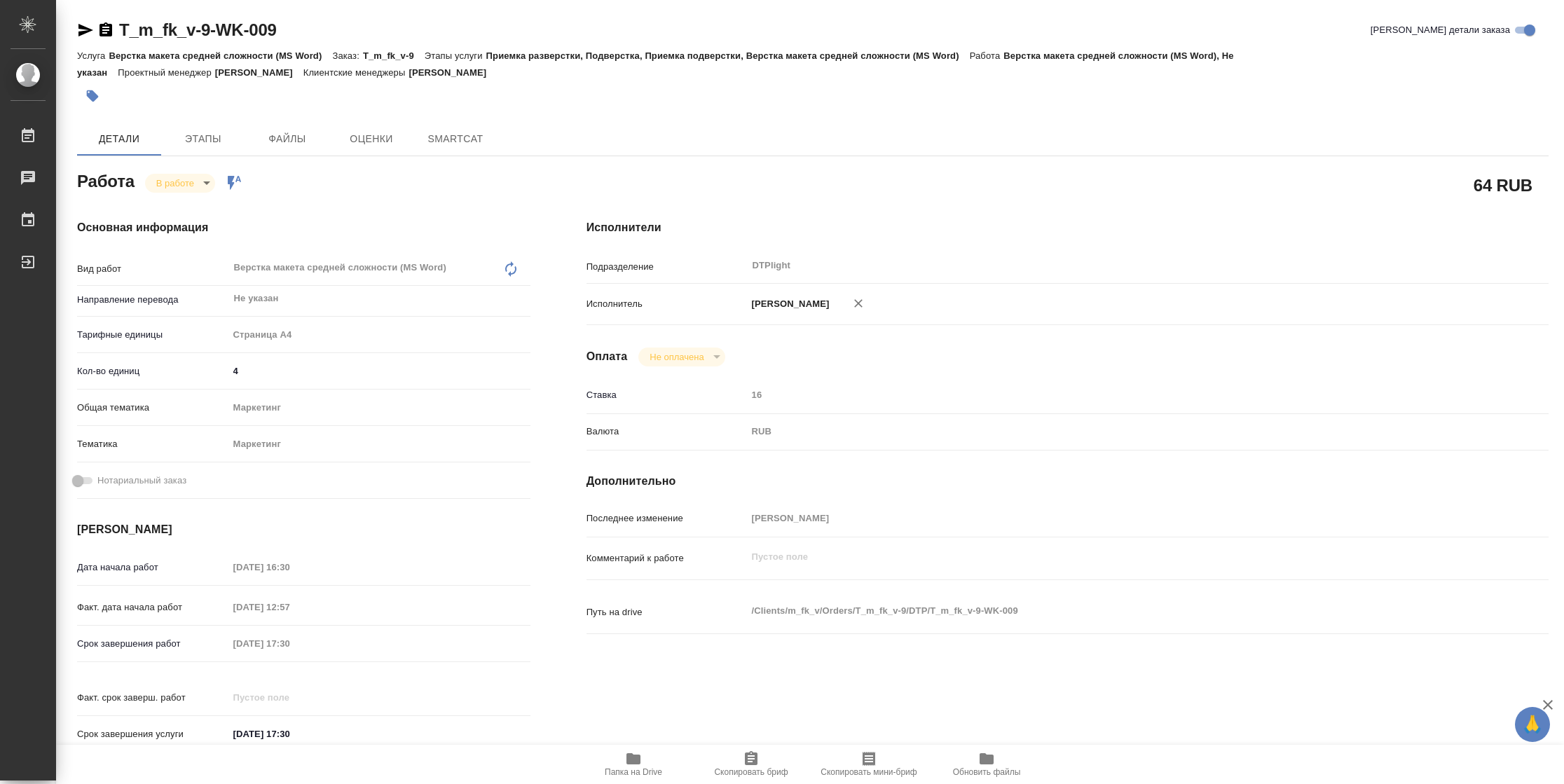
type textarea "x"
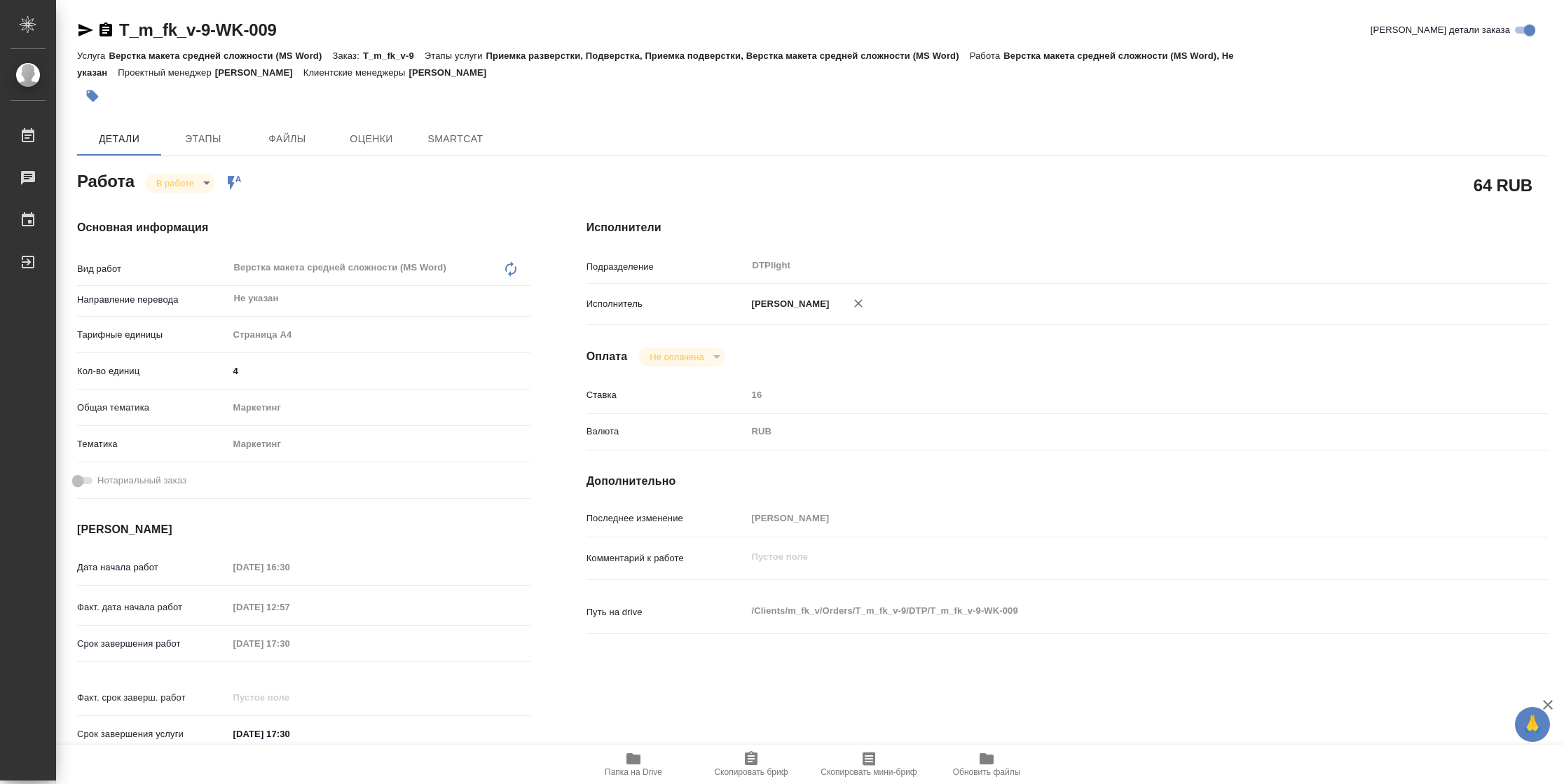
type textarea "x"
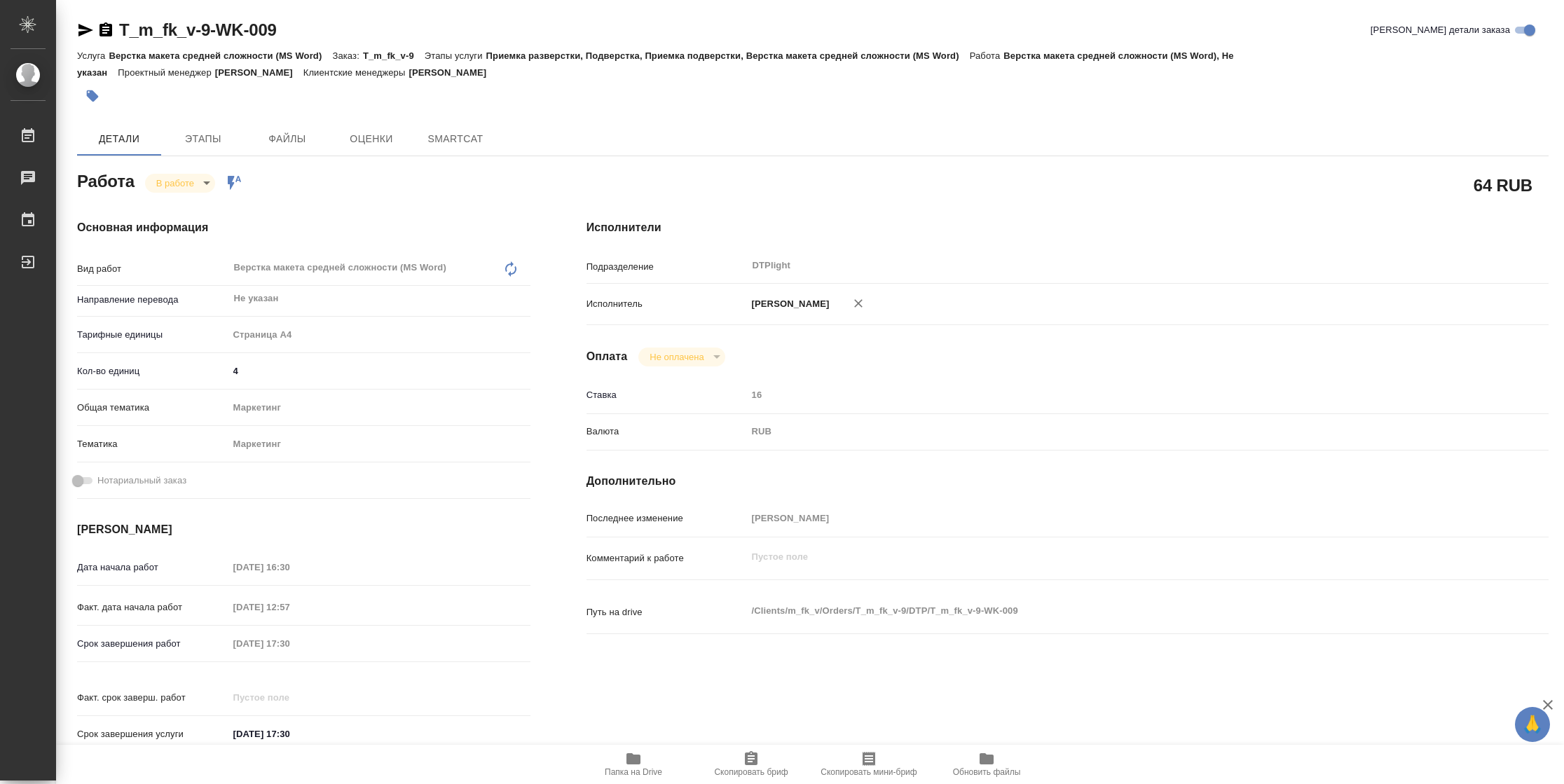
type textarea "x"
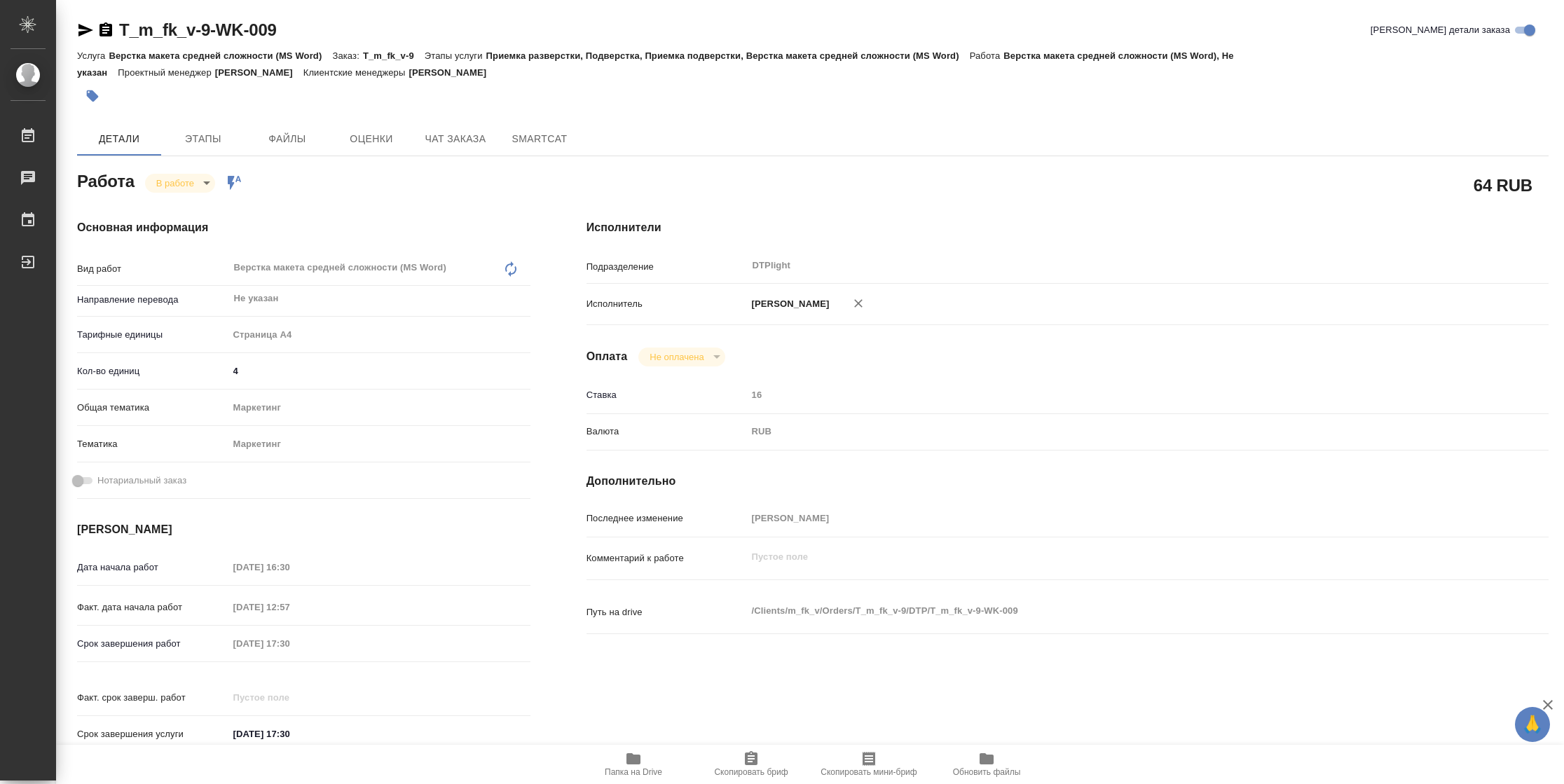
click at [630, 762] on icon "button" at bounding box center [632, 758] width 14 height 11
type textarea "x"
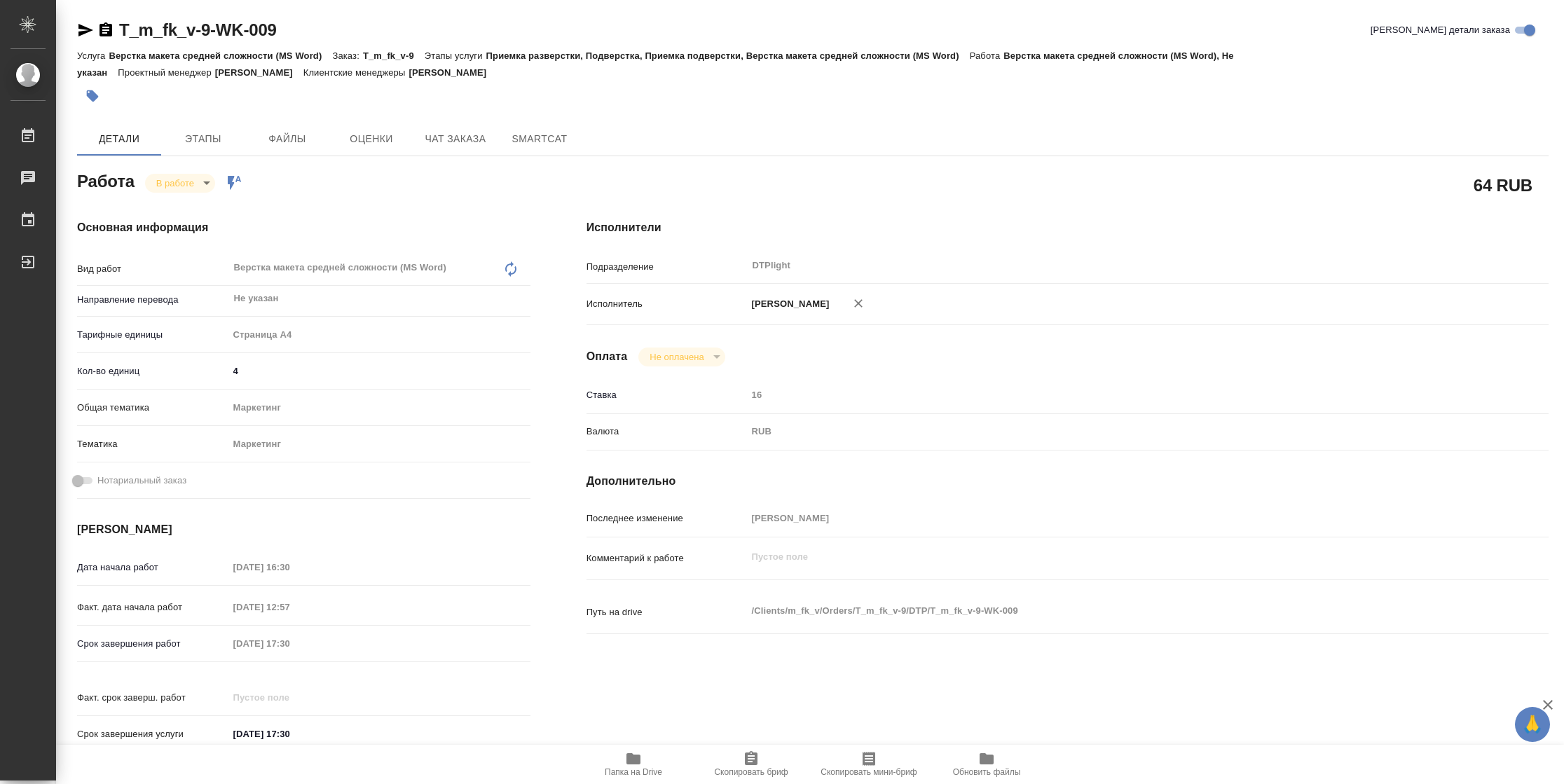
type textarea "x"
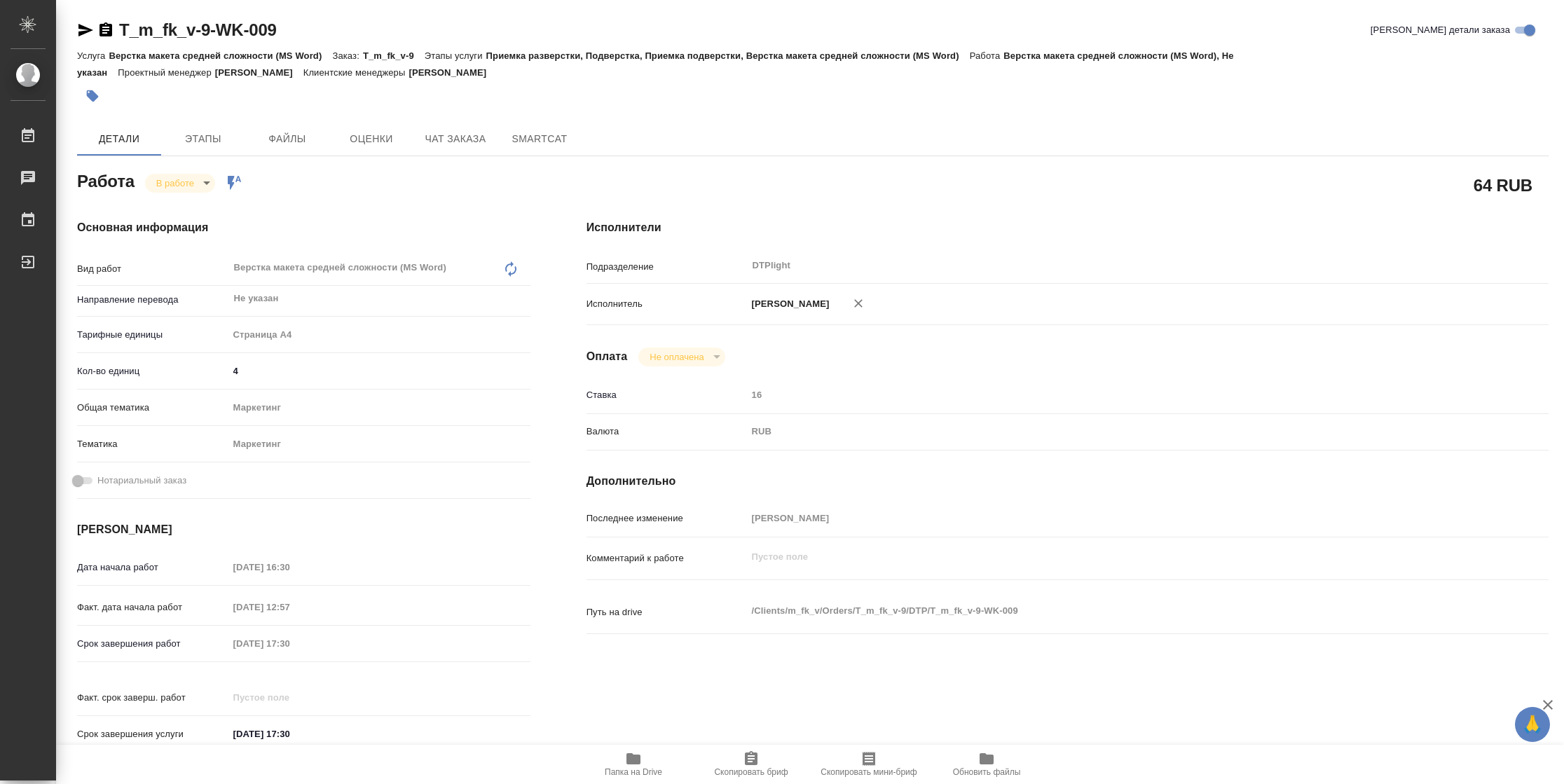
type textarea "x"
click at [192, 181] on body "🙏 .cls-1 fill:#fff; AWATERA Vasilyeva Natalia Работы 2 Чаты График Выйти T_m_fk…" at bounding box center [782, 392] width 1564 height 784
click at [192, 203] on button "Выполнен" at bounding box center [181, 206] width 51 height 16
click at [79, 37] on icon "button" at bounding box center [85, 30] width 17 height 17
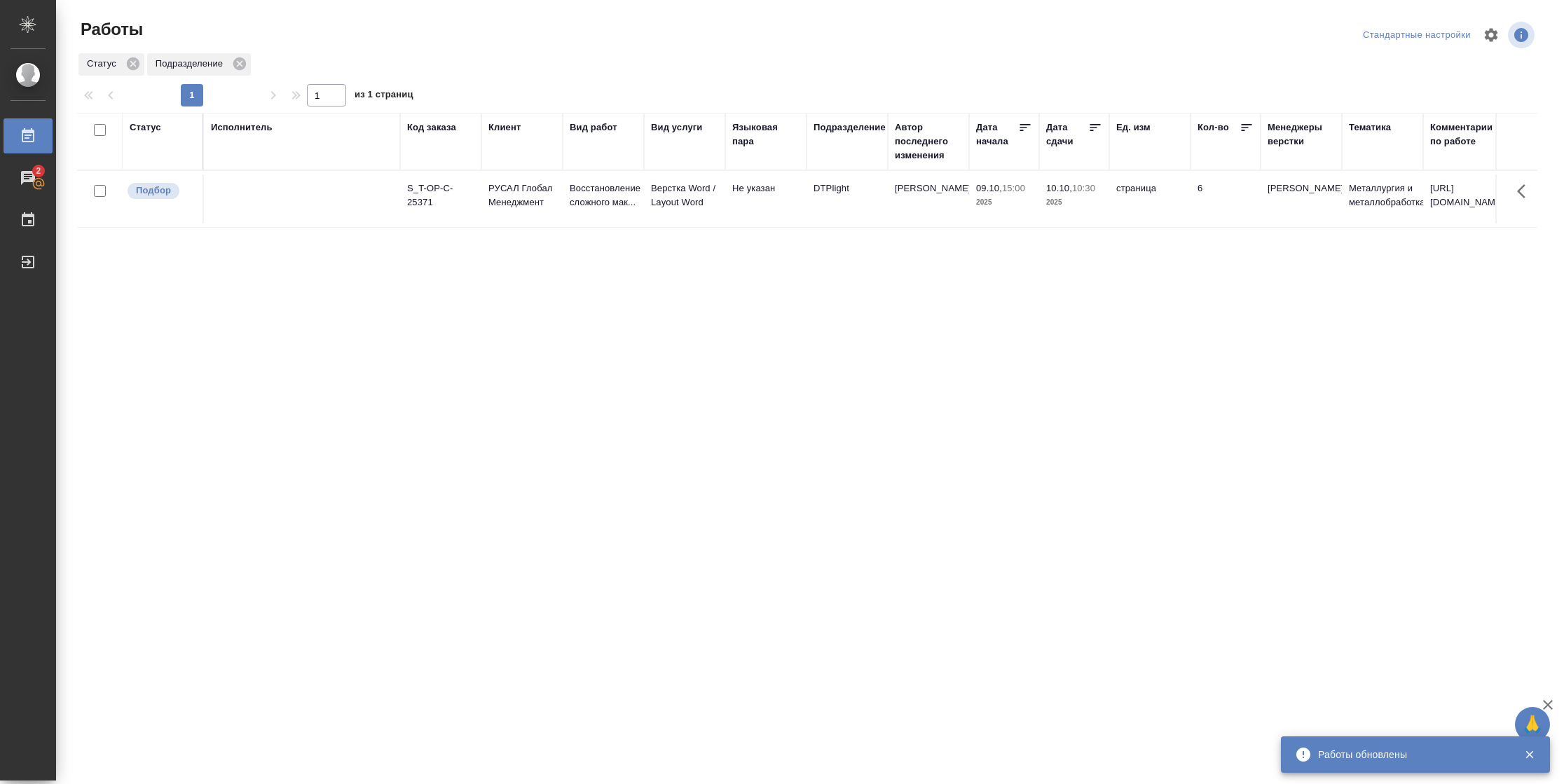
click at [145, 123] on div "Статус" at bounding box center [145, 127] width 31 height 14
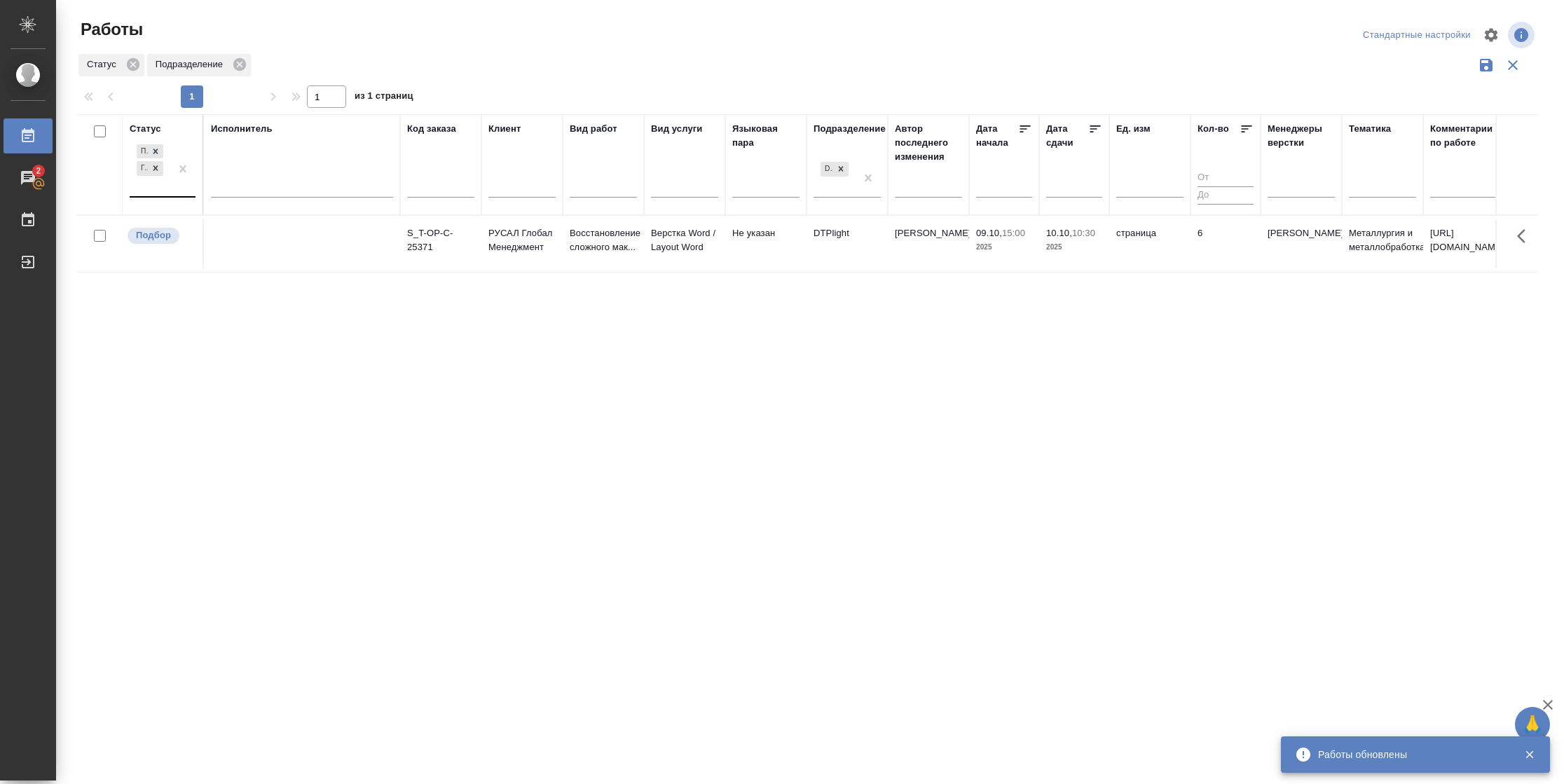
click at [149, 190] on div "Подбор Готов к работе" at bounding box center [150, 168] width 41 height 55
click at [234, 272] on div "В работе" at bounding box center [316, 279] width 210 height 25
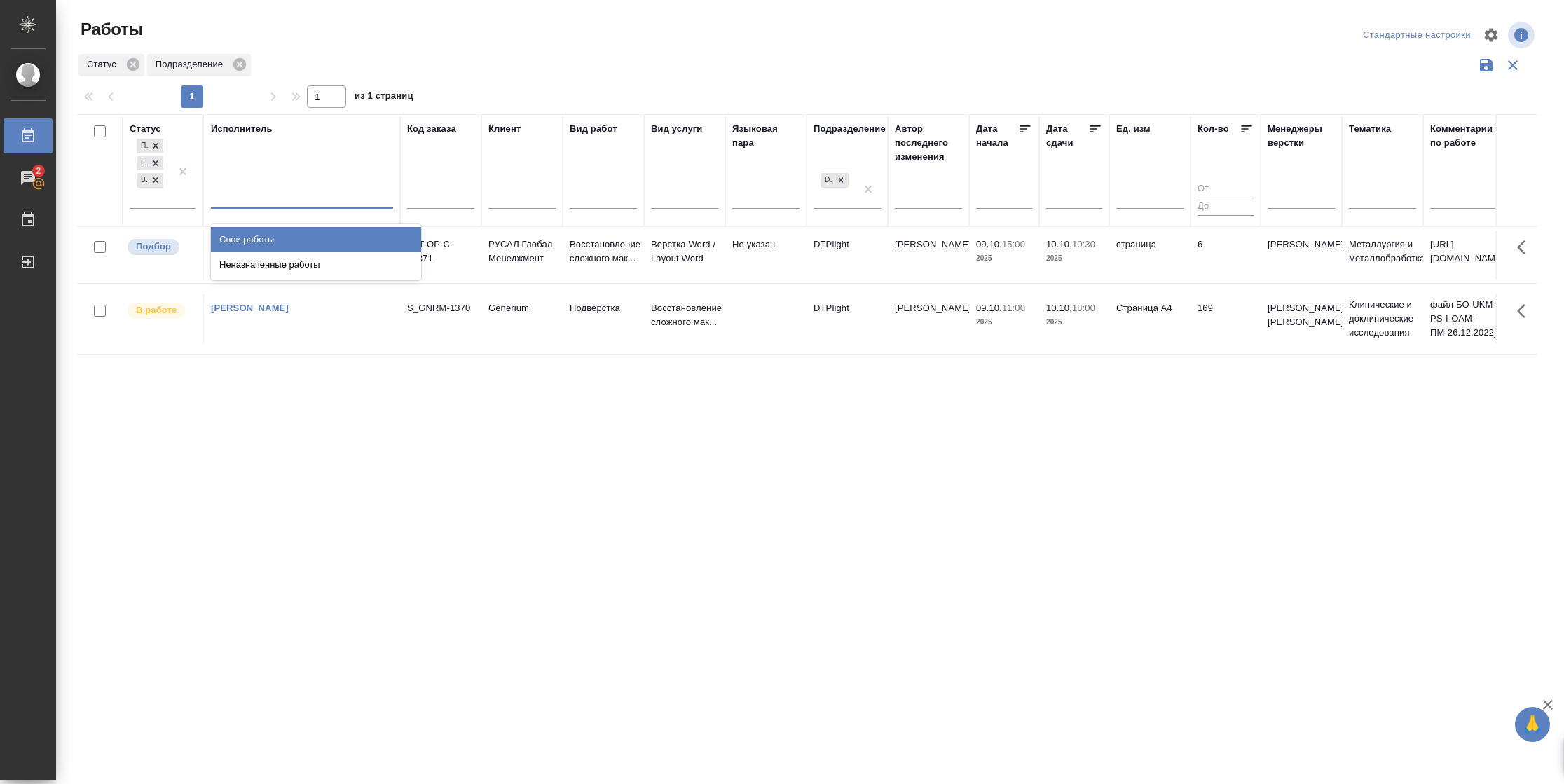
click at [295, 205] on div at bounding box center [302, 194] width 182 height 20
click at [295, 236] on div "Свои работы" at bounding box center [316, 239] width 210 height 25
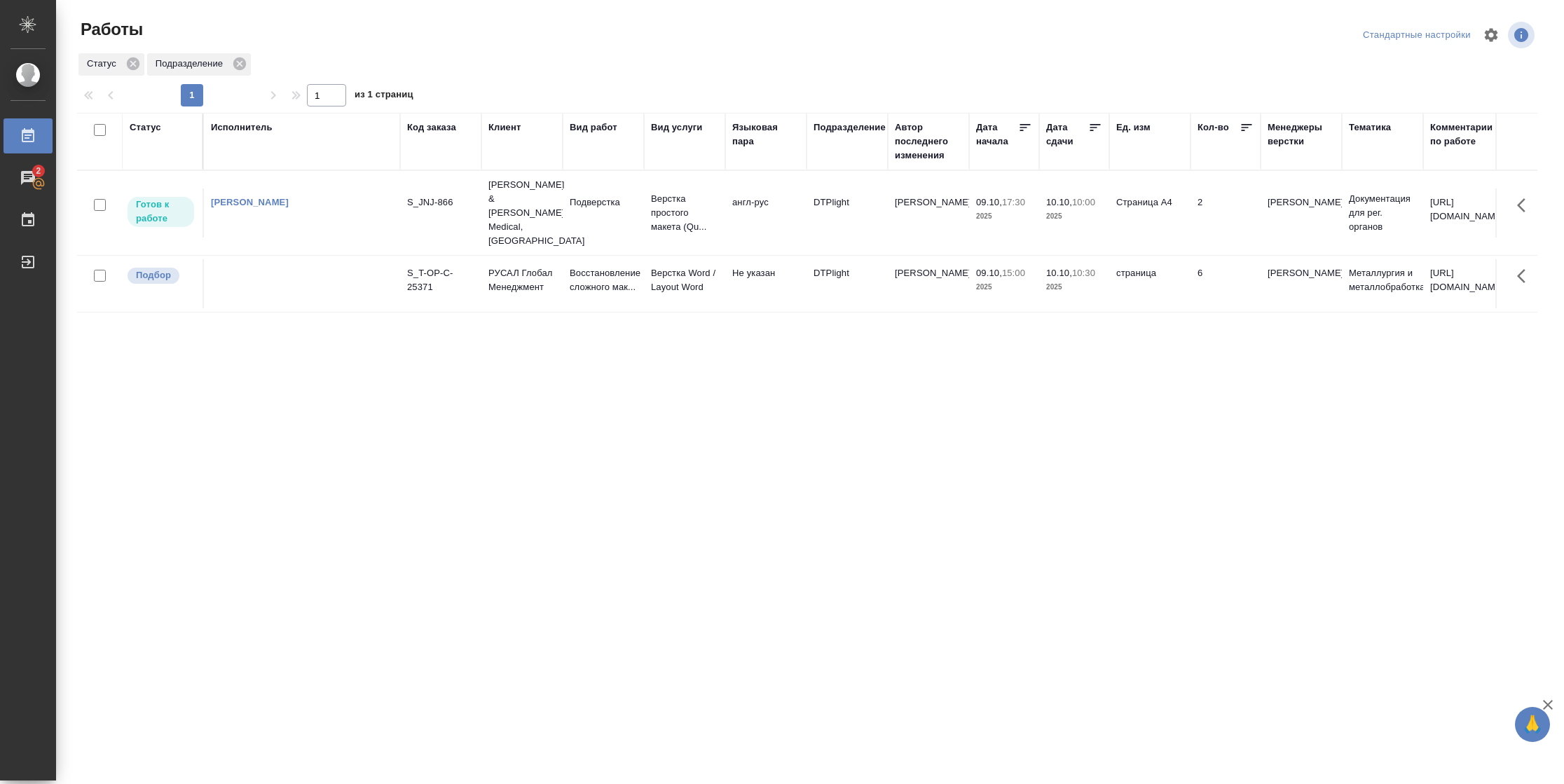
click at [1150, 202] on td "Страница А4" at bounding box center [1150, 213] width 81 height 49
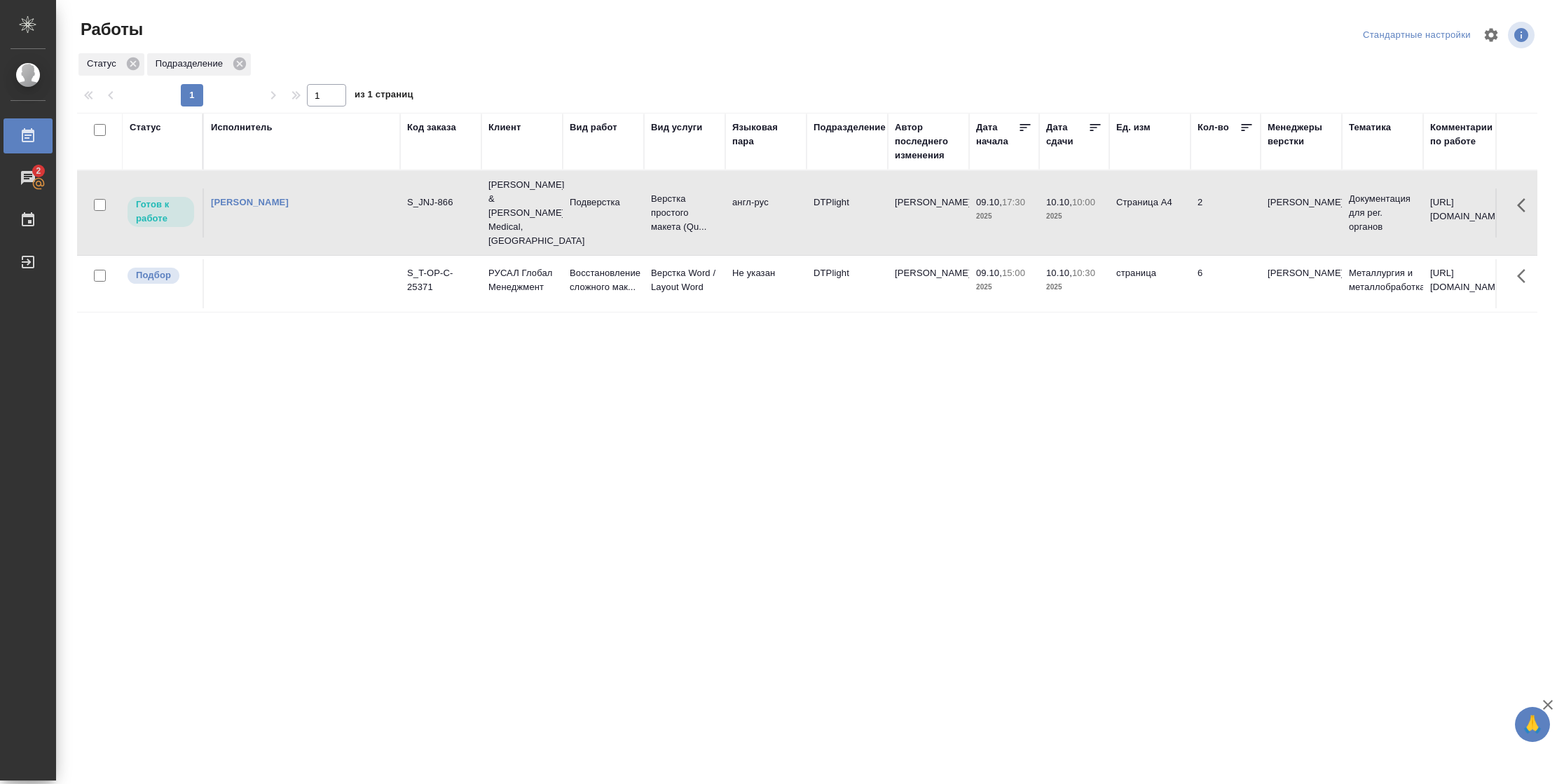
click at [1150, 202] on td "Страница А4" at bounding box center [1150, 213] width 81 height 49
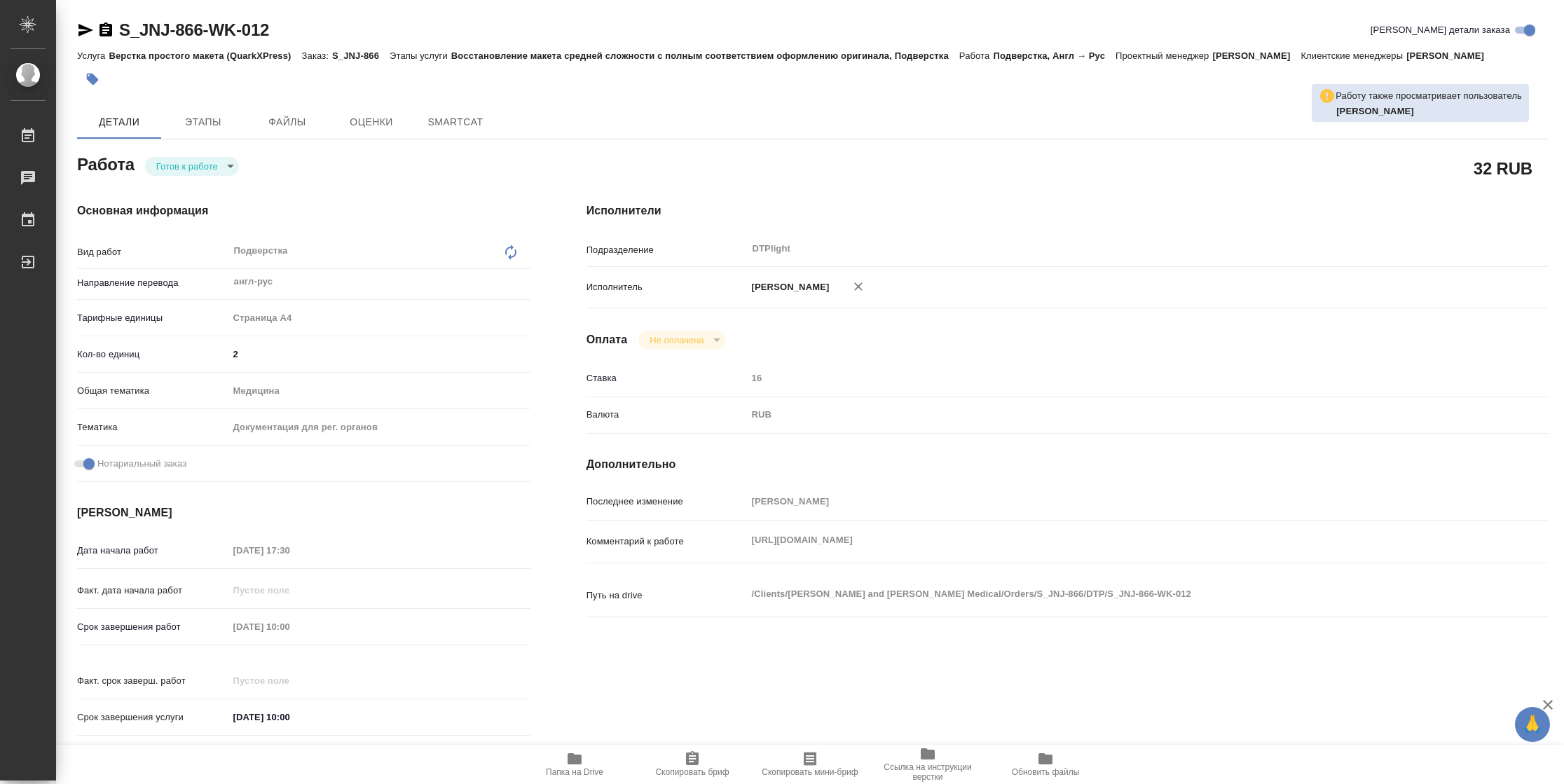
type textarea "x"
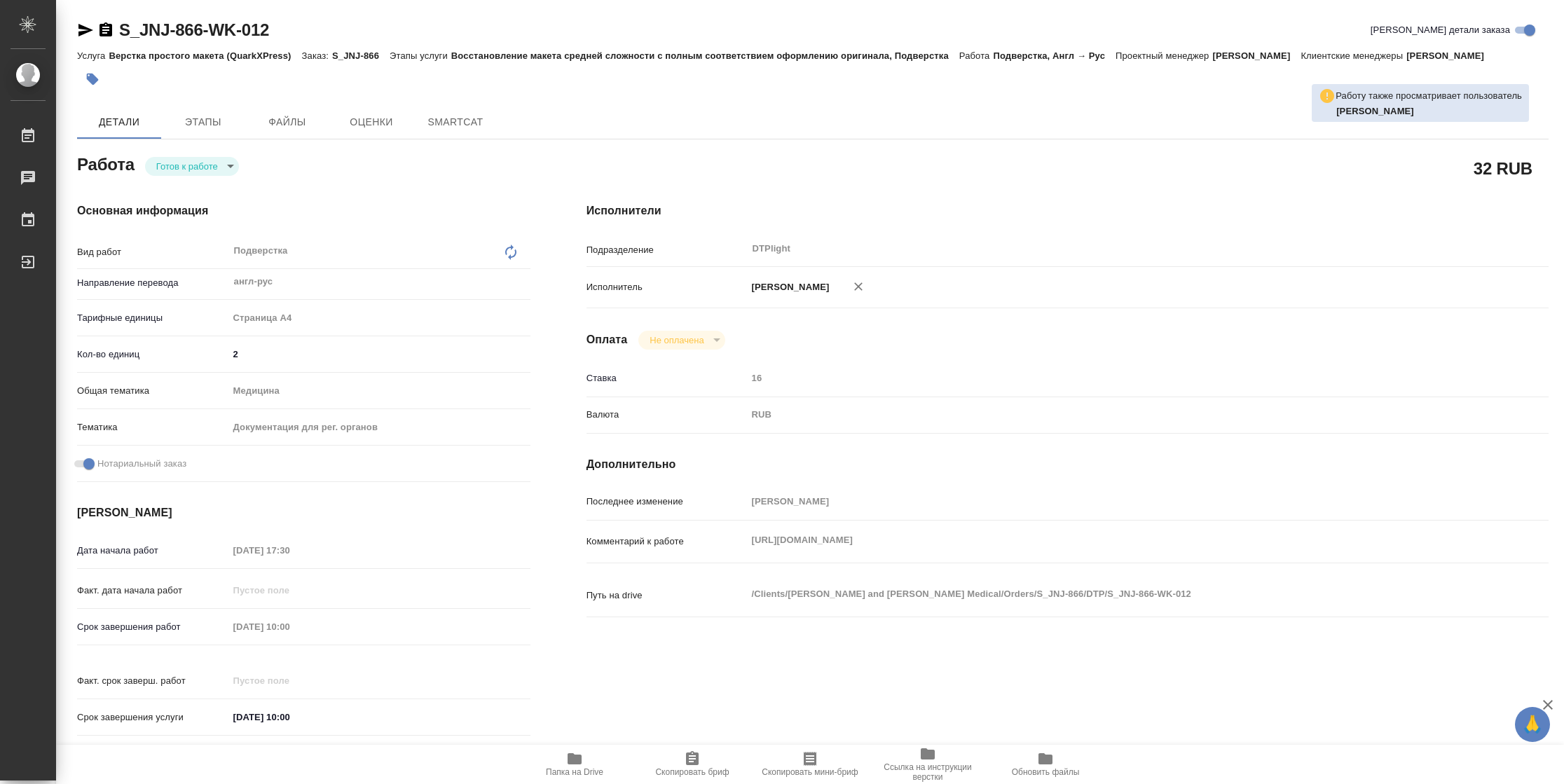
type textarea "x"
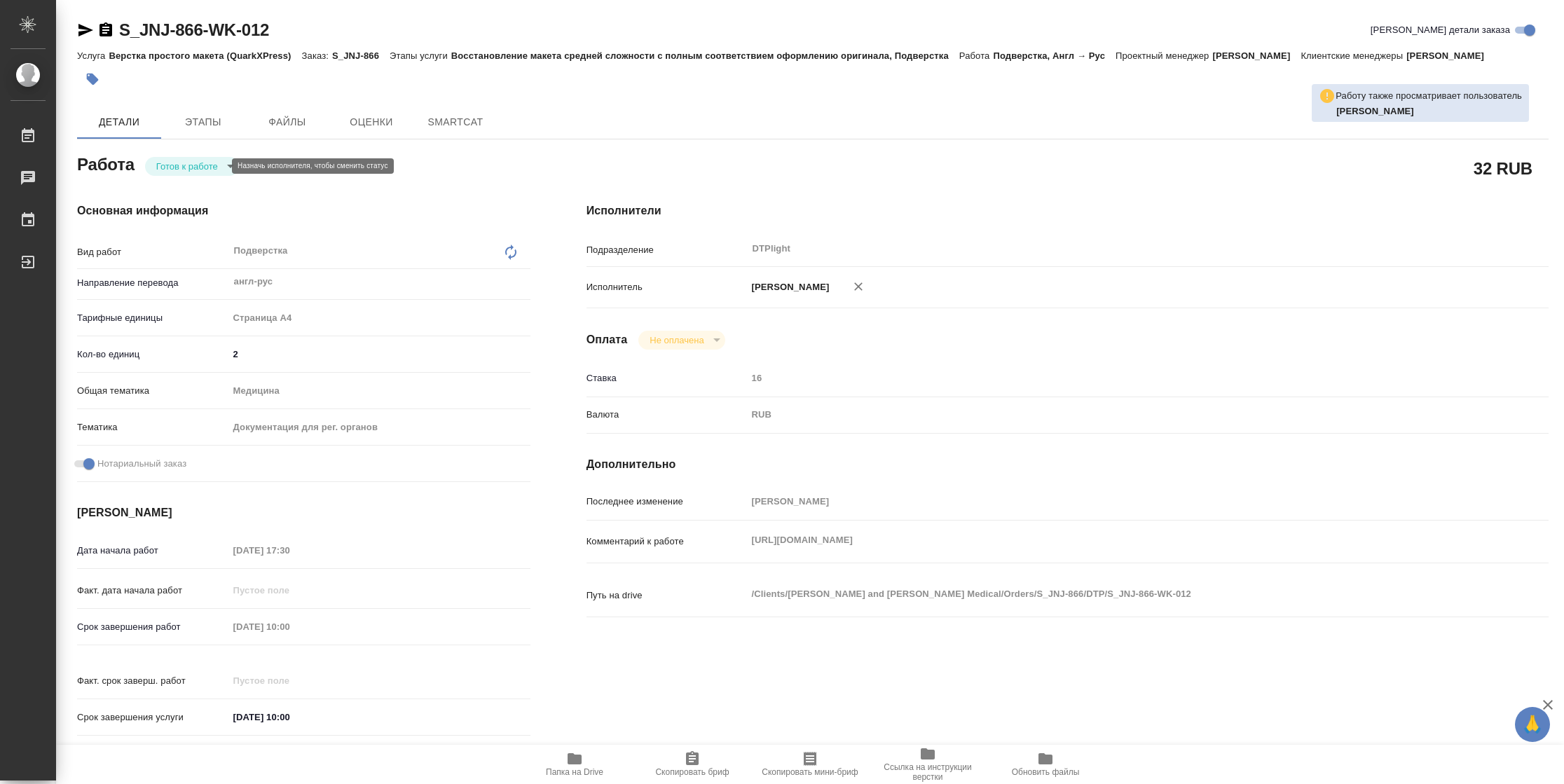
click at [208, 168] on body "🙏 .cls-1 fill:#fff; AWATERA [PERSON_NAME] Чаты График Выйти S_JNJ-866-WK-012 Кр…" at bounding box center [782, 392] width 1564 height 784
type textarea "x"
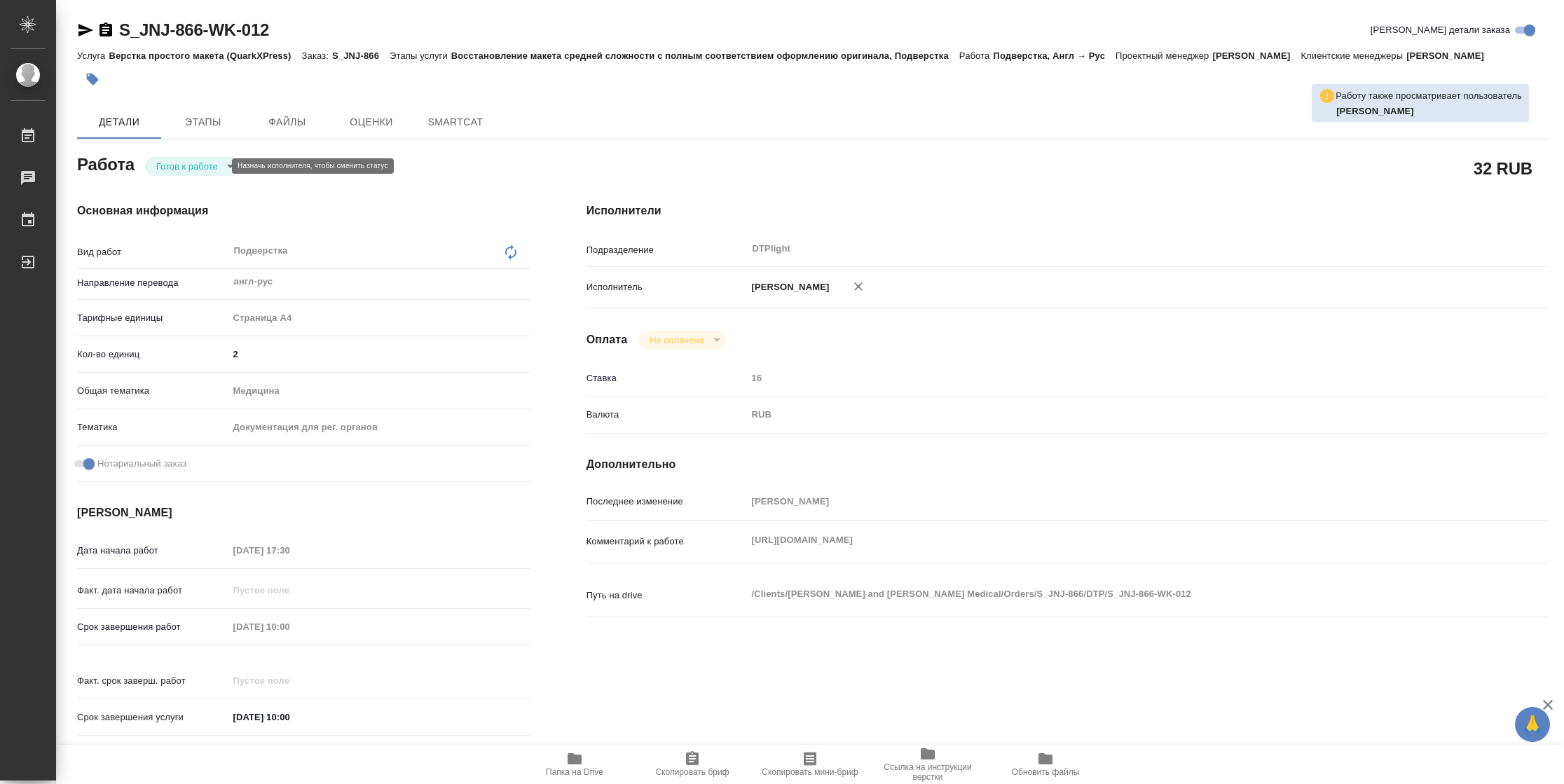
type textarea "x"
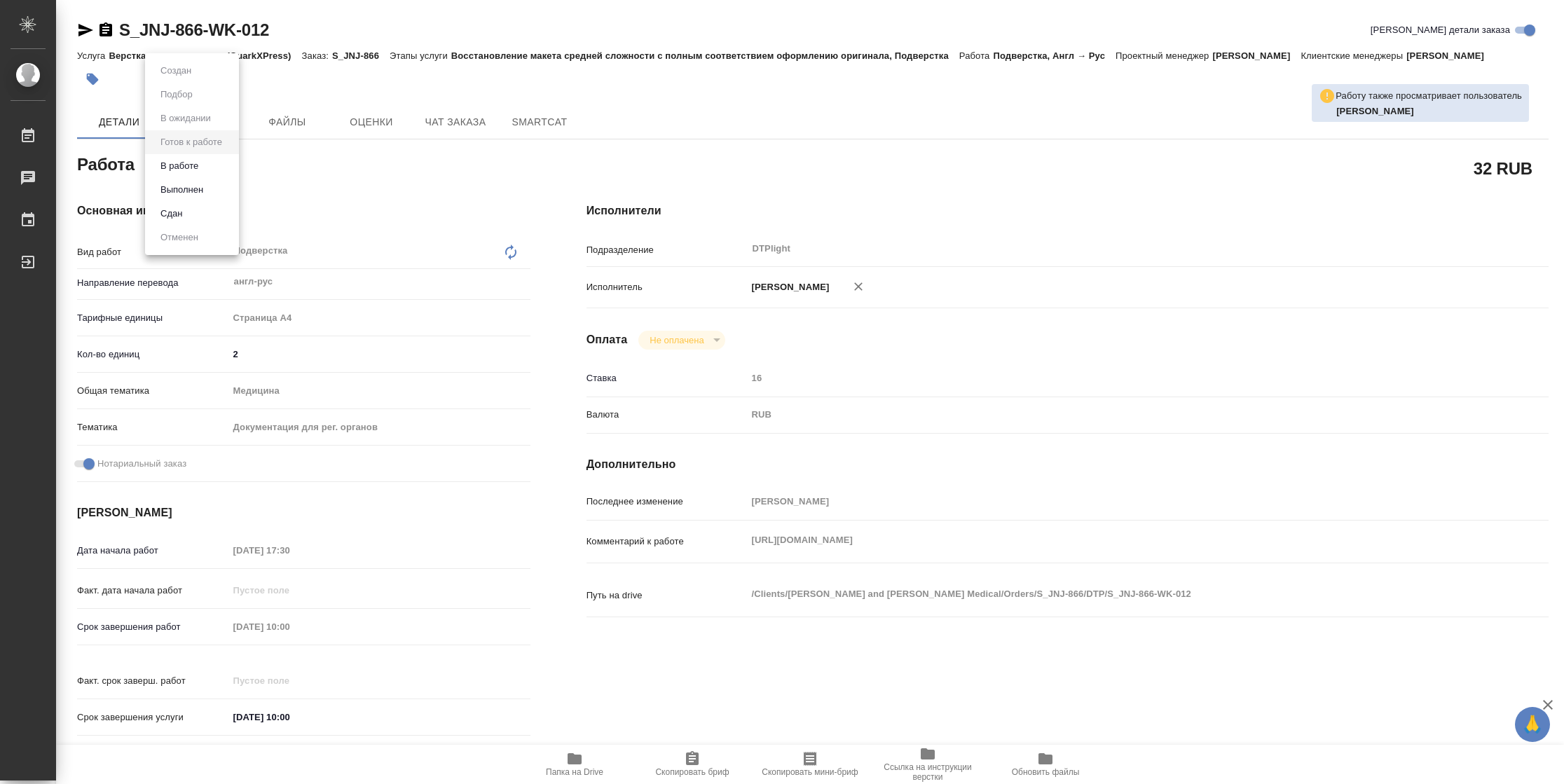
click at [206, 167] on li "В работе" at bounding box center [192, 166] width 94 height 24
type textarea "x"
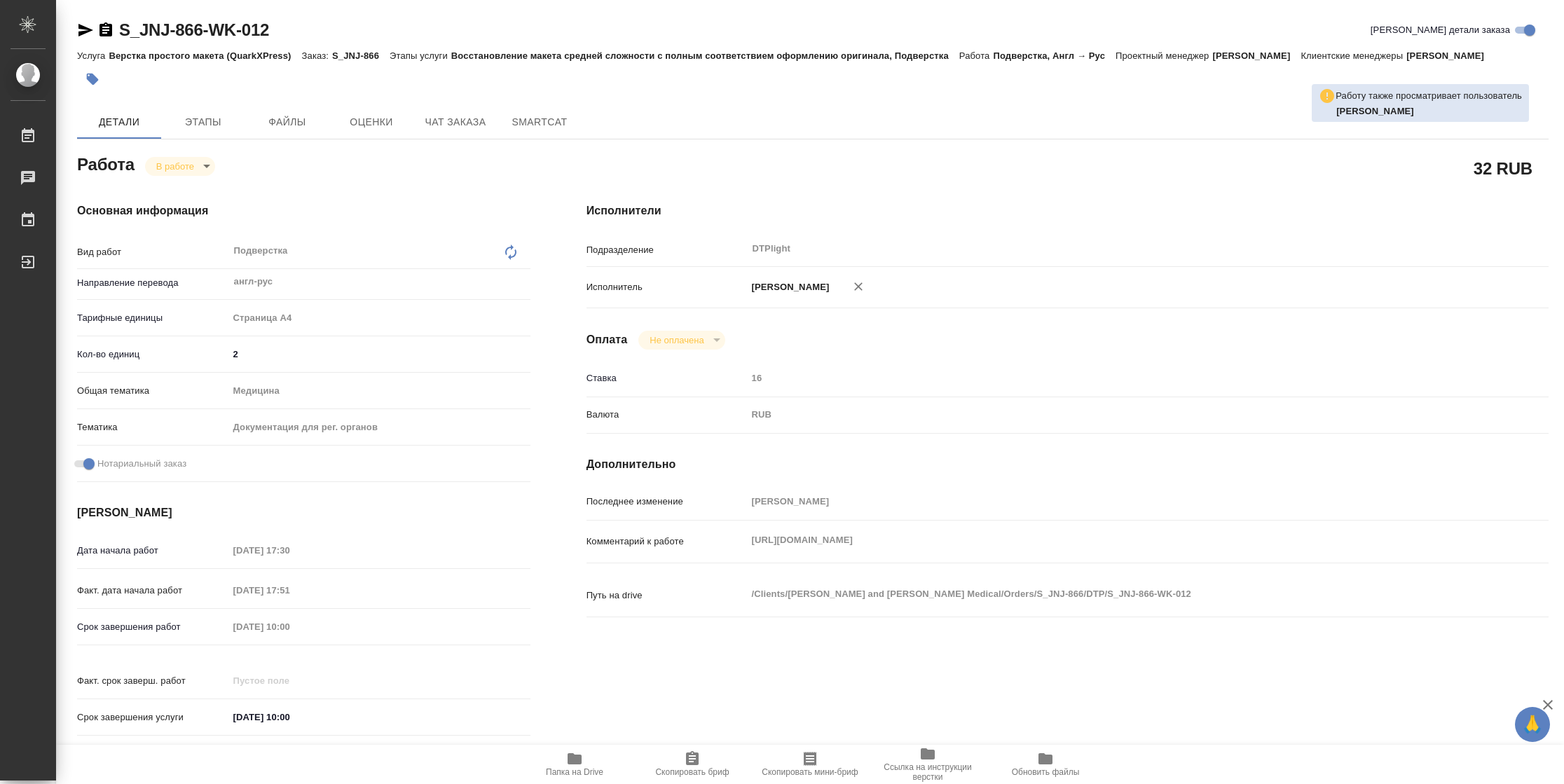
type textarea "x"
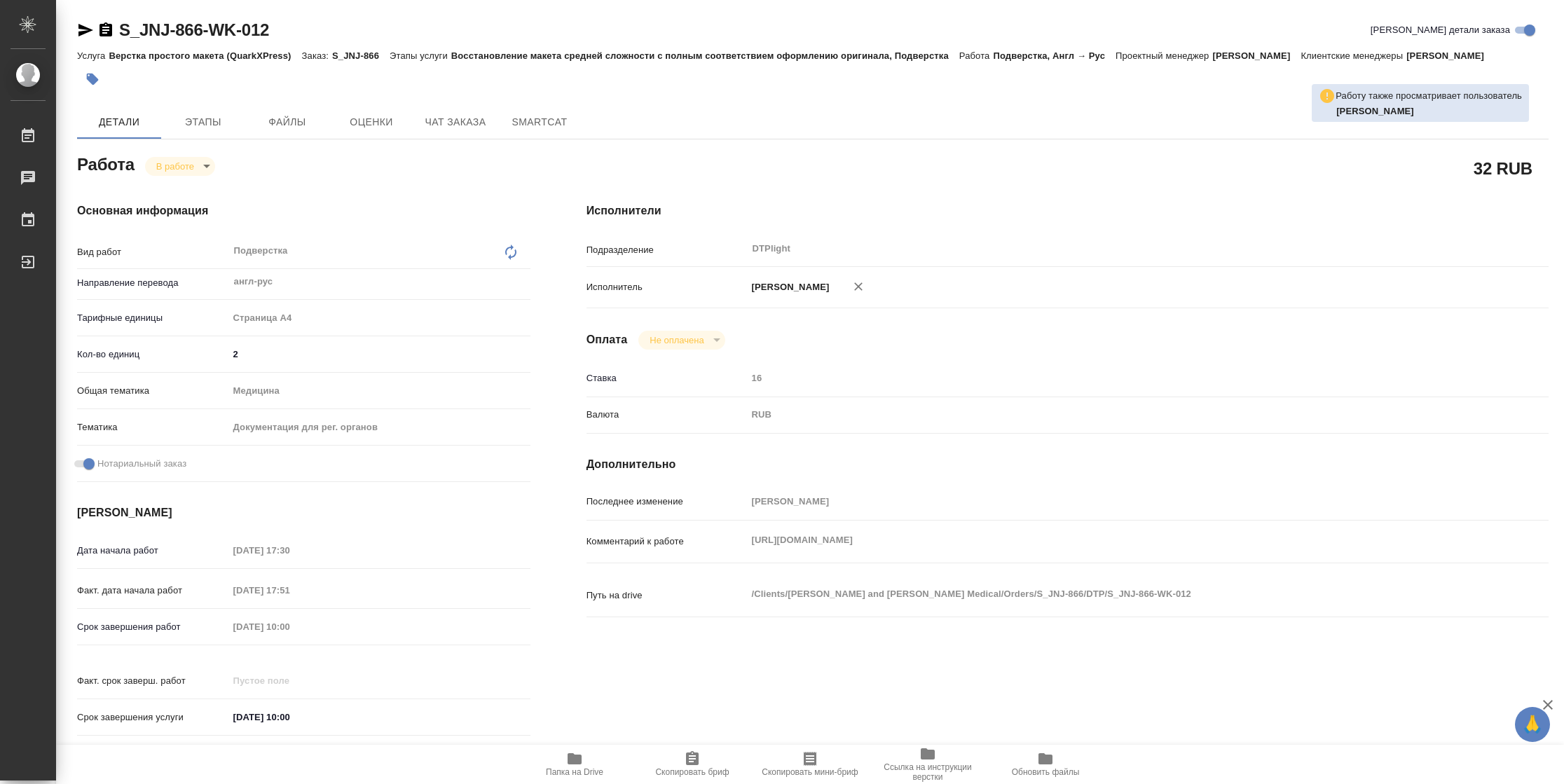
type textarea "x"
